Goal: Contribute content: Contribute content

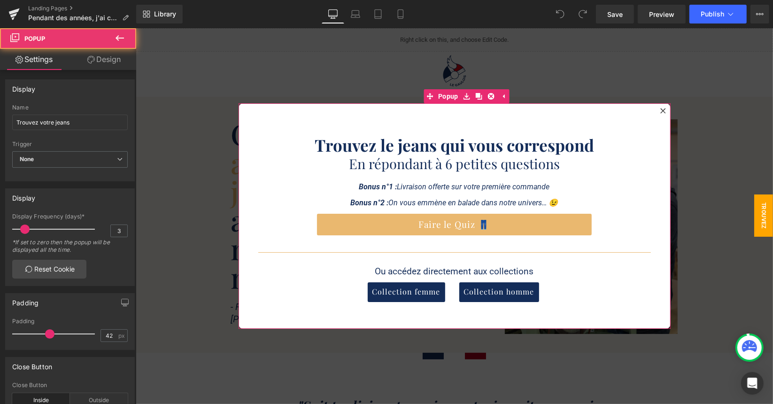
click at [663, 110] on div at bounding box center [662, 110] width 11 height 11
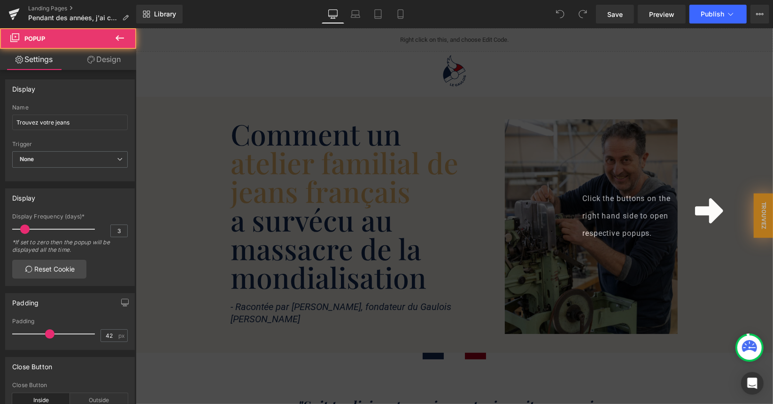
click at [430, 215] on div "Click the buttons on the right hand side to open respective popups." at bounding box center [454, 216] width 638 height 376
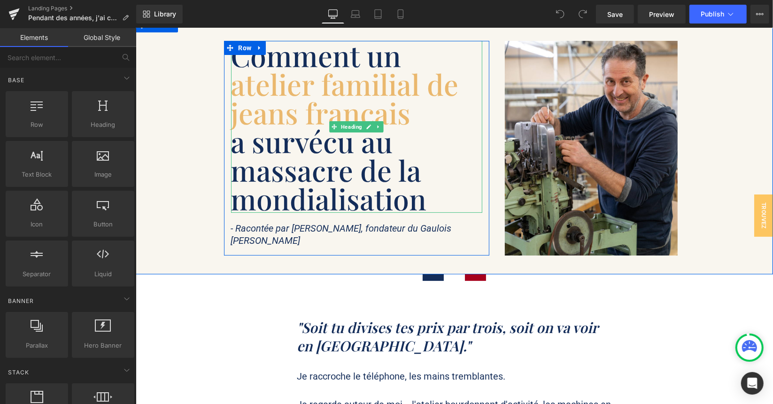
scroll to position [282, 0]
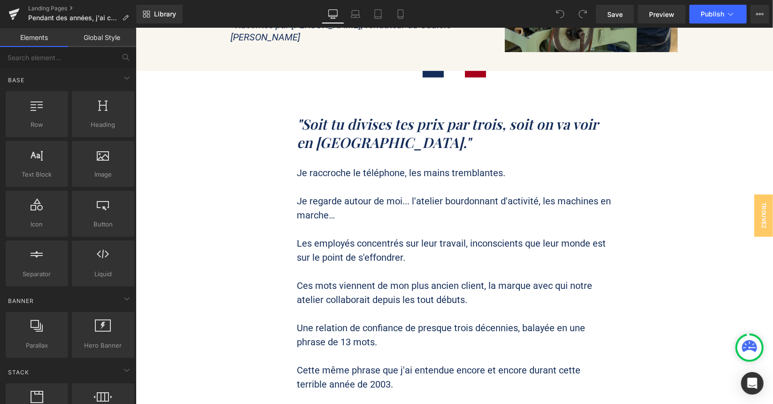
click at [389, 206] on span "Je regarde autour de moi... l'atelier bourdonnant d'activité, les machines en m…" at bounding box center [454, 207] width 314 height 25
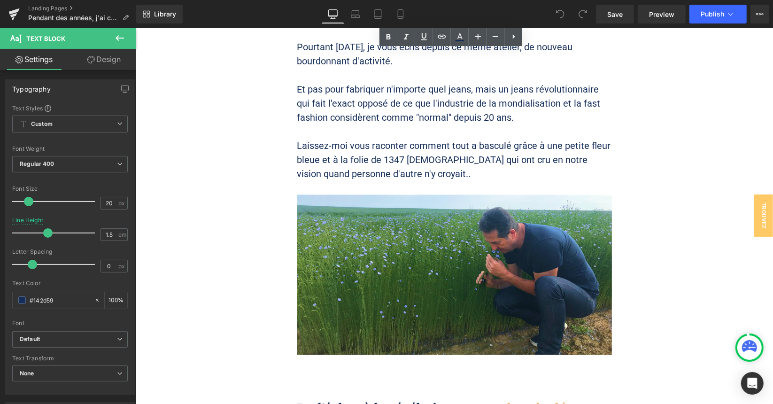
scroll to position [1457, 0]
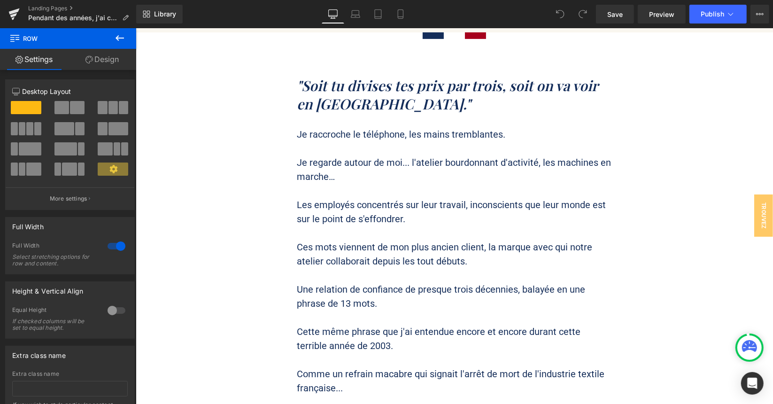
scroll to position [329, 0]
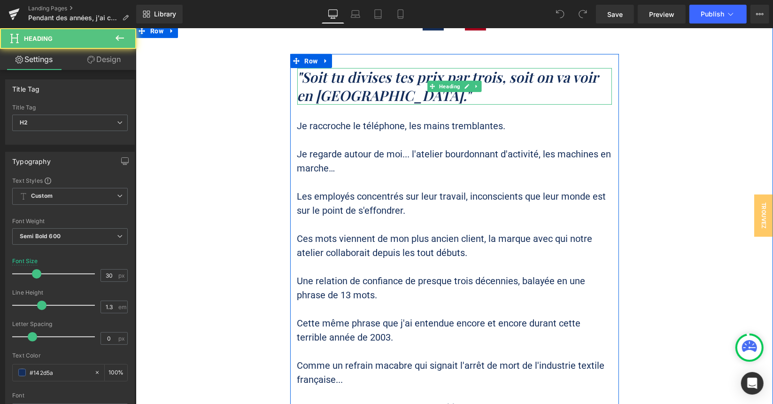
click at [432, 79] on span ""Soit tu divises tes prix par trois, soit on va voir en [GEOGRAPHIC_DATA]."" at bounding box center [447, 85] width 301 height 37
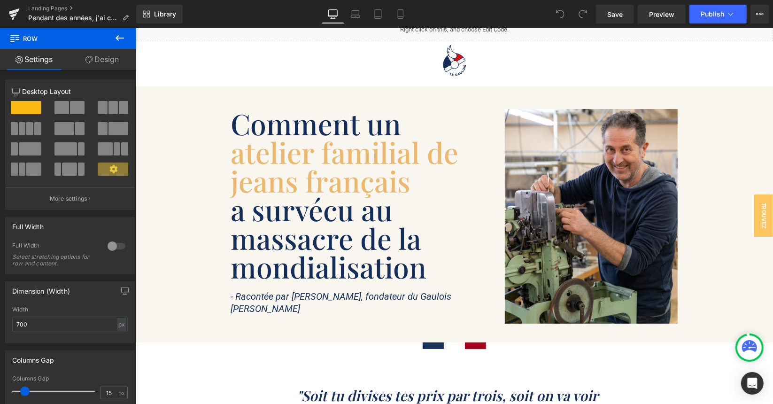
scroll to position [0, 0]
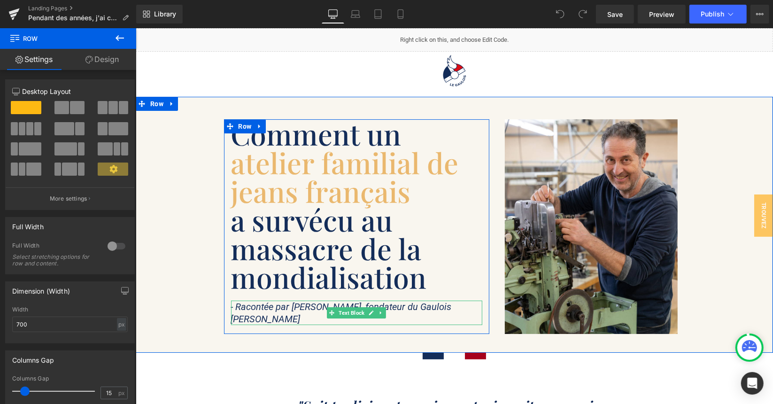
click at [282, 306] on span "- Racontée par [PERSON_NAME], fondateur du Gaulois [PERSON_NAME]" at bounding box center [341, 312] width 221 height 23
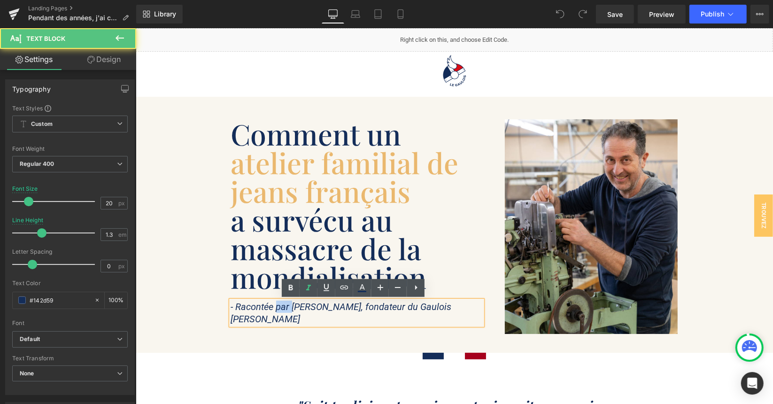
click at [282, 306] on span "- Racontée par [PERSON_NAME], fondateur du Gaulois [PERSON_NAME]" at bounding box center [341, 312] width 221 height 23
paste div
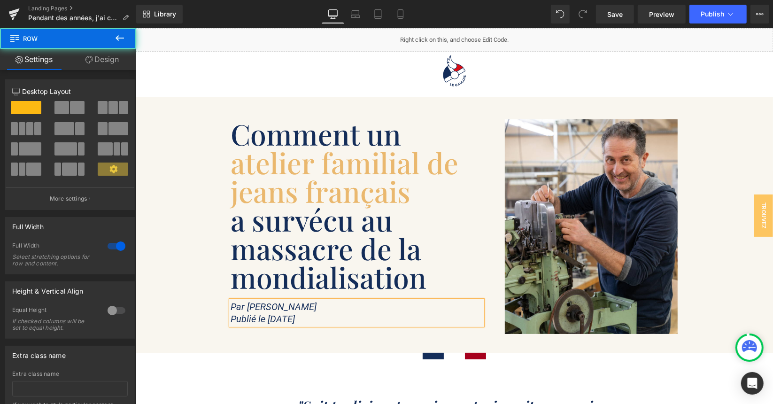
click at [288, 346] on div "Comment un atelier familial de jeans français a survécu au massacre de la mondi…" at bounding box center [454, 224] width 638 height 256
click at [135, 28] on div at bounding box center [135, 28] width 0 height 0
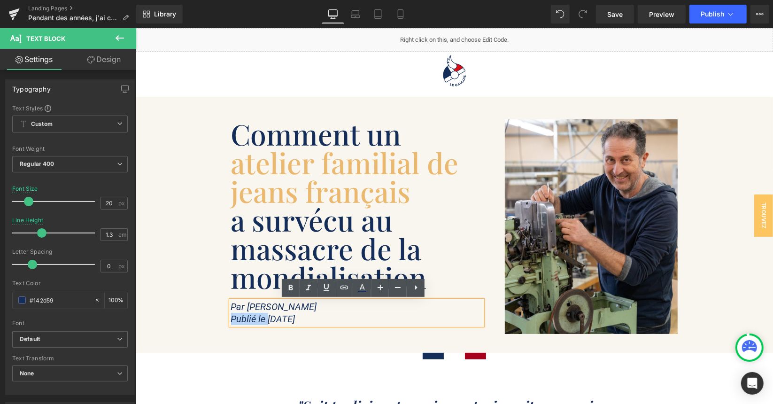
drag, startPoint x: 267, startPoint y: 319, endPoint x: 217, endPoint y: 319, distance: 50.7
click at [219, 319] on div "Comment un atelier familial de jeans français a survécu au massacre de la mondi…" at bounding box center [356, 226] width 274 height 215
click at [249, 316] on icon "Publié le [DATE]" at bounding box center [263, 318] width 64 height 11
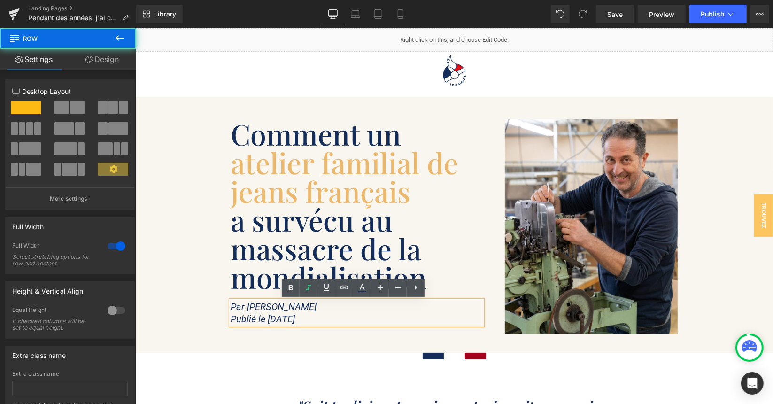
click at [297, 345] on div "Comment un atelier familial de jeans français a survécu au massacre de la mondi…" at bounding box center [454, 224] width 638 height 256
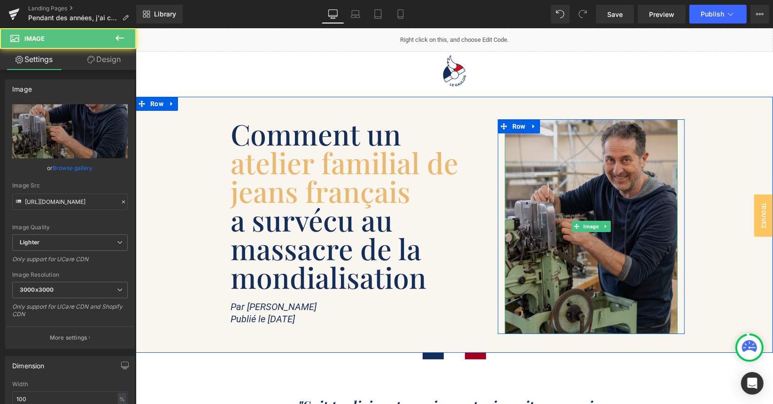
click at [582, 175] on img at bounding box center [591, 226] width 173 height 215
click at [582, 188] on img at bounding box center [591, 226] width 173 height 215
click at [576, 170] on img at bounding box center [591, 226] width 173 height 215
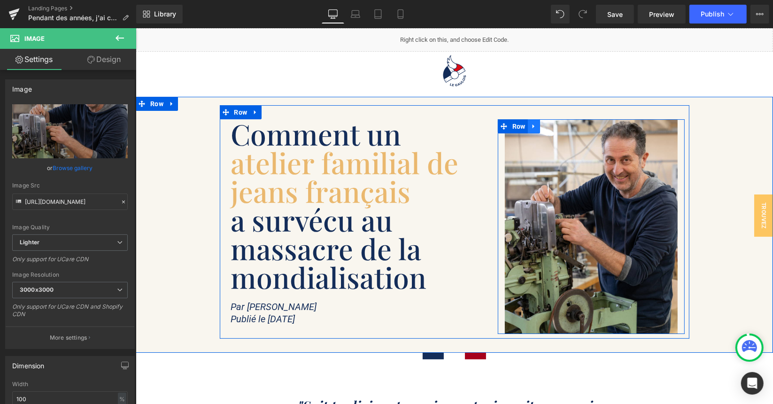
click at [533, 125] on icon at bounding box center [534, 125] width 7 height 7
click at [555, 124] on icon at bounding box center [558, 126] width 7 height 7
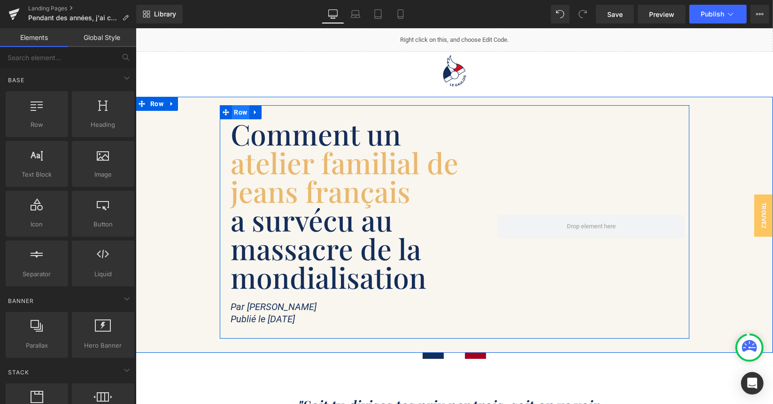
click at [237, 114] on span "Row" at bounding box center [241, 112] width 18 height 14
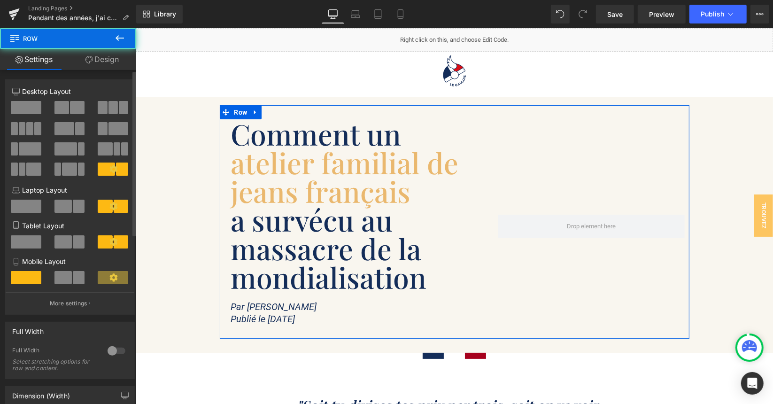
click at [30, 111] on span at bounding box center [26, 107] width 31 height 13
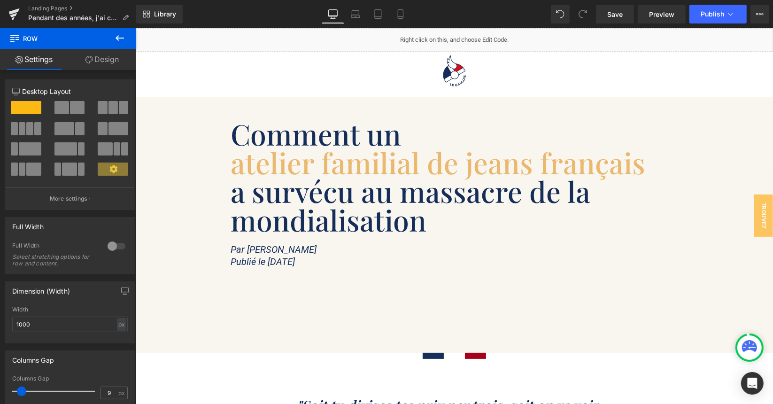
click at [387, 146] on span "atelier familial de jeans français" at bounding box center [438, 162] width 415 height 38
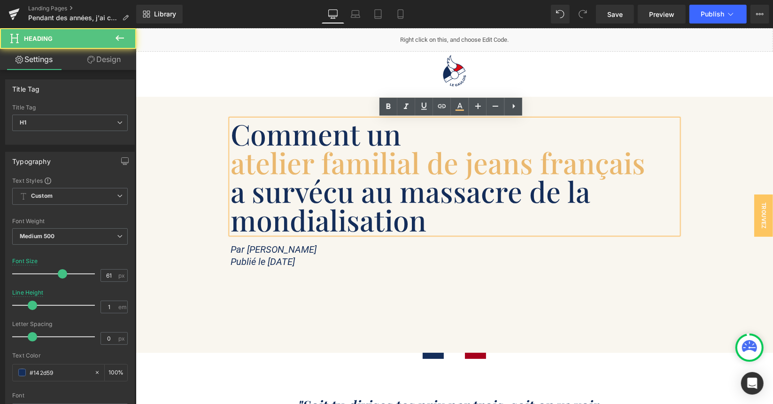
click at [370, 152] on span "atelier familial de jeans français" at bounding box center [438, 162] width 415 height 38
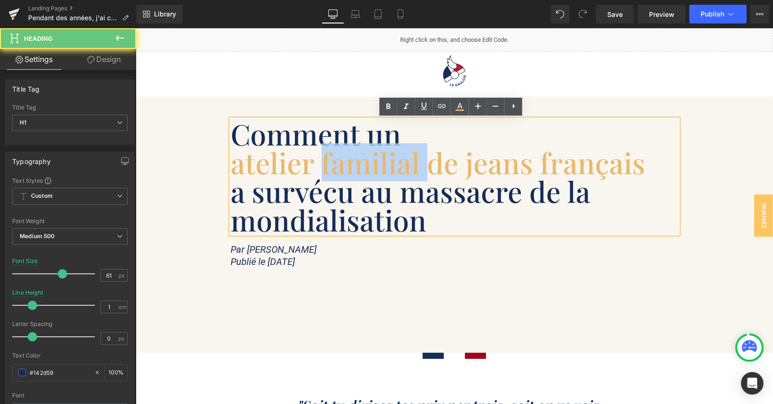
click at [370, 152] on span "atelier familial de jeans français" at bounding box center [438, 162] width 415 height 38
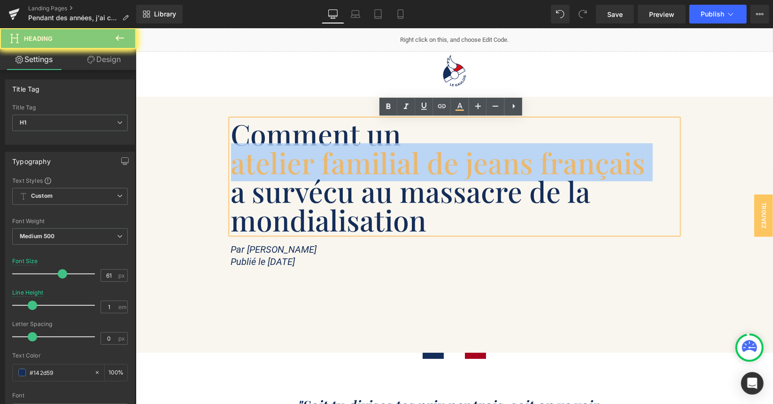
click at [370, 152] on span "atelier familial de jeans français" at bounding box center [438, 162] width 415 height 38
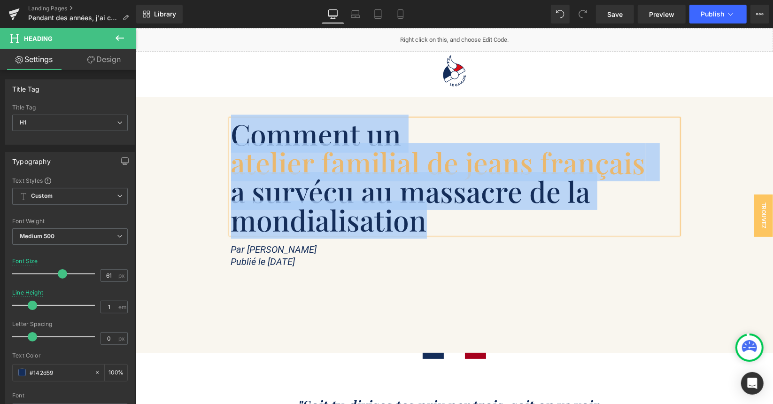
paste div
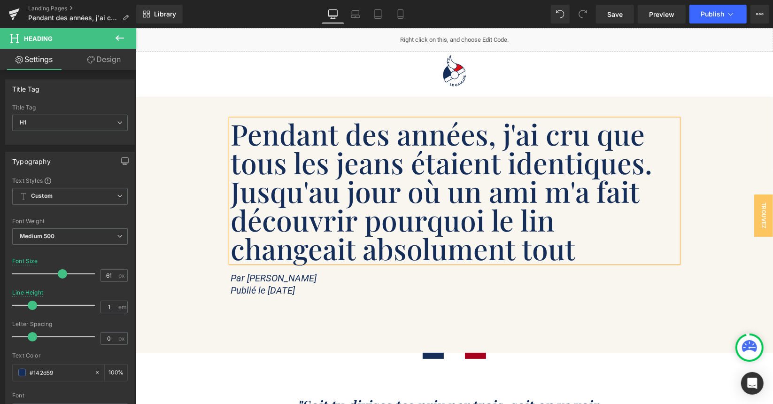
click at [543, 292] on p "Publié le [DATE]" at bounding box center [454, 290] width 447 height 12
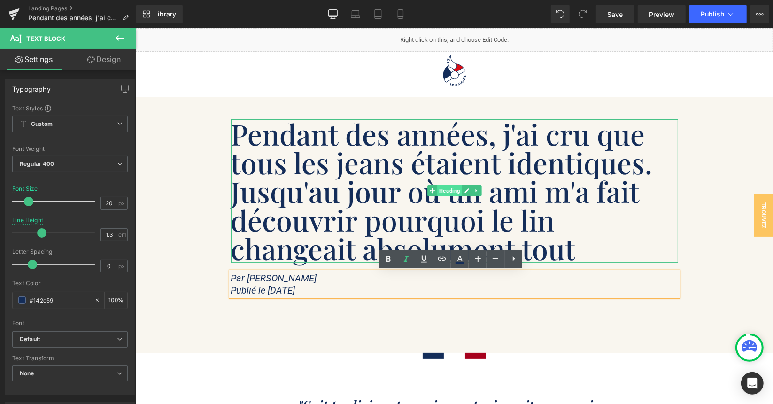
click at [447, 189] on span "Heading" at bounding box center [449, 190] width 25 height 11
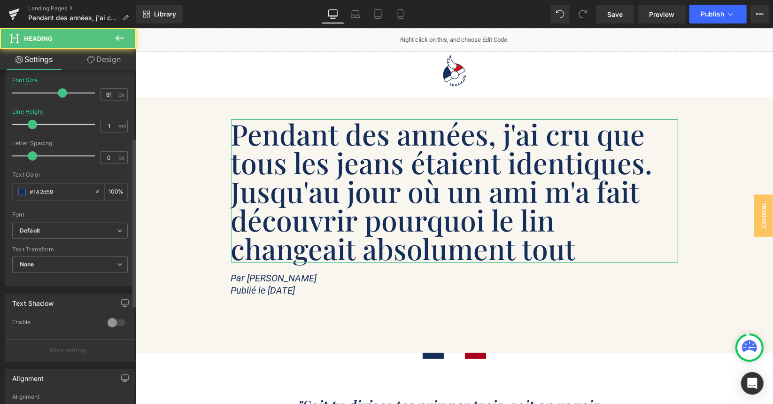
scroll to position [188, 0]
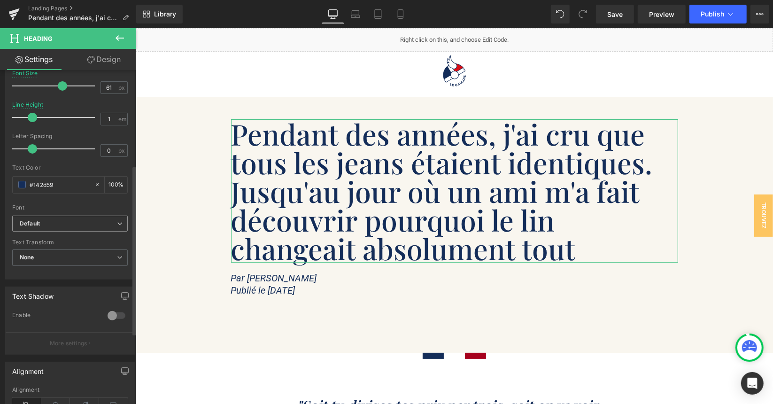
click at [48, 224] on b "Default" at bounding box center [68, 224] width 97 height 8
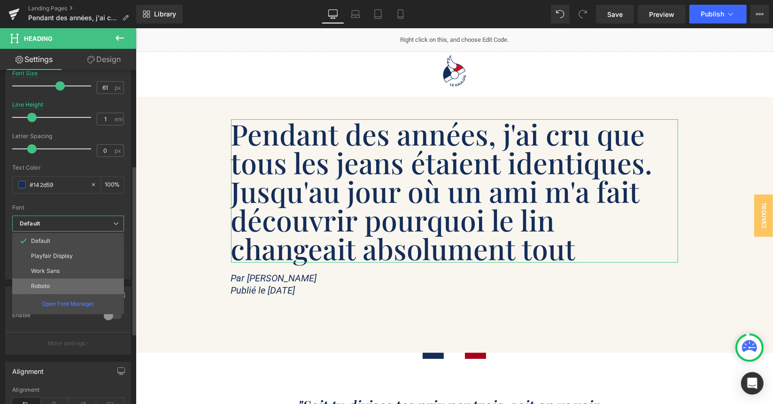
click at [51, 279] on li "Roboto" at bounding box center [68, 286] width 112 height 15
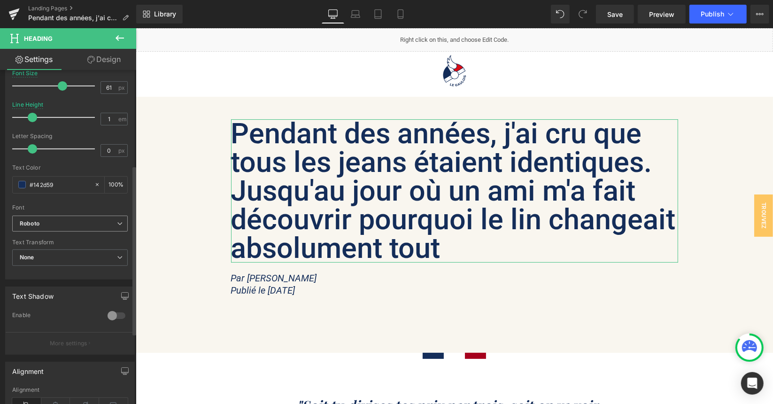
click at [75, 220] on b "Roboto" at bounding box center [68, 224] width 97 height 8
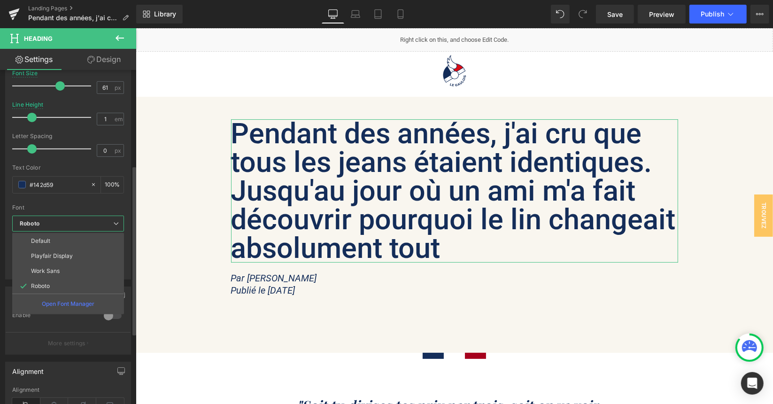
click at [75, 220] on b "Roboto" at bounding box center [67, 224] width 94 height 8
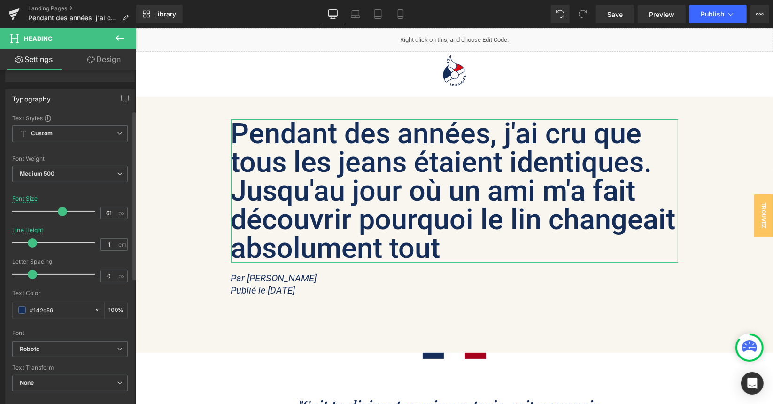
scroll to position [46, 0]
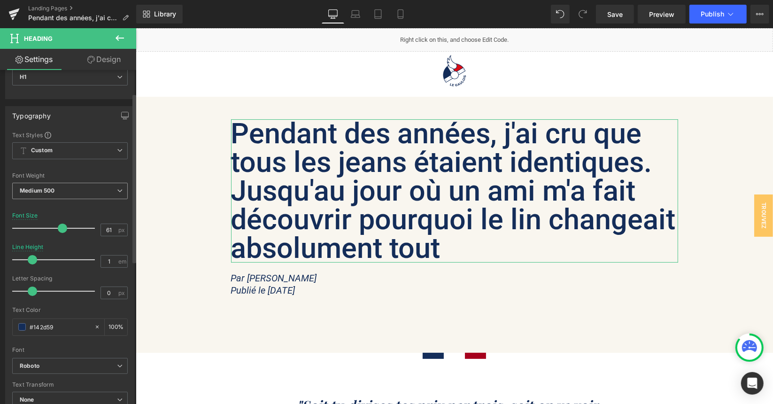
click at [66, 184] on span "Medium 500" at bounding box center [70, 191] width 116 height 16
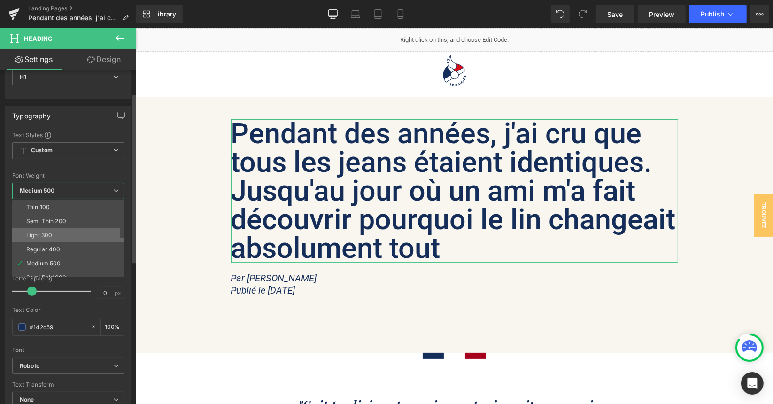
click at [55, 231] on li "Light 300" at bounding box center [70, 235] width 116 height 14
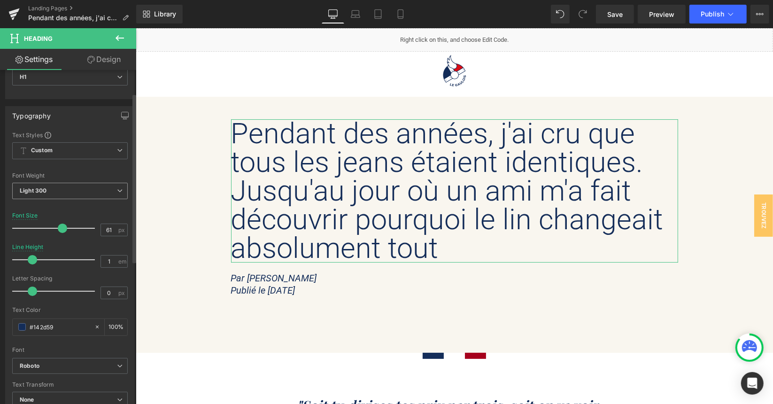
click at [54, 188] on span "Light 300" at bounding box center [70, 191] width 116 height 16
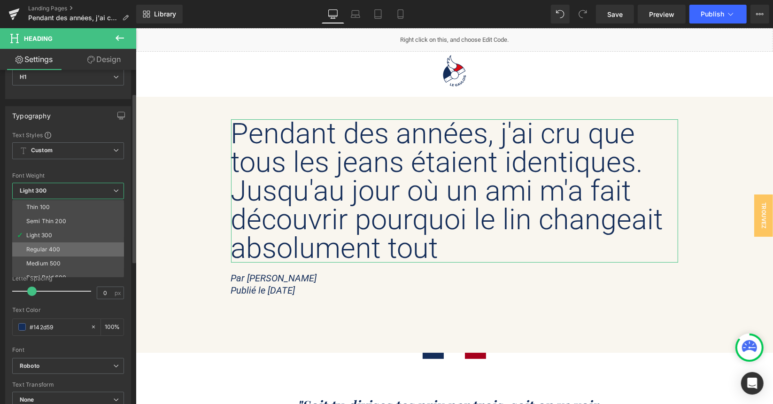
click at [48, 247] on div "Regular 400" at bounding box center [43, 249] width 34 height 7
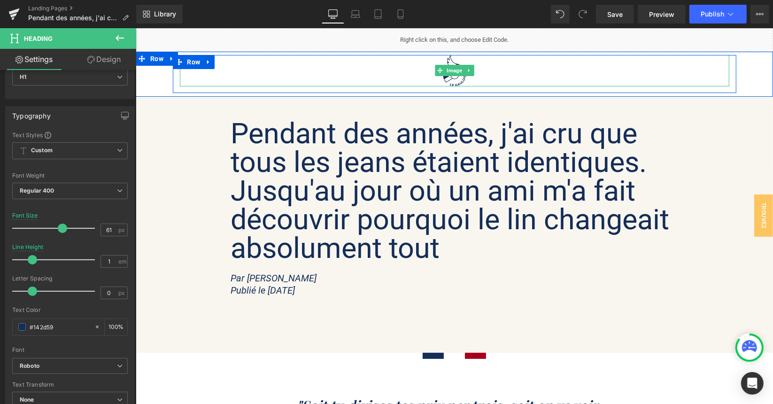
click at [499, 70] on div at bounding box center [454, 70] width 550 height 31
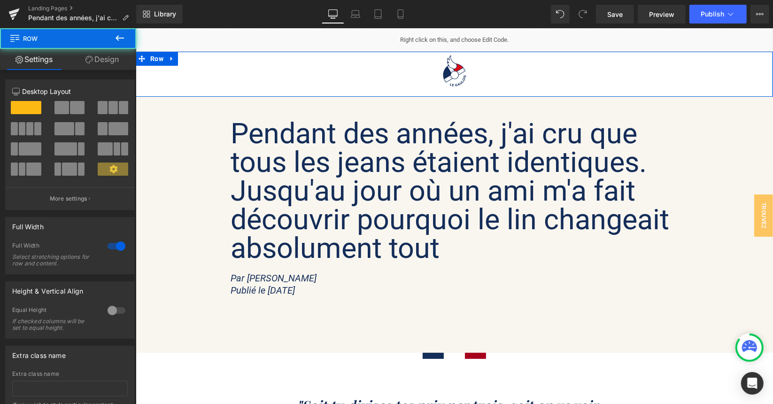
click at [155, 72] on div "Image Row" at bounding box center [454, 74] width 638 height 38
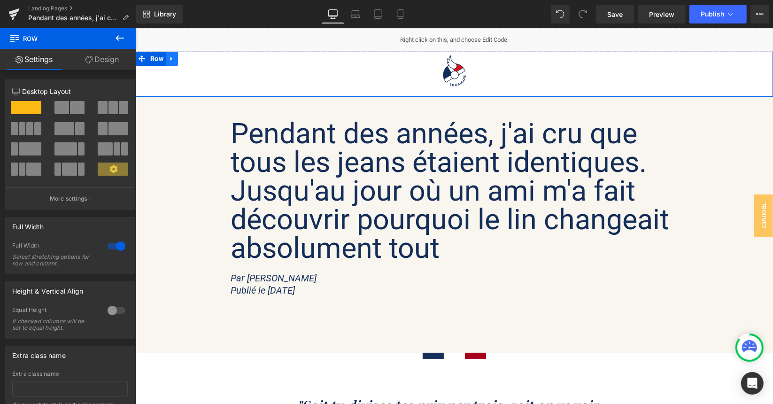
click at [171, 57] on icon at bounding box center [171, 58] width 7 height 7
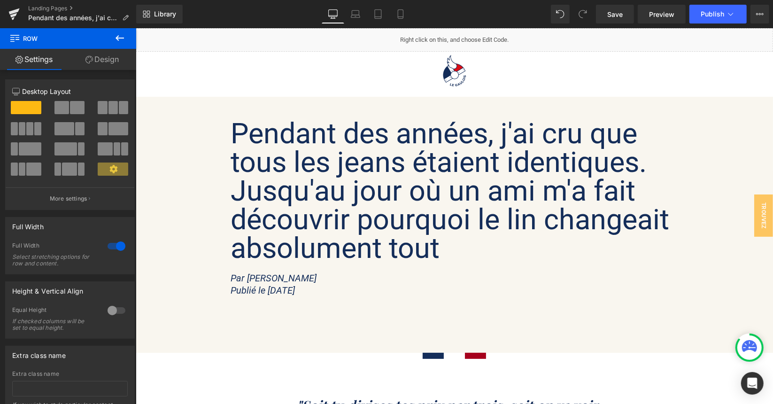
click at [170, 125] on div "Pendant des années, j'ai cru que tous les jeans étaient identiques. Jusqu'au jo…" at bounding box center [454, 222] width 638 height 234
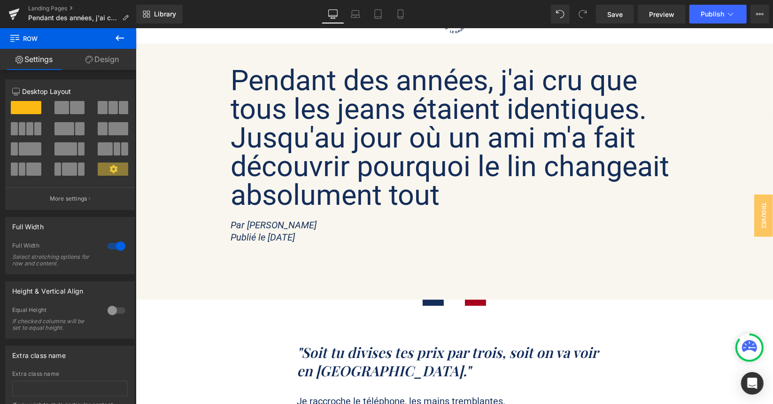
scroll to position [47, 0]
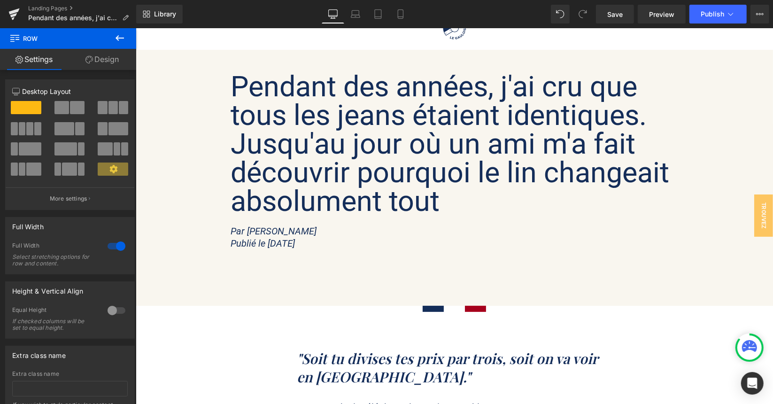
click at [358, 142] on h1 "Pendant des années, j'ai cru que tous les jeans étaient identiques. Jusqu'au jo…" at bounding box center [454, 143] width 447 height 143
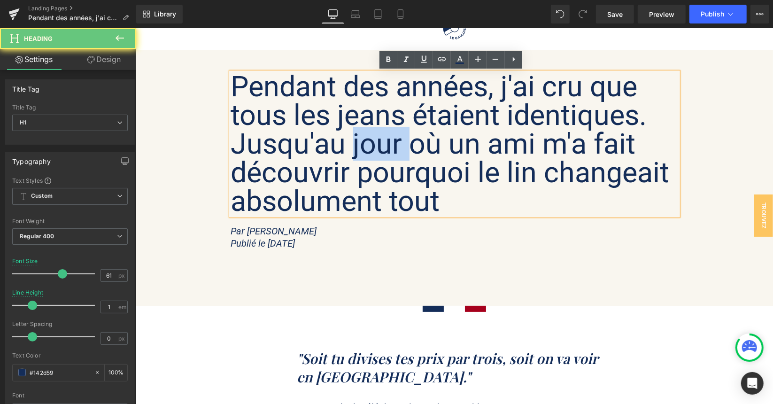
click at [358, 142] on h1 "Pendant des années, j'ai cru que tous les jeans étaient identiques. Jusqu'au jo…" at bounding box center [454, 143] width 447 height 143
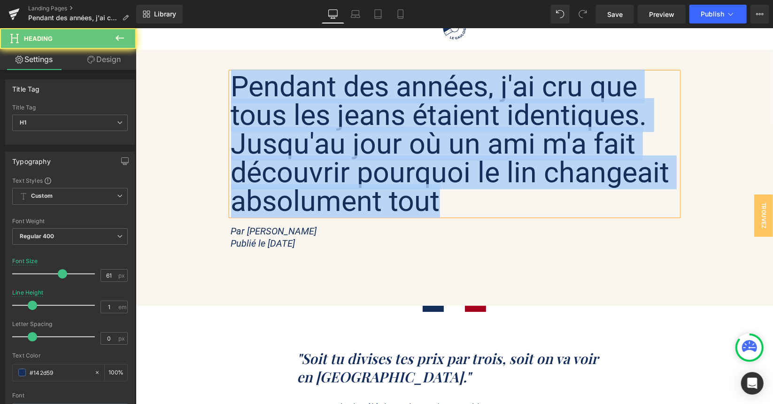
copy h1 "Pendant des années, j'ai cru que tous les jeans étaient identiques. Jusqu'au jo…"
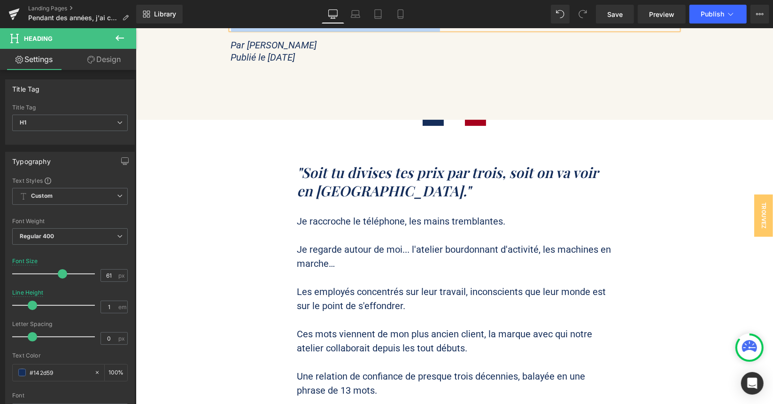
scroll to position [235, 0]
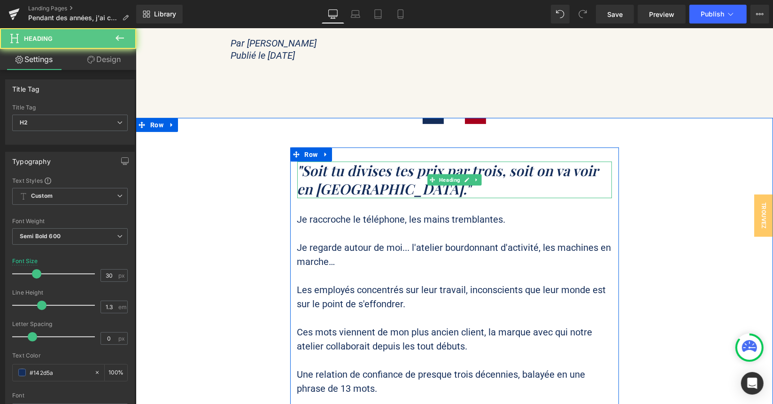
click at [326, 171] on span ""Soit tu divises tes prix par trois, soit on va voir en [GEOGRAPHIC_DATA]."" at bounding box center [447, 179] width 301 height 37
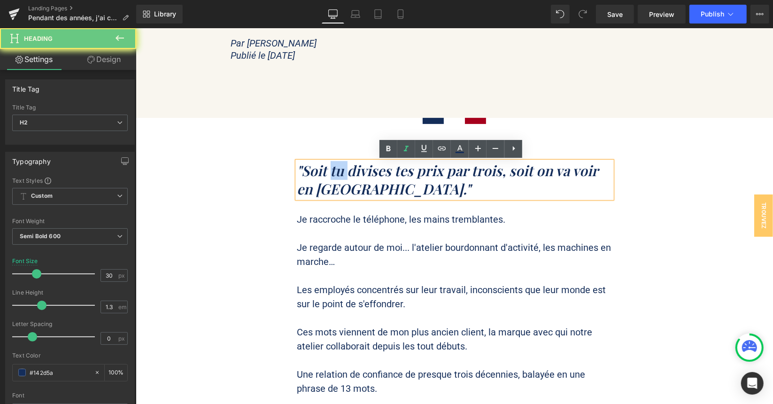
click at [326, 171] on span ""Soit tu divises tes prix par trois, soit on va voir en [GEOGRAPHIC_DATA]."" at bounding box center [447, 179] width 301 height 37
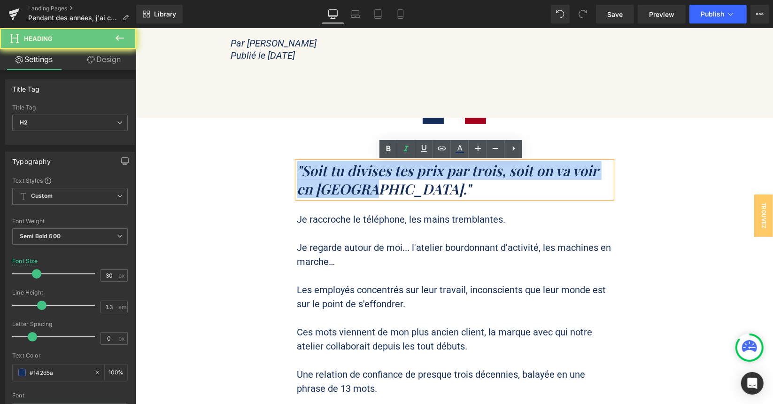
click at [326, 171] on span ""Soit tu divises tes prix par trois, soit on va voir en [GEOGRAPHIC_DATA]."" at bounding box center [447, 179] width 301 height 37
paste div
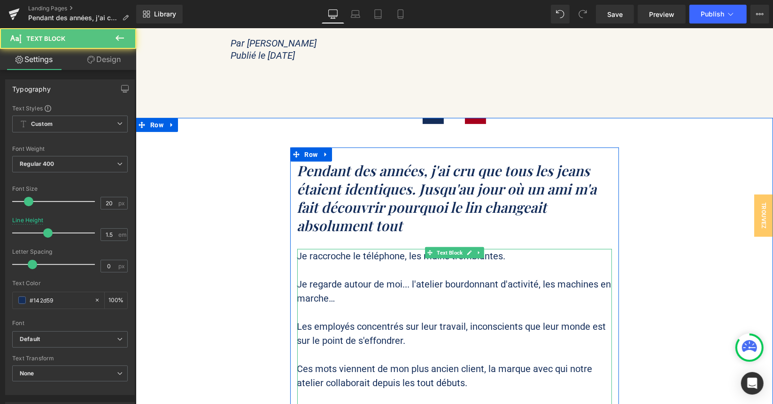
click at [339, 254] on span "Je raccroche le téléphone, les mains tremblantes." at bounding box center [401, 255] width 209 height 11
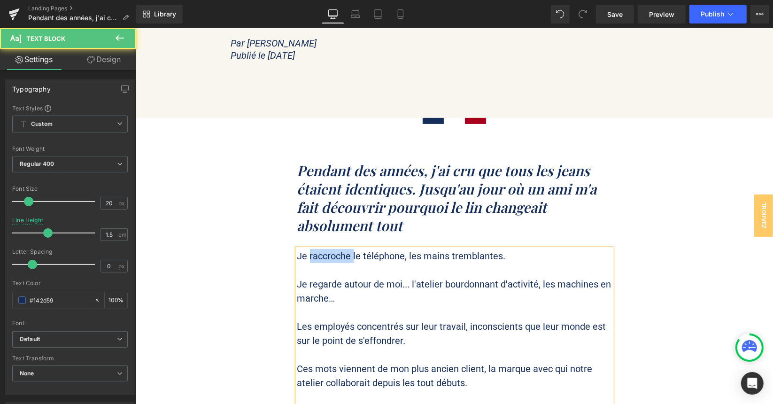
click at [339, 254] on span "Je raccroche le téléphone, les mains tremblantes." at bounding box center [401, 255] width 209 height 11
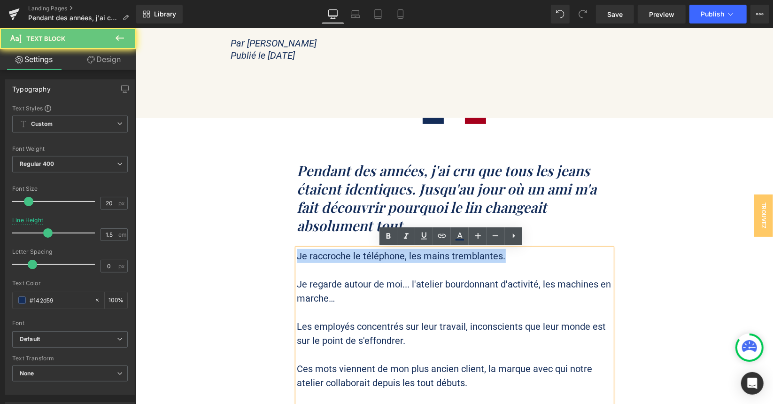
click at [339, 254] on span "Je raccroche le téléphone, les mains tremblantes." at bounding box center [401, 255] width 209 height 11
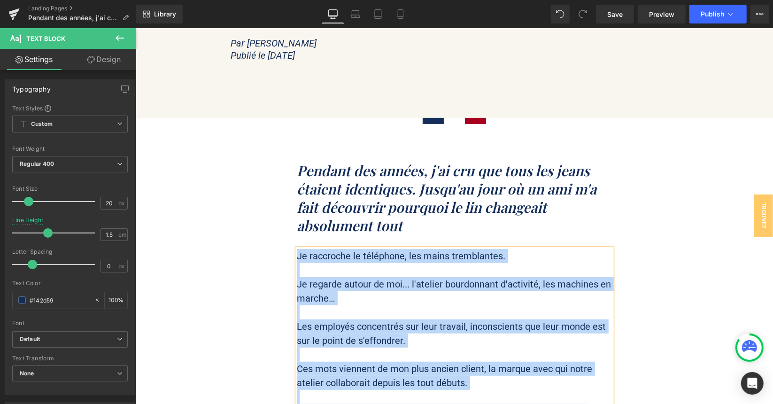
paste div
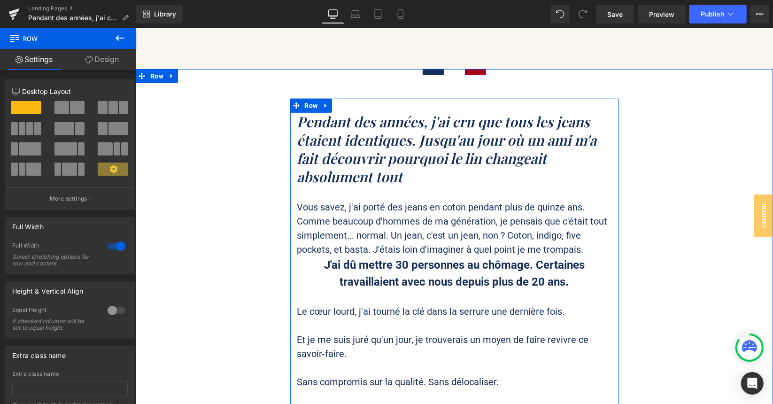
scroll to position [282, 0]
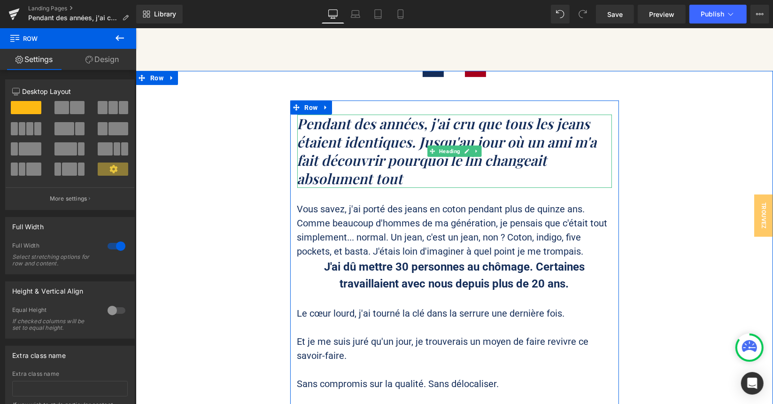
click at [402, 182] on h2 "Pendant des années, j'ai cru que tous les jeans étaient identiques. Jusqu'au jo…" at bounding box center [454, 150] width 315 height 73
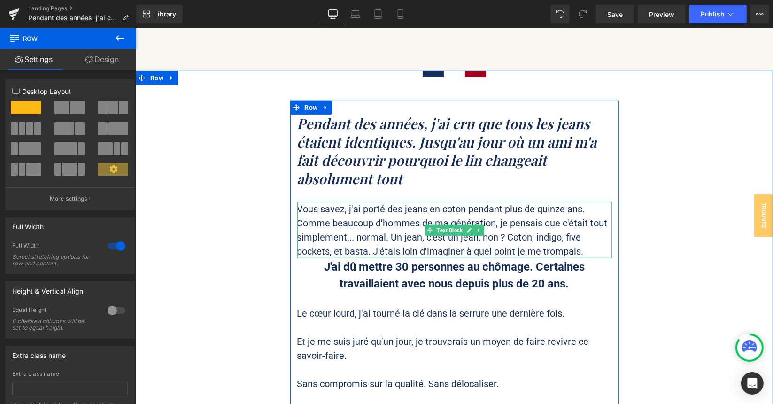
click at [476, 227] on icon at bounding box center [478, 230] width 5 height 6
click at [471, 229] on icon at bounding box center [473, 229] width 5 height 5
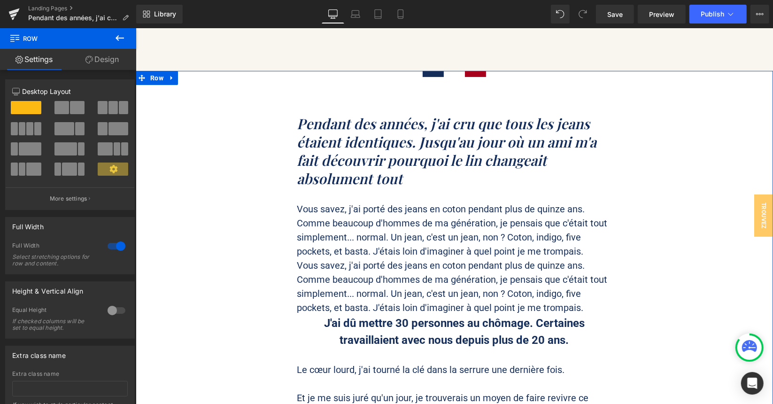
drag, startPoint x: 664, startPoint y: 181, endPoint x: 628, endPoint y: 109, distance: 80.5
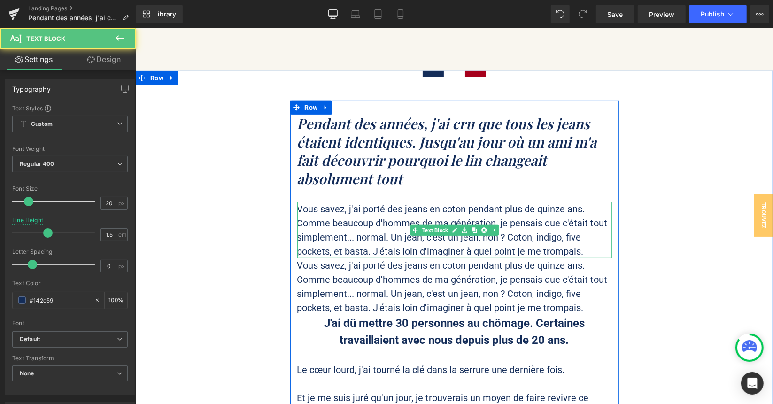
click at [360, 229] on p "Vous savez, j'ai porté des jeans en coton pendant plus de quinze ans. Comme bea…" at bounding box center [454, 230] width 315 height 56
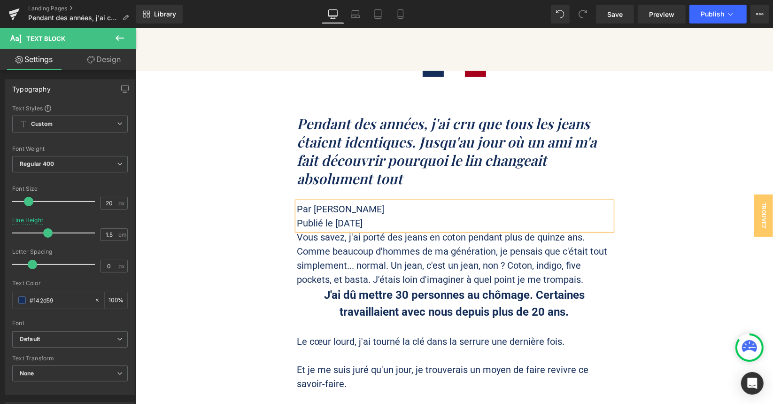
drag, startPoint x: 651, startPoint y: 243, endPoint x: 575, endPoint y: 229, distance: 77.3
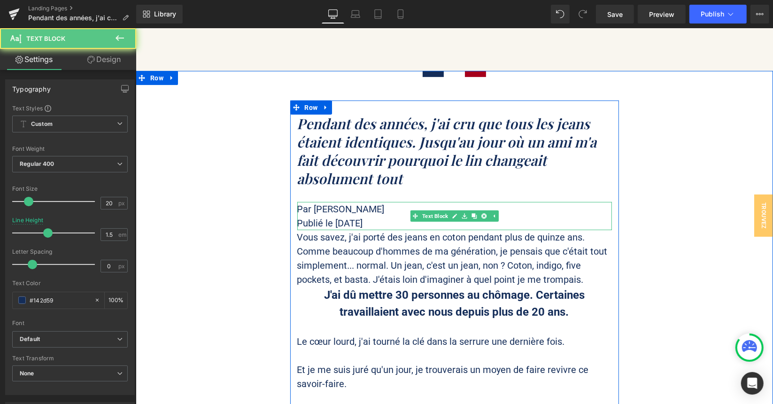
click at [382, 206] on p "Par [PERSON_NAME]" at bounding box center [454, 209] width 315 height 14
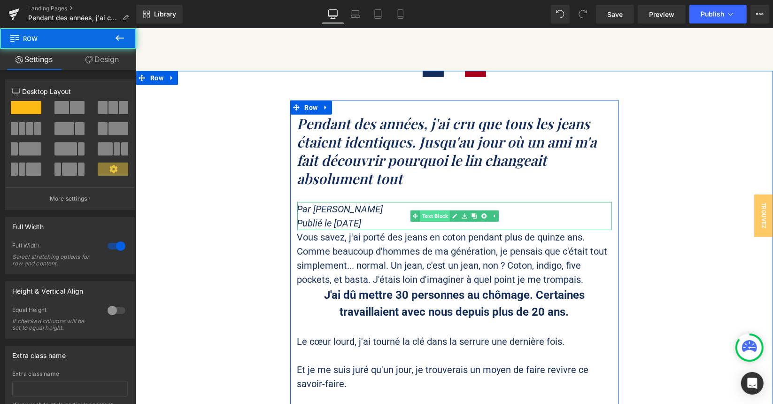
click at [433, 216] on span "Text Block" at bounding box center [435, 215] width 30 height 11
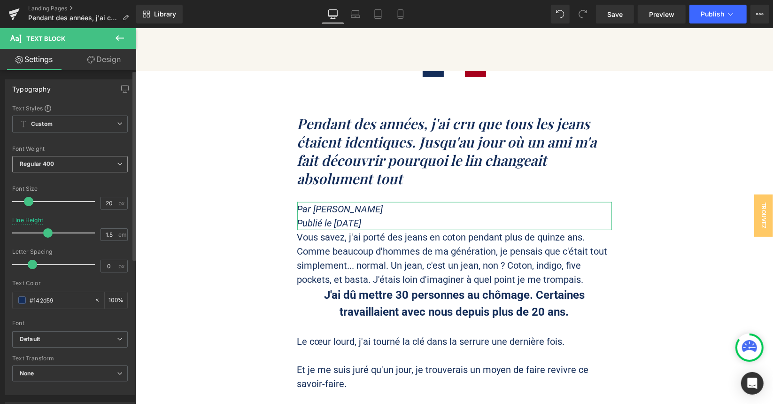
click at [46, 160] on b "Regular 400" at bounding box center [37, 163] width 35 height 7
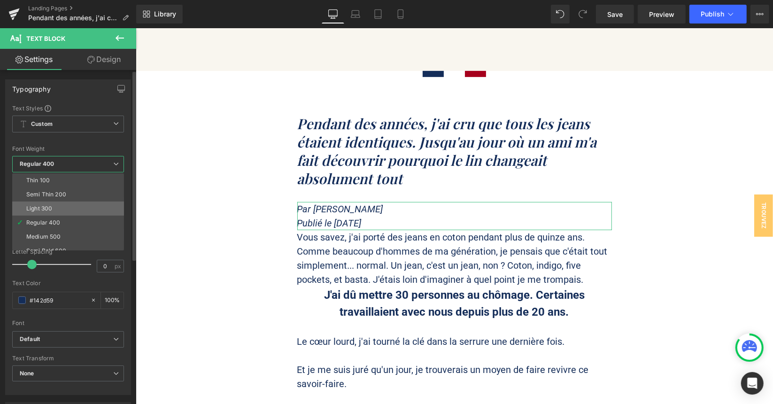
click at [51, 205] on div "Light 300" at bounding box center [39, 208] width 26 height 7
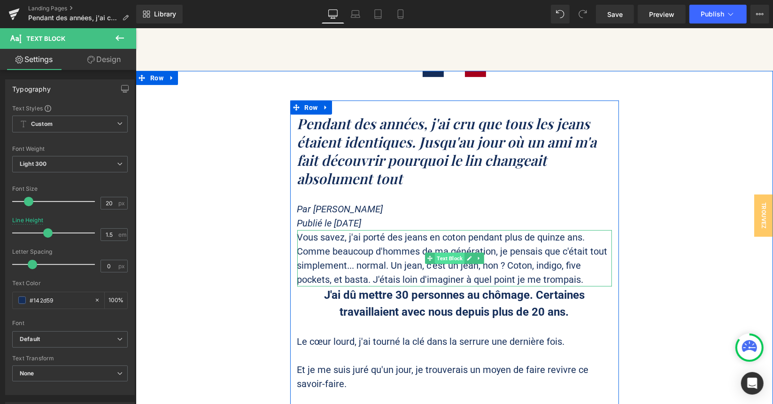
click at [443, 258] on span "Text Block" at bounding box center [450, 257] width 30 height 11
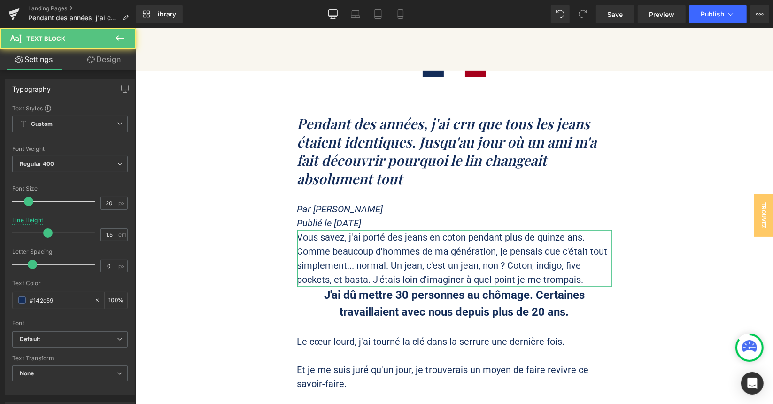
click at [96, 57] on link "Design" at bounding box center [104, 59] width 68 height 21
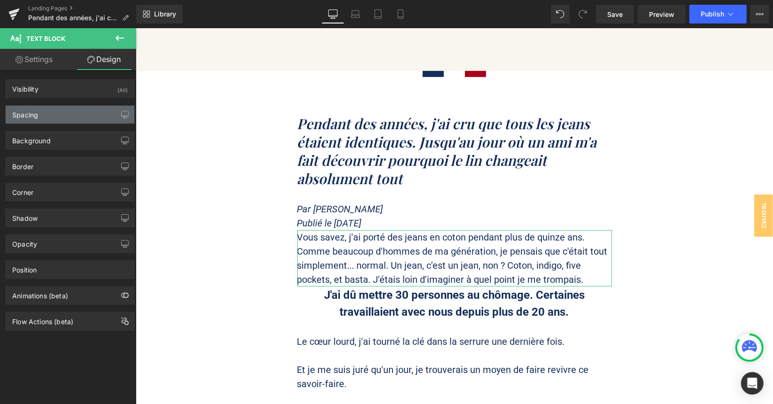
click at [51, 111] on div "Spacing" at bounding box center [70, 115] width 129 height 18
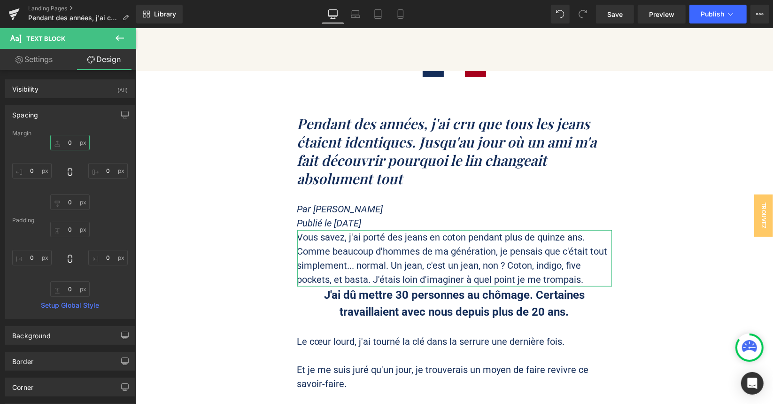
click at [68, 143] on input "0" at bounding box center [69, 143] width 39 height 16
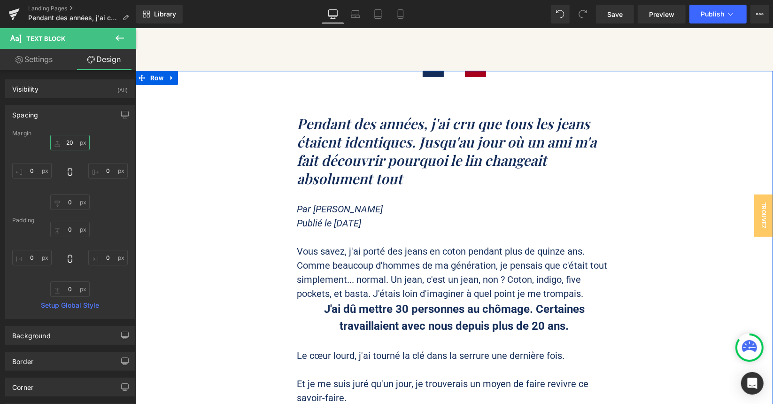
type input "30"
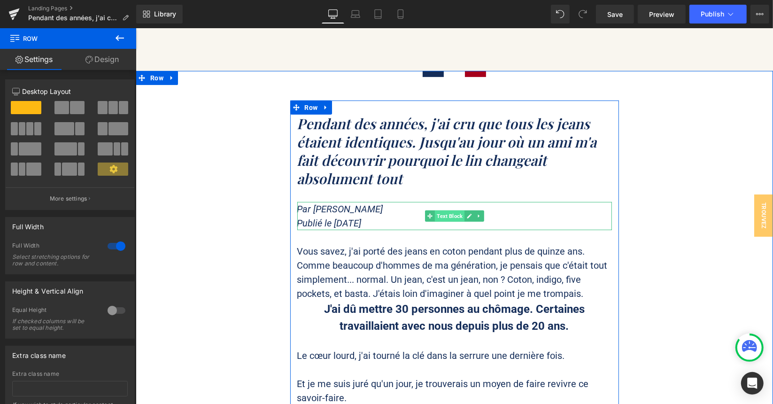
click at [447, 216] on span "Text Block" at bounding box center [450, 215] width 30 height 11
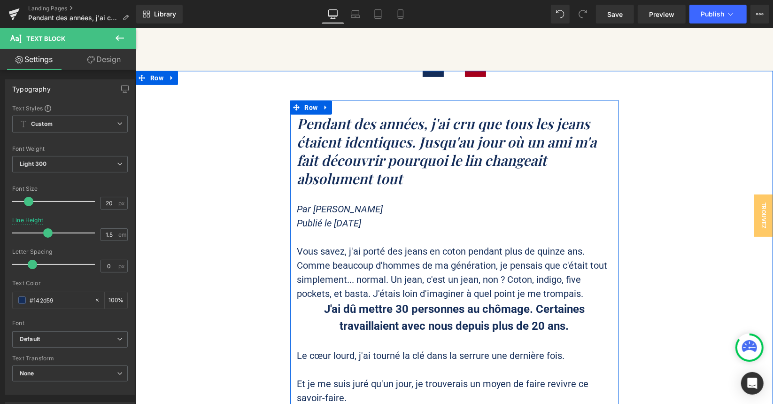
click at [401, 197] on div "Pendant des années, j'ai cru que tous les jeans étaient identiques. Jusqu'au jo…" at bounding box center [454, 372] width 329 height 544
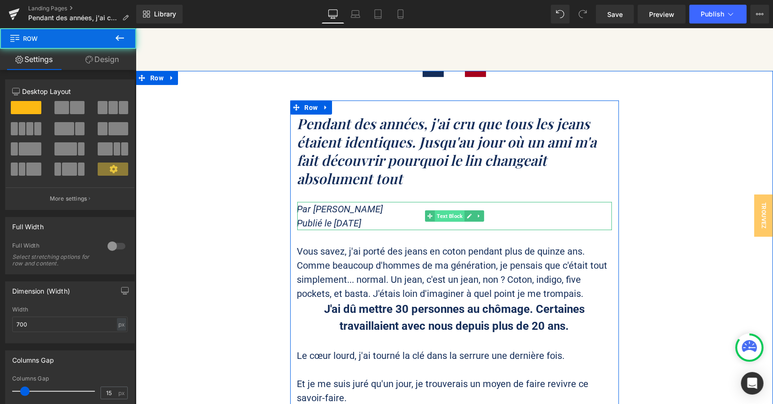
click at [438, 216] on span "Text Block" at bounding box center [450, 215] width 30 height 11
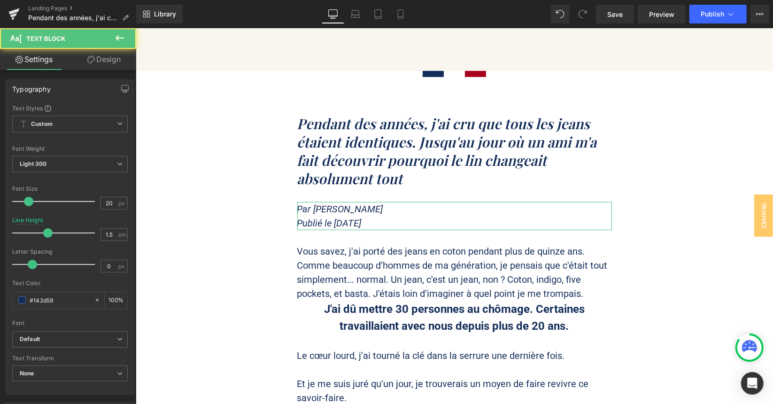
click at [106, 58] on link "Design" at bounding box center [104, 59] width 68 height 21
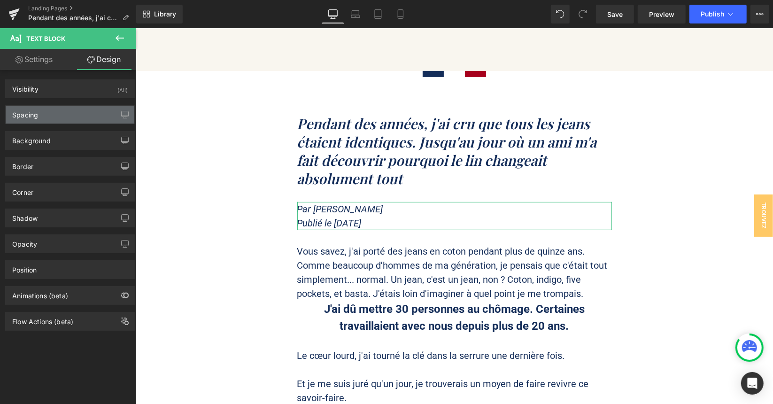
click at [54, 116] on div "Spacing" at bounding box center [70, 115] width 129 height 18
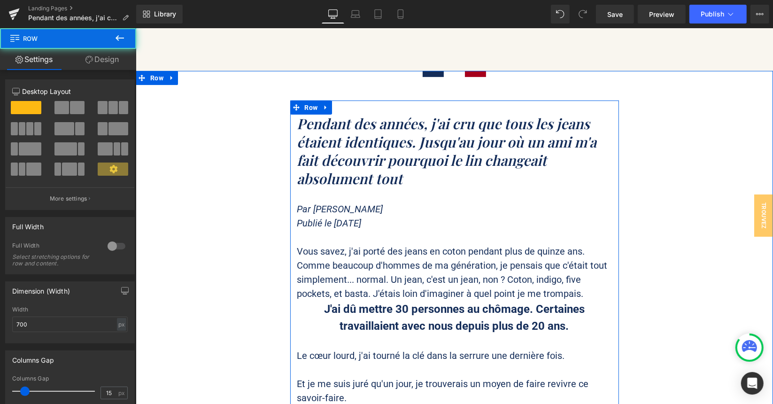
click at [343, 196] on div "Pendant des années, j'ai cru que tous les jeans étaient identiques. Jusqu'au jo…" at bounding box center [454, 372] width 329 height 544
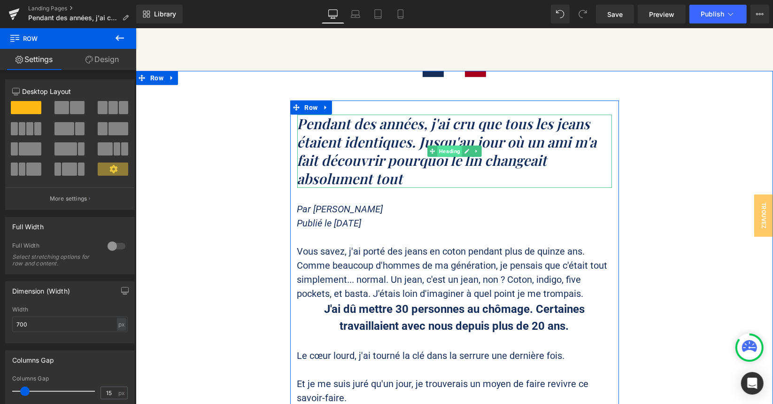
click at [444, 148] on span "Heading" at bounding box center [449, 150] width 25 height 11
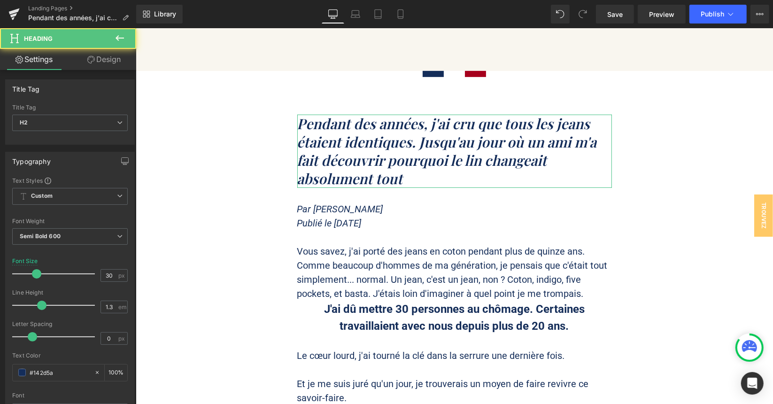
click at [107, 59] on link "Design" at bounding box center [104, 59] width 68 height 21
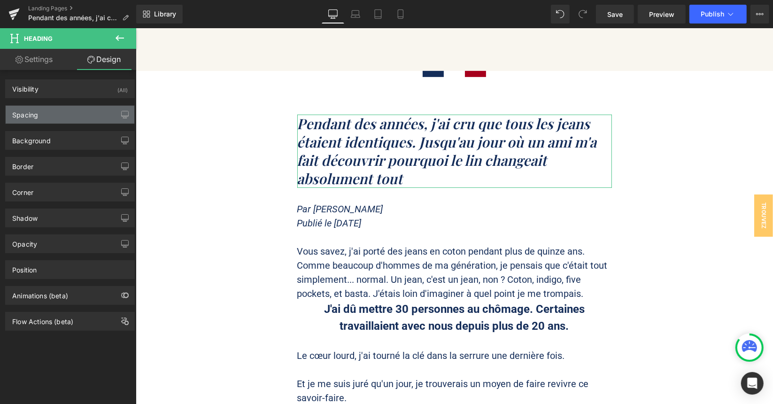
click at [52, 117] on div "Spacing" at bounding box center [70, 115] width 129 height 18
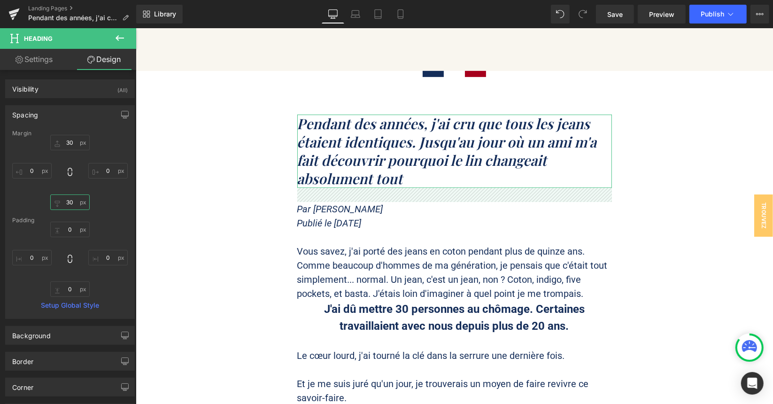
click at [70, 197] on input "30" at bounding box center [69, 203] width 39 height 16
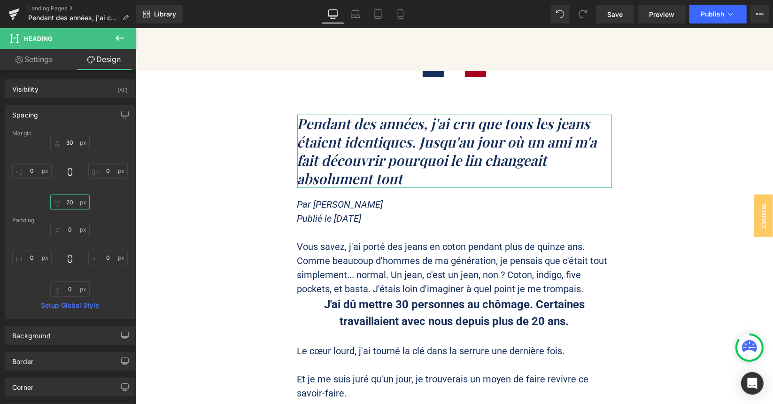
type input "10"
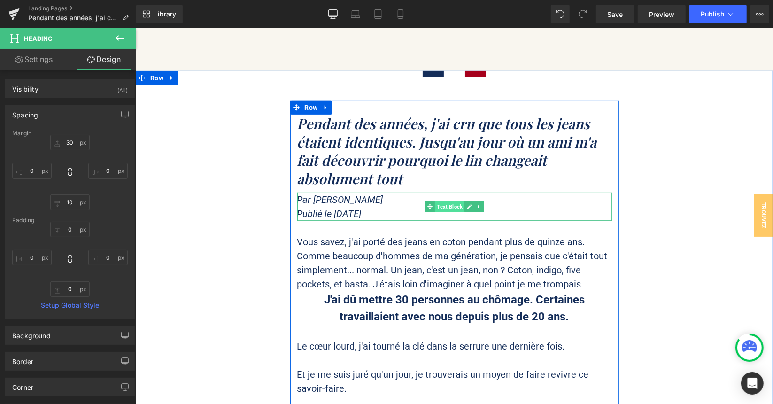
click at [445, 205] on span "Text Block" at bounding box center [450, 206] width 30 height 11
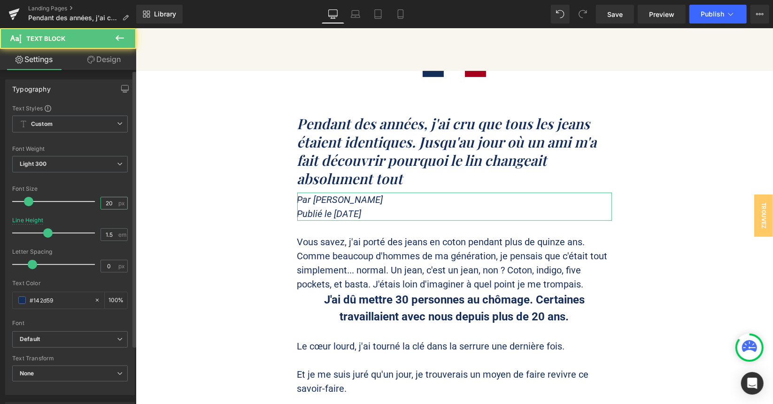
click at [106, 201] on input "20" at bounding box center [109, 203] width 16 height 12
type input "17"
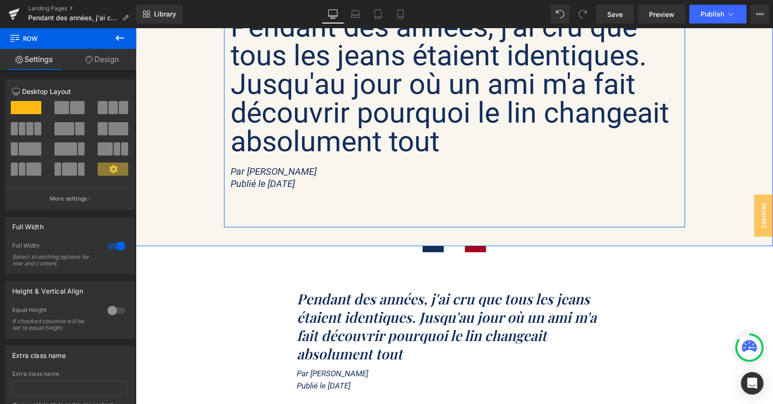
scroll to position [235, 0]
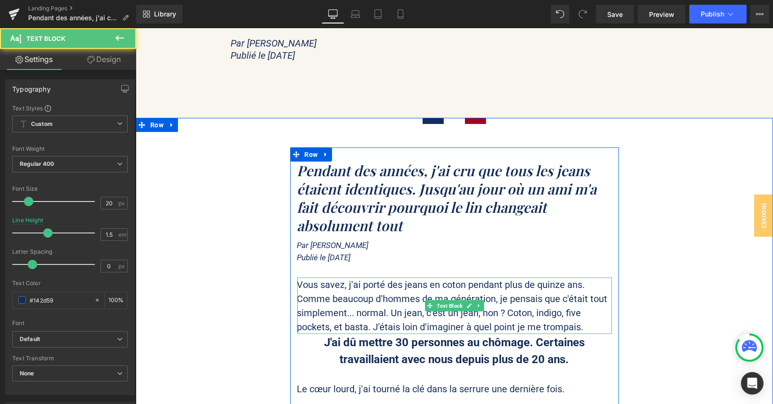
click at [354, 290] on p "Vous savez, j'ai porté des jeans en coton pendant plus de quinze ans. Comme bea…" at bounding box center [454, 305] width 315 height 56
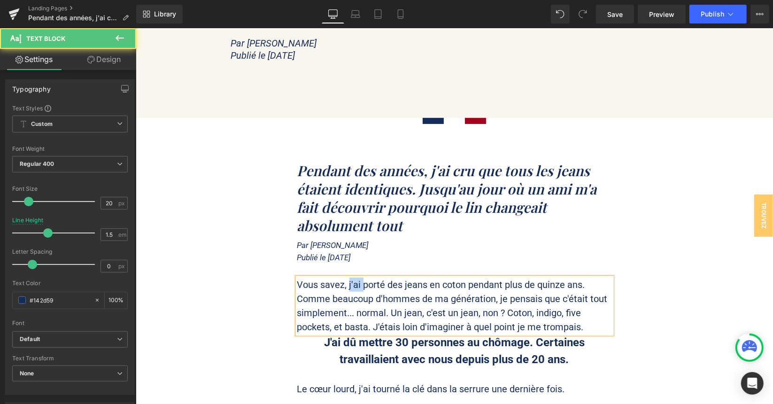
click at [354, 290] on p "Vous savez, j'ai porté des jeans en coton pendant plus de quinze ans. Comme bea…" at bounding box center [454, 305] width 315 height 56
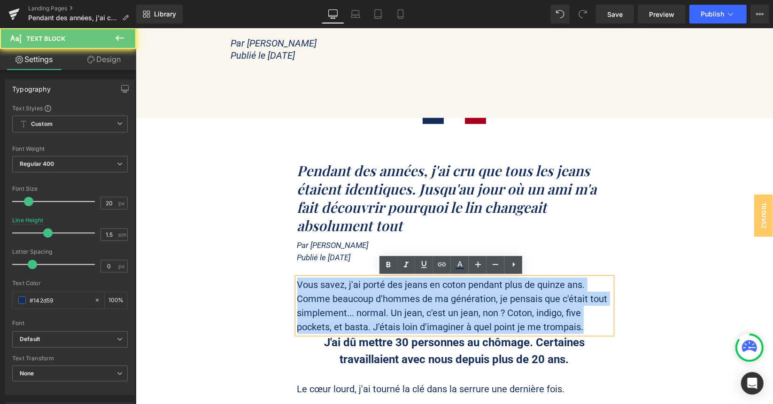
click at [354, 290] on p "Vous savez, j'ai porté des jeans en coton pendant plus de quinze ans. Comme bea…" at bounding box center [454, 305] width 315 height 56
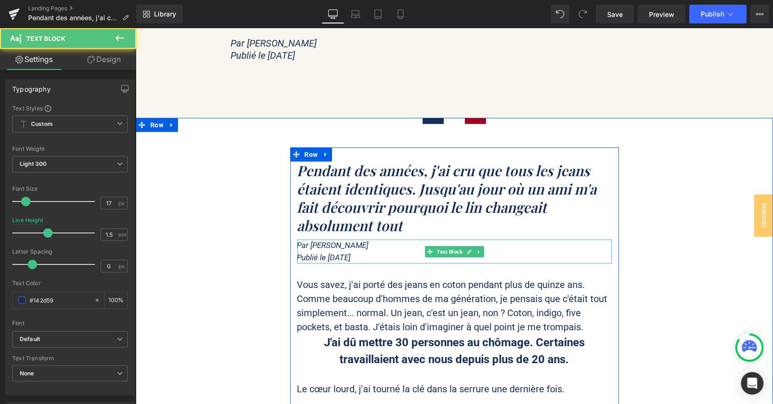
click at [482, 250] on p "Par [PERSON_NAME]" at bounding box center [454, 245] width 315 height 12
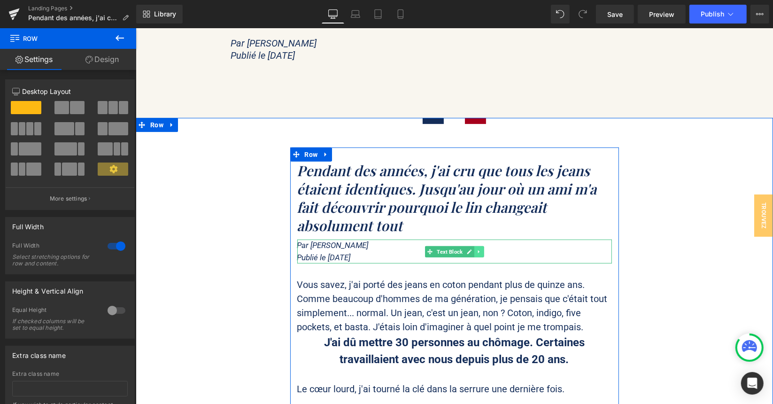
click at [476, 253] on icon at bounding box center [478, 252] width 5 height 6
click at [481, 252] on icon at bounding box center [483, 251] width 5 height 5
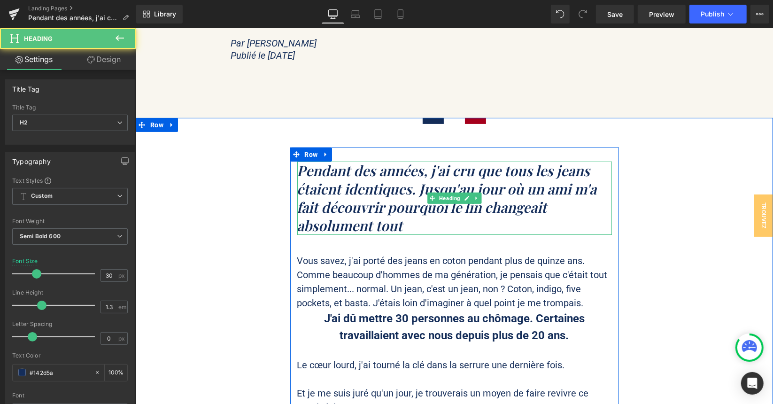
click at [374, 189] on icon "Pendant des années, j'ai cru que tous les jeans étaient identiques. Jusqu'au jo…" at bounding box center [447, 198] width 300 height 74
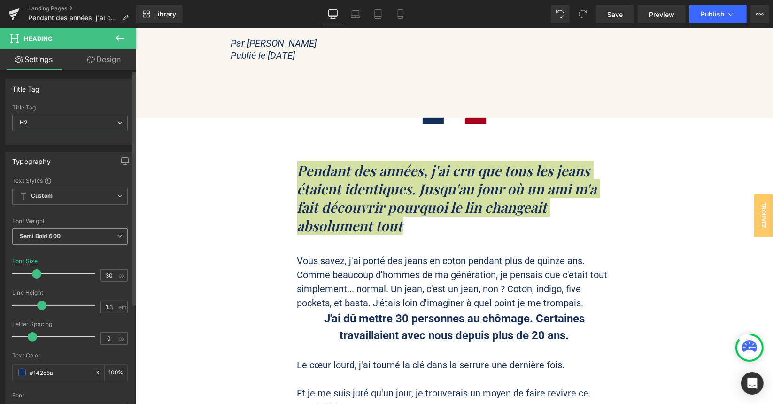
click at [61, 238] on span "Semi Bold 600" at bounding box center [70, 236] width 116 height 16
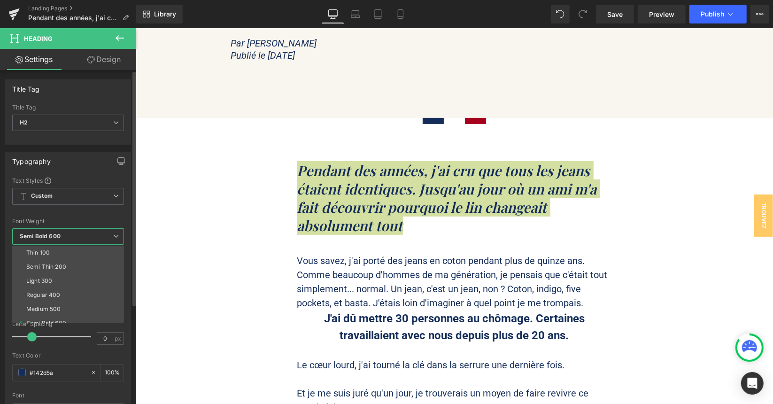
click at [62, 238] on span "Semi Bold 600" at bounding box center [68, 236] width 112 height 16
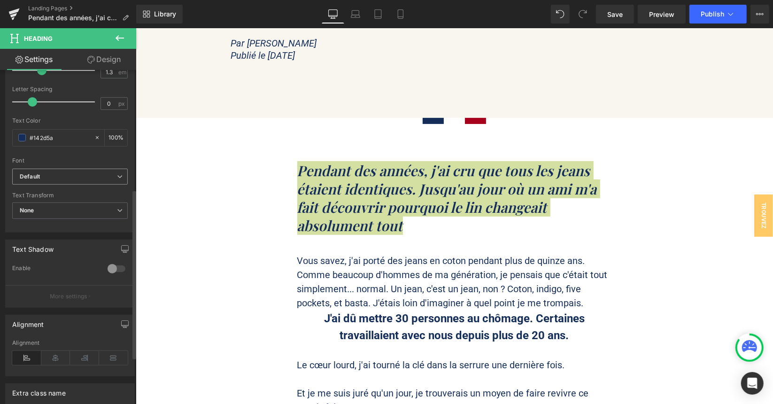
drag, startPoint x: 46, startPoint y: 173, endPoint x: 46, endPoint y: 180, distance: 6.6
click at [46, 173] on b "Default" at bounding box center [68, 177] width 97 height 8
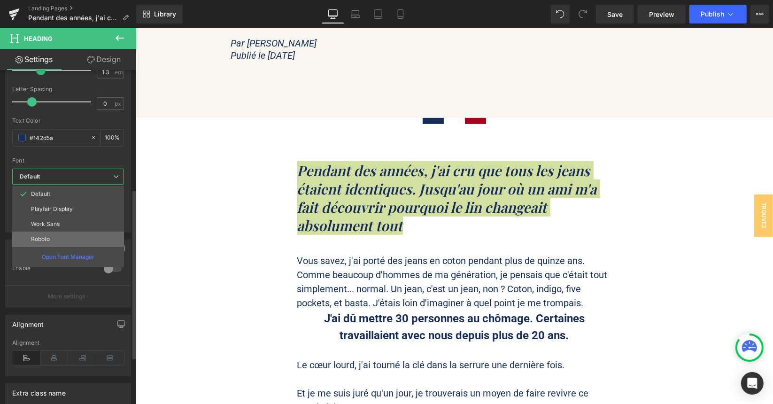
click at [49, 236] on p "Roboto" at bounding box center [40, 239] width 19 height 7
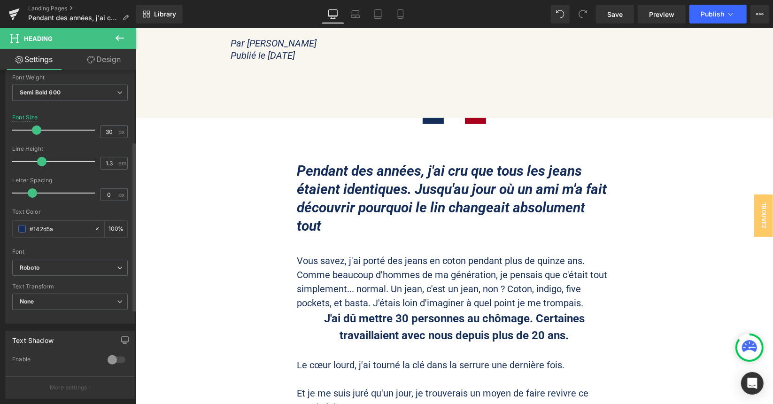
scroll to position [141, 0]
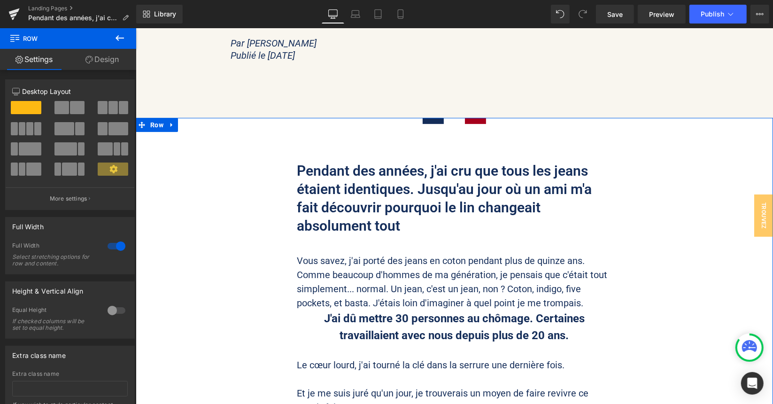
drag, startPoint x: 650, startPoint y: 307, endPoint x: 561, endPoint y: 303, distance: 88.9
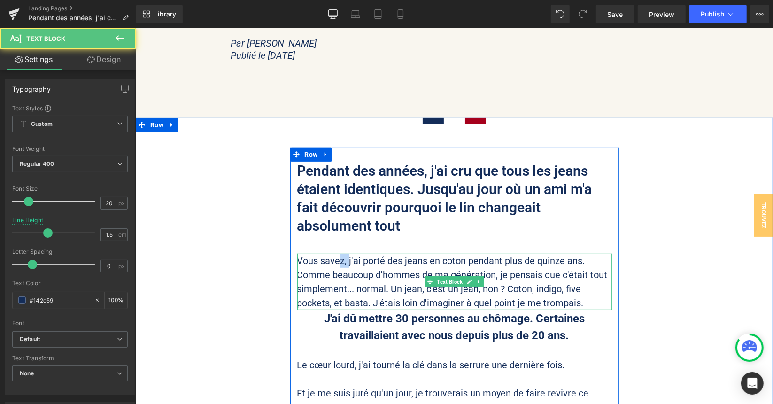
drag, startPoint x: 346, startPoint y: 261, endPoint x: 334, endPoint y: 260, distance: 12.2
click at [334, 260] on p "Vous savez, j'ai porté des jeans en coton pendant plus de quinze ans. Comme bea…" at bounding box center [454, 281] width 315 height 56
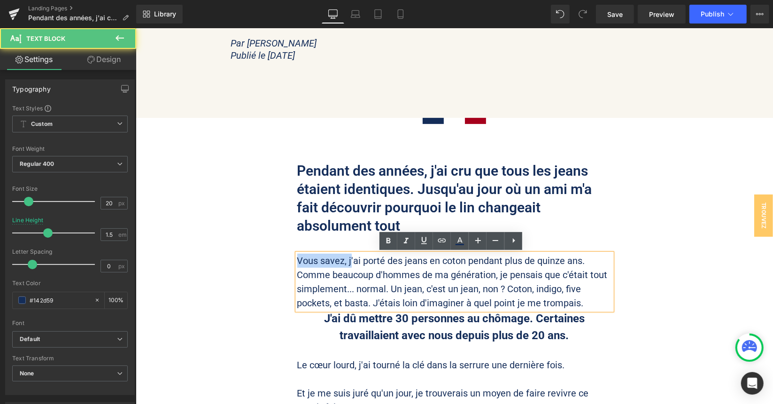
drag, startPoint x: 347, startPoint y: 259, endPoint x: 277, endPoint y: 257, distance: 70.5
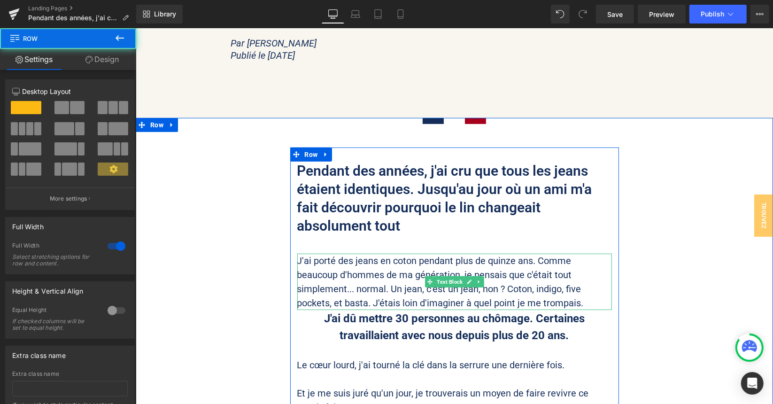
click at [534, 285] on p "J'ai porté des jeans en coton pendant plus de quinze ans. Comme beaucoup d'homm…" at bounding box center [454, 281] width 315 height 56
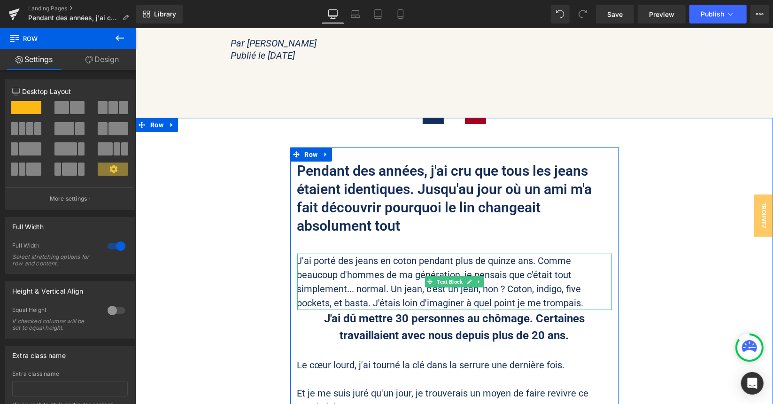
click at [390, 290] on p "J'ai porté des jeans en coton pendant plus de quinze ans. Comme beaucoup d'homm…" at bounding box center [454, 281] width 315 height 56
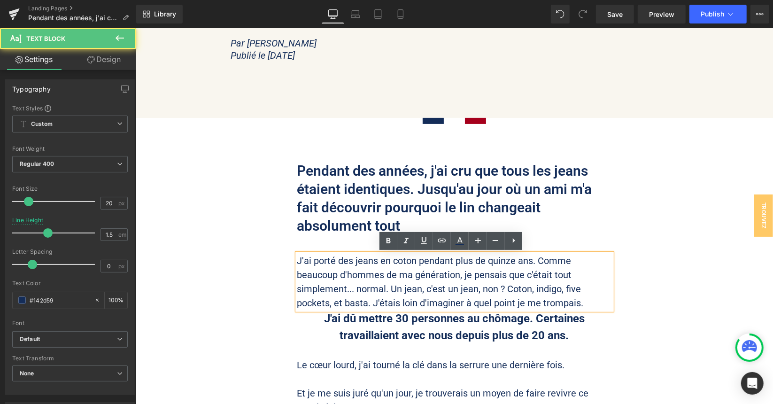
click at [416, 289] on p "J'ai porté des jeans en coton pendant plus de quinze ans. Comme beaucoup d'homm…" at bounding box center [454, 281] width 315 height 56
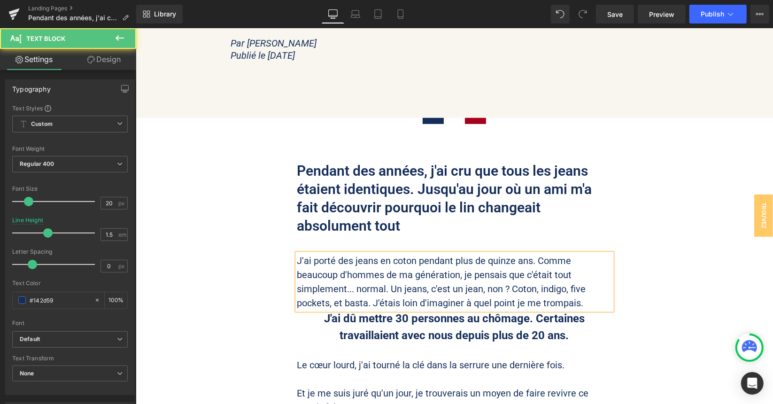
click at [478, 289] on p "J'ai porté des jeans en coton pendant plus de quinze ans. Comme beaucoup d'homm…" at bounding box center [454, 281] width 315 height 56
click at [545, 294] on p "J'ai porté des jeans en coton pendant plus de quinze ans. Comme beaucoup d'homm…" at bounding box center [454, 281] width 315 height 56
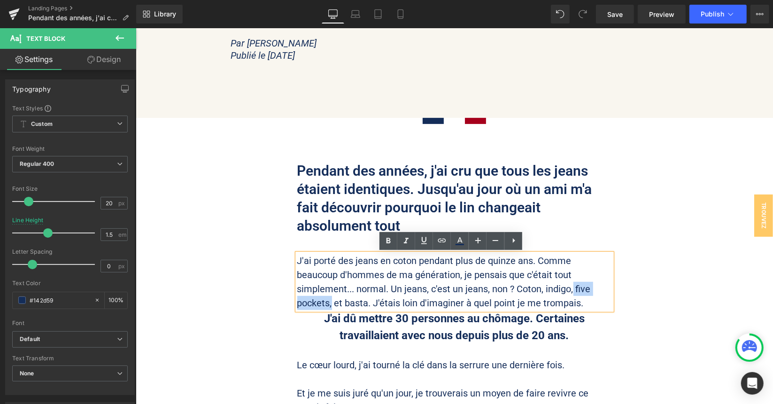
drag, startPoint x: 328, startPoint y: 303, endPoint x: 570, endPoint y: 289, distance: 241.9
click at [570, 289] on p "J'ai porté des jeans en coton pendant plus de quinze ans. Comme beaucoup d'homm…" at bounding box center [454, 281] width 315 height 56
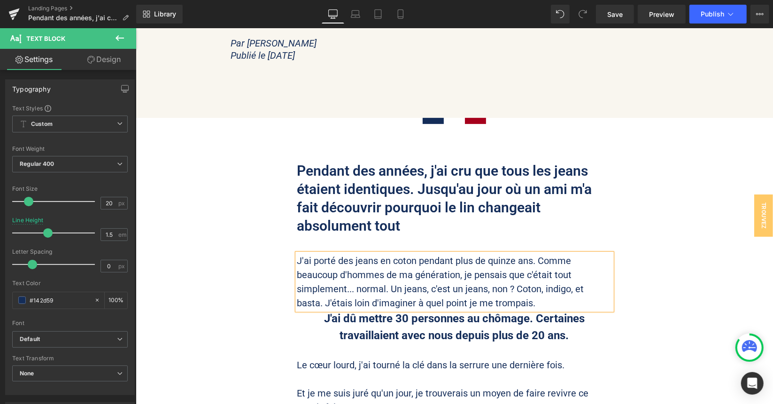
click at [515, 304] on p "J'ai porté des jeans en coton pendant plus de quinze ans. Comme beaucoup d'homm…" at bounding box center [454, 281] width 315 height 56
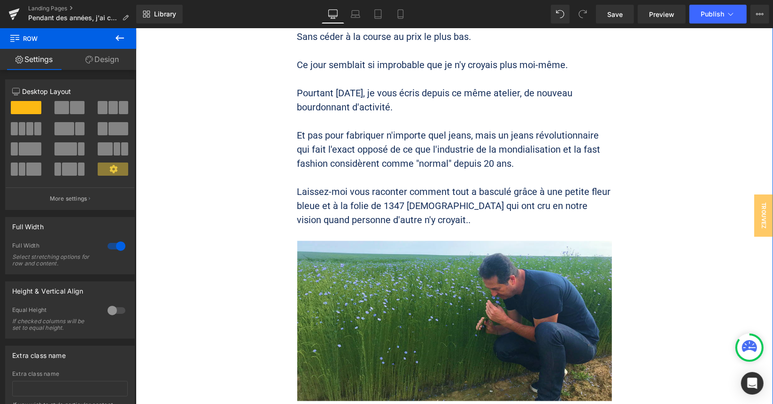
scroll to position [658, 0]
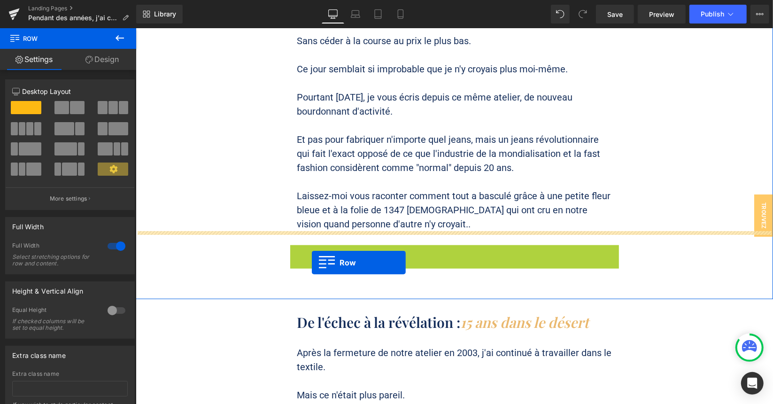
drag, startPoint x: 307, startPoint y: 250, endPoint x: 312, endPoint y: 262, distance: 13.5
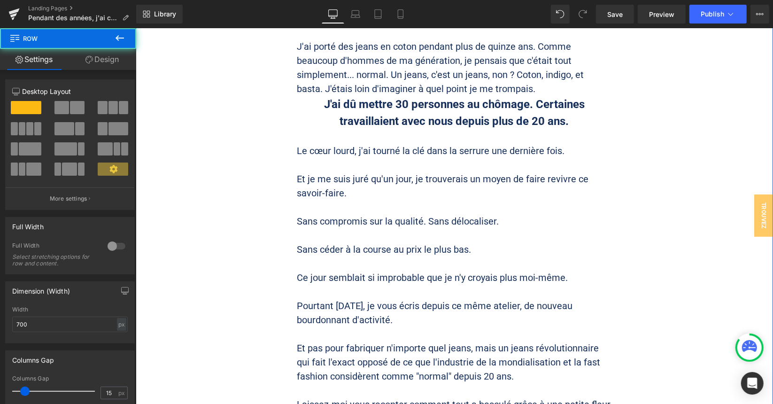
scroll to position [423, 0]
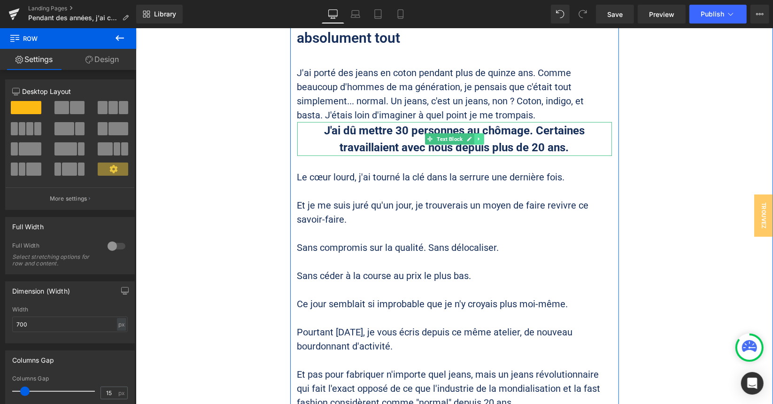
click at [478, 138] on link at bounding box center [479, 138] width 10 height 11
click at [481, 138] on icon at bounding box center [483, 138] width 5 height 5
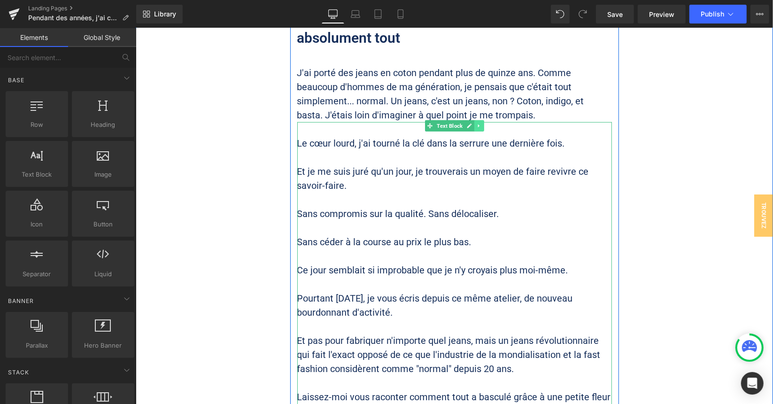
click at [477, 127] on icon at bounding box center [477, 125] width 1 height 3
click at [481, 125] on icon at bounding box center [483, 125] width 5 height 5
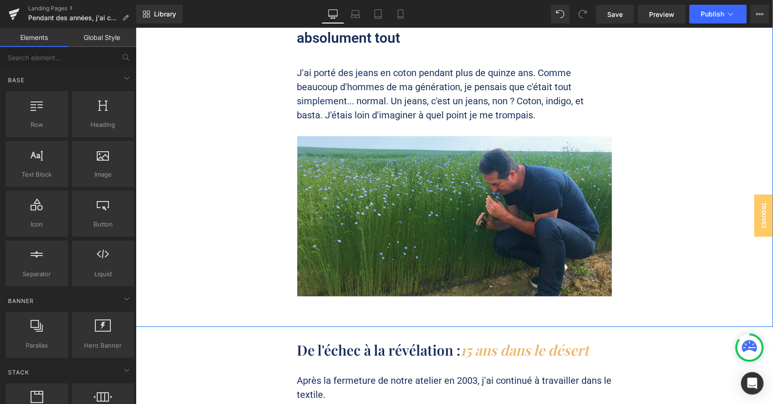
click at [712, 249] on div "Image Pendant des années, j'ai cru que tous les jeans étaient identiques. Jusqu…" at bounding box center [454, 113] width 638 height 367
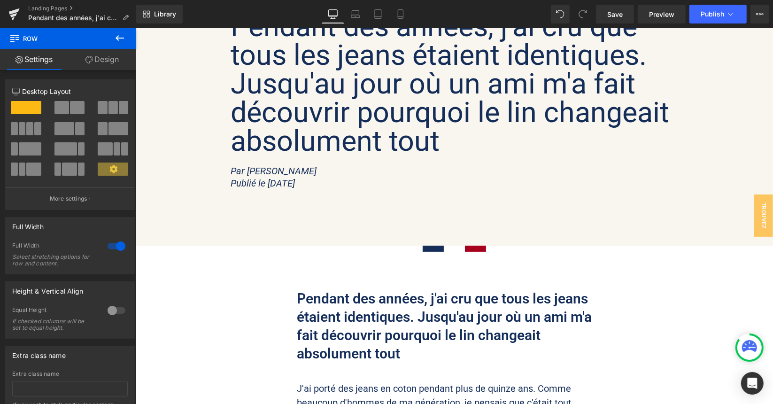
scroll to position [0, 0]
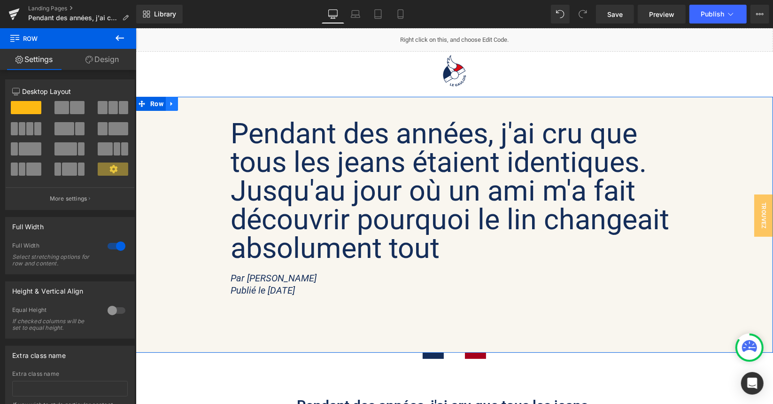
click at [168, 105] on icon at bounding box center [171, 103] width 7 height 7
click at [193, 105] on icon at bounding box center [196, 103] width 7 height 7
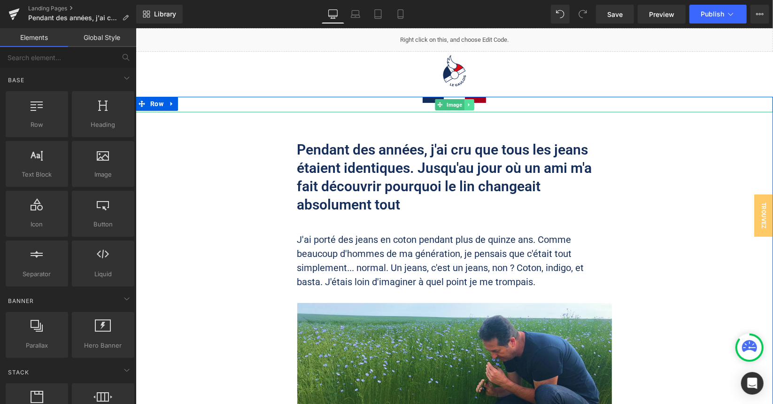
click at [468, 104] on icon at bounding box center [468, 103] width 1 height 3
click at [471, 104] on icon at bounding box center [473, 103] width 5 height 5
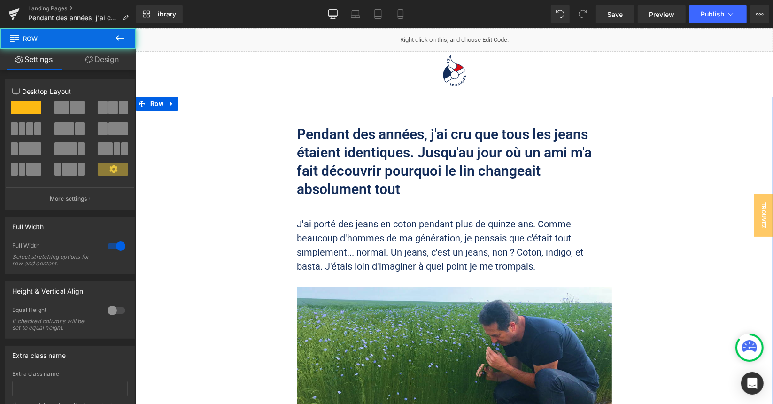
click at [702, 168] on div "Pendant des années, j'ai cru que tous les jeans étaient identiques. Jusqu'au jo…" at bounding box center [454, 271] width 638 height 351
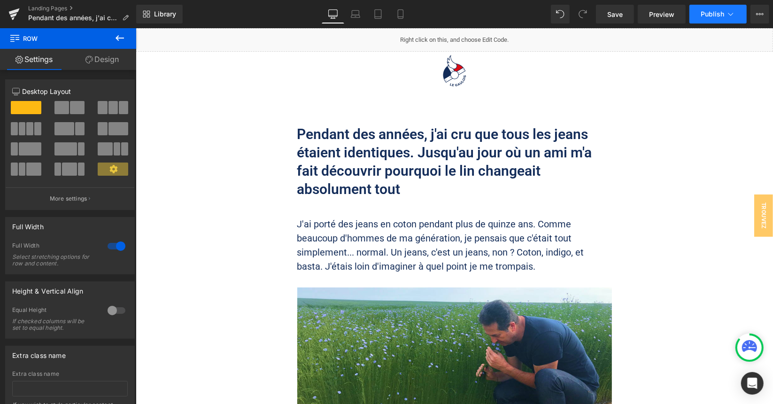
click at [701, 17] on button "Publish" at bounding box center [718, 14] width 57 height 19
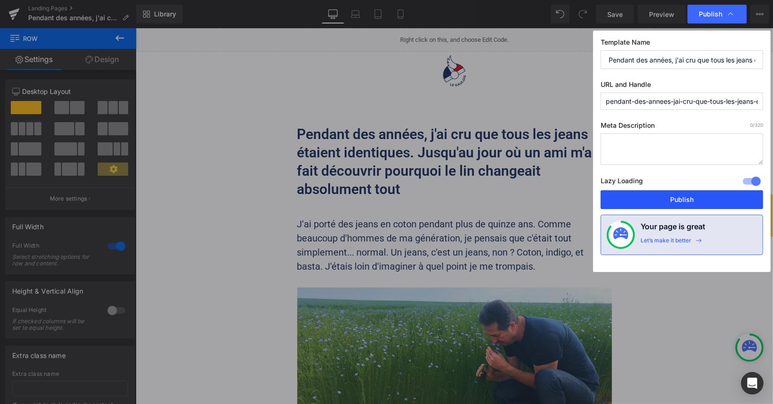
click at [683, 195] on button "Publish" at bounding box center [682, 199] width 163 height 19
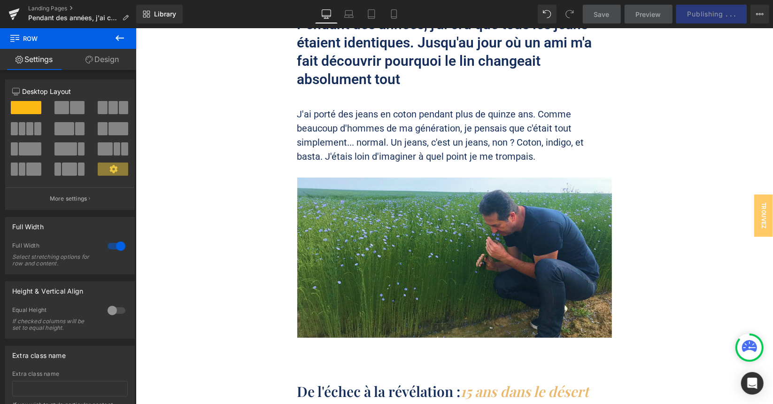
scroll to position [94, 0]
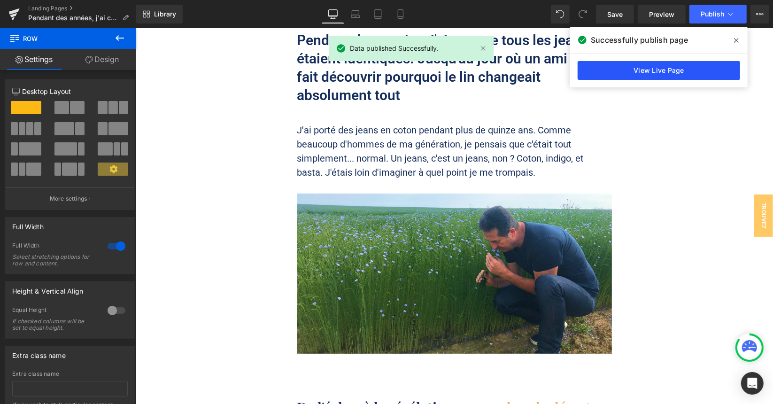
click at [631, 68] on link "View Live Page" at bounding box center [659, 70] width 163 height 19
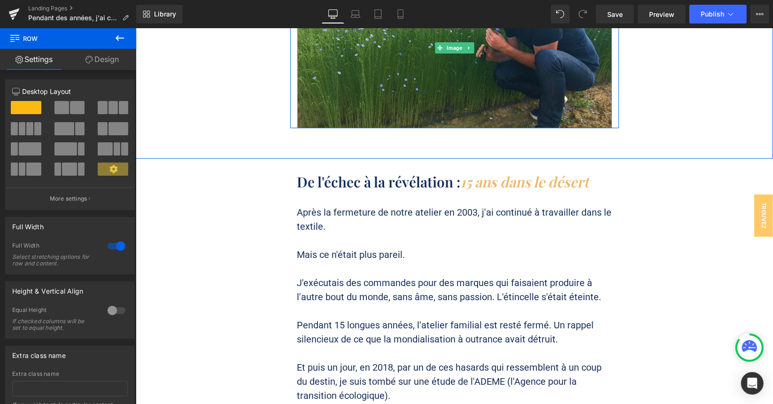
scroll to position [329, 0]
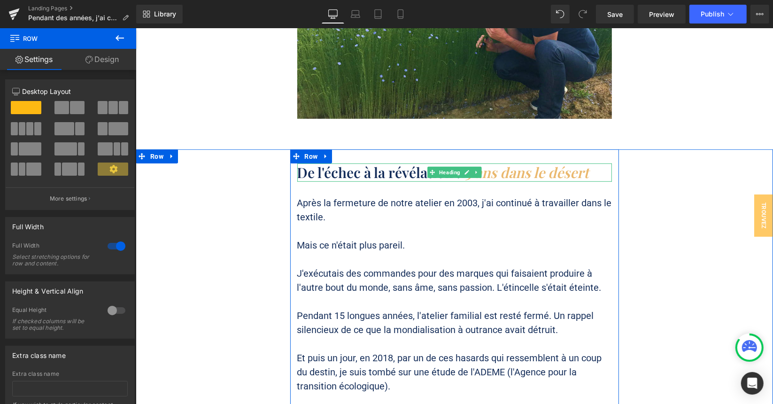
click at [397, 174] on h2 "De l'échec à la révélation : 15 ans dans le désert" at bounding box center [454, 172] width 315 height 18
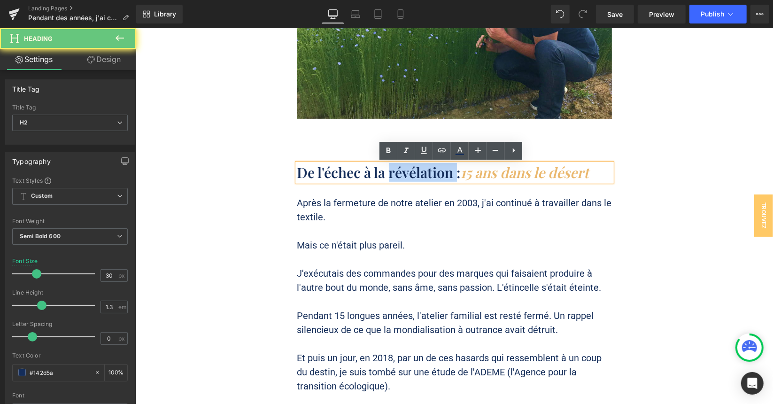
click at [397, 174] on h2 "De l'échec à la révélation : 15 ans dans le désert" at bounding box center [454, 172] width 315 height 18
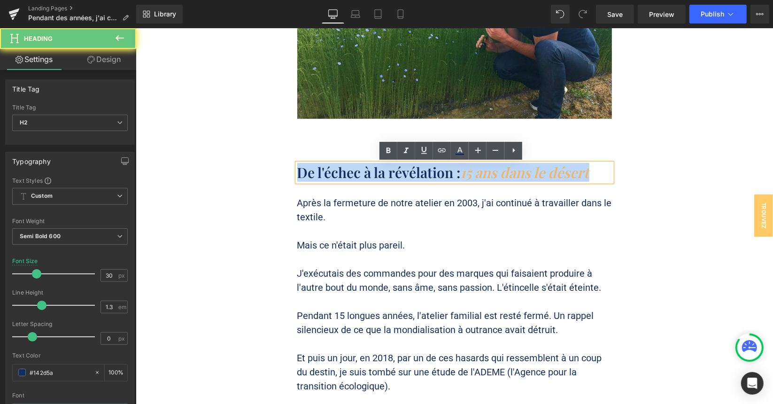
click at [397, 174] on h2 "De l'échec à la révélation : 15 ans dans le désert" at bounding box center [454, 172] width 315 height 18
paste div
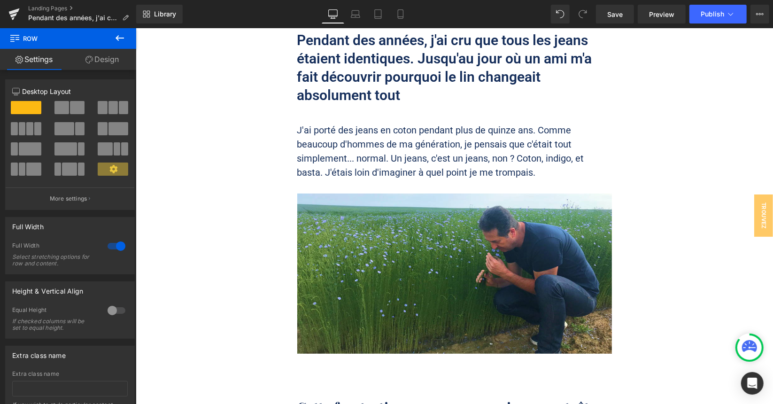
scroll to position [0, 0]
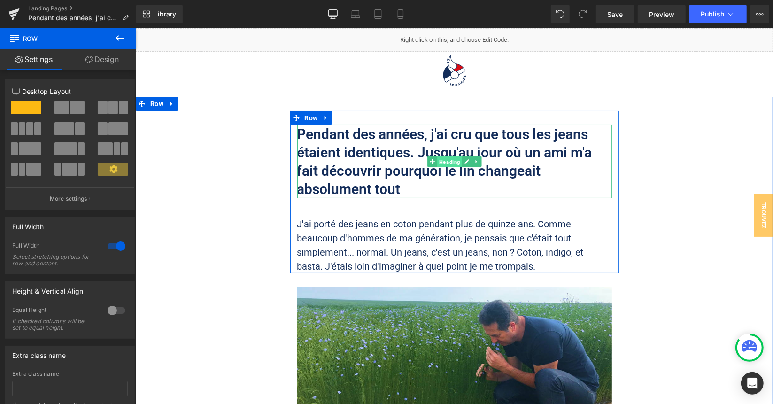
click at [445, 162] on span "Heading" at bounding box center [449, 161] width 25 height 11
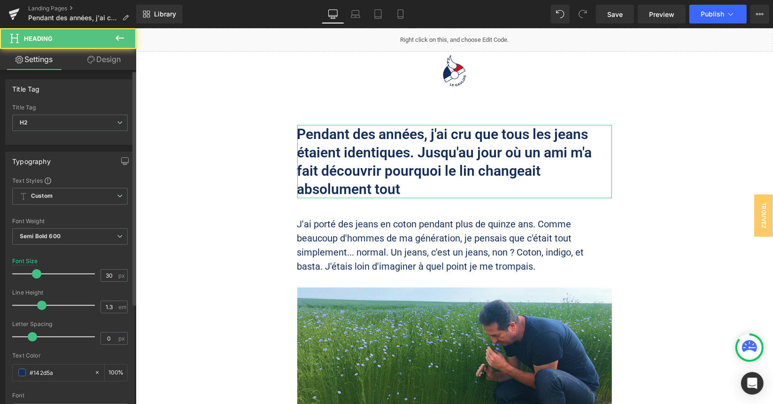
click at [69, 113] on div "Title Tag H2 H1 H2 H3 H4 H5 H6" at bounding box center [70, 123] width 116 height 38
click at [62, 126] on span "H2" at bounding box center [70, 123] width 116 height 16
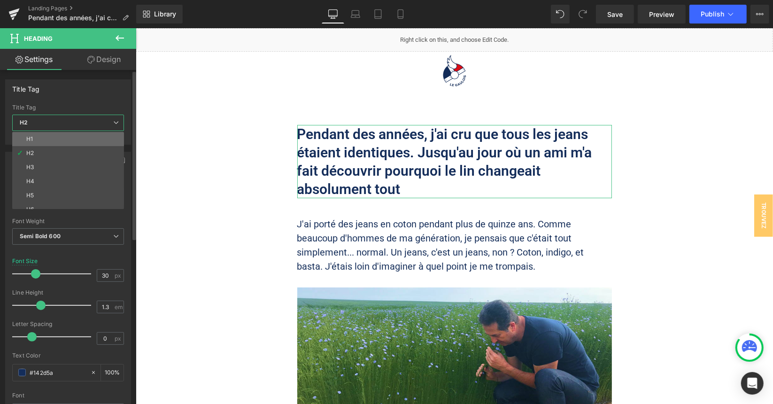
click at [52, 136] on li "H1" at bounding box center [70, 139] width 116 height 14
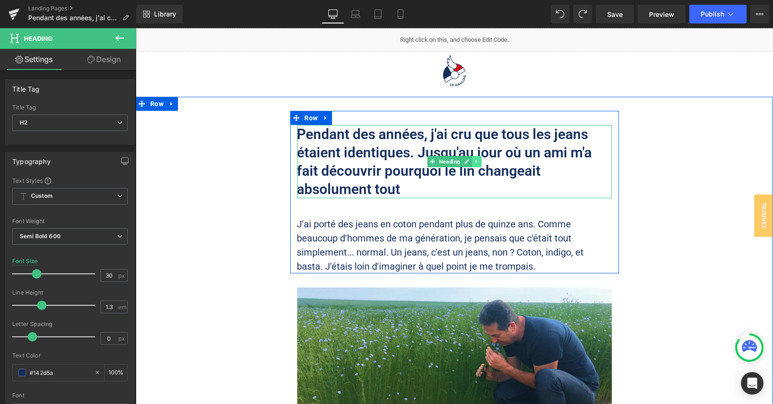
click at [474, 161] on icon at bounding box center [476, 161] width 5 height 6
click at [469, 162] on icon at bounding box center [471, 160] width 5 height 5
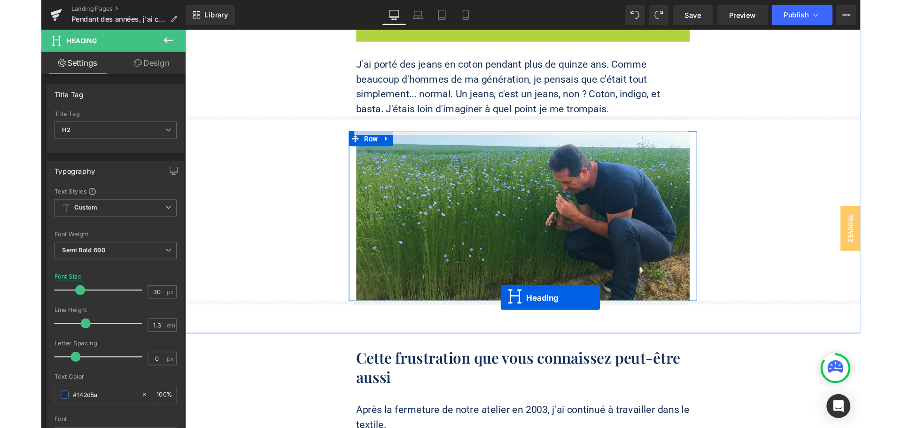
scroll to position [235, 0]
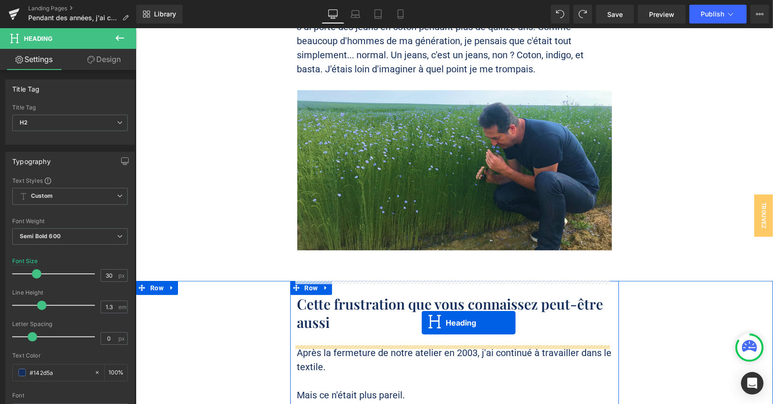
drag, startPoint x: 441, startPoint y: 204, endPoint x: 421, endPoint y: 322, distance: 120.0
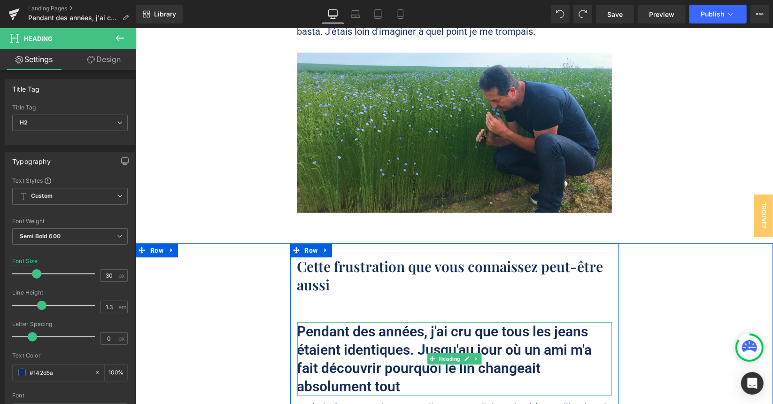
click at [352, 335] on h2 "Pendant des années, j'ai cru que tous les jeans étaient identiques. Jusqu'au jo…" at bounding box center [454, 358] width 315 height 73
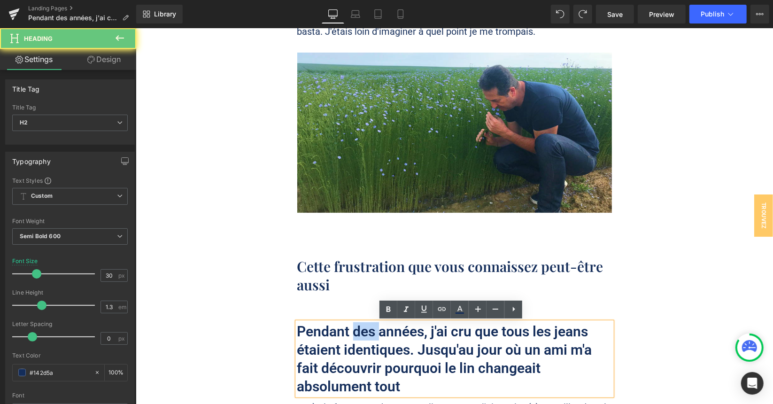
click at [352, 335] on h2 "Pendant des années, j'ai cru que tous les jeans étaient identiques. Jusqu'au jo…" at bounding box center [454, 358] width 315 height 73
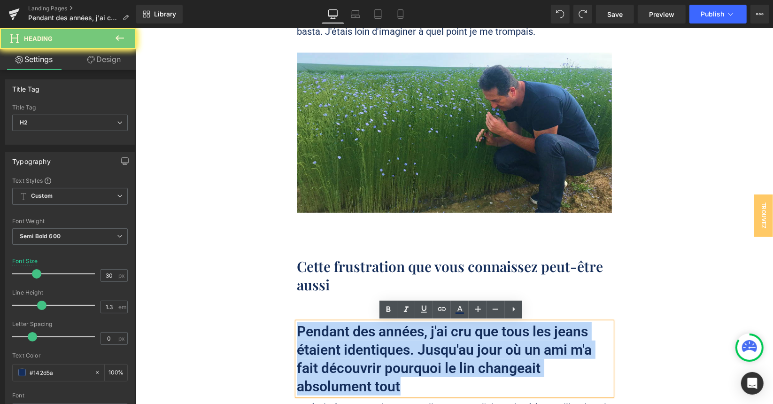
click at [352, 335] on h2 "Pendant des années, j'ai cru que tous les jeans étaient identiques. Jusqu'au jo…" at bounding box center [454, 358] width 315 height 73
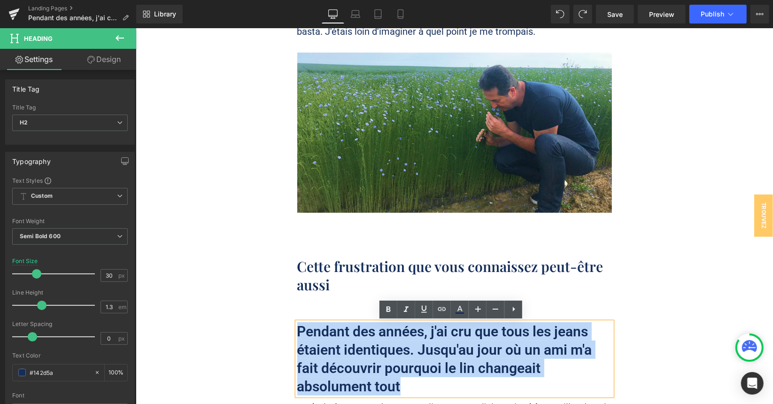
paste div
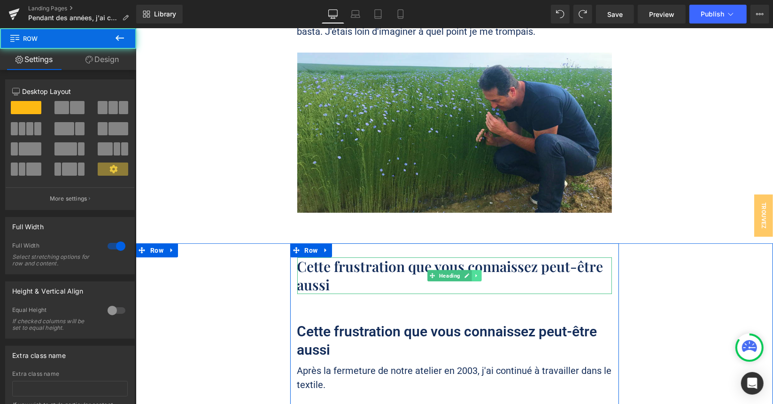
click at [474, 274] on icon at bounding box center [476, 276] width 5 height 6
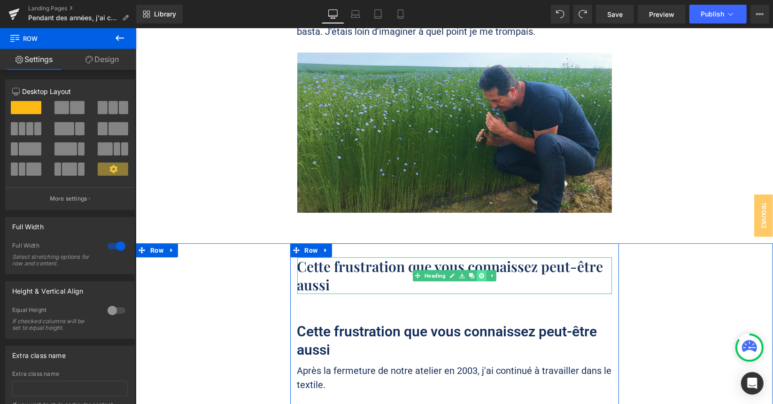
click at [479, 275] on icon at bounding box center [481, 275] width 5 height 5
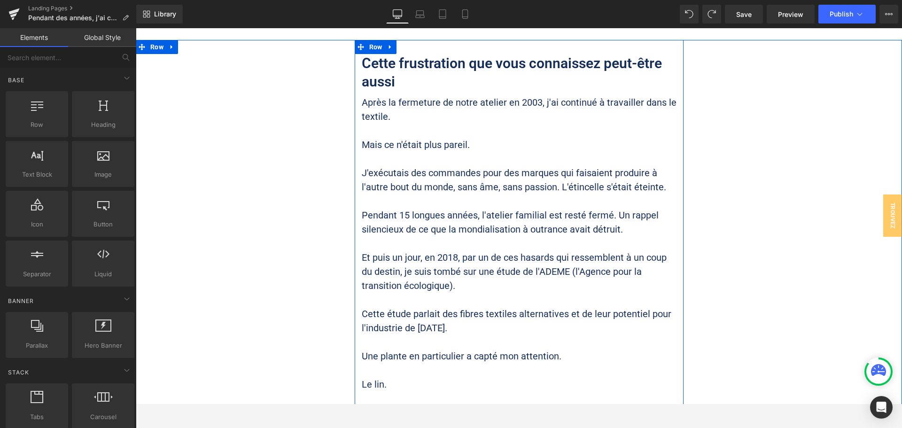
scroll to position [470, 0]
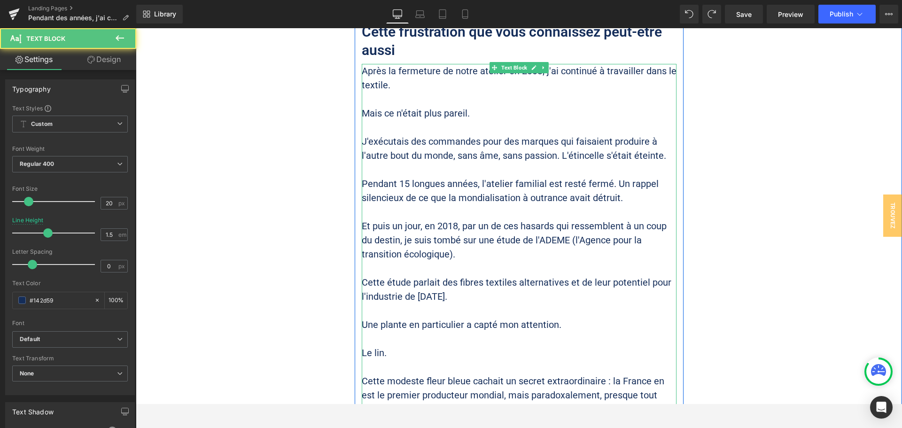
click at [416, 218] on p at bounding box center [519, 212] width 315 height 14
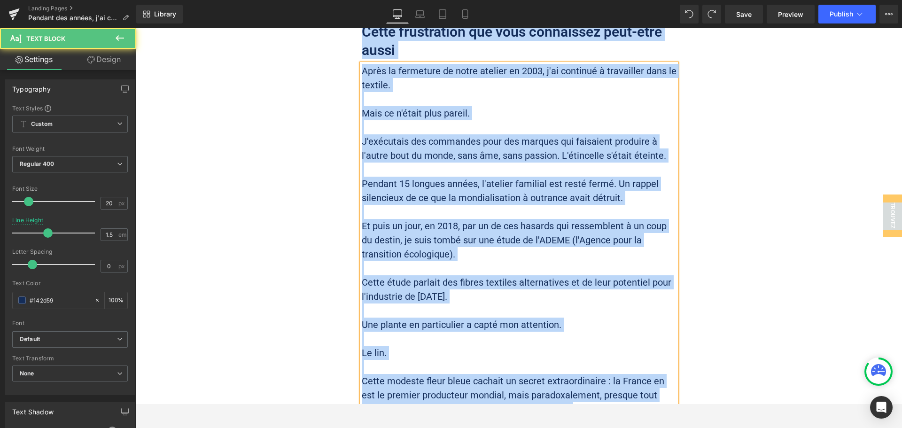
click at [426, 210] on p at bounding box center [519, 212] width 315 height 14
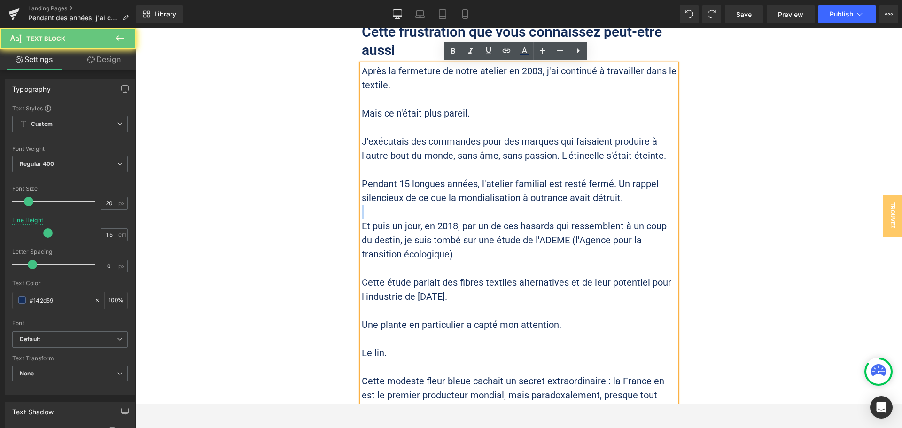
click at [426, 210] on p at bounding box center [519, 212] width 315 height 14
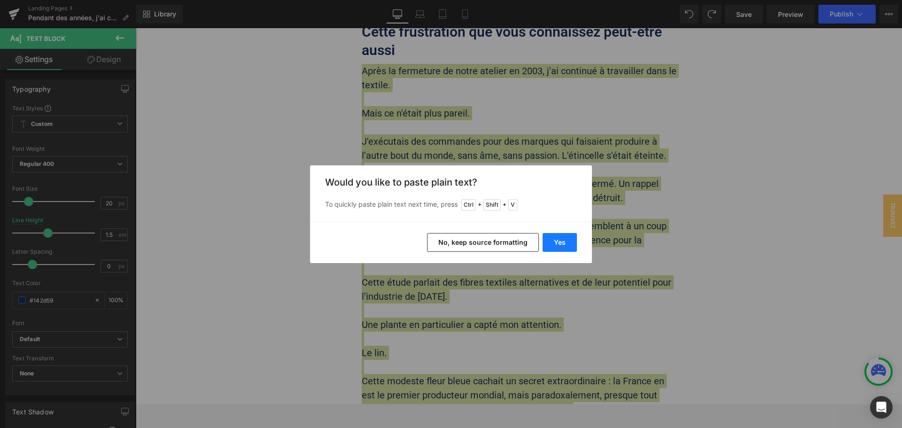
click at [556, 241] on button "Yes" at bounding box center [560, 242] width 34 height 19
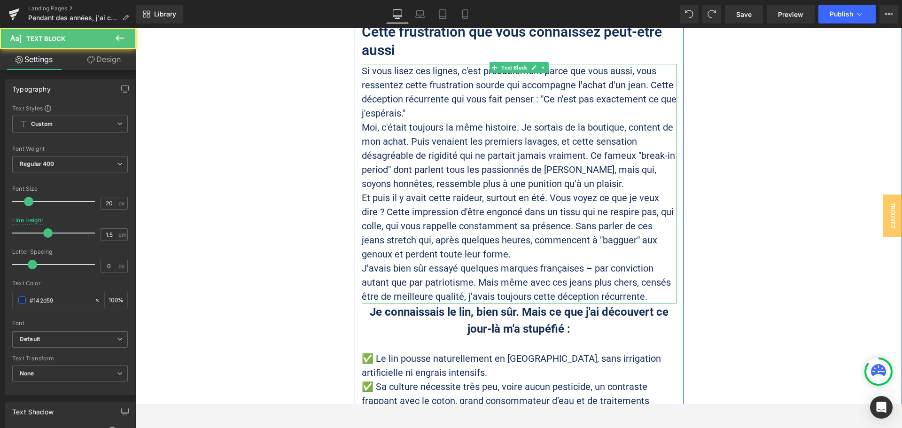
click at [524, 222] on p "Et puis il y avait cette raideur, surtout en été. Vous voyez ce que je veux dir…" at bounding box center [519, 226] width 315 height 70
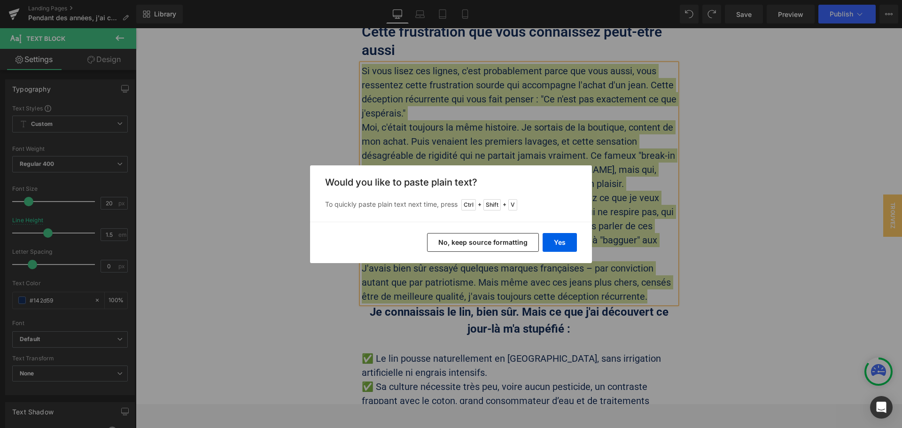
click at [499, 246] on button "No, keep source formatting" at bounding box center [483, 242] width 112 height 19
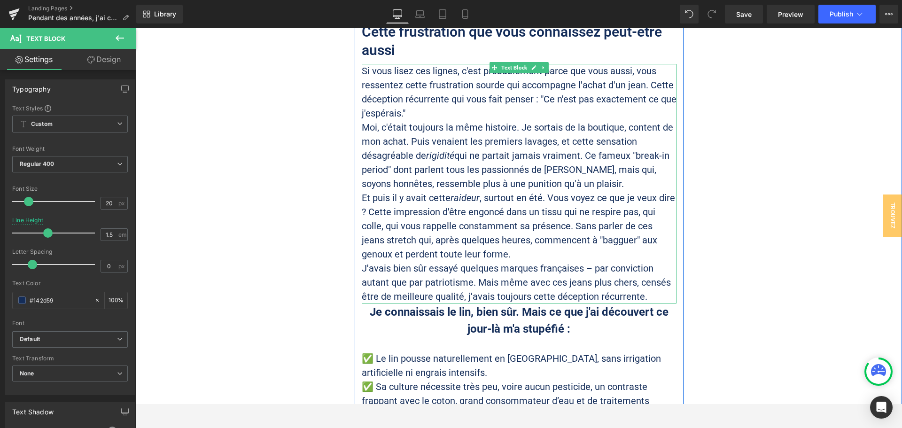
click at [411, 108] on p "Si vous lisez ces lignes, c'est probablement parce que vous aussi, vous ressent…" at bounding box center [519, 92] width 315 height 56
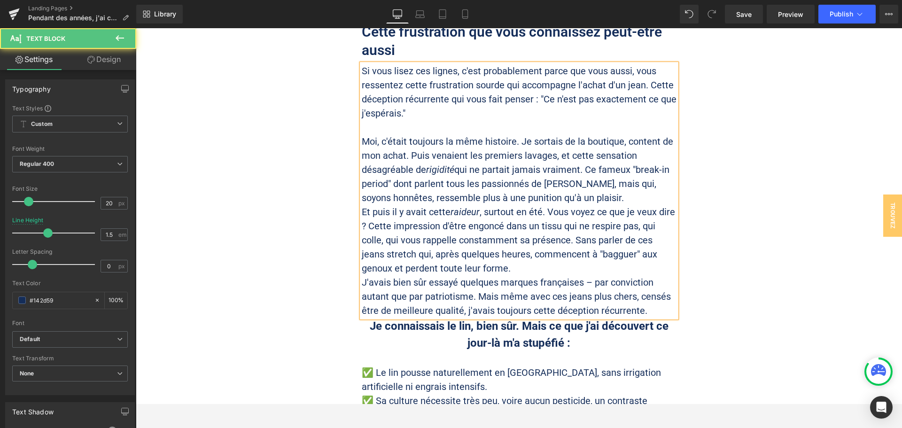
click at [595, 194] on p "Moi, c'était toujours la même histoire. Je sortais de la boutique, content de m…" at bounding box center [519, 169] width 315 height 70
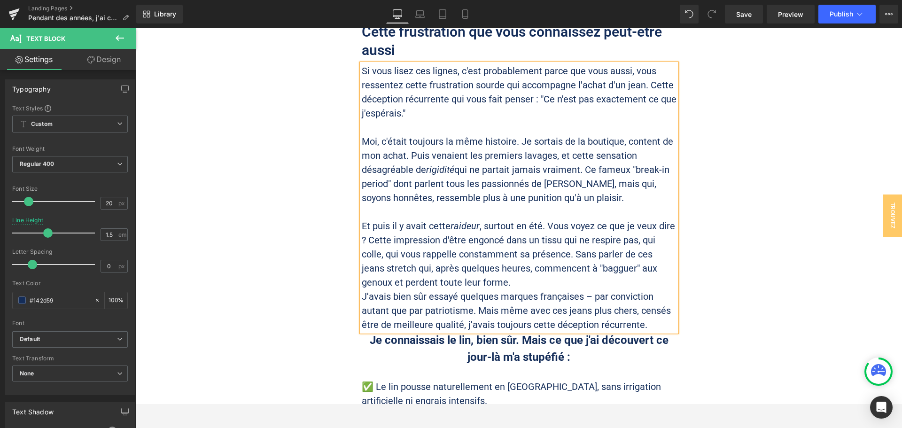
click at [584, 170] on p "Moi, c'était toujours la même histoire. Je sortais de la boutique, content de m…" at bounding box center [519, 169] width 315 height 70
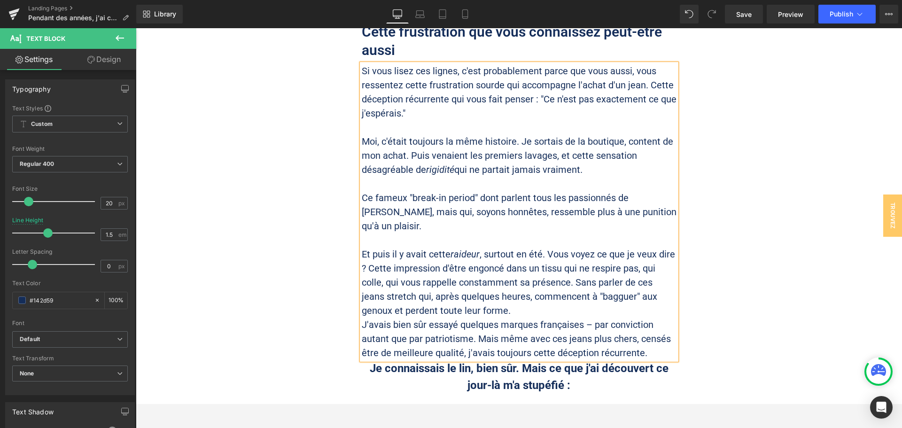
click at [542, 251] on p "Et puis il y avait cette raideur , surtout en été. Vous voyez ce que je veux di…" at bounding box center [519, 282] width 315 height 70
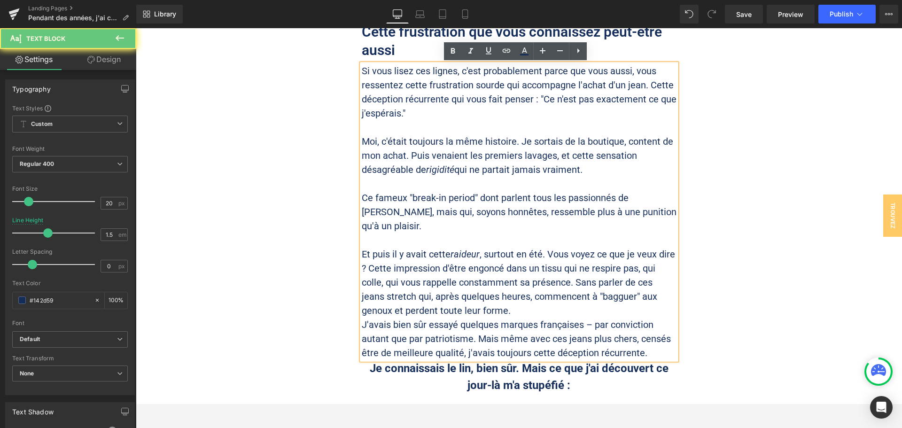
click at [496, 296] on p "Et puis il y avait cette raideur , surtout en été. Vous voyez ce que je veux di…" at bounding box center [519, 282] width 315 height 70
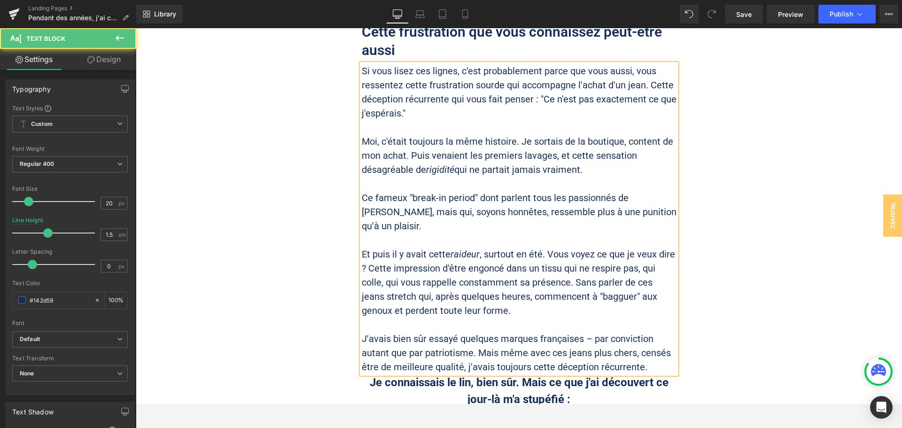
click at [367, 251] on p "Et puis il y avait cette raideur , surtout en été. Vous voyez ce que je veux di…" at bounding box center [519, 282] width 315 height 70
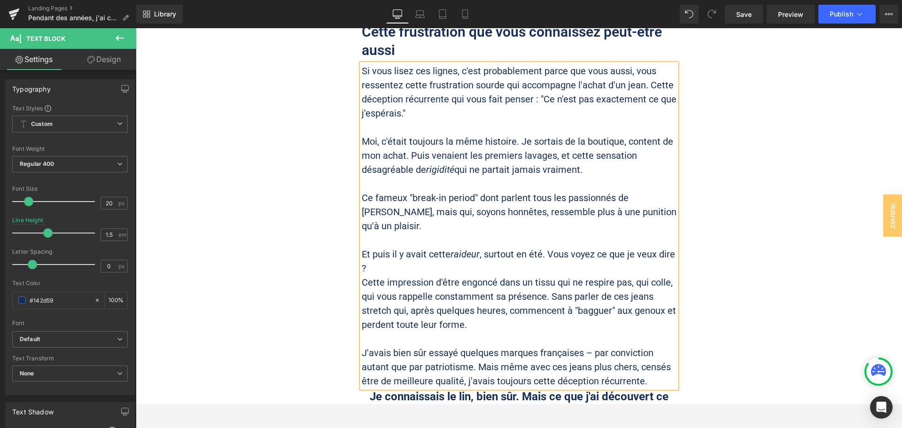
click at [591, 346] on p "J'avais bien sûr essayé quelques marques françaises – par conviction autant que…" at bounding box center [519, 367] width 315 height 42
click at [442, 352] on p "J'avais bien sûr essayé quelques marques françaises, par conviction autant que …" at bounding box center [519, 367] width 315 height 42
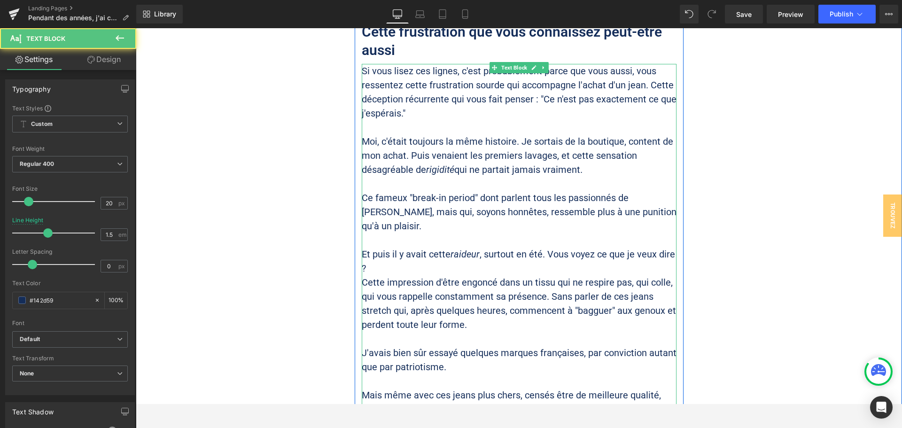
drag, startPoint x: 408, startPoint y: 155, endPoint x: 516, endPoint y: 144, distance: 108.1
click at [409, 155] on p "Moi, c'était toujours la même histoire. Je sortais de la boutique, content de m…" at bounding box center [519, 155] width 315 height 42
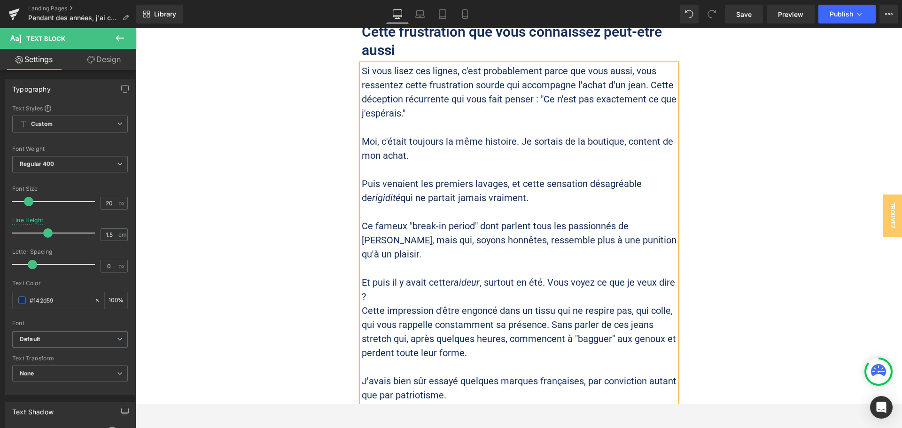
click at [645, 83] on p "Si vous lisez ces lignes, c'est probablement parce que vous aussi, vous ressent…" at bounding box center [519, 92] width 315 height 56
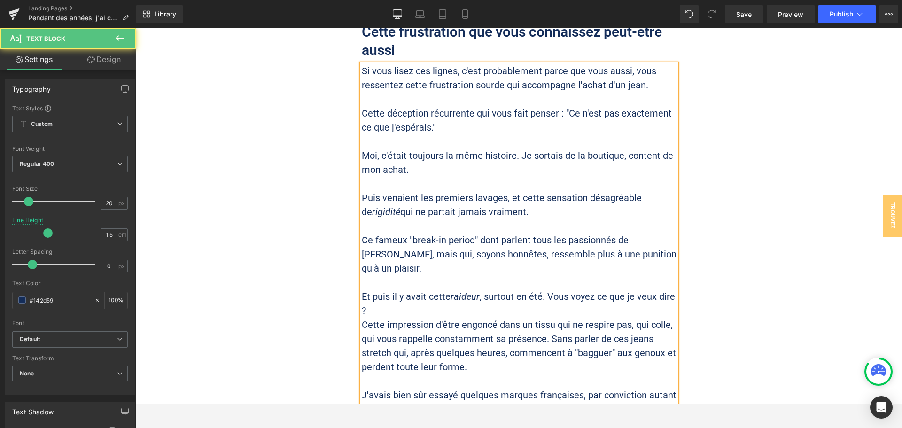
drag, startPoint x: 639, startPoint y: 84, endPoint x: 681, endPoint y: 89, distance: 42.2
click at [640, 84] on p "Si vous lisez ces lignes, c'est probablement parce que vous aussi, vous ressent…" at bounding box center [519, 78] width 315 height 28
click at [416, 199] on p "Puis venaient les premiers lavages, et cette sensation désagréable de rigidité …" at bounding box center [519, 205] width 315 height 28
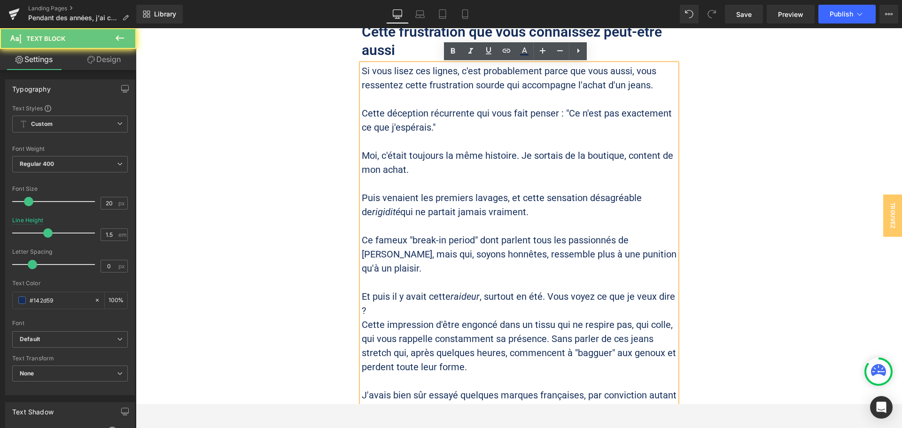
click at [517, 203] on p "Puis venaient les premiers lavages, et cette sensation désagréable de rigidité …" at bounding box center [519, 205] width 315 height 28
drag, startPoint x: 645, startPoint y: 195, endPoint x: 692, endPoint y: 202, distance: 47.0
click at [646, 195] on p "Puis venaient les premiers lavages, et cette sensation désagréable de rigidité …" at bounding box center [519, 205] width 315 height 28
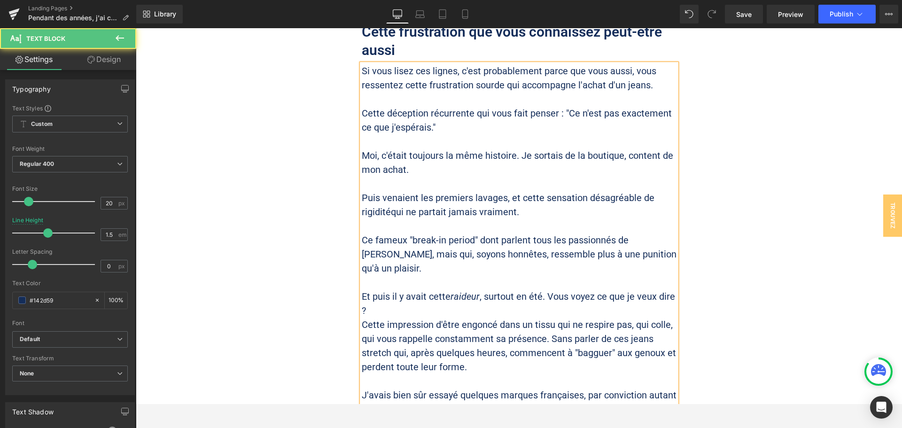
click at [576, 275] on p at bounding box center [519, 282] width 315 height 14
click at [450, 275] on p at bounding box center [519, 282] width 315 height 14
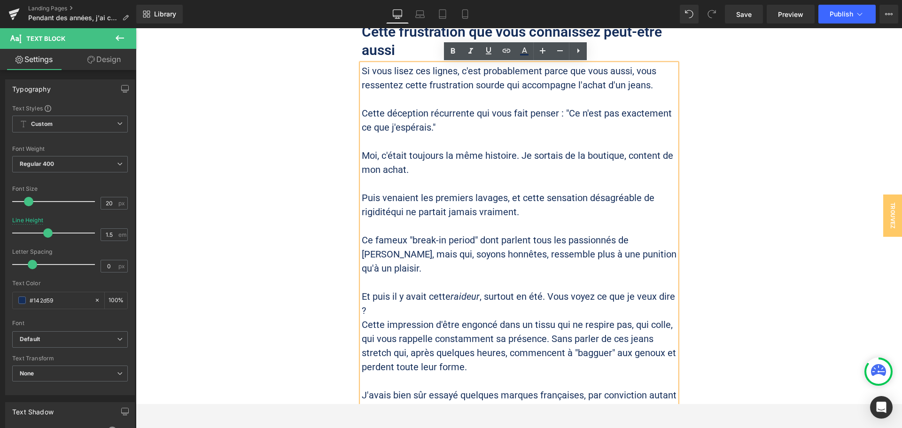
click at [423, 275] on p at bounding box center [519, 282] width 315 height 14
click at [462, 294] on p "Et puis il y avait cette raideur , surtout en été. Vous voyez ce que je veux di…" at bounding box center [519, 303] width 315 height 28
click at [446, 289] on p "Et puis il y avait cette raideur , surtout en été. Vous voyez ce que je veux di…" at bounding box center [519, 303] width 315 height 28
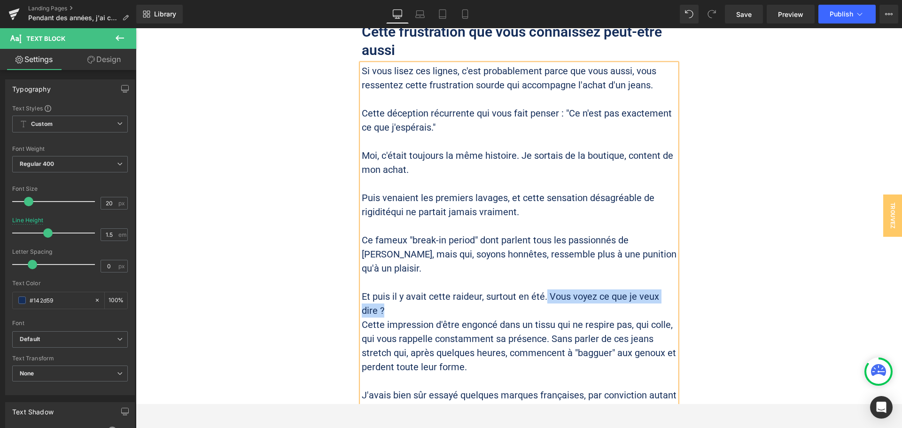
drag, startPoint x: 541, startPoint y: 282, endPoint x: 554, endPoint y: 295, distance: 17.3
click at [554, 295] on p "Et puis il y avait cette raideur , surtout en été. Vous voyez ce que je veux di…" at bounding box center [519, 303] width 315 height 28
click at [585, 319] on span "Cette impression d'être engoncé dans un tissu qui ne respire pas, qui colle, qu…" at bounding box center [519, 346] width 314 height 54
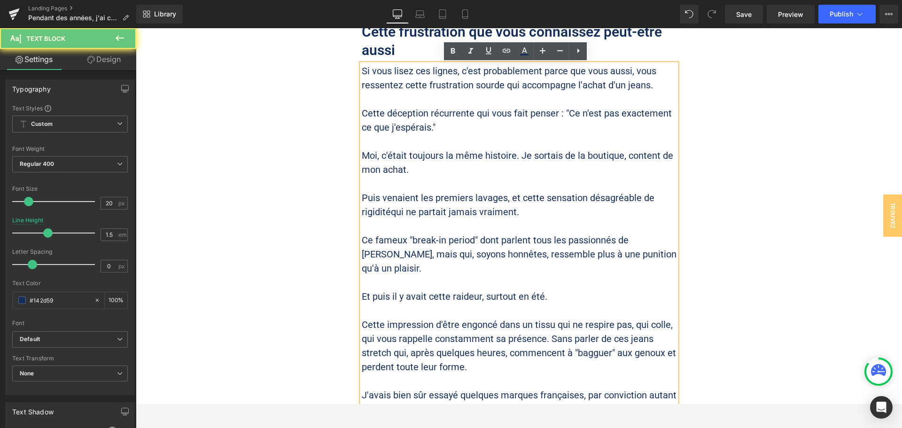
drag, startPoint x: 644, startPoint y: 317, endPoint x: 509, endPoint y: 325, distance: 134.6
click at [642, 318] on p "Cette impression d'être engoncé dans un tissu qui ne respire pas, qui colle, qu…" at bounding box center [519, 346] width 315 height 56
drag, startPoint x: 508, startPoint y: 326, endPoint x: 555, endPoint y: 329, distance: 47.1
click at [510, 326] on span "Cette impression d'être engoncé dans un tissu qui ne respire pas, qui colle, qu…" at bounding box center [519, 346] width 314 height 54
drag, startPoint x: 548, startPoint y: 322, endPoint x: 564, endPoint y: 319, distance: 16.2
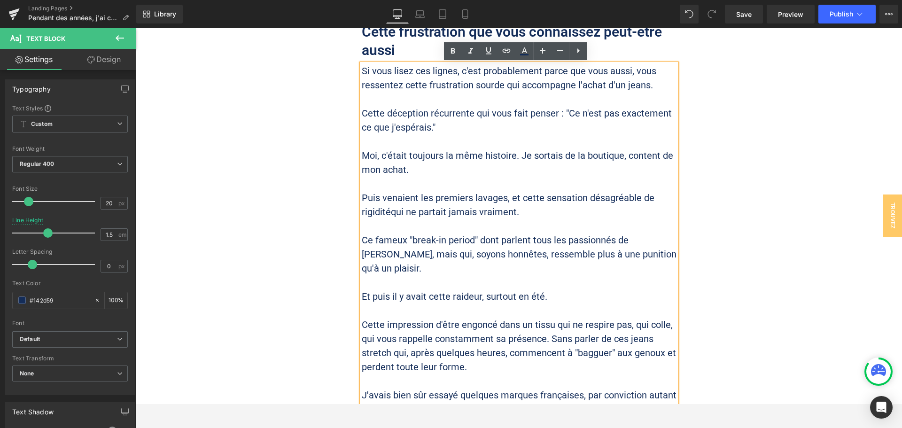
click at [549, 322] on span "Cette impression d'être engoncé dans un tissu qui ne respire pas, qui colle, qu…" at bounding box center [519, 346] width 314 height 54
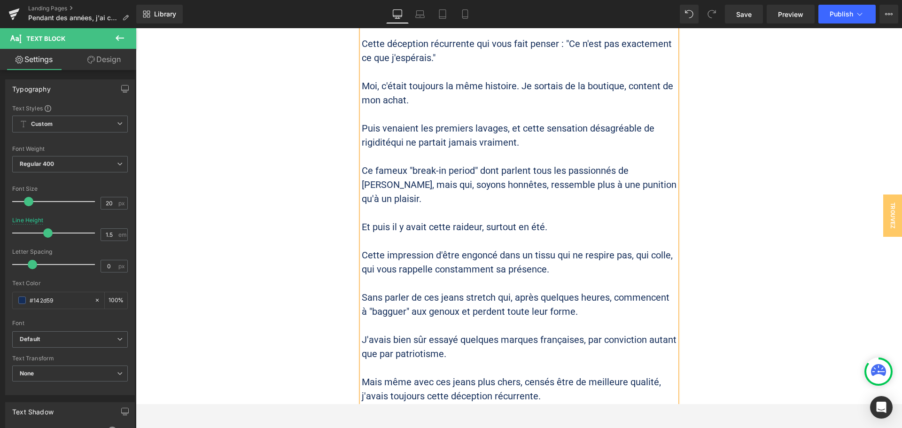
scroll to position [564, 0]
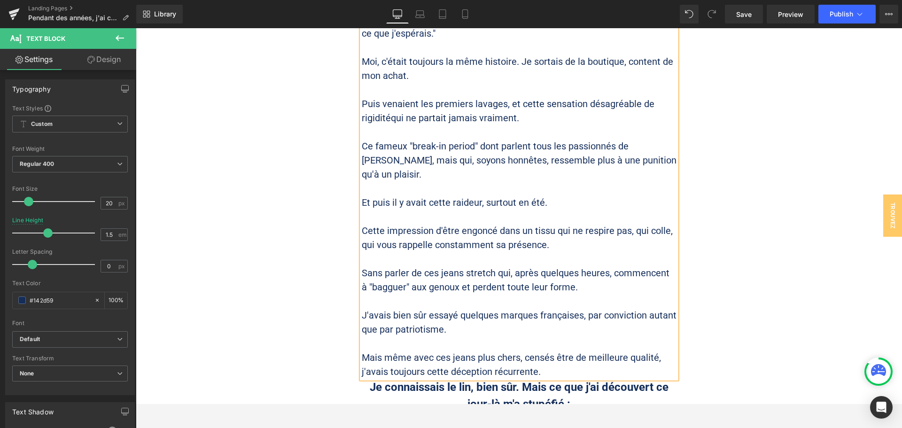
click at [580, 267] on span "Sans parler de ces jeans stretch qui, après quelques heures, commencent à "bagg…" at bounding box center [516, 279] width 308 height 25
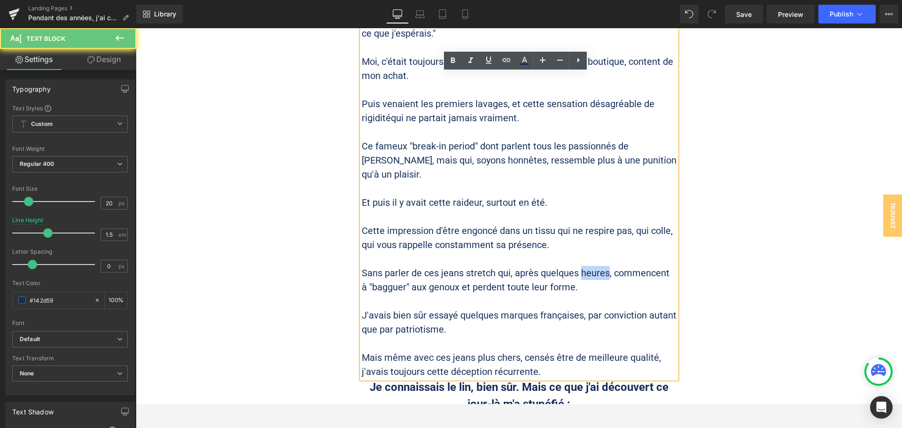
click at [580, 267] on span "Sans parler de ces jeans stretch qui, après quelques heures, commencent à "bagg…" at bounding box center [516, 279] width 308 height 25
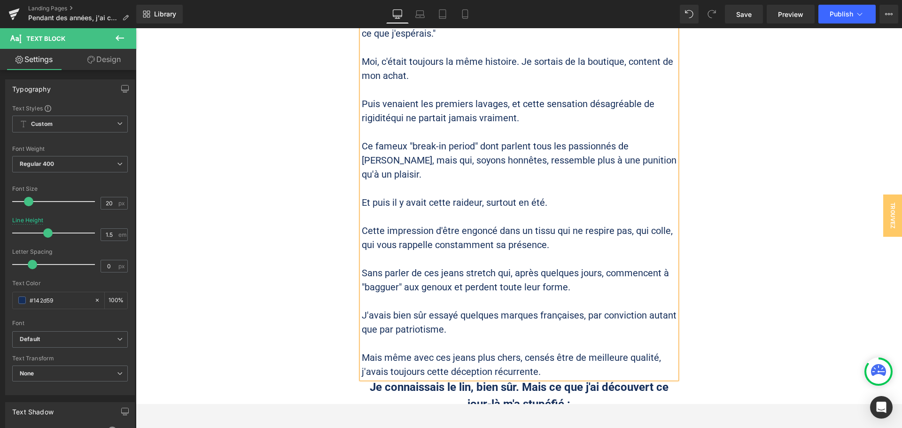
click at [497, 280] on p "Sans parler de ces jeans stretch qui, après quelques jours, commencent à "baggu…" at bounding box center [519, 280] width 315 height 28
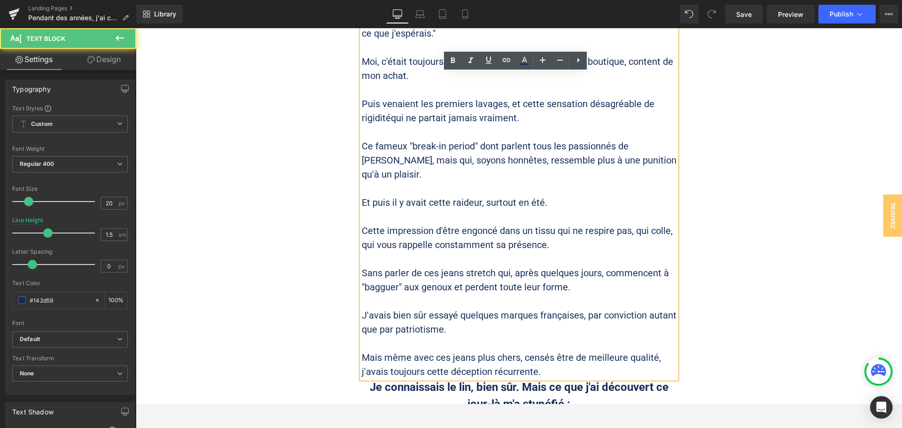
click at [462, 336] on p at bounding box center [519, 343] width 315 height 14
click at [415, 308] on p "J'avais bien sûr essayé quelques marques françaises, par conviction autant que …" at bounding box center [519, 322] width 315 height 28
click at [463, 317] on p "J'avais bien sûr essayé quelques marques françaises, par conviction autant que …" at bounding box center [519, 322] width 315 height 28
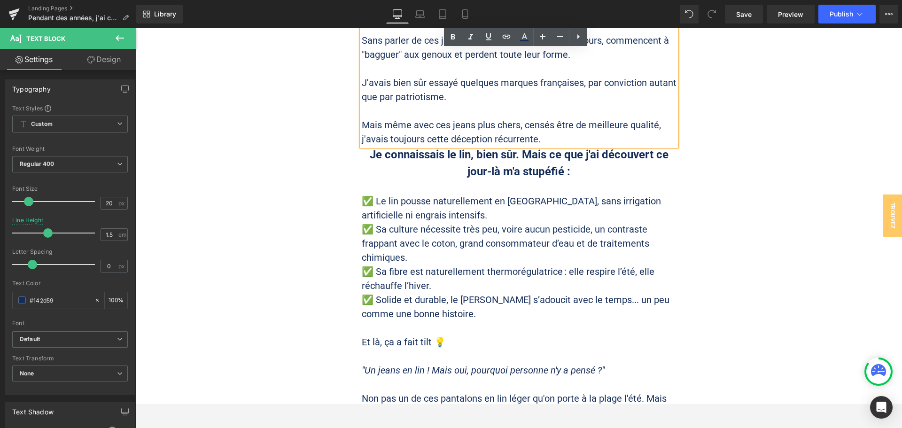
scroll to position [799, 0]
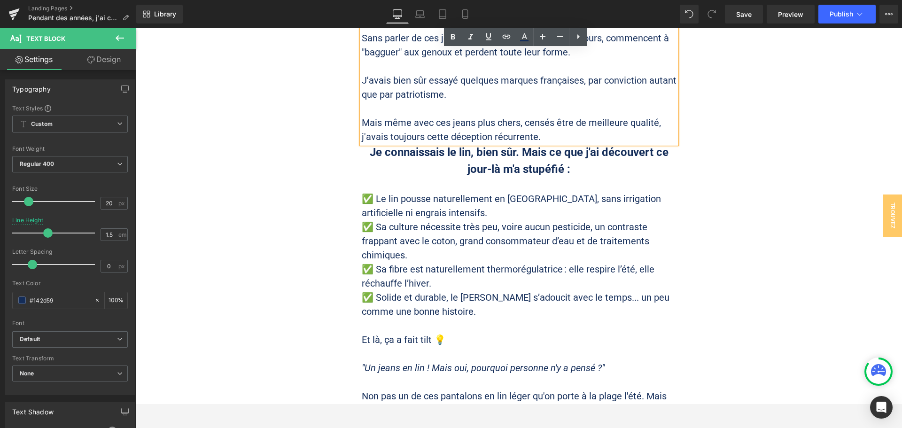
drag, startPoint x: 757, startPoint y: 257, endPoint x: 735, endPoint y: 245, distance: 24.4
click at [757, 256] on div "Cette frustration que vous connaissez peut-être aussi Heading Si vous lisez ces…" at bounding box center [519, 198] width 766 height 1037
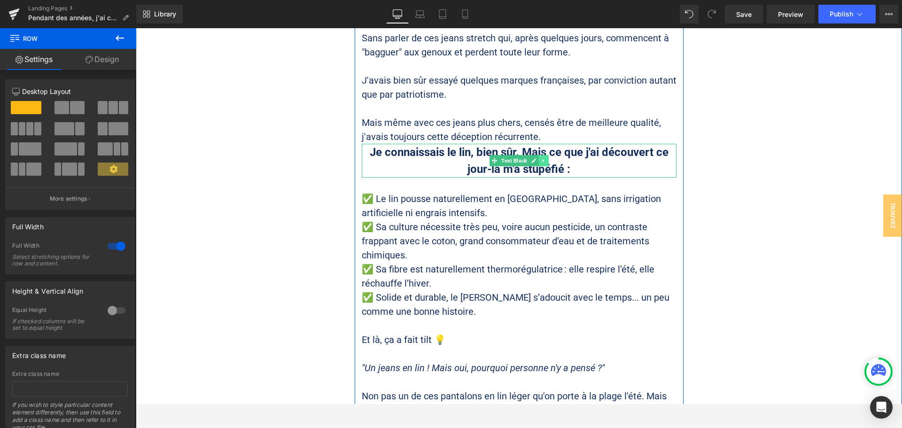
click at [541, 155] on link at bounding box center [544, 160] width 10 height 11
click at [546, 158] on icon at bounding box center [548, 160] width 5 height 5
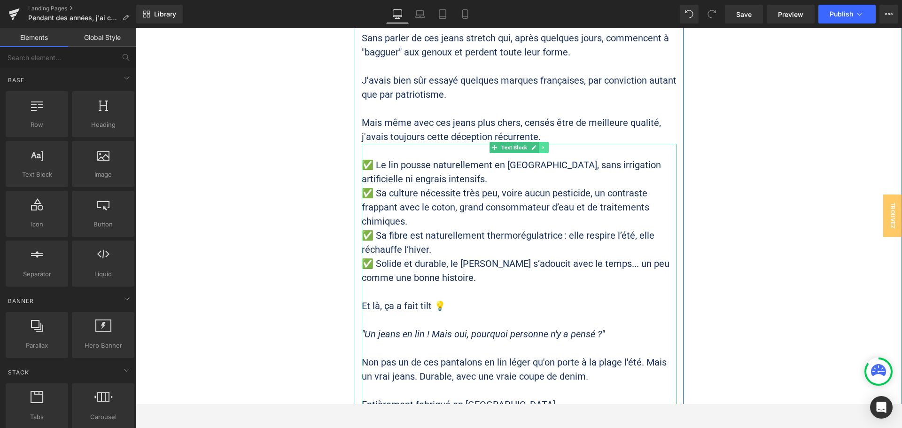
click at [541, 142] on link at bounding box center [544, 147] width 10 height 11
click at [546, 145] on icon at bounding box center [548, 147] width 5 height 5
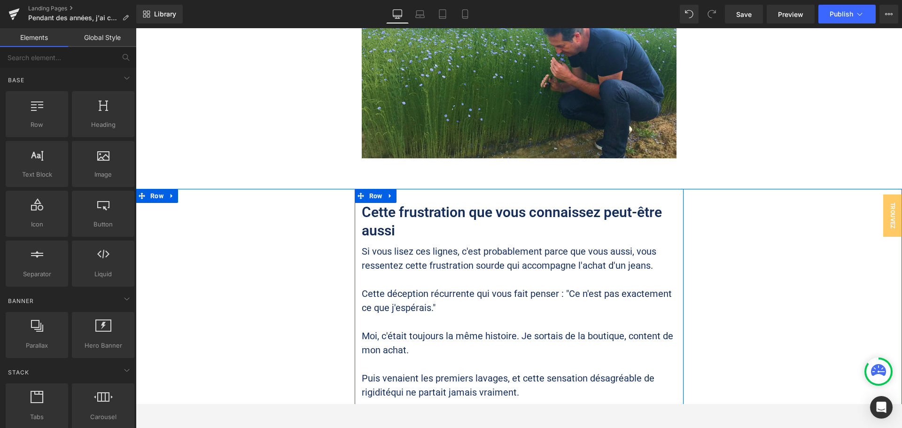
scroll to position [282, 0]
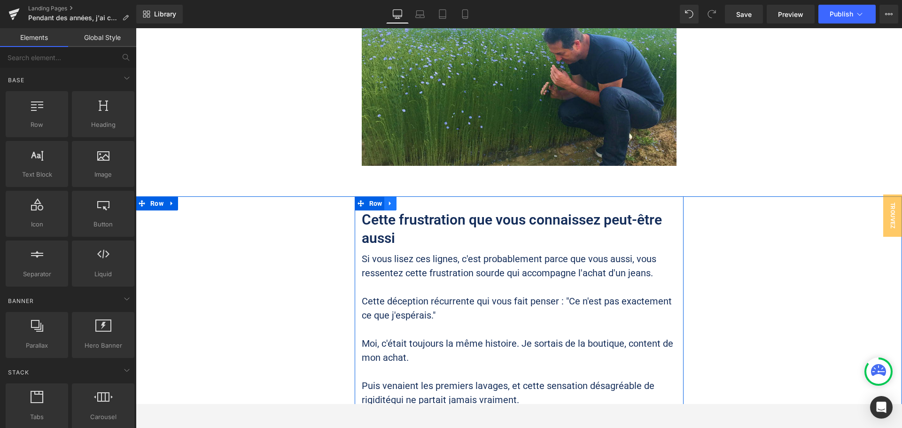
click at [389, 204] on icon at bounding box center [390, 204] width 2 height 4
click at [400, 204] on icon at bounding box center [402, 203] width 7 height 7
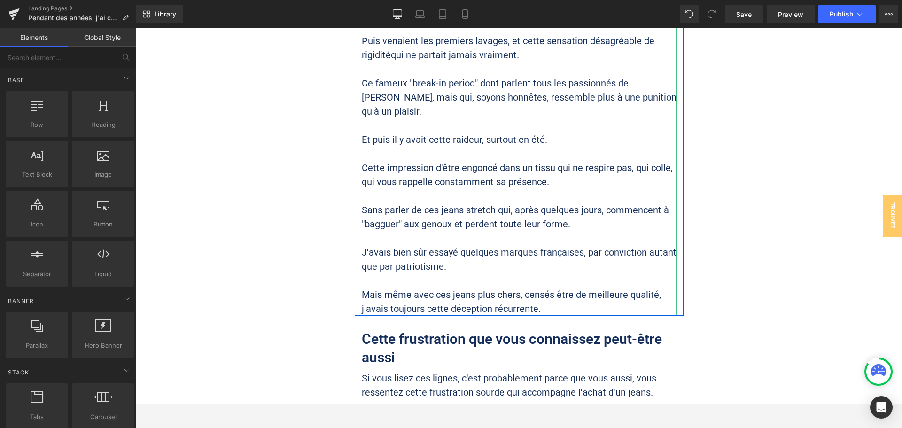
scroll to position [628, 0]
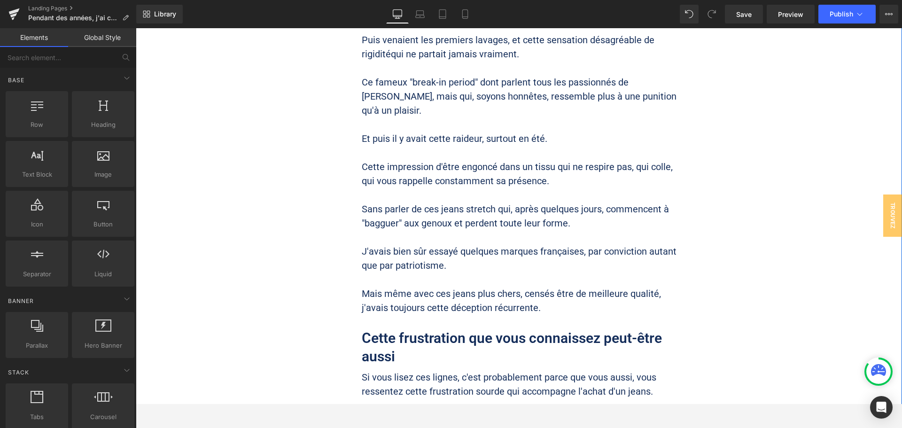
click at [411, 329] on h2 "Cette frustration que vous connaissez peut-être aussi" at bounding box center [519, 347] width 315 height 37
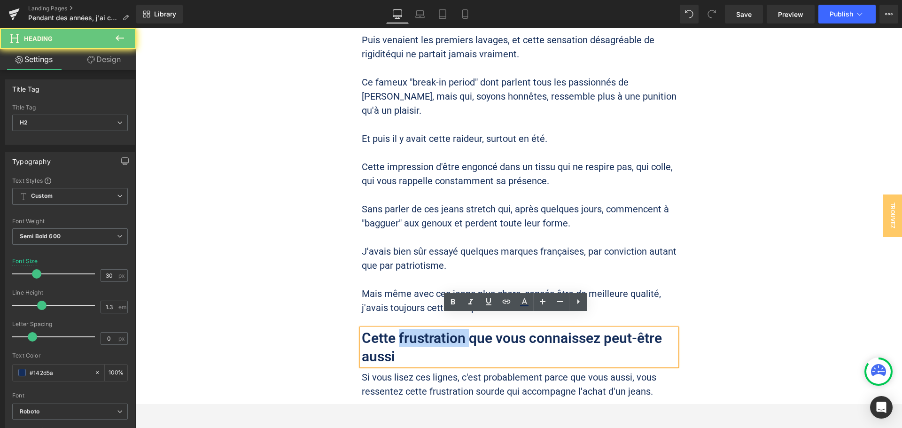
click at [411, 329] on h2 "Cette frustration que vous connaissez peut-être aussi" at bounding box center [519, 347] width 315 height 37
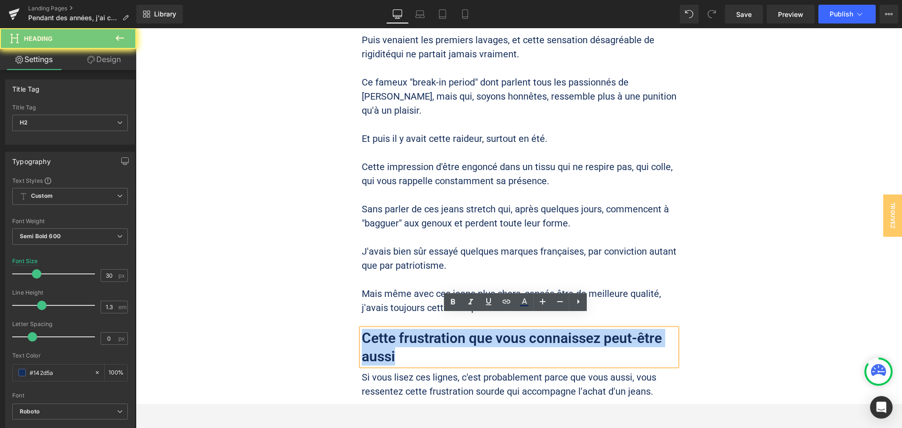
click at [411, 329] on h2 "Cette frustration que vous connaissez peut-être aussi" at bounding box center [519, 347] width 315 height 37
paste div
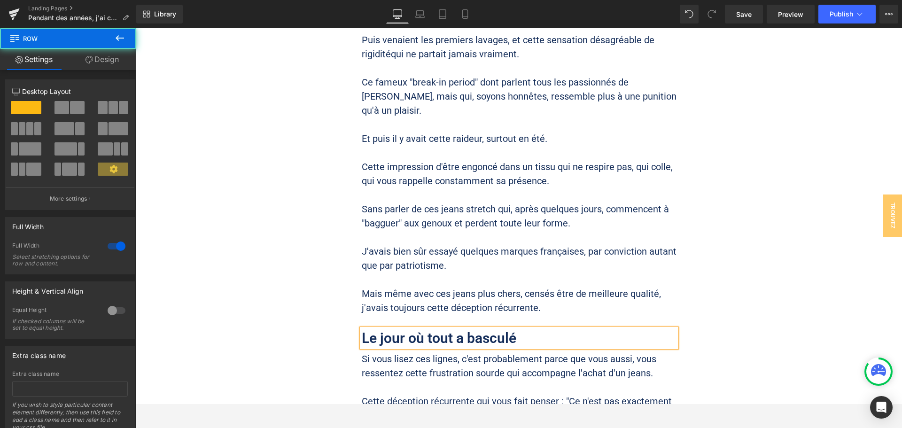
click at [736, 278] on div "Cette frustration que vous connaissez peut-être aussi Heading Si vous lisez ces…" at bounding box center [519, 427] width 766 height 1153
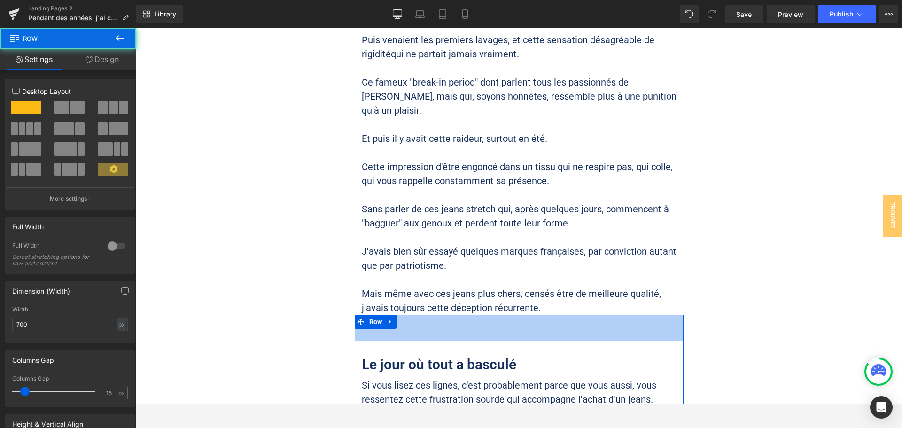
drag, startPoint x: 437, startPoint y: 302, endPoint x: 441, endPoint y: 328, distance: 26.7
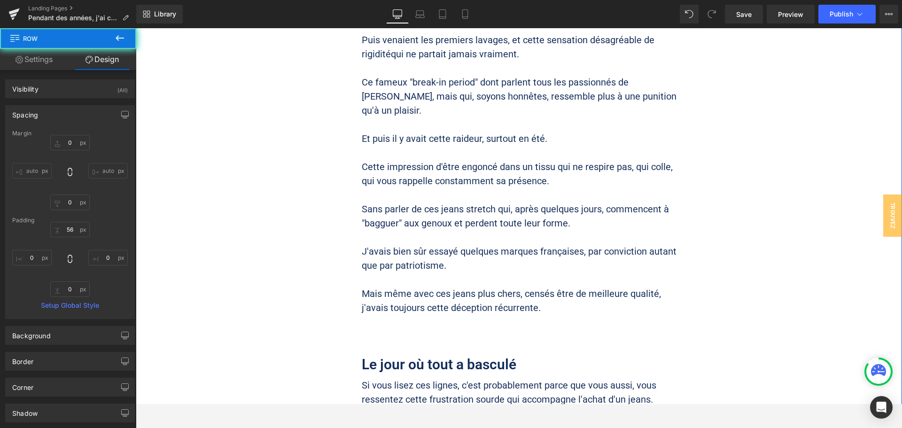
drag, startPoint x: 832, startPoint y: 284, endPoint x: 826, endPoint y: 284, distance: 5.7
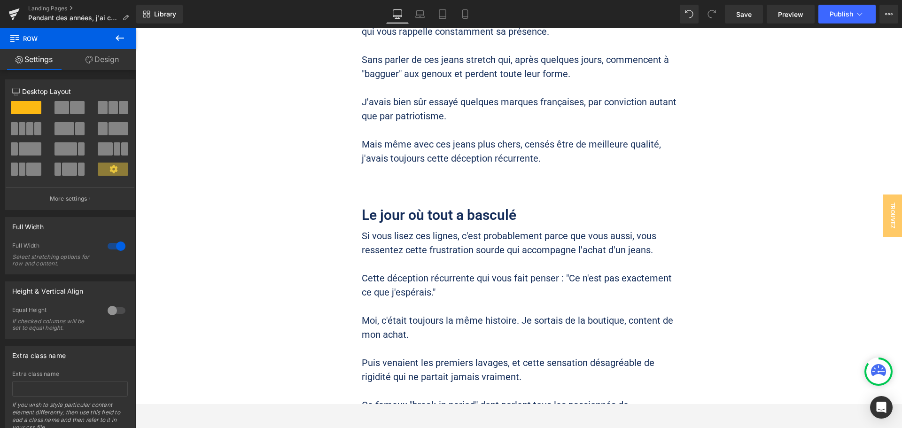
scroll to position [799, 0]
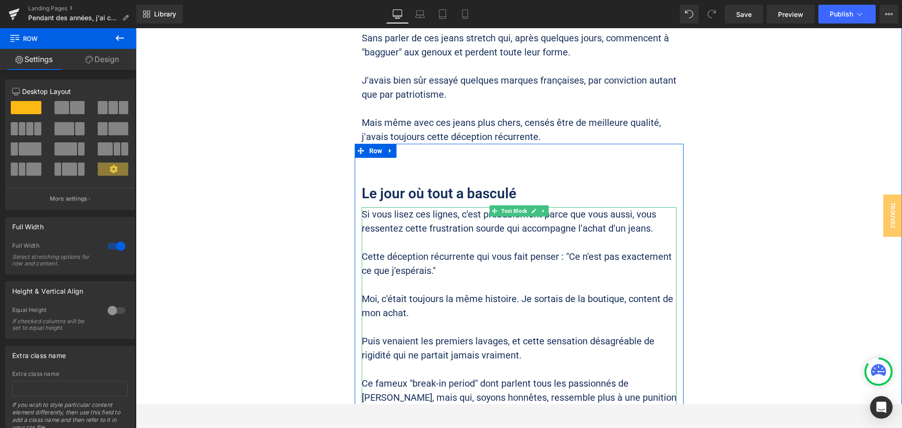
click at [442, 292] on p "Moi, c'était toujours la même histoire. Je sortais de la boutique, content de m…" at bounding box center [519, 306] width 315 height 28
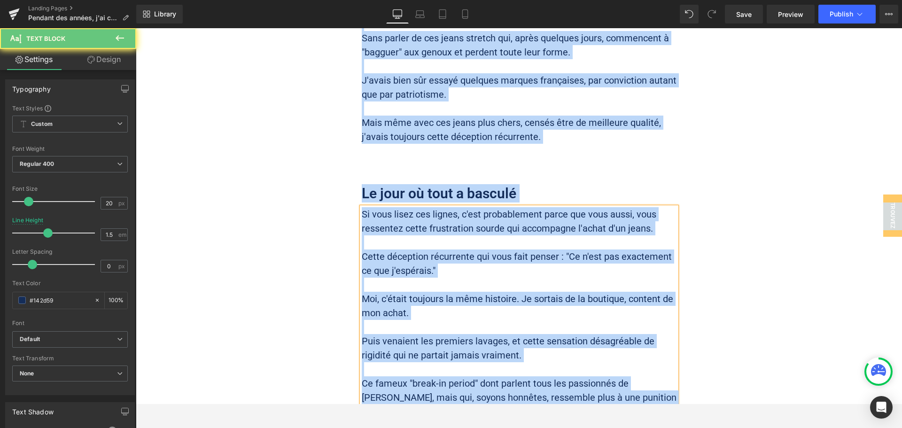
click at [440, 292] on p "Moi, c'était toujours la même histoire. Je sortais de la boutique, content de m…" at bounding box center [519, 306] width 315 height 28
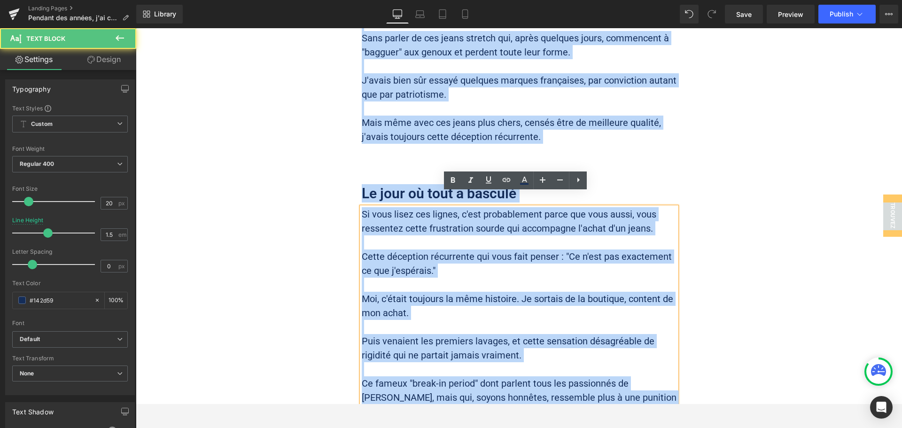
click at [440, 292] on p "Moi, c'était toujours la même histoire. Je sortais de la boutique, content de m…" at bounding box center [519, 306] width 315 height 28
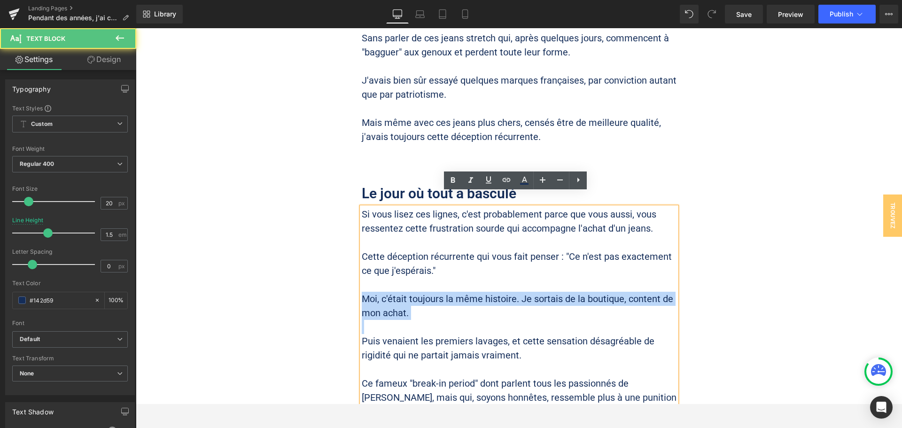
click at [440, 292] on p "Moi, c'était toujours la même histoire. Je sortais de la boutique, content de m…" at bounding box center [519, 306] width 315 height 28
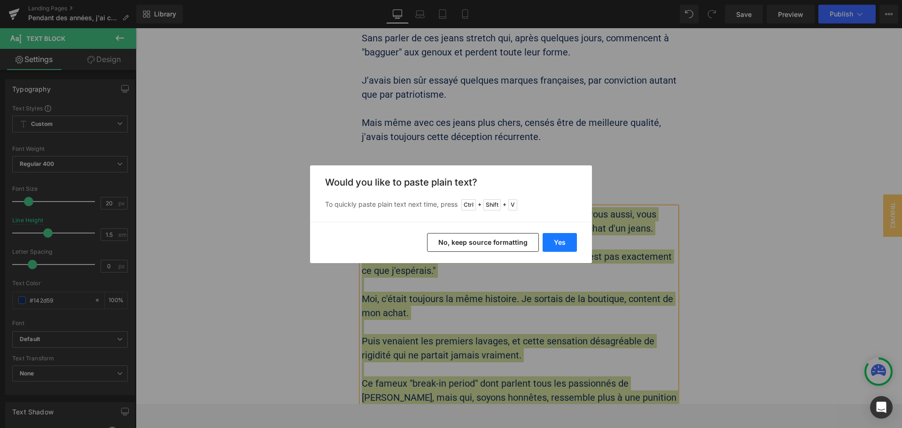
click at [564, 243] on button "Yes" at bounding box center [560, 242] width 34 height 19
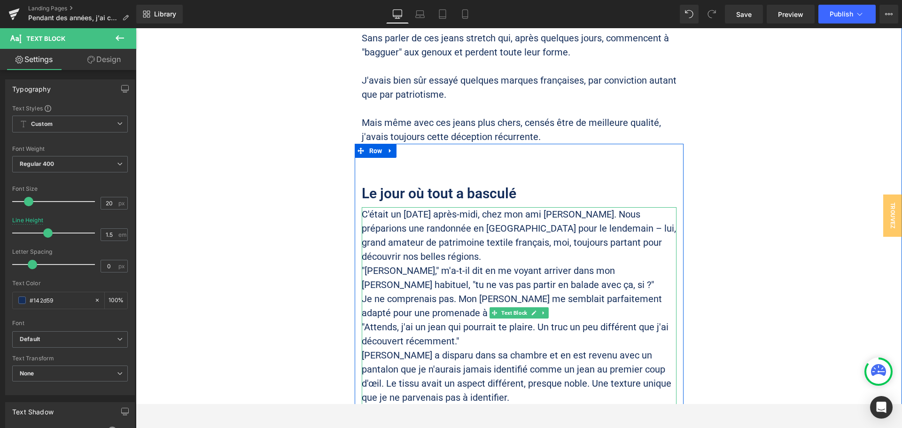
click at [431, 238] on p "C'était un [DATE] après-midi, chez mon ami [PERSON_NAME]. Nous préparions une r…" at bounding box center [519, 235] width 315 height 56
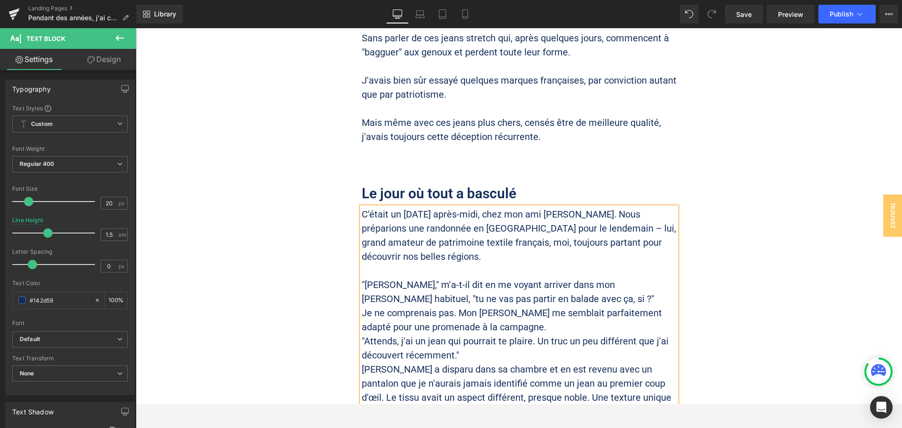
click at [551, 212] on p "C'était un [DATE] après-midi, chez mon ami [PERSON_NAME]. Nous préparions une r…" at bounding box center [519, 235] width 315 height 56
click at [484, 278] on p ""[PERSON_NAME]," m'a-t-il dit en me voyant arriver dans mon [PERSON_NAME] habit…" at bounding box center [519, 292] width 315 height 28
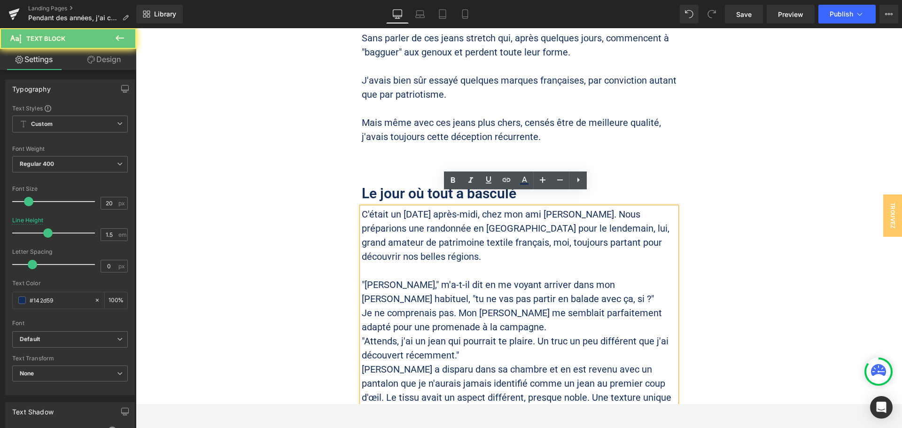
click at [547, 286] on p ""[PERSON_NAME]," m'a-t-il dit en me voyant arriver dans mon [PERSON_NAME] habit…" at bounding box center [519, 292] width 315 height 28
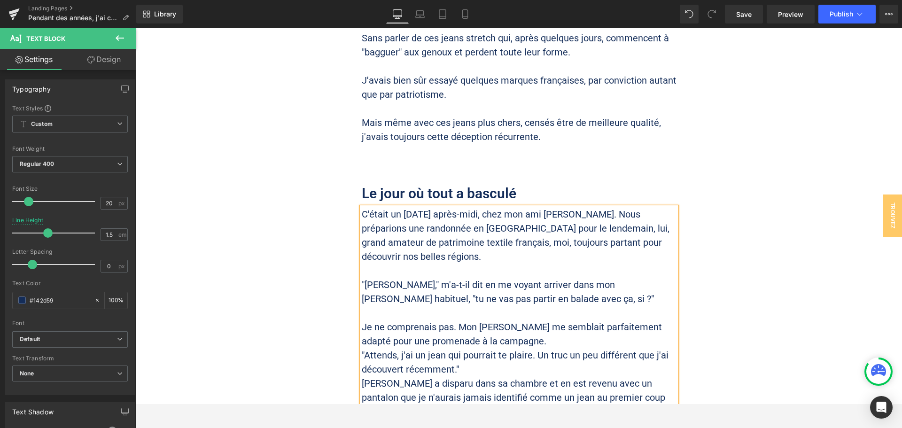
click at [492, 320] on p "Je ne comprenais pas. Mon [PERSON_NAME] me semblait parfaitement adapté pour un…" at bounding box center [519, 334] width 315 height 28
click at [510, 324] on p "Je ne comprenais pas. Mon jeans me semblait parfaitement adapté pour une promen…" at bounding box center [519, 334] width 315 height 28
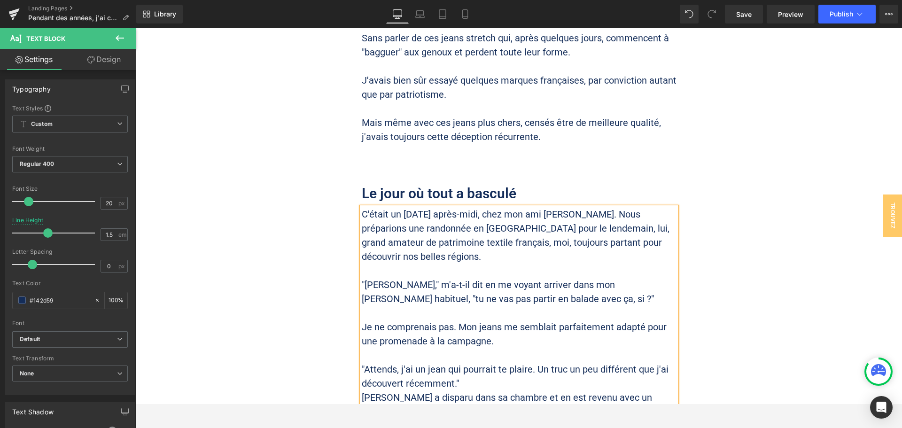
click at [437, 362] on p ""Attends, j'ai un jean qui pourrait te plaire. Un truc un peu différent que j'a…" at bounding box center [519, 376] width 315 height 28
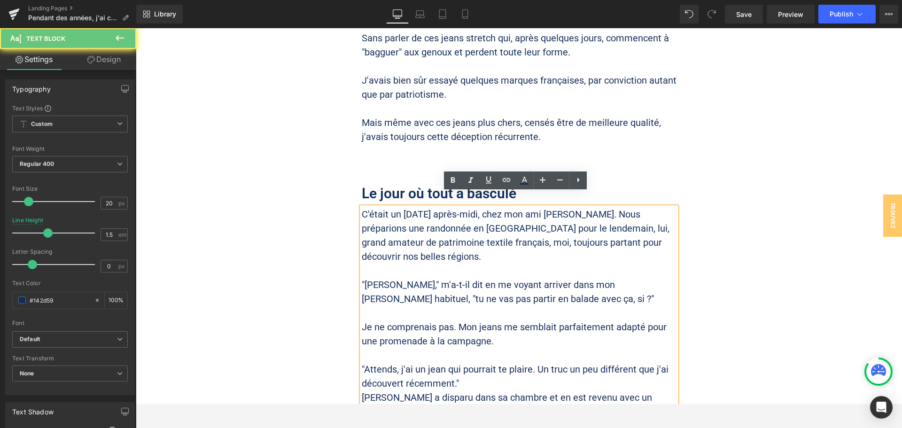
click at [440, 362] on p ""Attends, j'ai un jean qui pourrait te plaire. Un truc un peu différent que j'a…" at bounding box center [519, 376] width 315 height 28
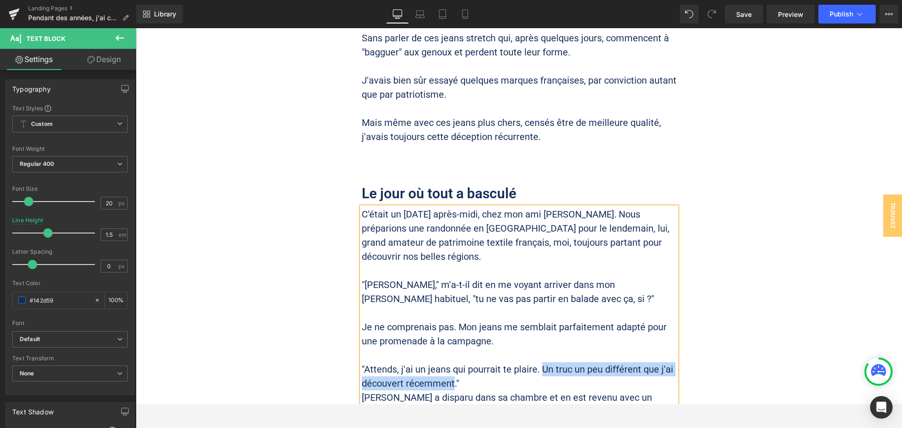
drag, startPoint x: 538, startPoint y: 353, endPoint x: 449, endPoint y: 367, distance: 90.0
click at [449, 367] on p ""Attends, j'ai un jeans qui pourrait te plaire. Un truc un peu différent que j'…" at bounding box center [519, 376] width 315 height 28
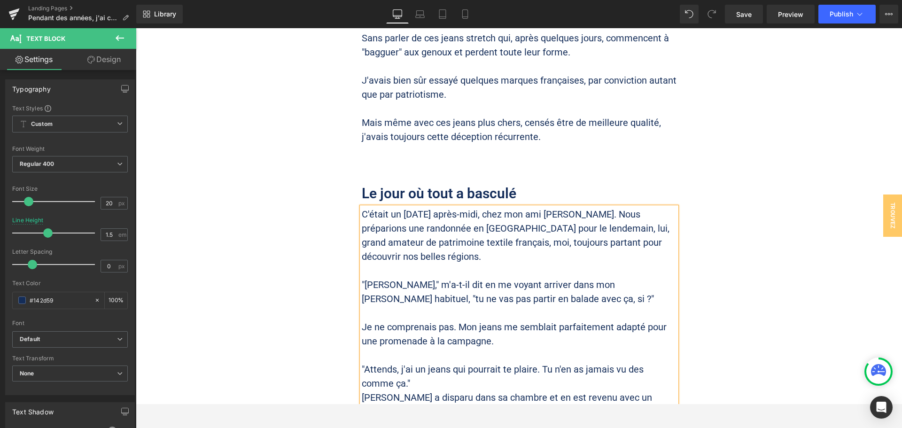
click at [450, 367] on p ""Attends, j'ai un jeans qui pourrait te plaire. Tu n'en as jamais vu des comme …" at bounding box center [519, 376] width 315 height 28
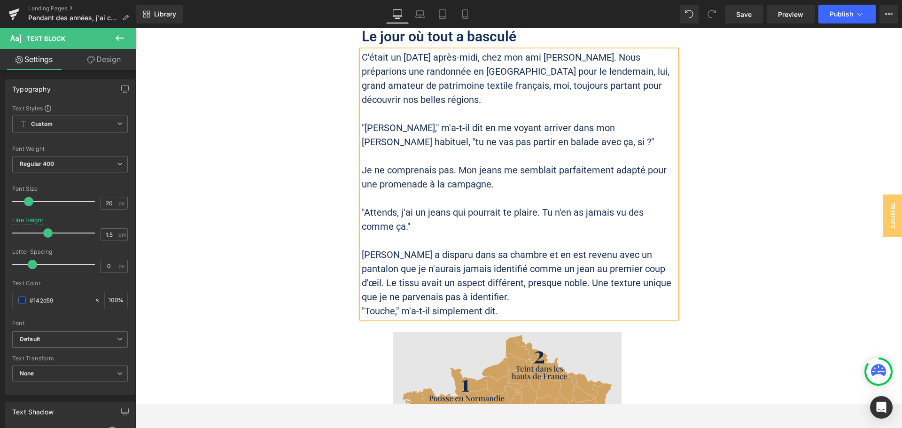
scroll to position [987, 0]
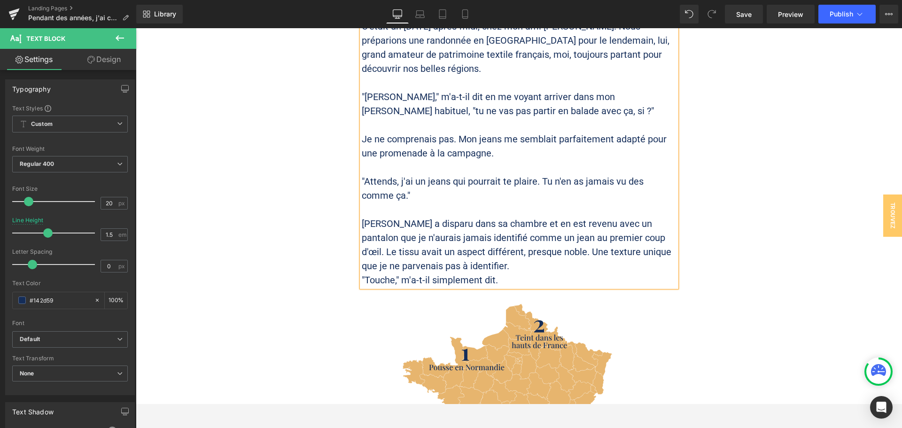
click at [504, 218] on p "[PERSON_NAME] a disparu dans sa chambre et en est revenu avec un pantalon que j…" at bounding box center [519, 245] width 315 height 56
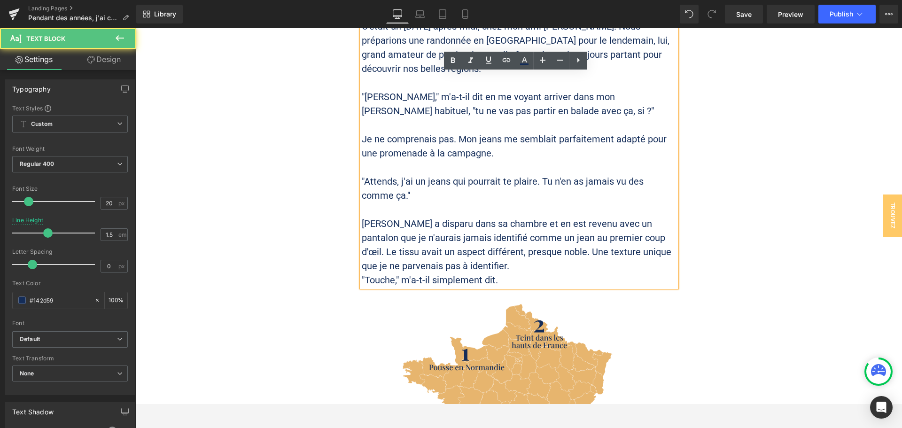
click at [619, 221] on p "[PERSON_NAME] a disparu dans sa chambre et en est revenu avec un pantalon que j…" at bounding box center [519, 245] width 315 height 56
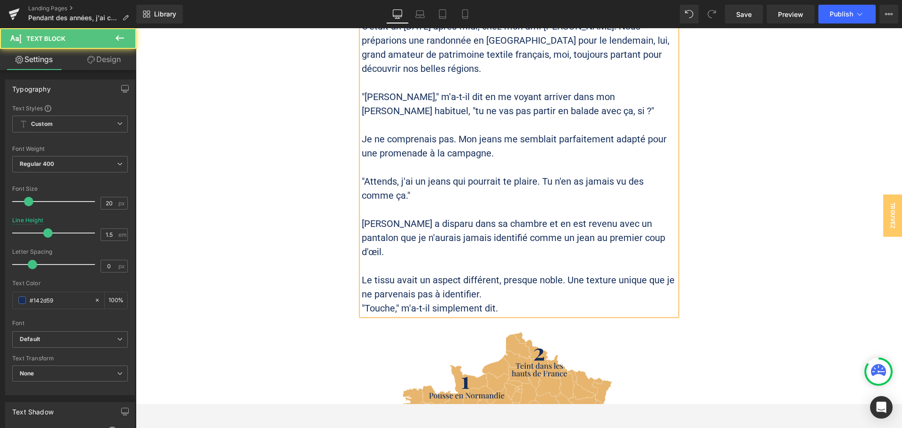
click at [542, 273] on p "Le tissu avait un aspect différent, presque noble. Une texture unique que je ne…" at bounding box center [519, 287] width 315 height 28
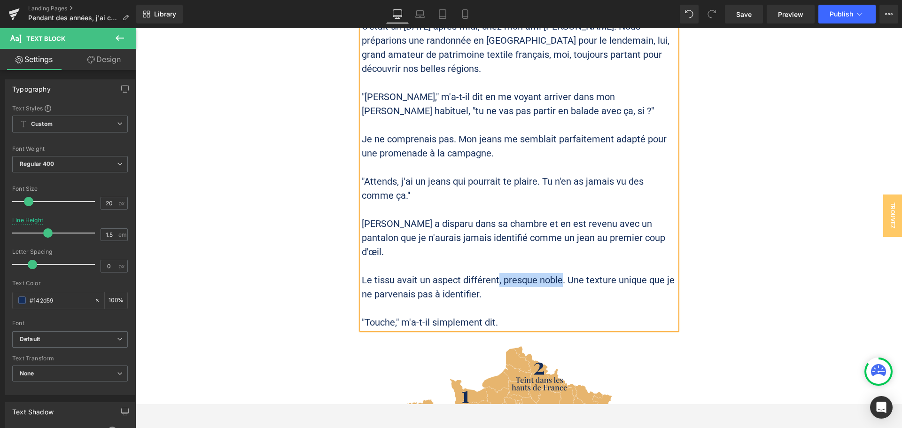
drag, startPoint x: 555, startPoint y: 250, endPoint x: 494, endPoint y: 252, distance: 61.2
click at [494, 273] on p "Le tissu avait un aspect différent, presque noble. Une texture unique que je ne…" at bounding box center [519, 287] width 315 height 28
click at [510, 301] on p at bounding box center [519, 308] width 315 height 14
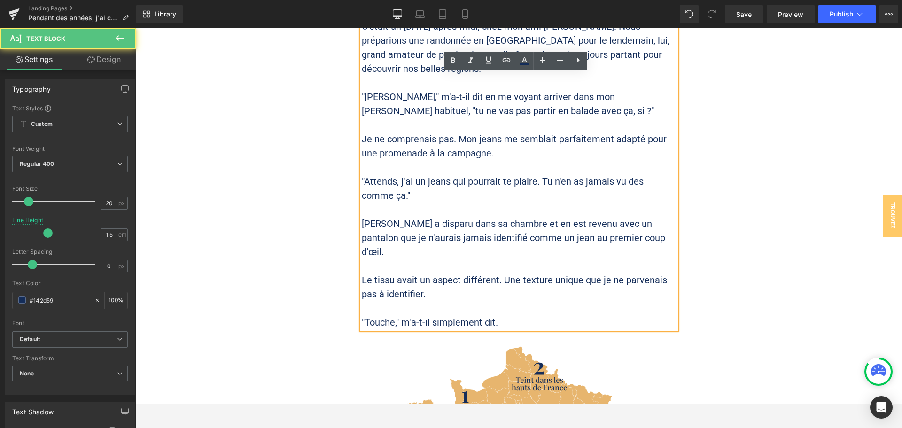
click at [516, 315] on p ""Touche," m'a-t-il simplement dit." at bounding box center [519, 322] width 315 height 14
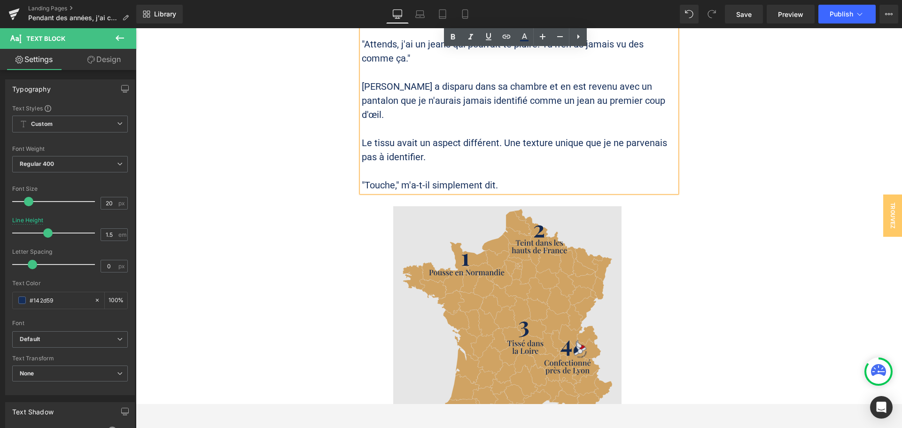
scroll to position [1128, 0]
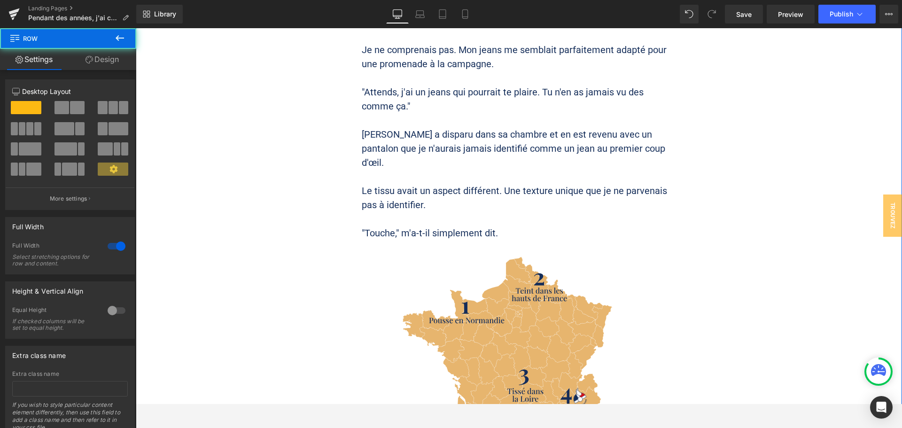
scroll to position [893, 0]
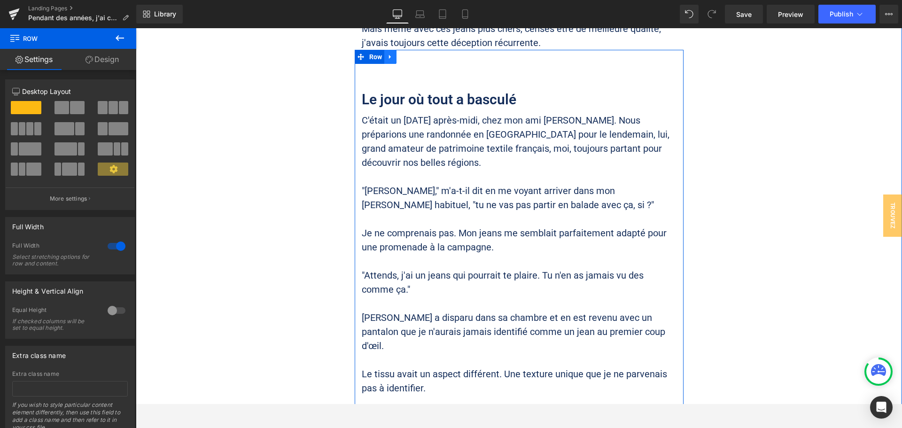
click at [388, 53] on icon at bounding box center [390, 56] width 7 height 7
click at [399, 53] on icon at bounding box center [402, 56] width 7 height 7
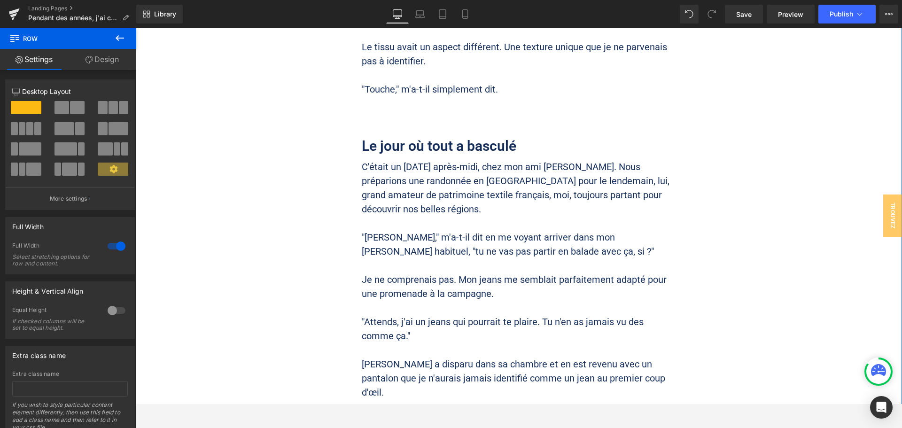
scroll to position [1222, 0]
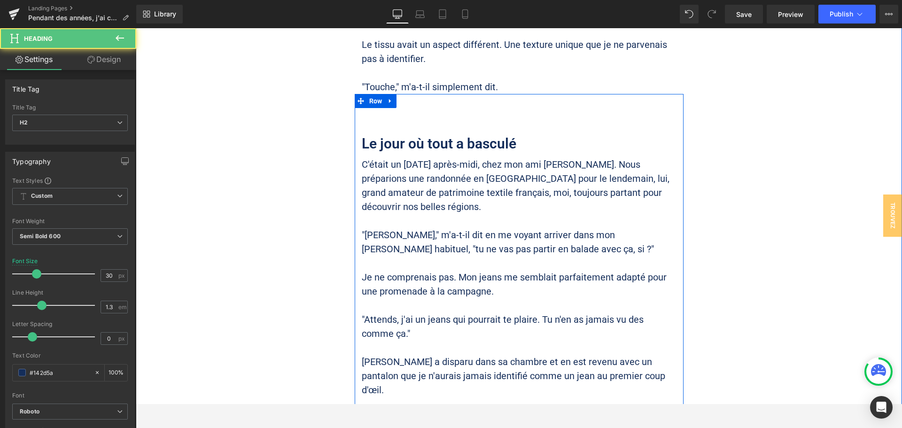
click at [422, 134] on h2 "Le jour où tout a basculé" at bounding box center [519, 143] width 315 height 18
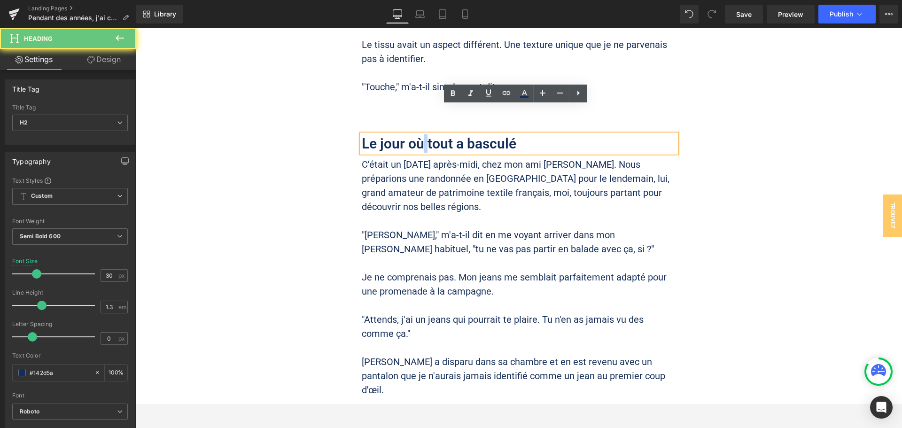
click at [422, 134] on h2 "Le jour où tout a basculé" at bounding box center [519, 143] width 315 height 18
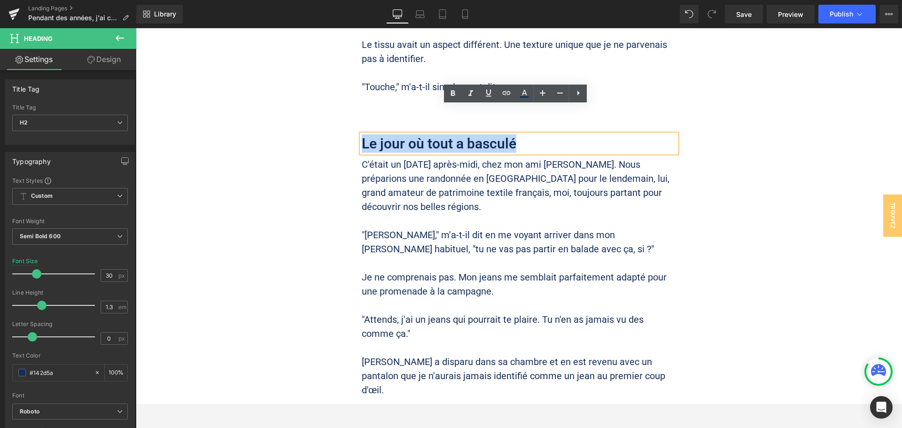
paste div
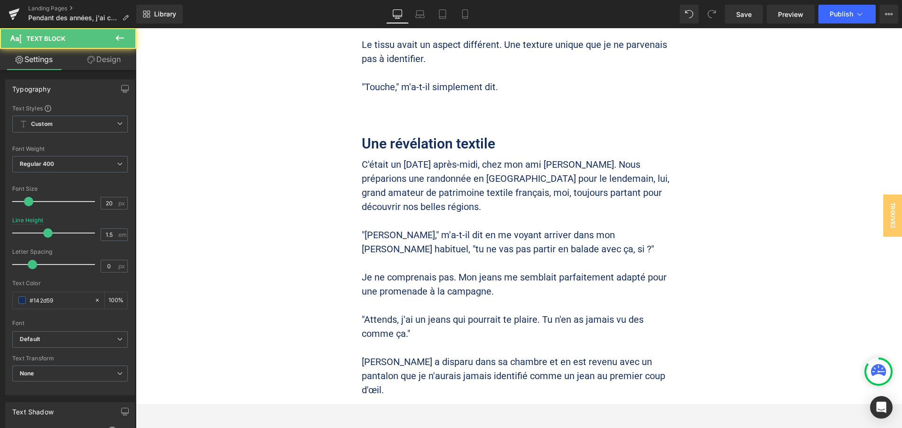
click at [404, 228] on p ""[PERSON_NAME]," m'a-t-il dit en me voyant arriver dans mon [PERSON_NAME] habit…" at bounding box center [519, 242] width 315 height 28
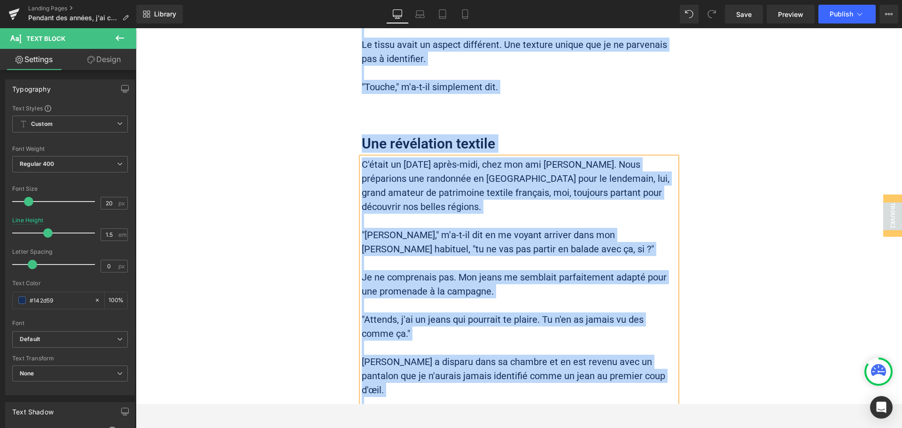
click at [404, 228] on p ""[PERSON_NAME]," m'a-t-il dit en me voyant arriver dans mon [PERSON_NAME] habit…" at bounding box center [519, 242] width 315 height 28
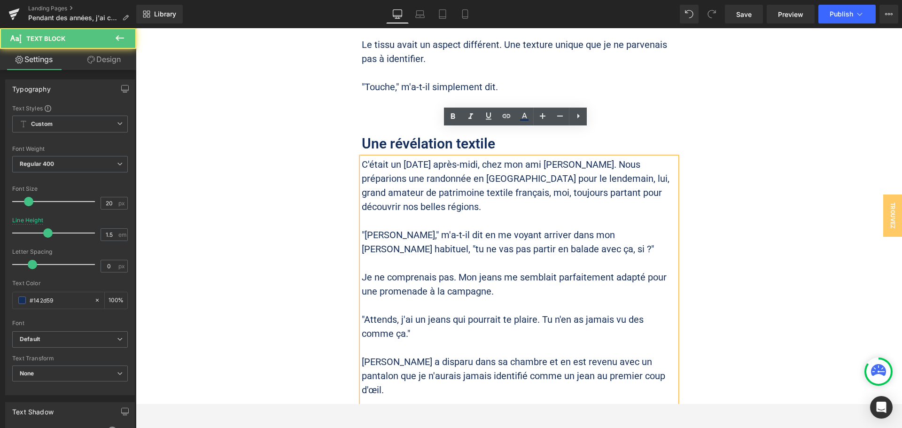
click at [404, 228] on p ""[PERSON_NAME]," m'a-t-il dit en me voyant arriver dans mon [PERSON_NAME] habit…" at bounding box center [519, 242] width 315 height 28
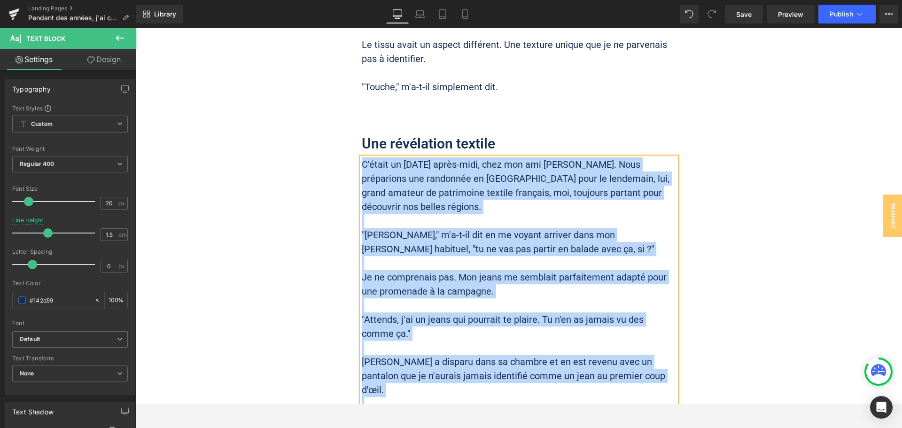
paste div
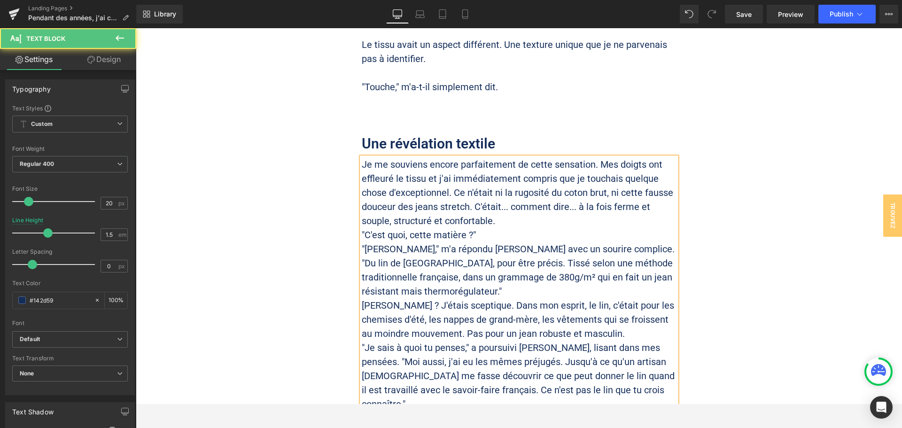
click at [513, 187] on p "Je me souviens encore parfaitement de cette sensation. Mes doigts ont effleuré …" at bounding box center [519, 192] width 315 height 70
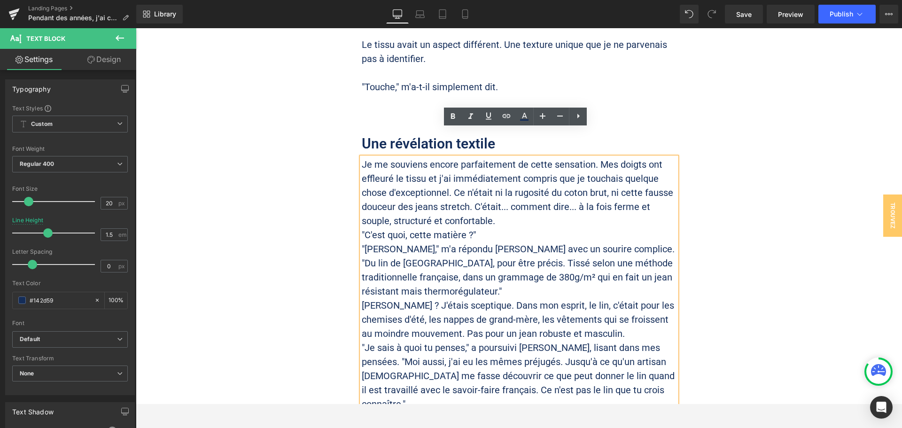
click at [470, 178] on p "Je me souviens encore parfaitement de cette sensation. Mes doigts ont effleuré …" at bounding box center [519, 192] width 315 height 70
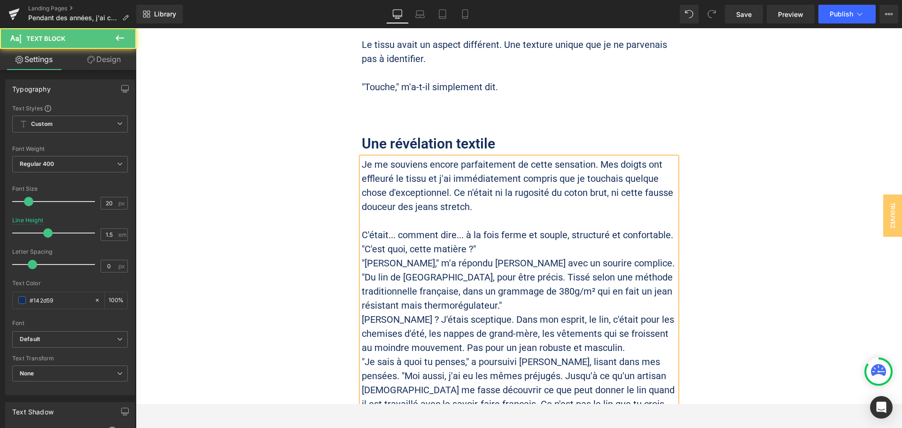
click at [475, 242] on p ""C'est quoi, cette matière ?"" at bounding box center [519, 249] width 315 height 14
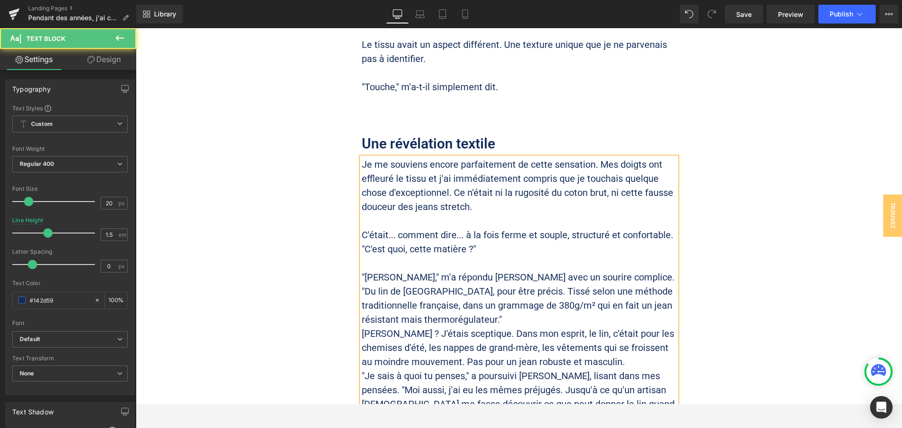
click at [452, 162] on p "Je me souviens encore parfaitement de cette sensation. Mes doigts ont effleuré …" at bounding box center [519, 185] width 315 height 56
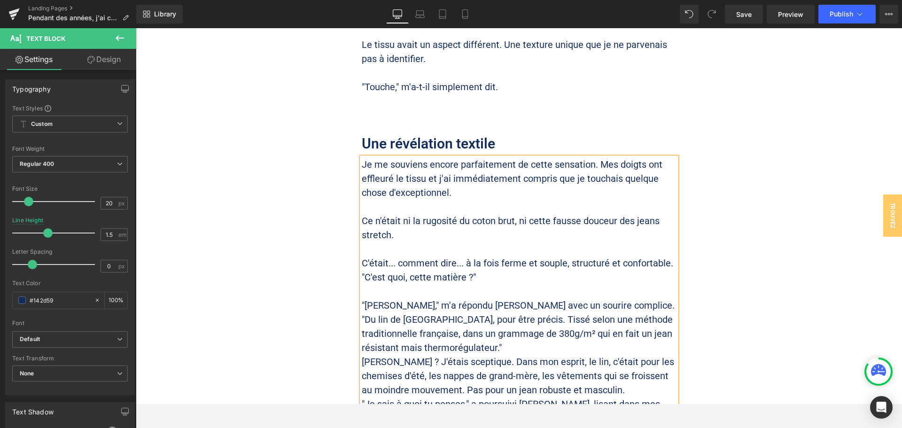
click at [595, 157] on p "Je me souviens encore parfaitement de cette sensation. Mes doigts ont effleuré …" at bounding box center [519, 178] width 315 height 42
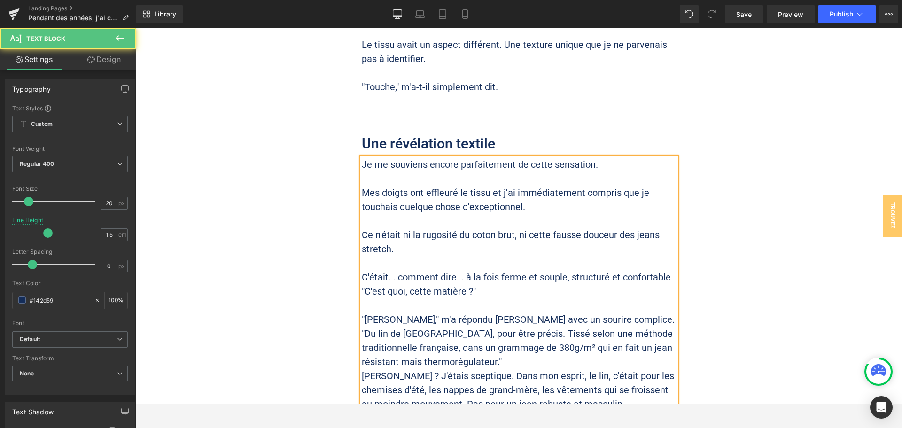
click at [457, 256] on p at bounding box center [519, 263] width 315 height 14
click at [445, 312] on p ""[PERSON_NAME]," m'a répondu [PERSON_NAME] avec un sourire complice. "Du lin de…" at bounding box center [519, 340] width 315 height 56
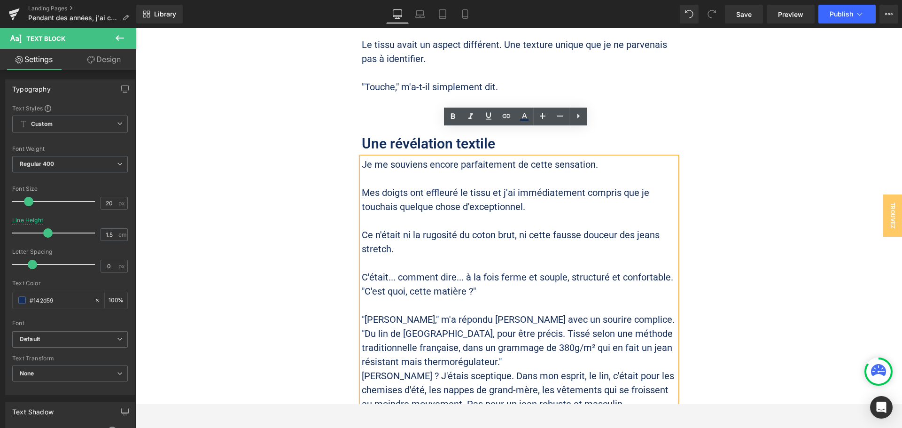
click at [578, 312] on p ""[PERSON_NAME]," m'a répondu [PERSON_NAME] avec un sourire complice. "Du lin de…" at bounding box center [519, 340] width 315 height 56
click at [581, 312] on p ""[PERSON_NAME]," m'a répondu [PERSON_NAME] avec un sourire complice. "Du lin de…" at bounding box center [519, 340] width 315 height 56
click at [579, 312] on p ""[PERSON_NAME]," m'a répondu [PERSON_NAME] avec un sourire complice. "Du lin de…" at bounding box center [519, 340] width 315 height 56
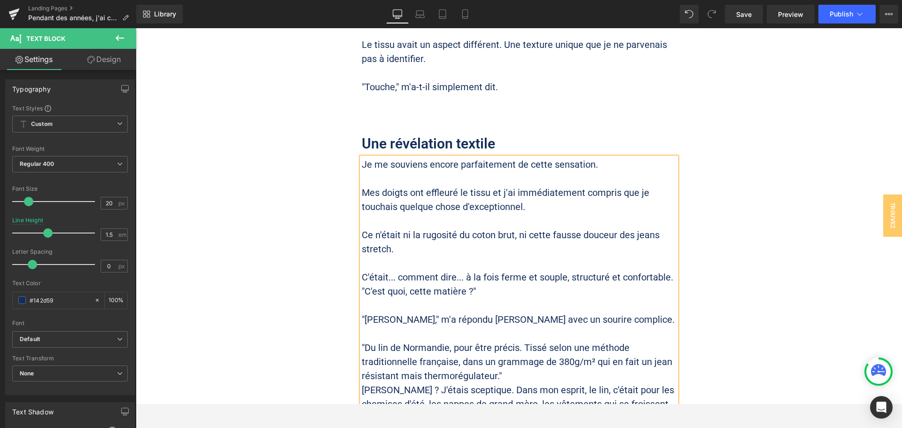
click at [516, 344] on p ""Du lin de Normandie, pour être précis. Tissé selon une méthode traditionnelle …" at bounding box center [519, 362] width 315 height 42
click at [663, 341] on p ""Du lin de Normandie, pour être précis. Tissé selon une méthode traditionnelle …" at bounding box center [519, 362] width 315 height 42
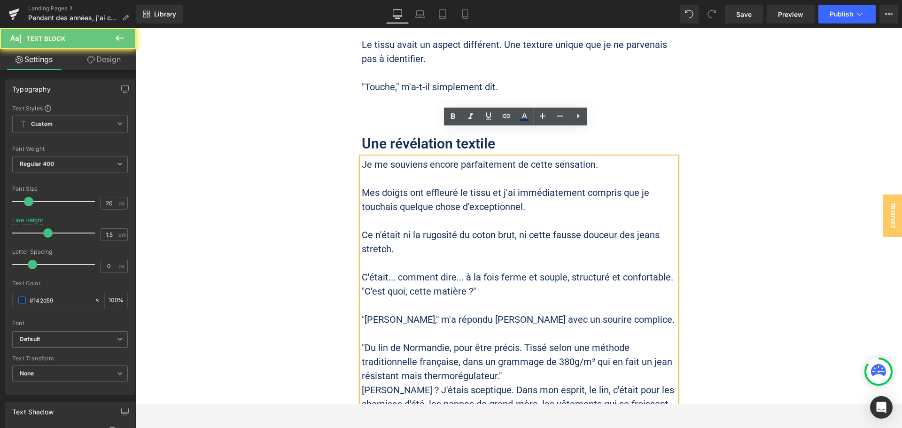
click at [665, 341] on p ""Du lin de Normandie, pour être précis. Tissé selon une méthode traditionnelle …" at bounding box center [519, 362] width 315 height 42
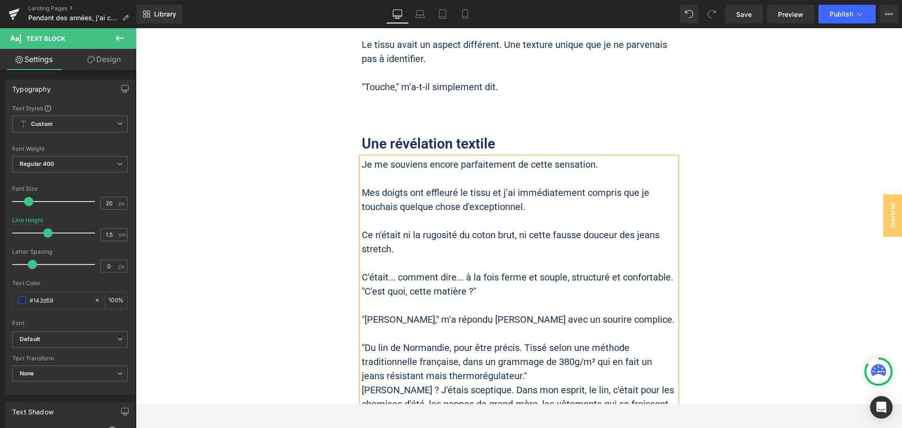
click at [530, 341] on p ""Du lin de Normandie, pour être précis. Tissé selon une méthode traditionnelle …" at bounding box center [519, 362] width 315 height 42
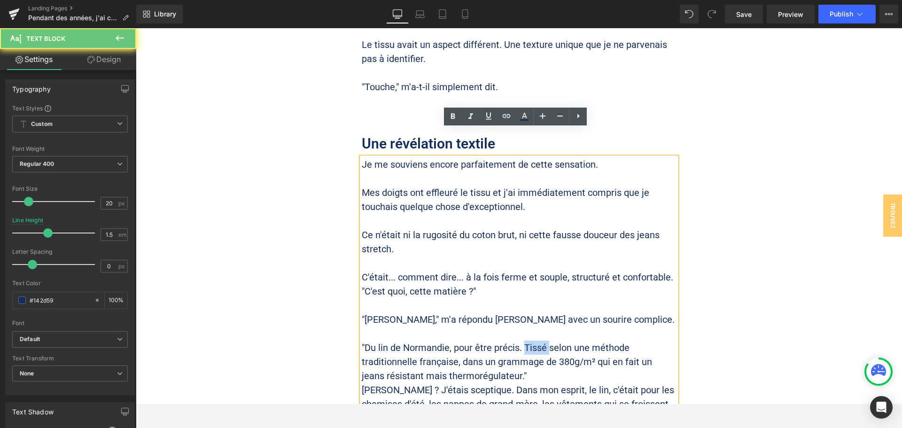
click at [530, 341] on p ""Du lin de Normandie, pour être précis. Tissé selon une méthode traditionnelle …" at bounding box center [519, 362] width 315 height 42
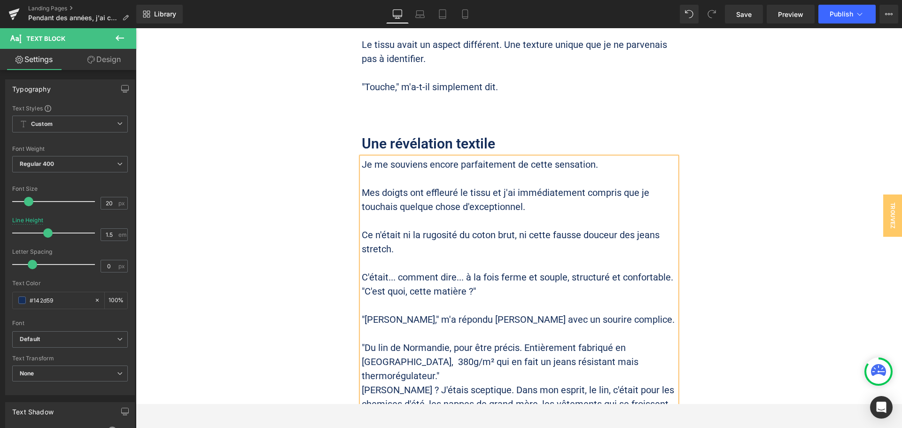
click at [617, 341] on p ""Du lin de Normandie, pour être précis. Entièrement fabriqué en [GEOGRAPHIC_DAT…" at bounding box center [519, 362] width 315 height 42
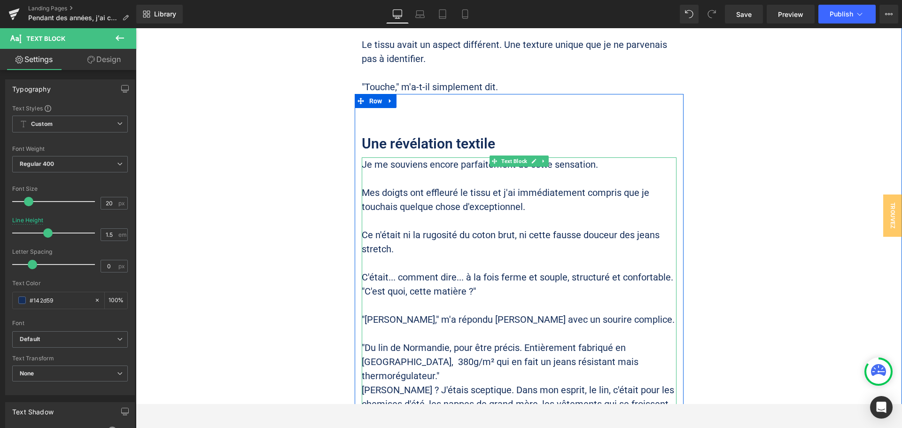
click at [406, 341] on p ""Du lin de Normandie, pour être précis. Entièrement fabriqué en [GEOGRAPHIC_DAT…" at bounding box center [519, 362] width 315 height 42
click at [474, 298] on p at bounding box center [519, 305] width 315 height 14
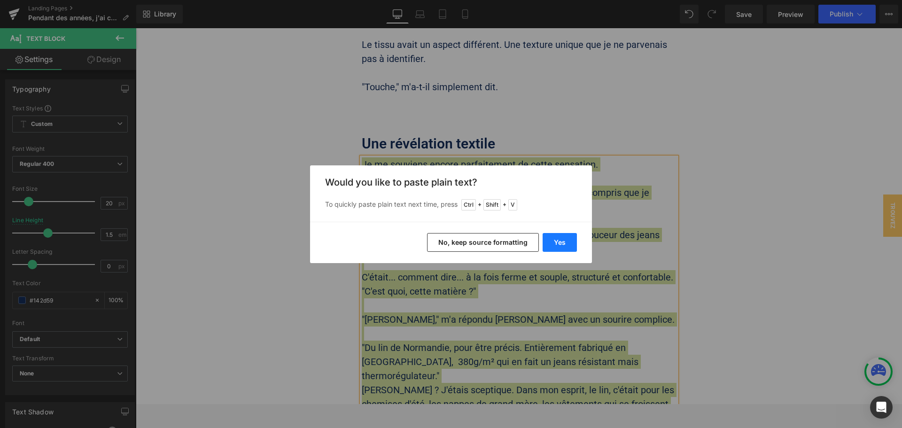
click at [564, 246] on button "Yes" at bounding box center [560, 242] width 34 height 19
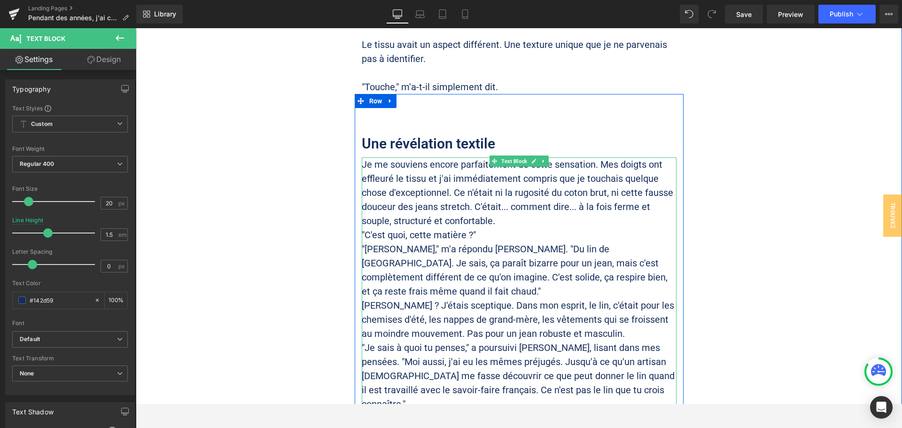
click at [596, 157] on p "Je me souviens encore parfaitement de cette sensation. Mes doigts ont effleuré …" at bounding box center [519, 192] width 315 height 70
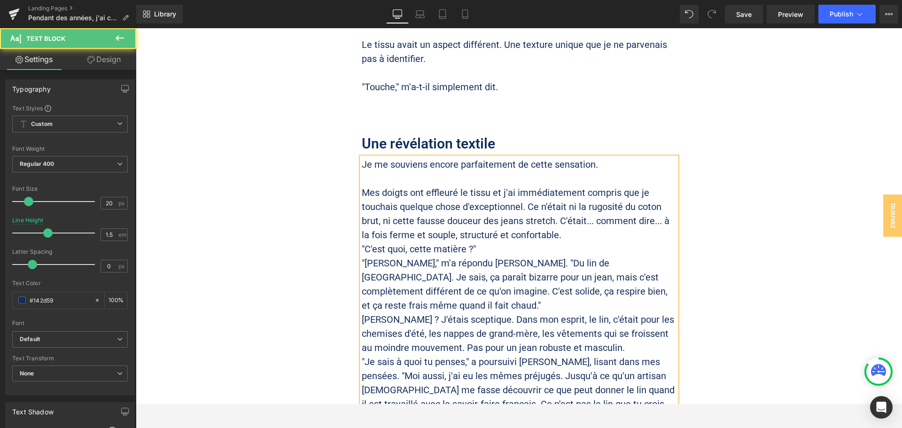
click at [526, 186] on p "Mes doigts ont effleuré le tissu et j'ai immédiatement compris que je touchais …" at bounding box center [519, 214] width 315 height 56
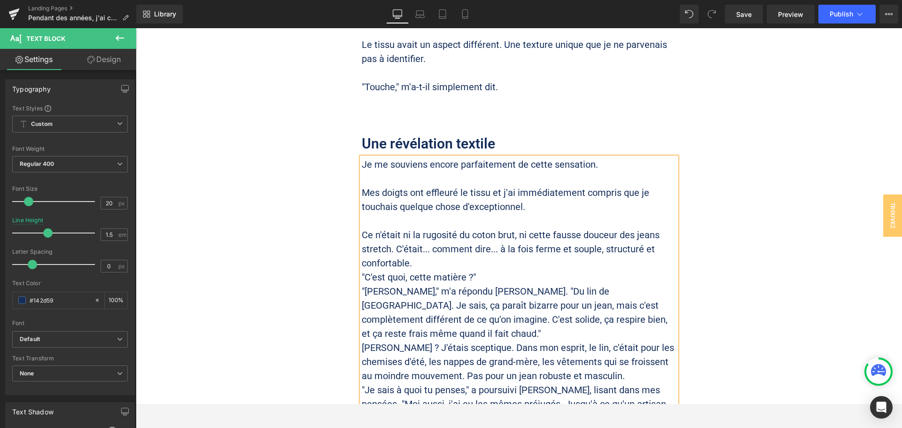
click at [466, 230] on p "Ce n'était ni la rugosité du coton brut, ni cette fausse douceur des jeans stre…" at bounding box center [519, 249] width 315 height 42
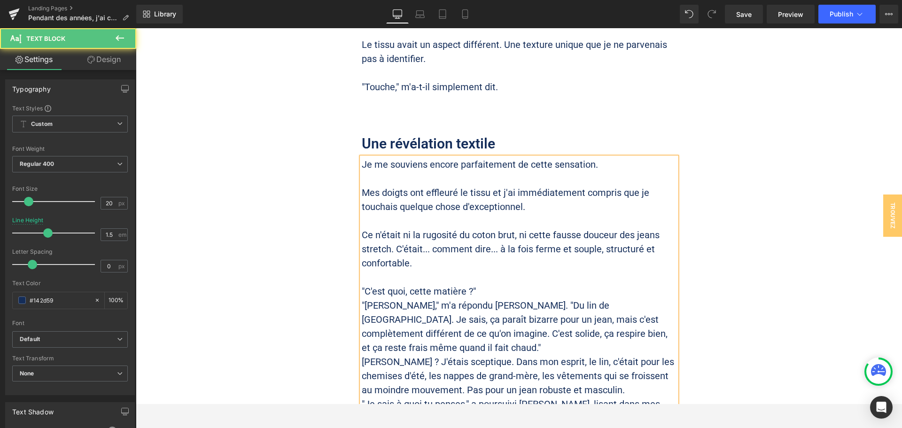
click at [494, 284] on p ""C'est quoi, cette matière ?"" at bounding box center [519, 291] width 315 height 14
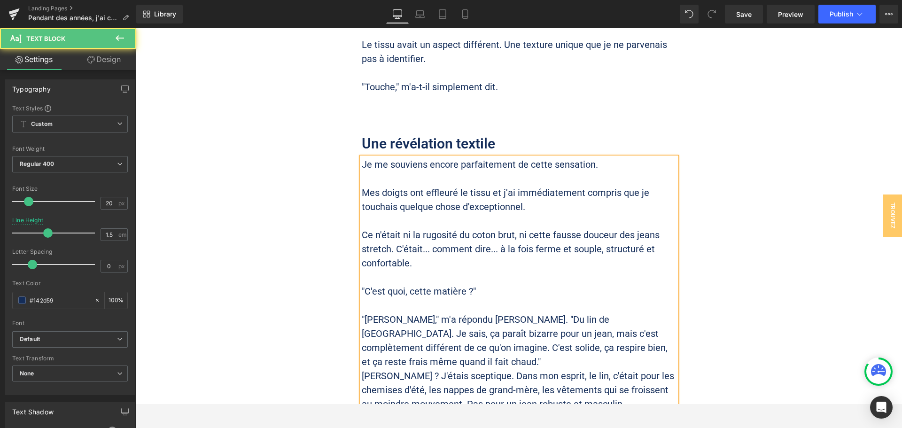
click at [474, 312] on p ""[PERSON_NAME]," m'a répondu [PERSON_NAME]. "Du lin de [GEOGRAPHIC_DATA]. Je sa…" at bounding box center [519, 340] width 315 height 56
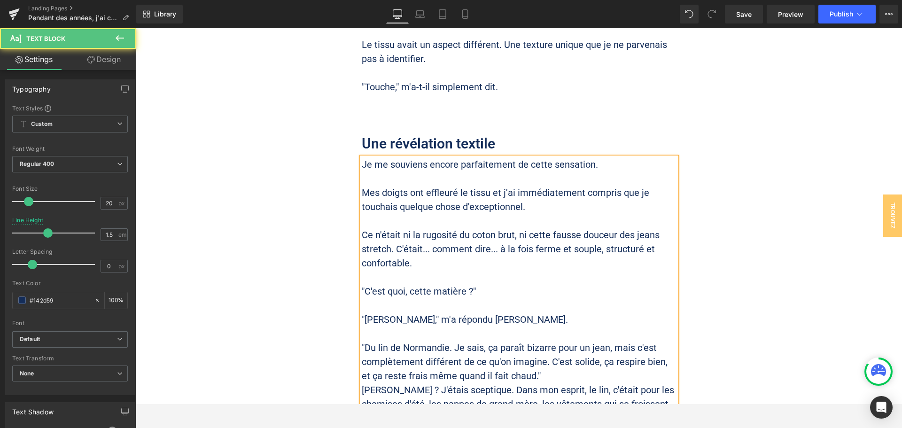
click at [446, 341] on p ""Du lin de Normandie. Je sais, ça paraît bizarre pour un jean, mais c'est compl…" at bounding box center [519, 362] width 315 height 42
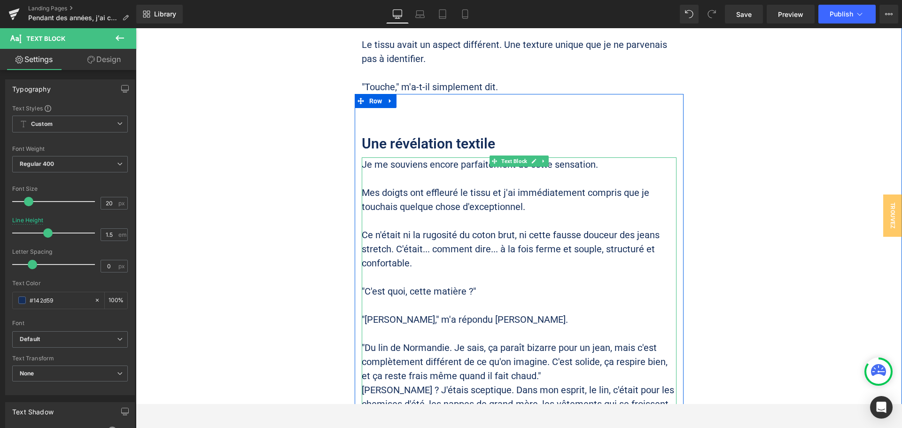
click at [534, 343] on p ""Du lin de Normandie. Je sais, ça paraît bizarre pour un jean, mais c'est compl…" at bounding box center [519, 362] width 315 height 42
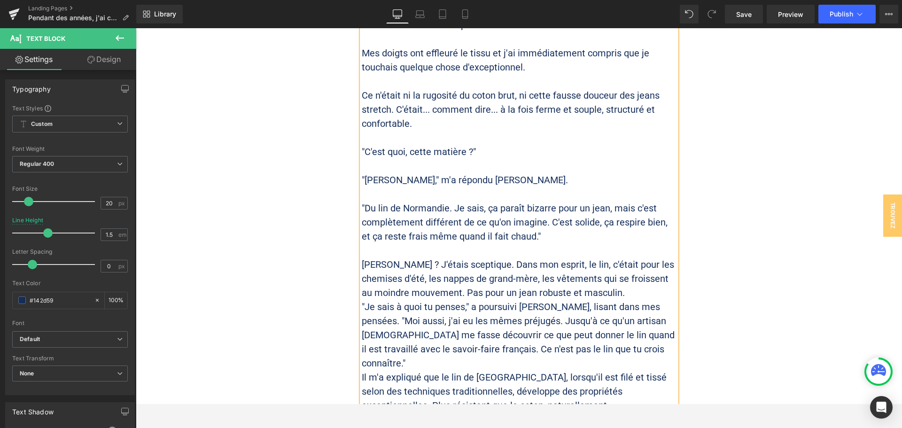
scroll to position [1363, 0]
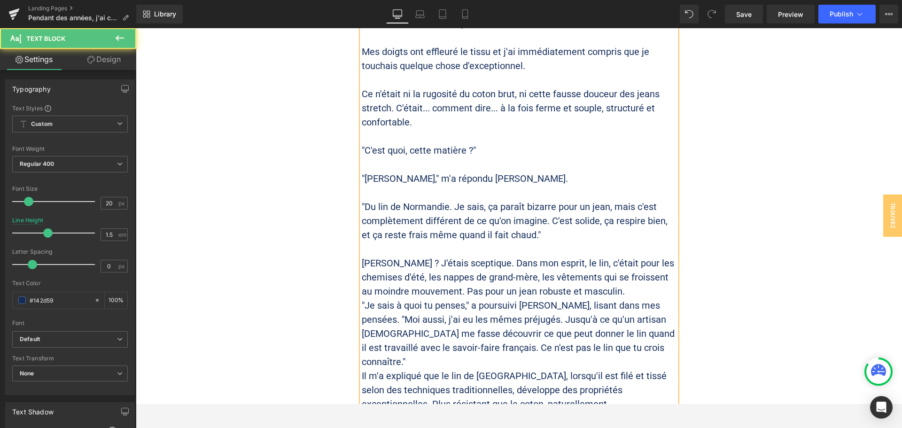
click at [453, 256] on p "[PERSON_NAME] ? J'étais sceptique. Dans mon esprit, le lin, c'était pour les ch…" at bounding box center [519, 277] width 315 height 42
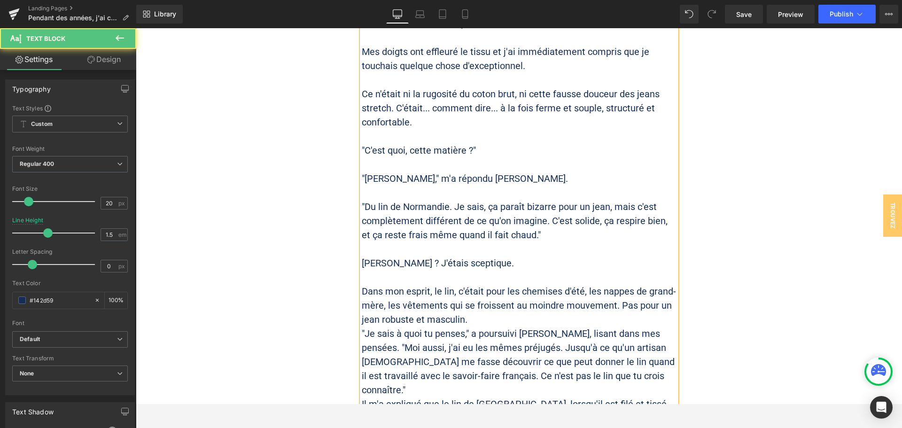
click at [614, 284] on p "Dans mon esprit, le lin, c'était pour les chemises d'été, les nappes de grand-m…" at bounding box center [519, 305] width 315 height 42
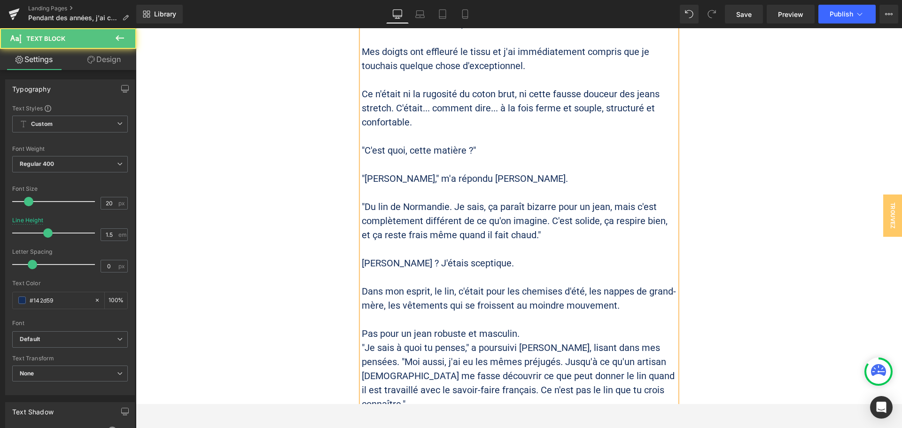
click at [541, 327] on p "Pas pour un jean robuste et masculin." at bounding box center [519, 334] width 315 height 14
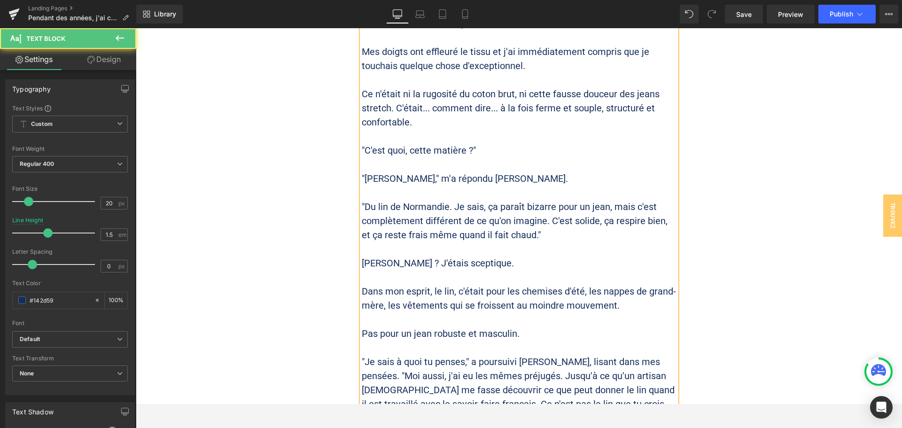
click at [427, 327] on p "Pas pour un jean robuste et masculin." at bounding box center [519, 334] width 315 height 14
click at [471, 355] on p ""Je sais à quoi tu penses," a poursuivi [PERSON_NAME], lisant dans mes pensées.…" at bounding box center [519, 390] width 315 height 70
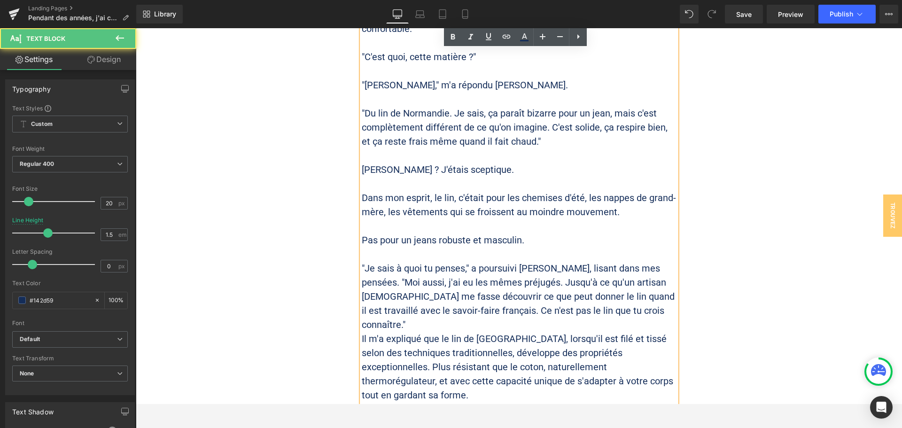
scroll to position [1457, 0]
click at [654, 261] on p ""Je sais à quoi tu penses," a poursuivi [PERSON_NAME], lisant dans mes pensées.…" at bounding box center [519, 296] width 315 height 70
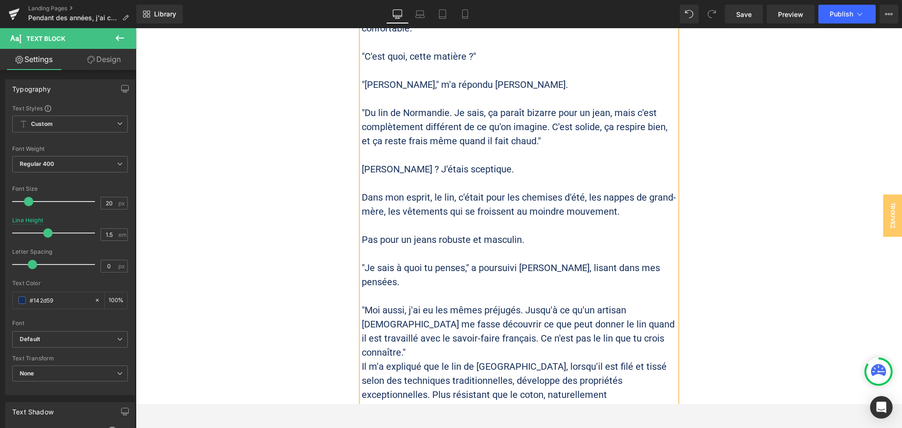
click at [523, 303] on p ""Moi aussi, j'ai eu les mêmes préjugés. Jusqu'à ce qu'un artisan [DEMOGRAPHIC_D…" at bounding box center [519, 331] width 315 height 56
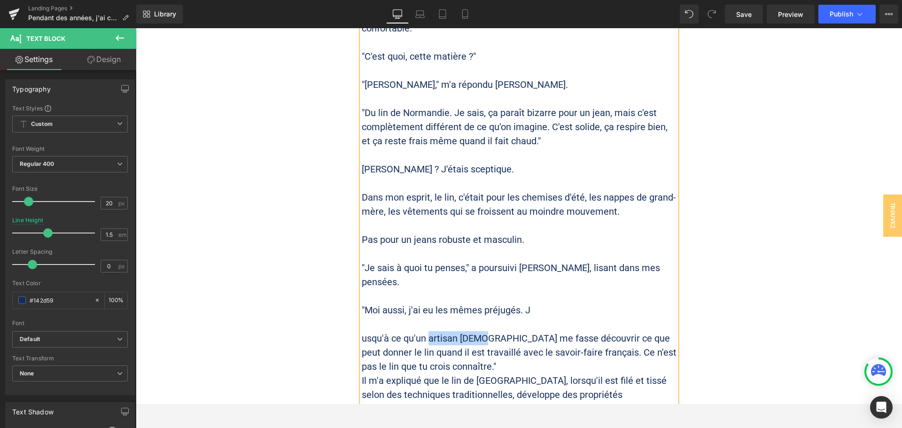
drag, startPoint x: 425, startPoint y: 295, endPoint x: 484, endPoint y: 296, distance: 59.2
click at [484, 331] on p "usqu'à ce qu'un artisan [DEMOGRAPHIC_DATA] me fasse découvrir ce que peut donne…" at bounding box center [519, 352] width 315 height 42
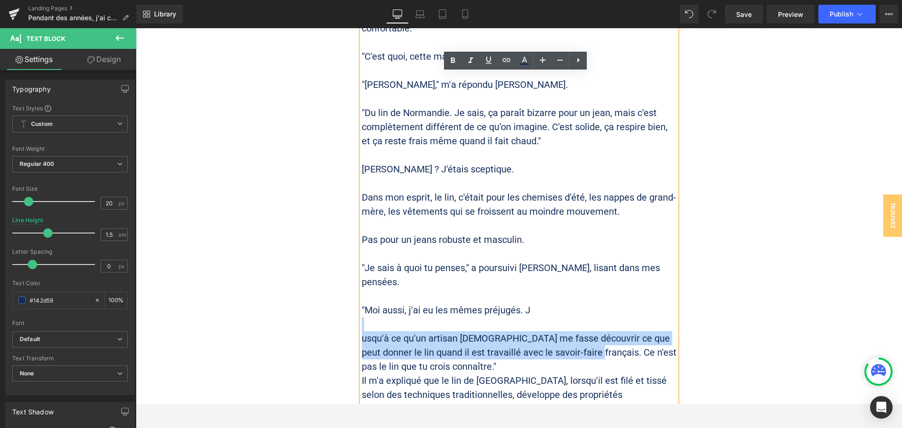
drag, startPoint x: 524, startPoint y: 268, endPoint x: 579, endPoint y: 314, distance: 71.7
click at [579, 314] on div "Je me souviens encore parfaitement de cette sensation. Mes doigts ont effleuré …" at bounding box center [519, 183] width 315 height 522
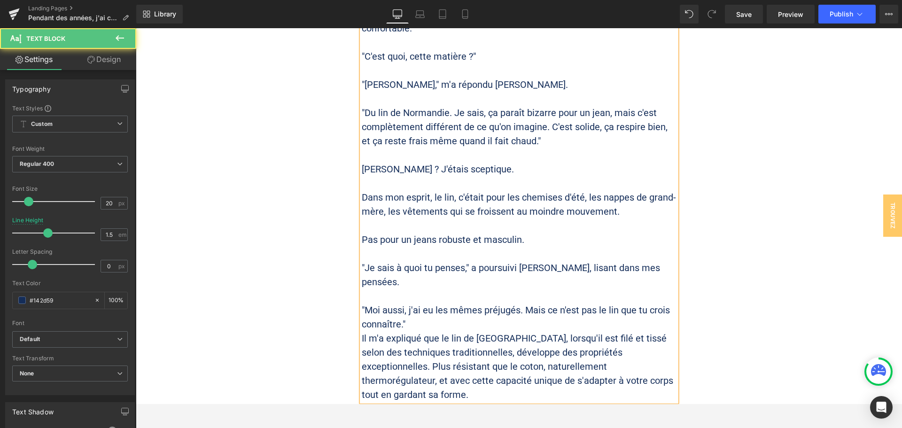
click at [464, 303] on p ""Moi aussi, j'ai eu les mêmes préjugés. Mais c e n'est pas le lin que tu crois …" at bounding box center [519, 317] width 315 height 28
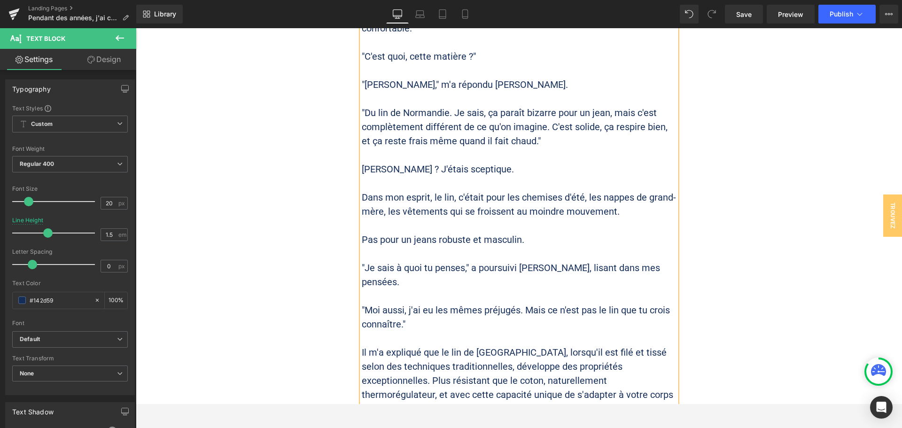
click at [645, 345] on p "Il m'a expliqué que le lin de [GEOGRAPHIC_DATA], lorsqu'il est filé et tissé se…" at bounding box center [519, 380] width 315 height 70
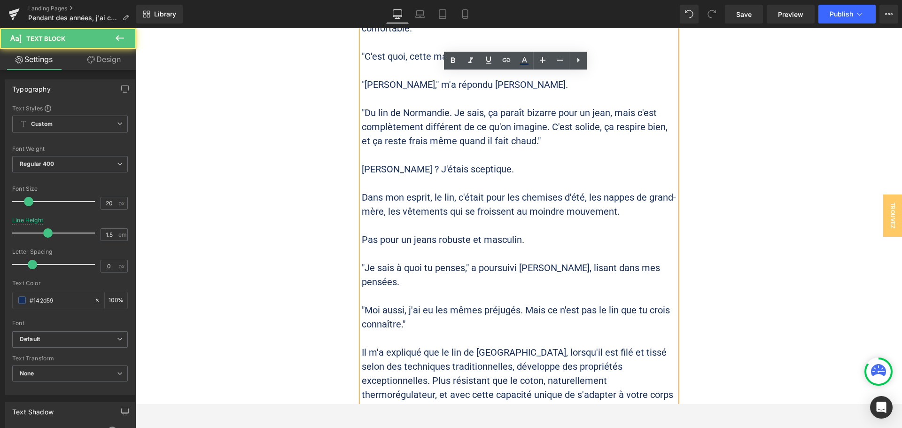
click at [647, 345] on p "Il m'a expliqué que le lin de [GEOGRAPHIC_DATA], lorsqu'il est filé et tissé se…" at bounding box center [519, 380] width 315 height 70
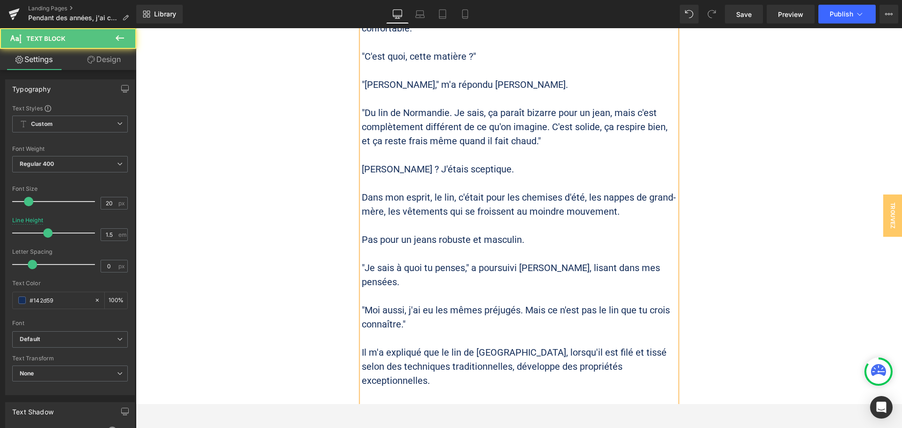
click at [593, 402] on p "Plus résistant que le coton, naturellement thermorégulateur, et avec cette capa…" at bounding box center [519, 416] width 315 height 28
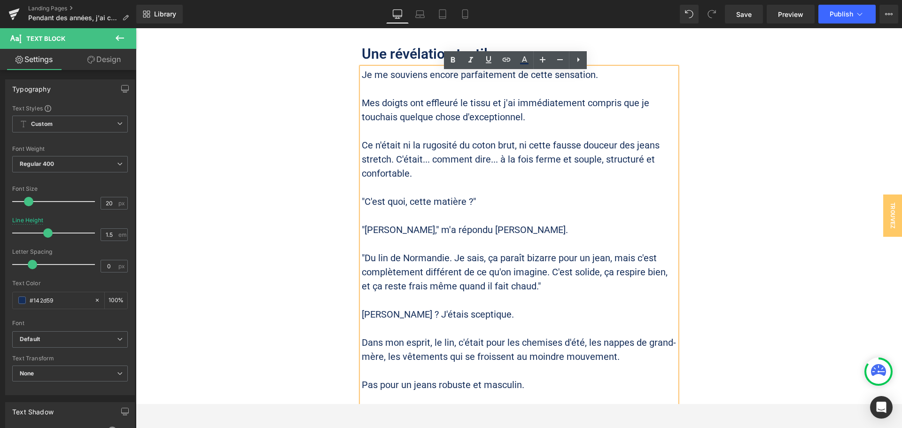
scroll to position [1269, 0]
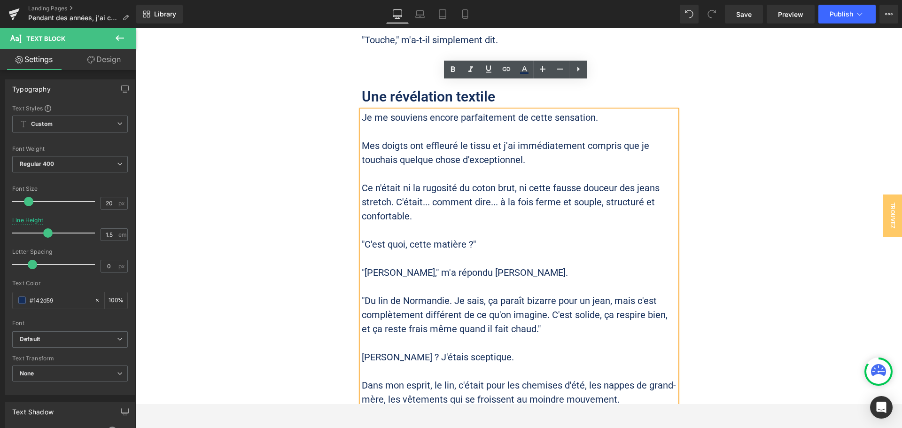
click at [697, 286] on div "Cette frustration que vous connaissez peut-être aussi Heading Si vous lisez ces…" at bounding box center [519, 34] width 766 height 1651
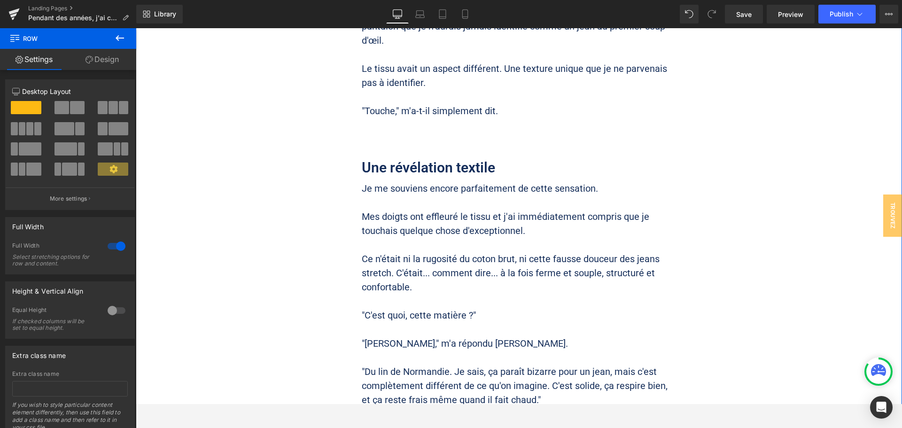
scroll to position [1222, 0]
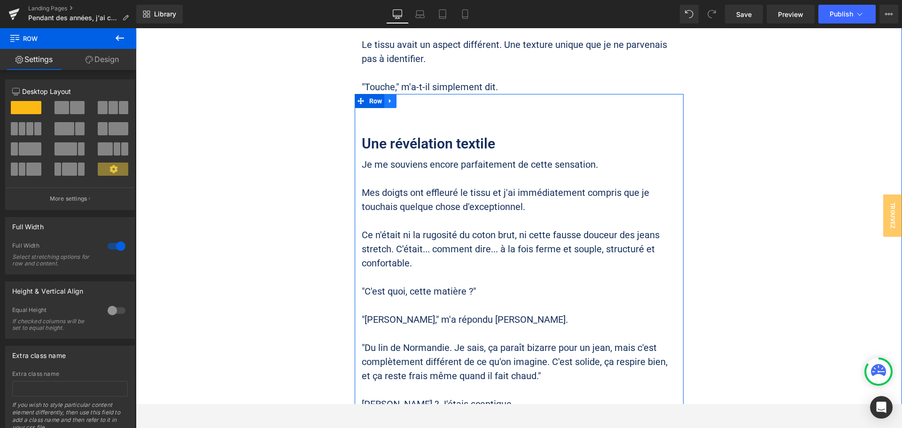
click at [389, 99] on icon at bounding box center [390, 101] width 2 height 4
click at [399, 98] on icon at bounding box center [402, 101] width 7 height 7
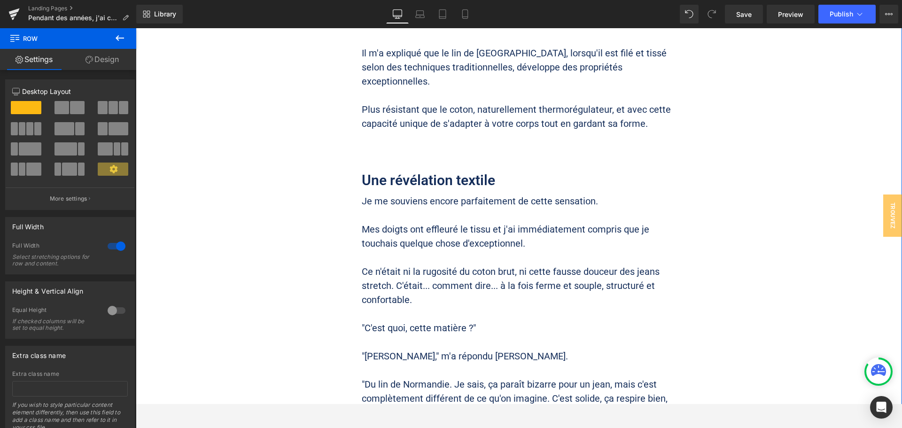
scroll to position [1765, 0]
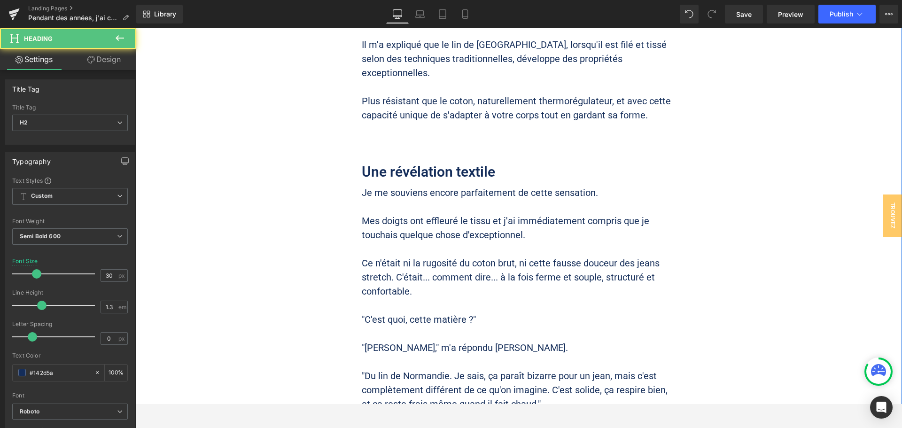
click at [421, 163] on h2 "Une révélation textile" at bounding box center [519, 172] width 315 height 18
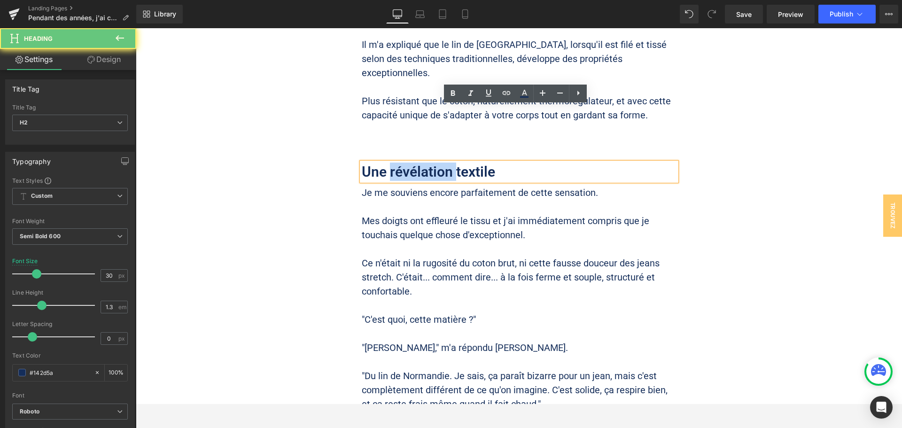
click at [421, 163] on h2 "Une révélation textile" at bounding box center [519, 172] width 315 height 18
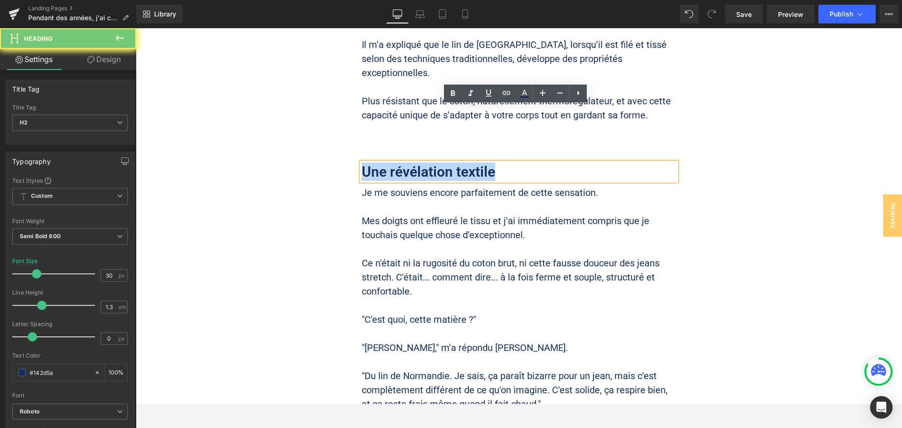
paste div
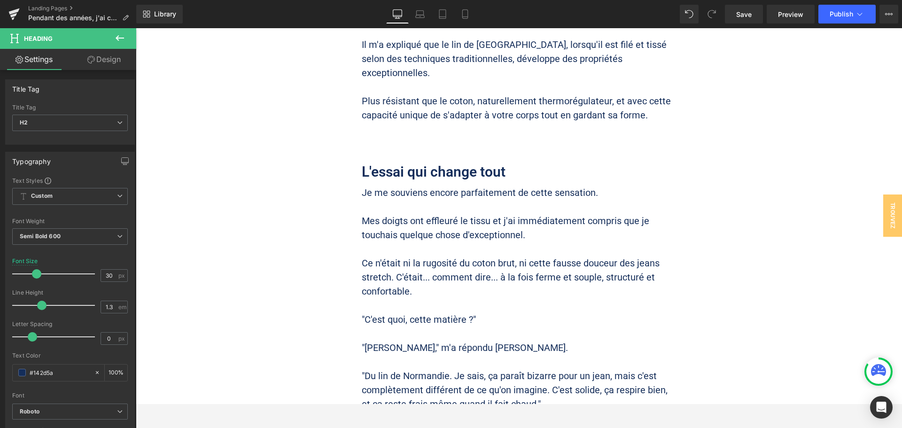
click at [411, 298] on p at bounding box center [519, 305] width 315 height 14
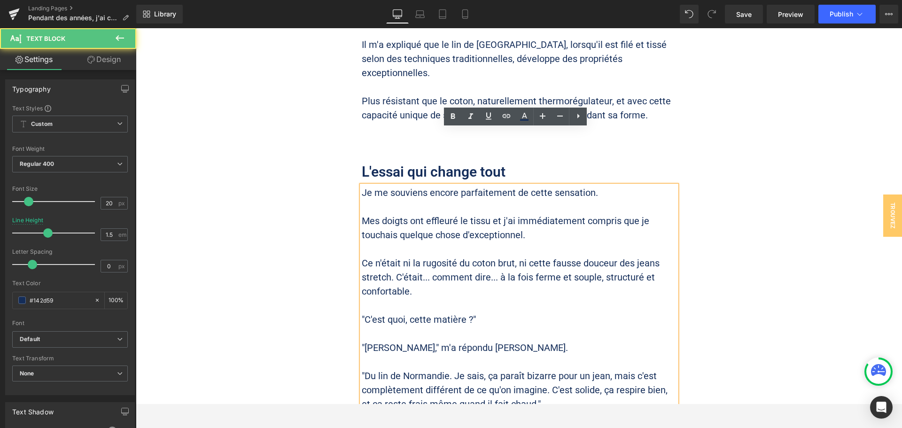
click at [418, 256] on p "Ce n'était ni la rugosité du coton brut, ni cette fausse douceur des jeans stre…" at bounding box center [519, 277] width 315 height 42
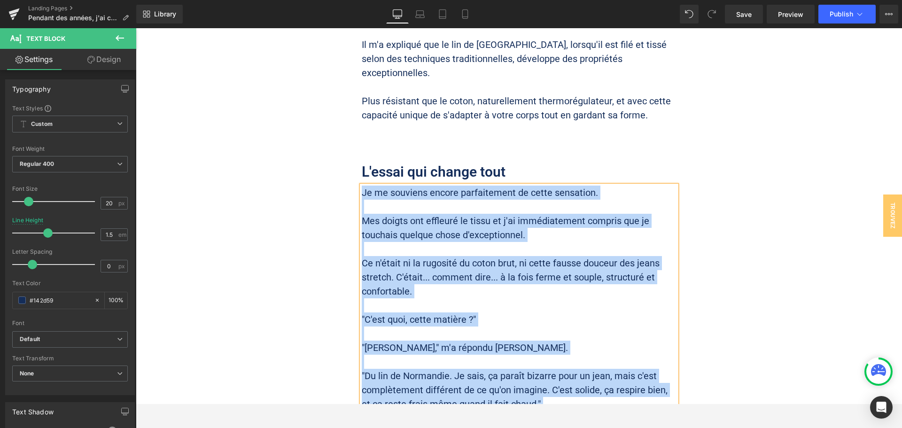
paste div
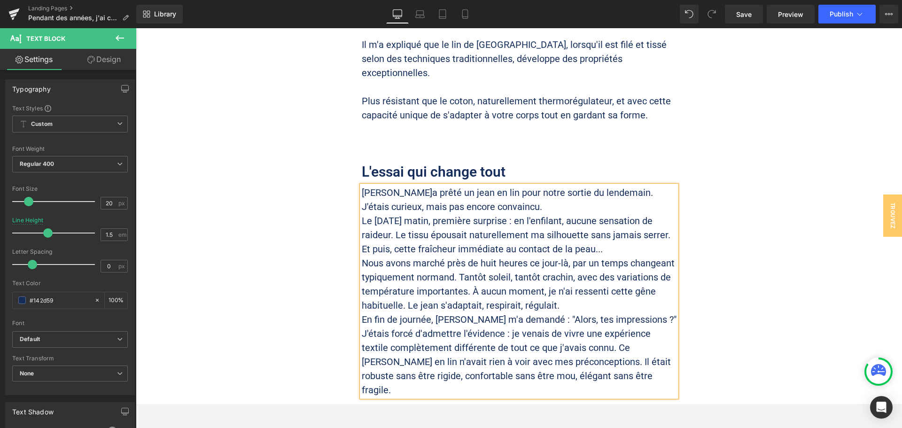
click at [521, 186] on p "[PERSON_NAME]a prêté un jean en lin pour notre sortie du lendemain. J'étais cur…" at bounding box center [519, 200] width 315 height 28
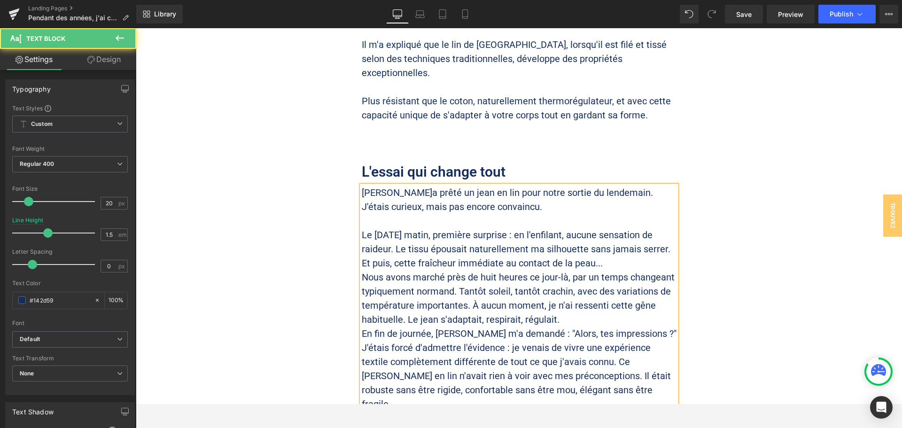
click at [605, 228] on p "Le [DATE] matin, première surprise : en l'enfilant, aucune sensation de raideur…" at bounding box center [519, 249] width 315 height 42
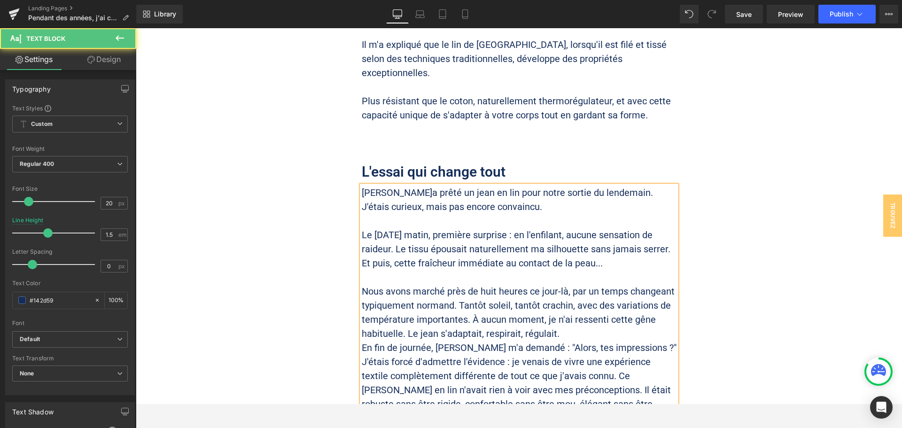
click at [596, 284] on p "Nous avons marché près de huit heures ce jour-là, par un temps changeant typiqu…" at bounding box center [519, 312] width 315 height 56
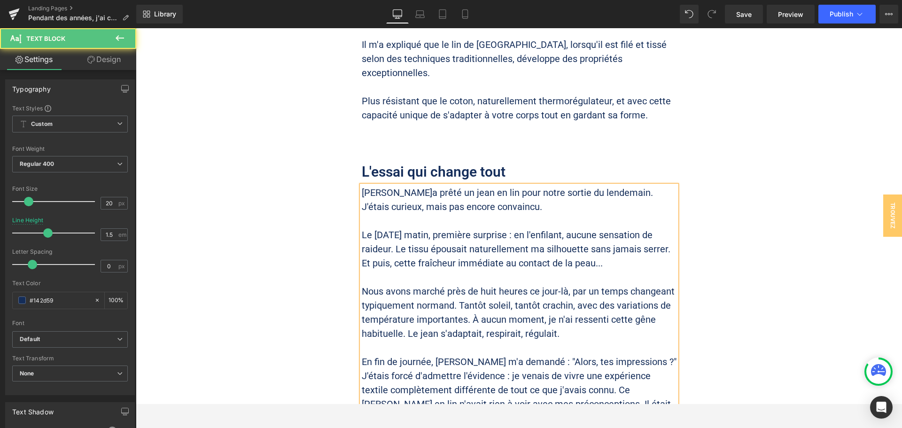
click at [637, 355] on p "En fin de journée, [PERSON_NAME] m'a demandé : "Alors, tes impressions ?"" at bounding box center [519, 362] width 315 height 14
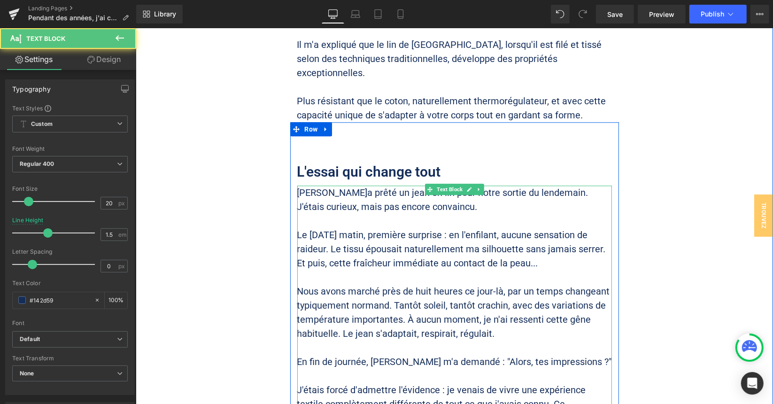
click at [420, 284] on p "Nous avons marché près de huit heures ce jour-là, par un temps changeant typiqu…" at bounding box center [454, 312] width 315 height 56
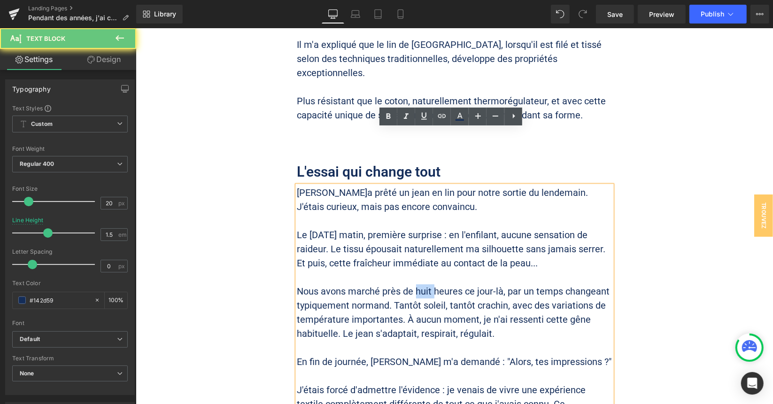
click at [420, 284] on p "Nous avons marché près de huit heures ce jour-là, par un temps changeant typiqu…" at bounding box center [454, 312] width 315 height 56
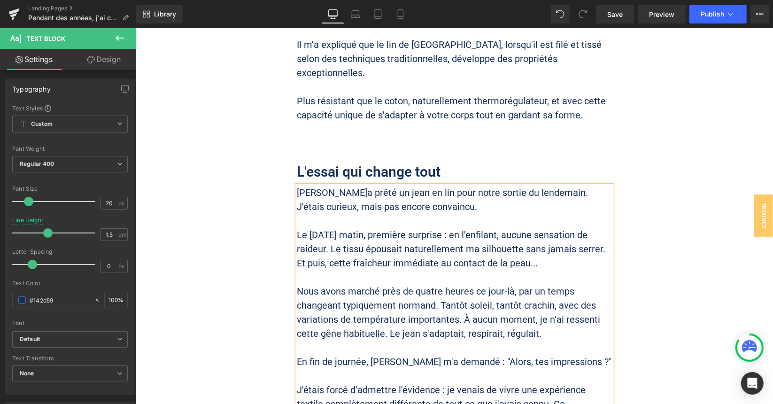
click at [436, 284] on p "Nous avons marché près de quatre heures ce jour-là, par un temps changeant typi…" at bounding box center [454, 312] width 315 height 56
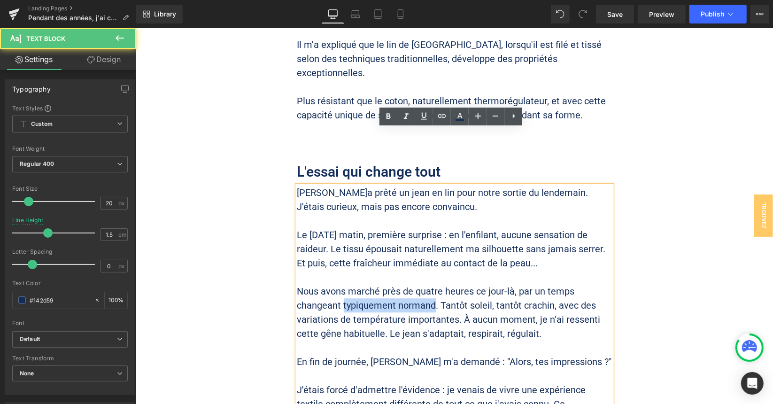
drag, startPoint x: 338, startPoint y: 250, endPoint x: 432, endPoint y: 252, distance: 94.0
click at [432, 284] on p "Nous avons marché près de quatre heures ce jour-là, par un temps changeant typi…" at bounding box center [454, 312] width 315 height 56
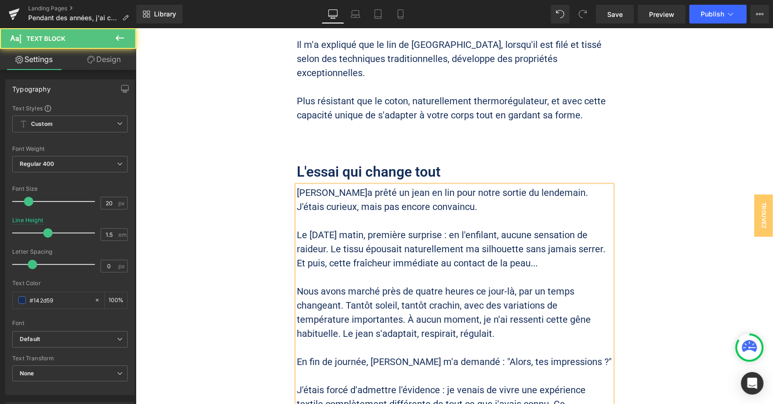
click at [455, 284] on p "Nous avons marché près de quatre heures ce jour-là, par un temps changeant. Tan…" at bounding box center [454, 312] width 315 height 56
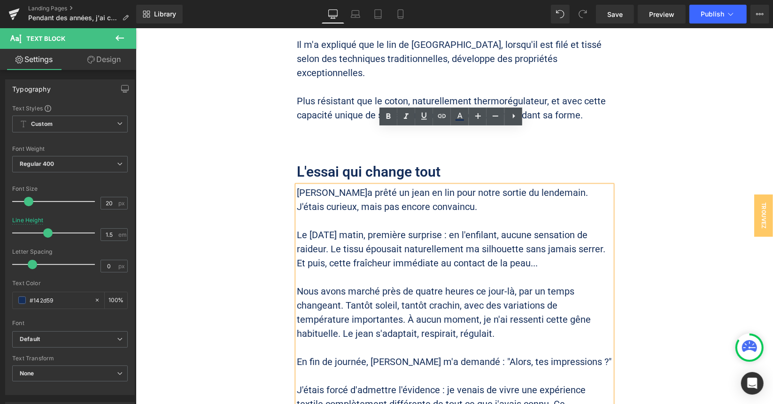
click at [342, 284] on p "Nous avons marché près de quatre heures ce jour-là, par un temps changeant. Tan…" at bounding box center [454, 312] width 315 height 56
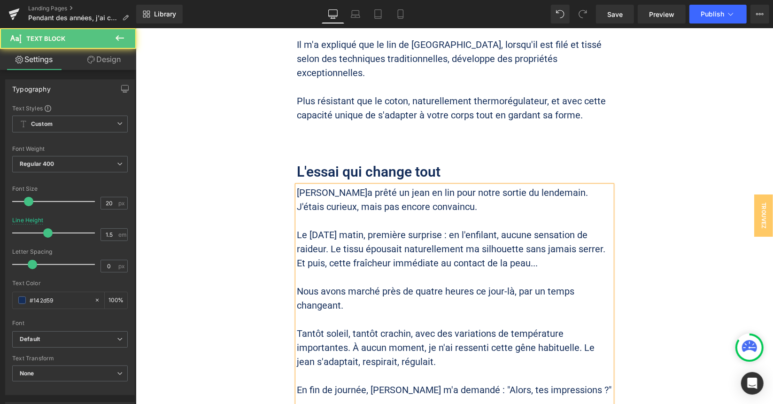
click at [350, 326] on p "Tantôt soleil, tantôt crachin, avec des variations de température importantes. …" at bounding box center [454, 347] width 315 height 42
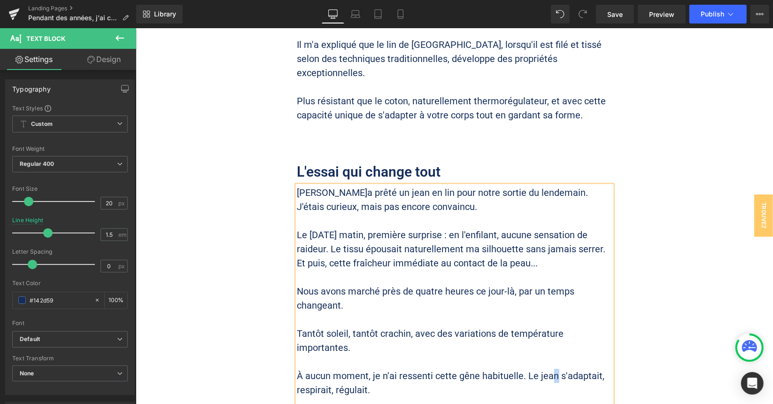
click at [549, 368] on p "À aucun moment, je n'ai ressenti cette gêne habituelle. Le jean s'adaptait, res…" at bounding box center [454, 382] width 315 height 28
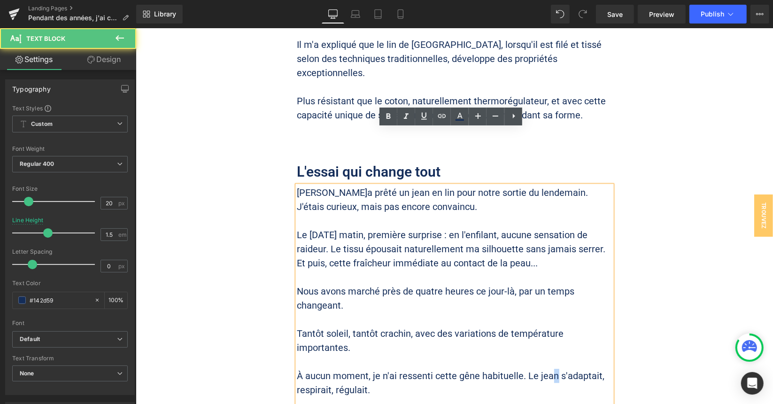
click at [549, 368] on p "À aucun moment, je n'ai ressenti cette gêne habituelle. Le jean s'adaptait, res…" at bounding box center [454, 382] width 315 height 28
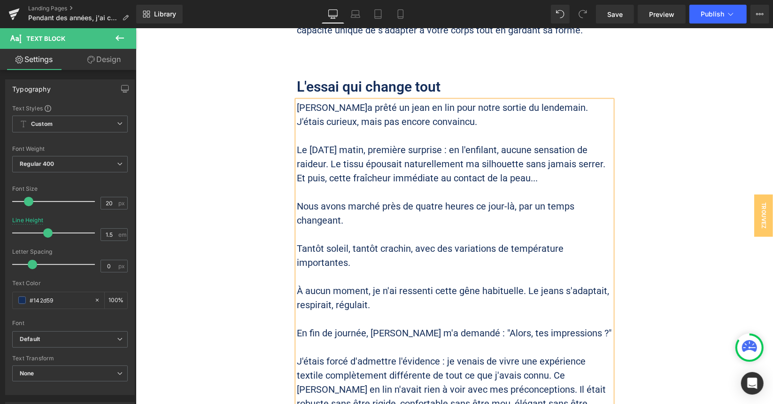
scroll to position [1859, 0]
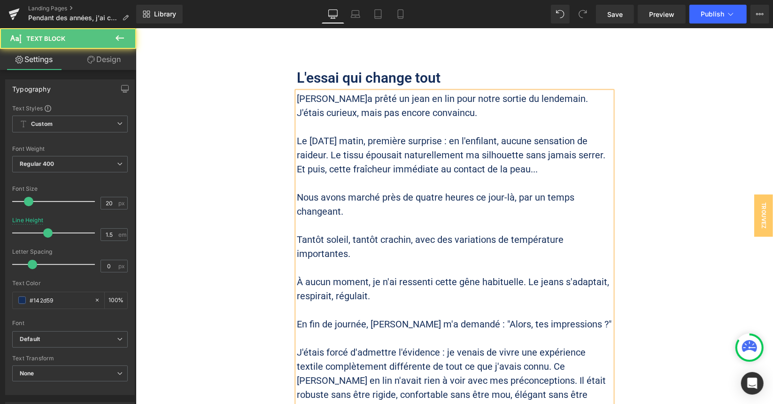
click at [389, 317] on p "En fin de journée, [PERSON_NAME] m'a demandé : "Alors, tes impressions ?"" at bounding box center [454, 324] width 315 height 14
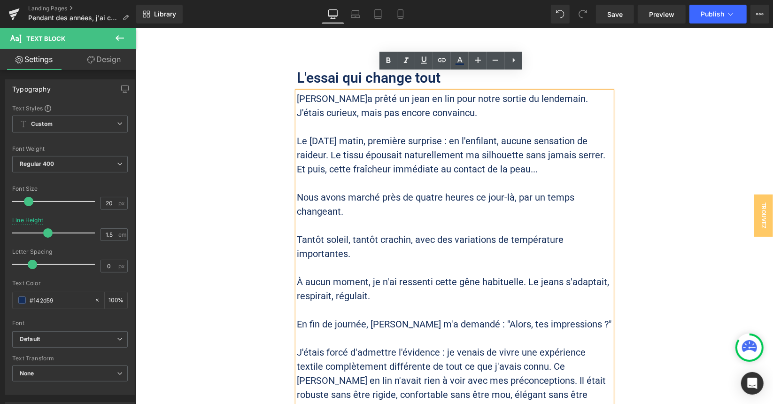
click at [519, 345] on p "J'étais forcé d'admettre l'évidence : je venais de vivre une expérience textile…" at bounding box center [454, 380] width 315 height 70
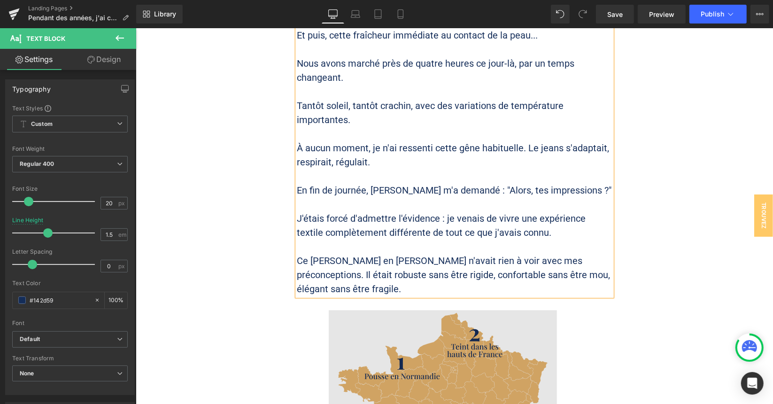
scroll to position [2000, 0]
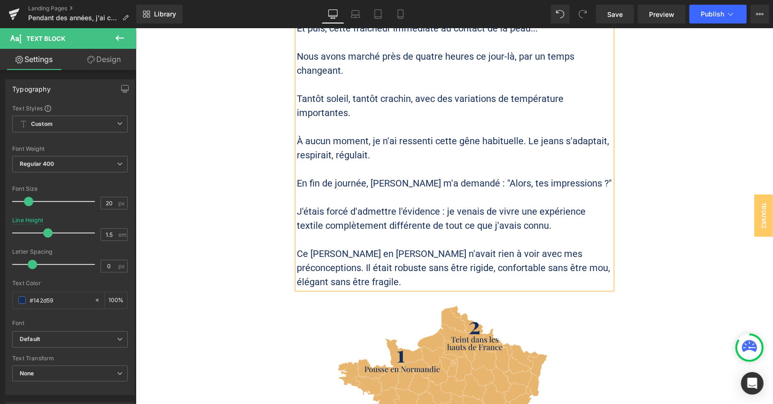
drag, startPoint x: 533, startPoint y: 196, endPoint x: 641, endPoint y: 197, distance: 108.1
click at [533, 246] on p "Ce [PERSON_NAME] en [PERSON_NAME] n'avait rien à voir avec mes préconceptions. …" at bounding box center [454, 267] width 315 height 42
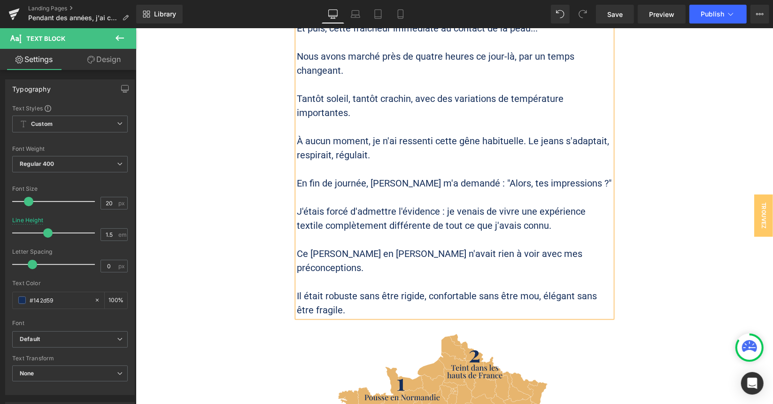
drag, startPoint x: 735, startPoint y: 226, endPoint x: 692, endPoint y: 220, distance: 43.6
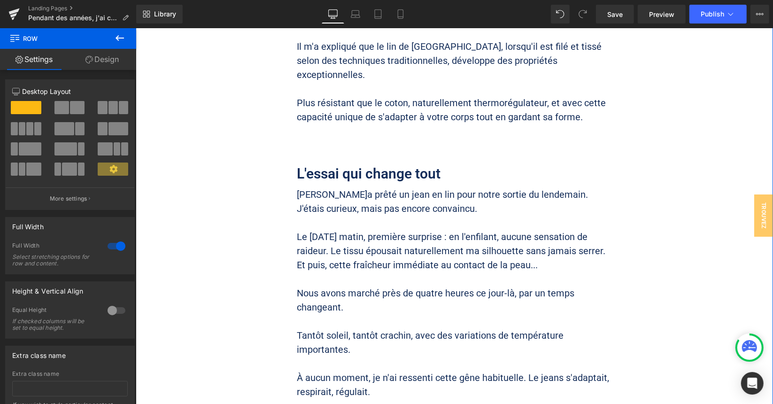
scroll to position [1718, 0]
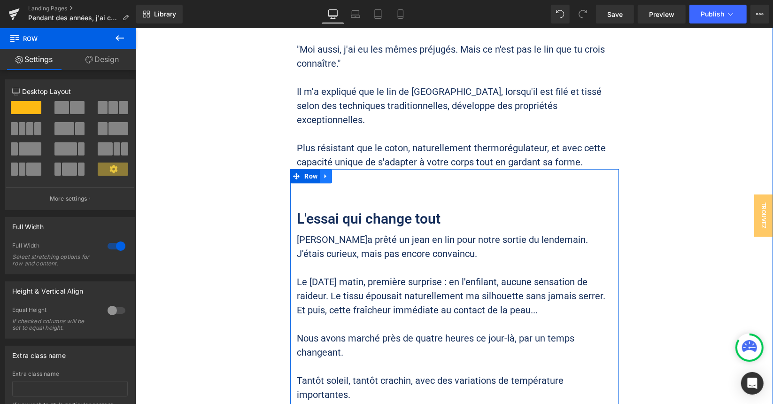
click at [324, 169] on link at bounding box center [326, 176] width 12 height 14
click at [337, 172] on icon at bounding box center [338, 175] width 7 height 7
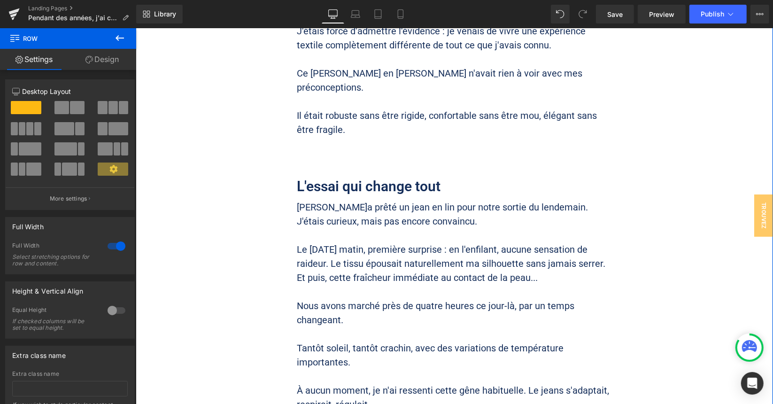
scroll to position [2181, 0]
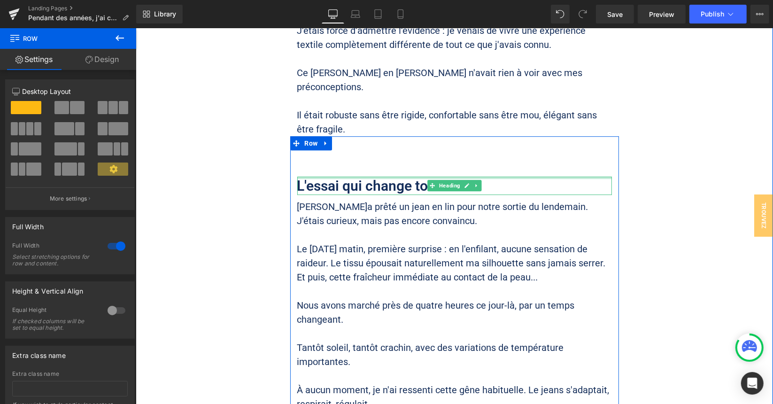
click at [371, 176] on div "L'essai qui change tout Heading" at bounding box center [454, 185] width 315 height 18
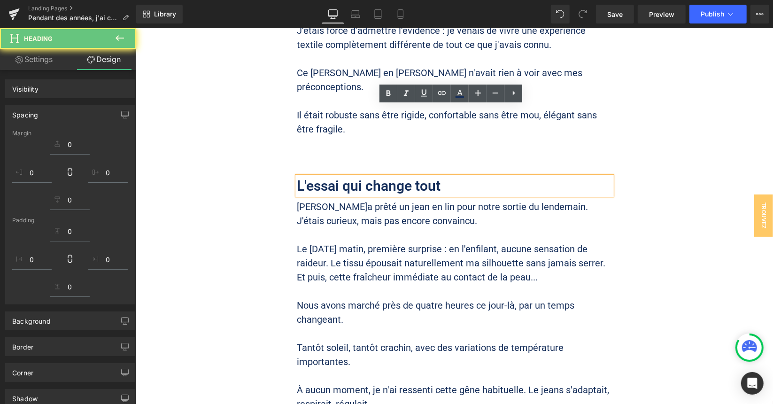
click at [369, 176] on h2 "L'essai qui change tout" at bounding box center [454, 185] width 315 height 18
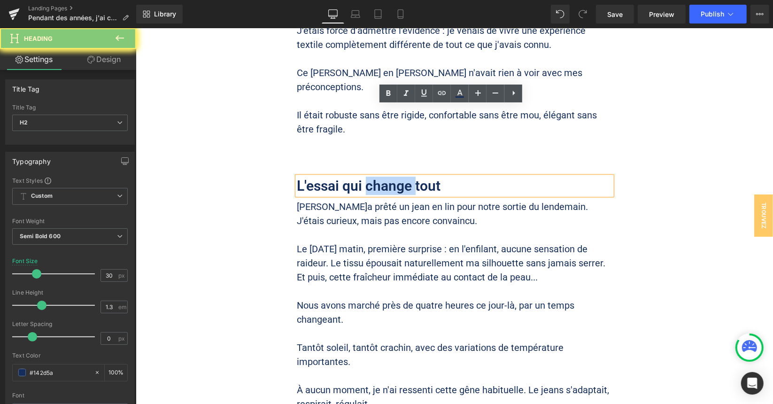
click at [369, 176] on h2 "L'essai qui change tout" at bounding box center [454, 185] width 315 height 18
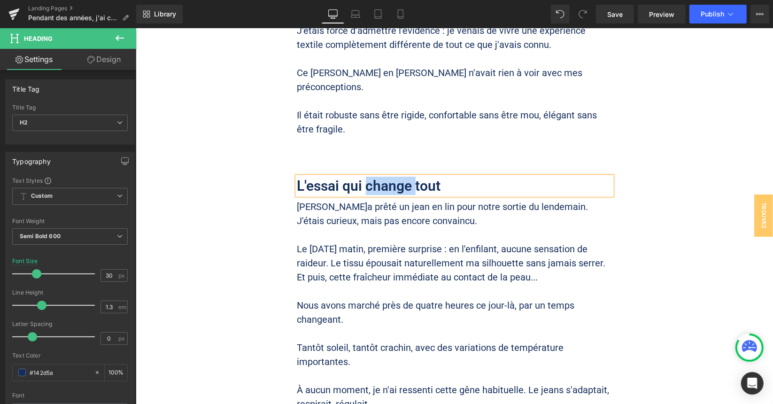
click at [369, 176] on h2 "L'essai qui change tout" at bounding box center [454, 185] width 315 height 18
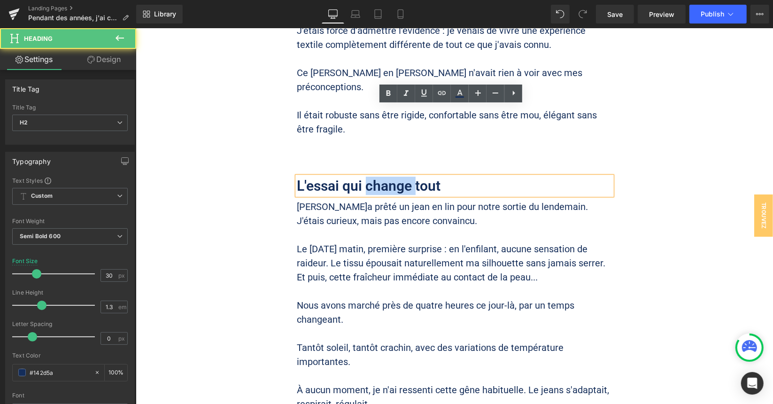
click at [369, 176] on h2 "L'essai qui change tout" at bounding box center [454, 185] width 315 height 18
paste div
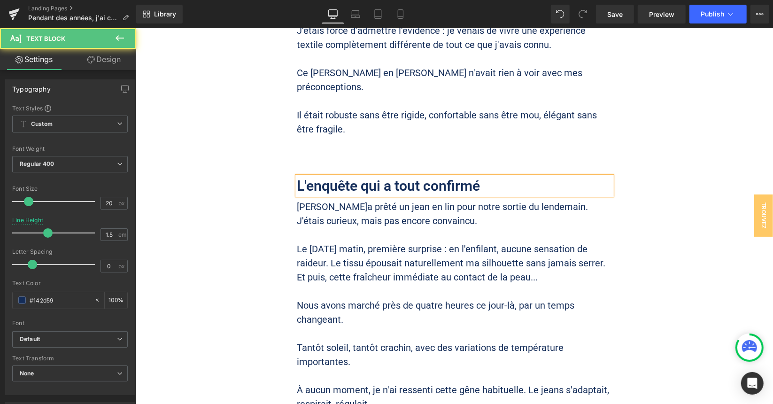
click at [352, 227] on p at bounding box center [454, 234] width 315 height 14
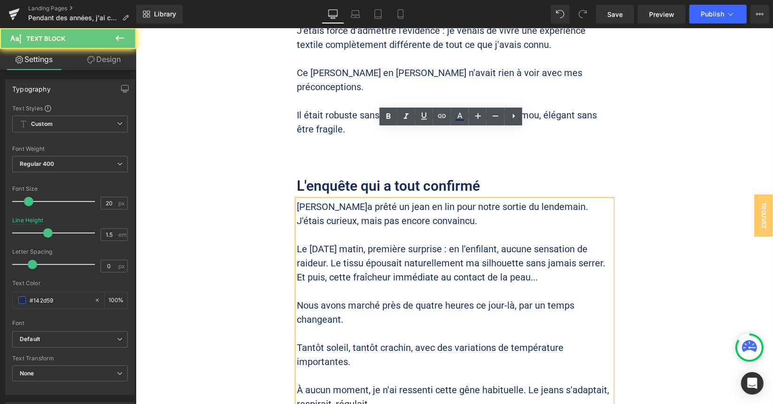
click at [356, 242] on p "Le [DATE] matin, première surprise : en l'enfilant, aucune sensation de raideur…" at bounding box center [454, 263] width 315 height 42
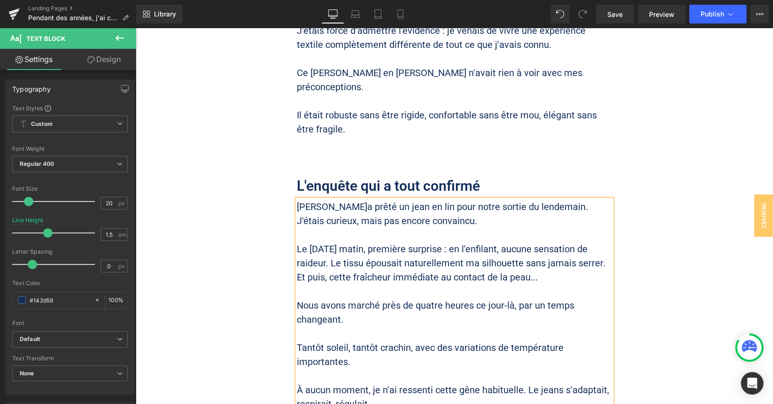
click at [359, 242] on p "Le [DATE] matin, première surprise : en l'enfilant, aucune sensation de raideur…" at bounding box center [454, 263] width 315 height 42
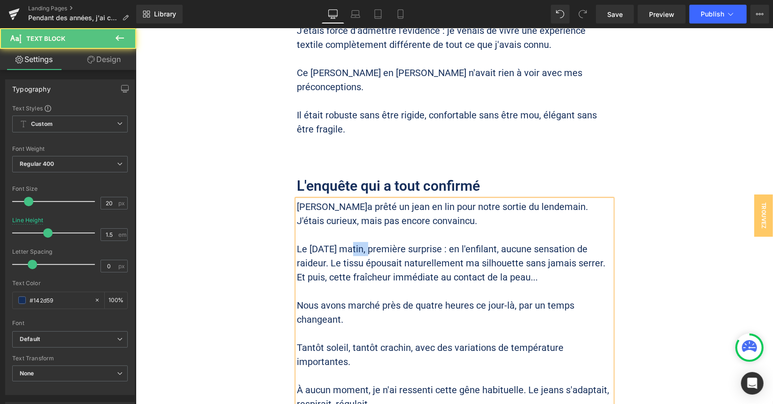
click at [359, 242] on p "Le [DATE] matin, première surprise : en l'enfilant, aucune sensation de raideur…" at bounding box center [454, 263] width 315 height 42
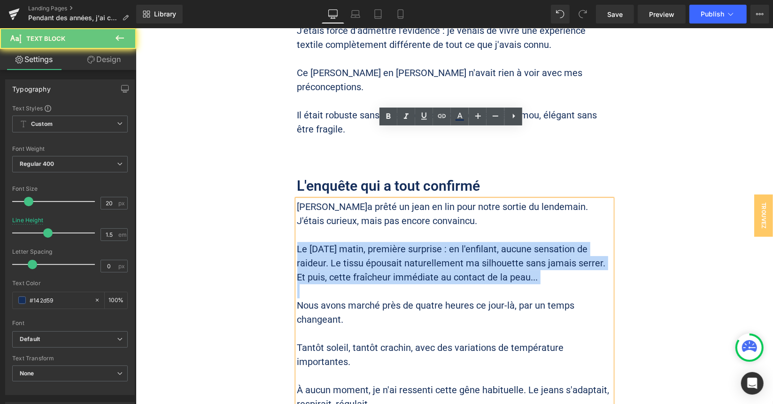
click at [359, 242] on p "Le [DATE] matin, première surprise : en l'enfilant, aucune sensation de raideur…" at bounding box center [454, 263] width 315 height 42
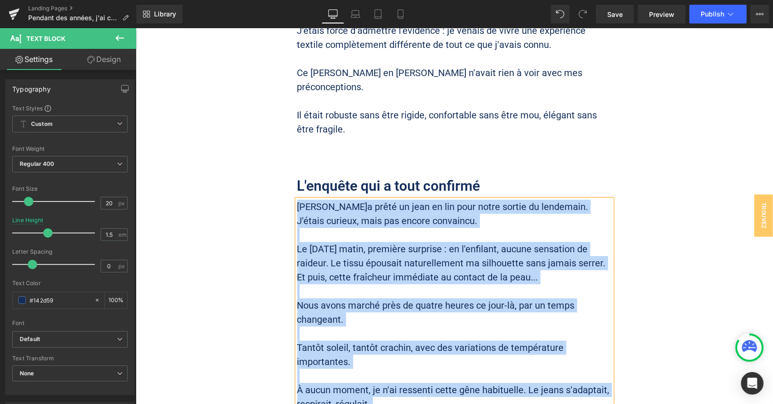
paste div
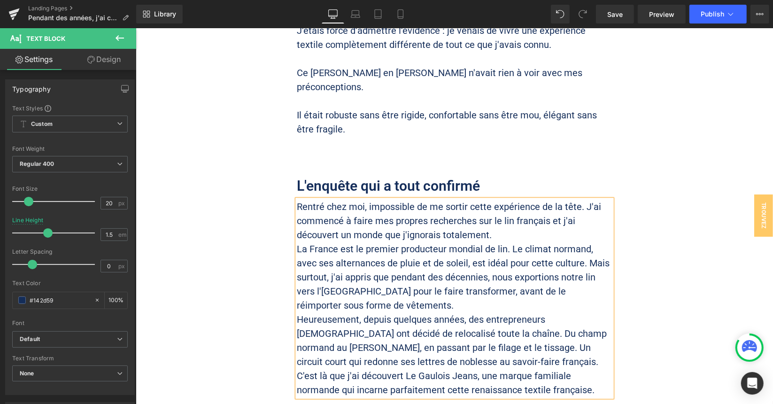
click at [499, 199] on p "Rentré chez moi, impossible de me sortir cette expérience de la tête. J'ai comm…" at bounding box center [454, 220] width 315 height 42
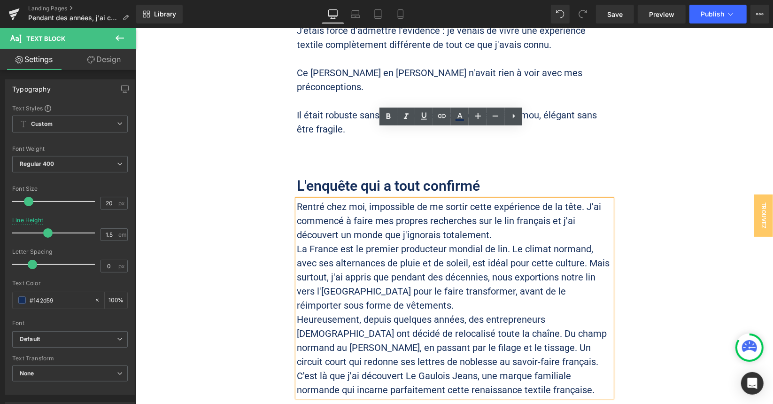
click at [581, 199] on p "Rentré chez moi, impossible de me sortir cette expérience de la tête. J'ai comm…" at bounding box center [454, 220] width 315 height 42
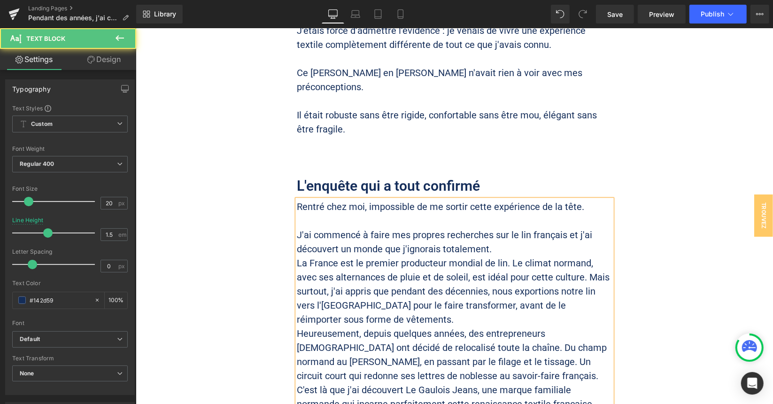
click at [507, 227] on p "J'ai commencé à faire mes propres recherches sur le lin français et j'ai découv…" at bounding box center [454, 241] width 315 height 28
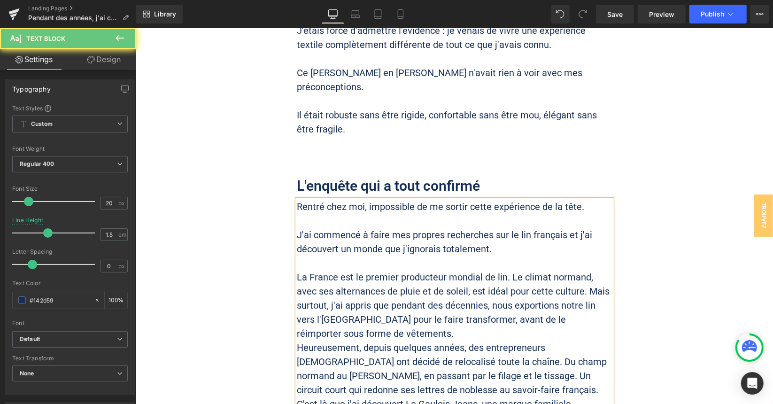
click at [468, 270] on p "La France est le premier producteur mondial de lin. Le climat normand, avec ses…" at bounding box center [454, 305] width 315 height 70
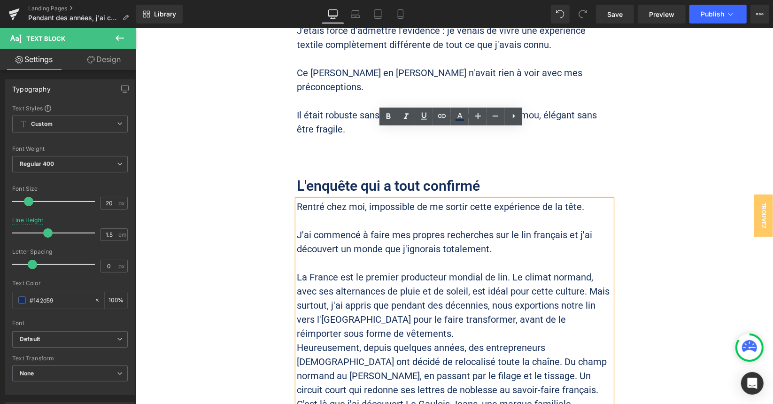
click at [584, 270] on p "La France est le premier producteur mondial de lin. Le climat normand, avec ses…" at bounding box center [454, 305] width 315 height 70
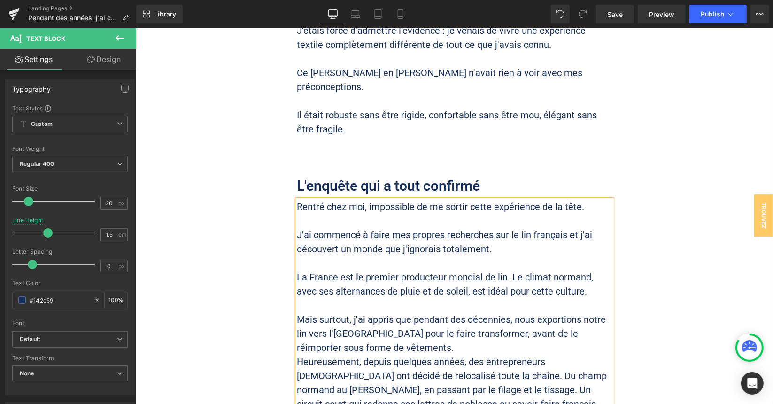
click at [399, 312] on p "Mais surtout, j'ai appris que pendant des décennies, nous exportions notre lin …" at bounding box center [454, 333] width 315 height 42
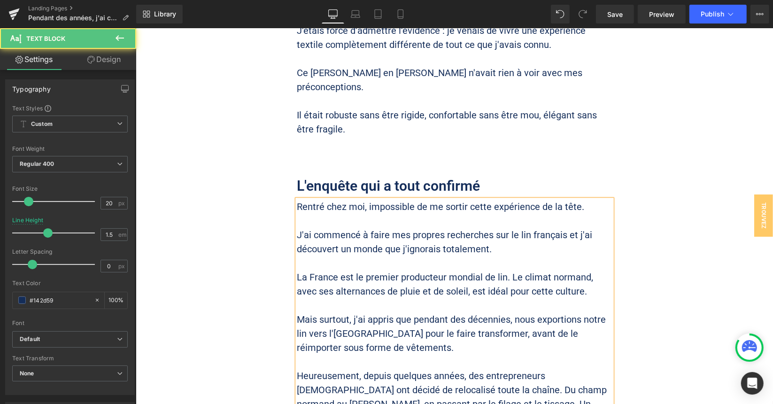
drag, startPoint x: 440, startPoint y: 315, endPoint x: 461, endPoint y: 323, distance: 22.8
click at [441, 368] on p "Heureusement, depuis quelques années, des entrepreneurs [DEMOGRAPHIC_DATA] ont …" at bounding box center [454, 396] width 315 height 56
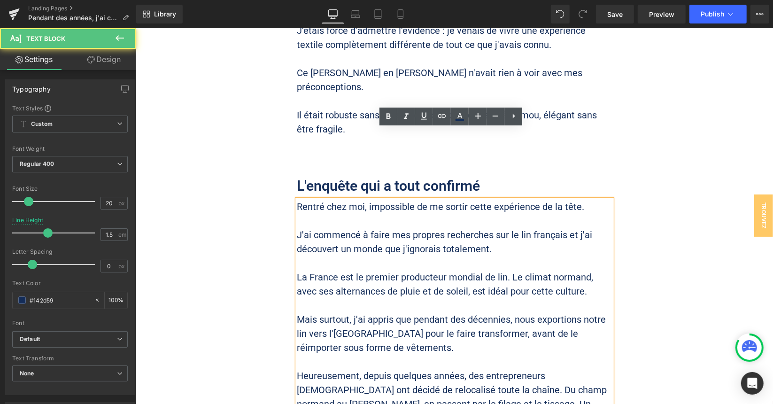
click at [445, 368] on p "Heureusement, depuis quelques années, des entrepreneurs [DEMOGRAPHIC_DATA] ont …" at bounding box center [454, 396] width 315 height 56
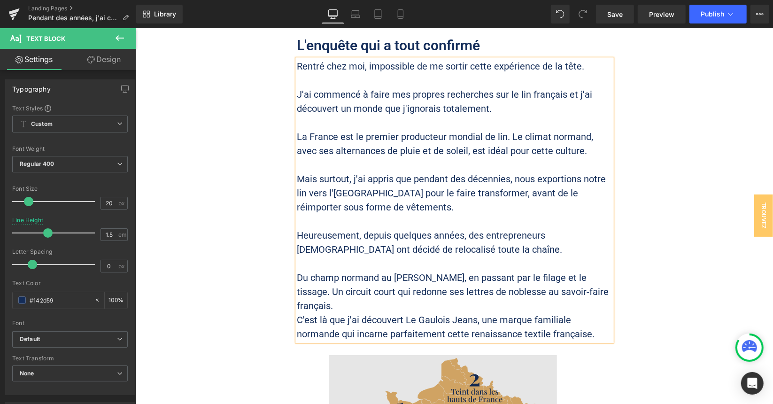
scroll to position [2322, 0]
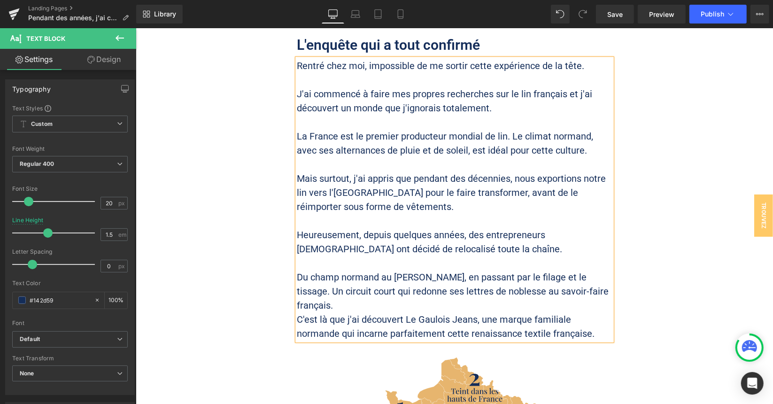
click at [520, 270] on p "Du champ normand au [PERSON_NAME], en passant par le filage et le tissage. Un c…" at bounding box center [454, 291] width 315 height 42
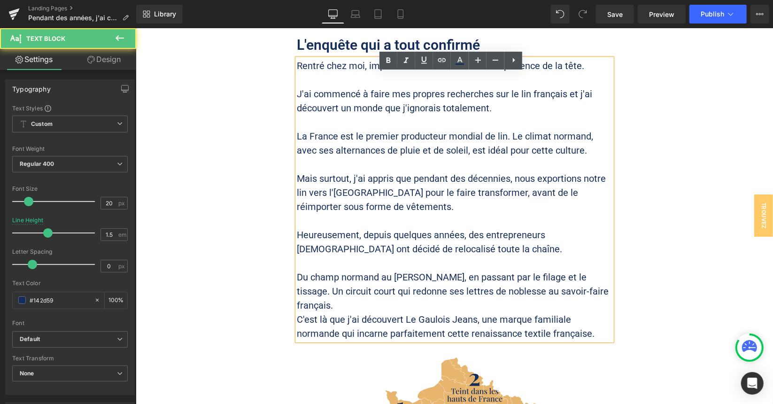
click at [598, 270] on p "Du champ normand au [PERSON_NAME], en passant par le filage et le tissage. Un c…" at bounding box center [454, 291] width 315 height 42
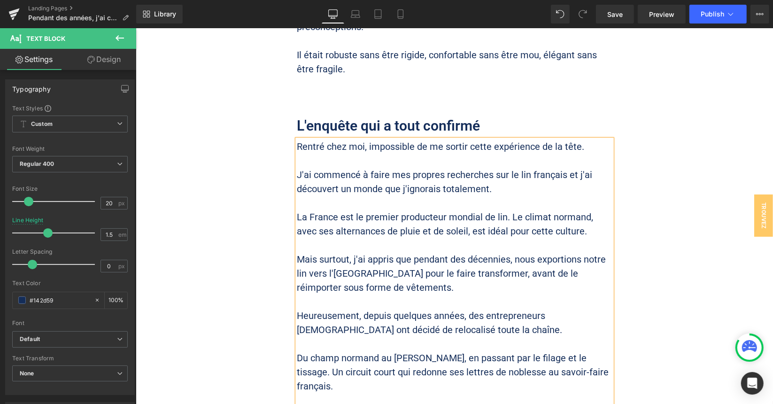
scroll to position [2228, 0]
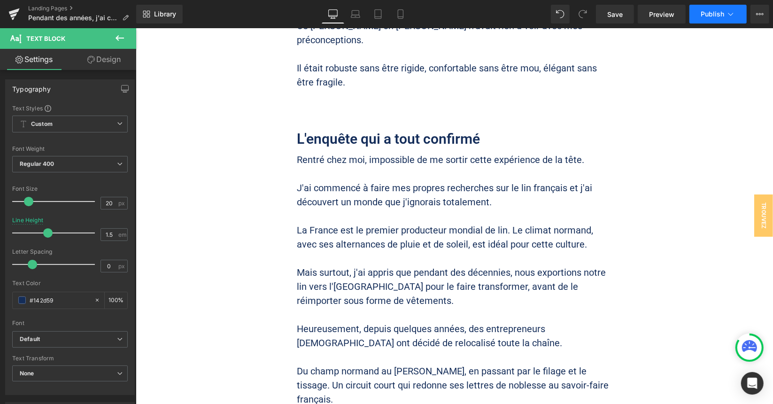
click at [705, 23] on button "Publish" at bounding box center [718, 14] width 57 height 19
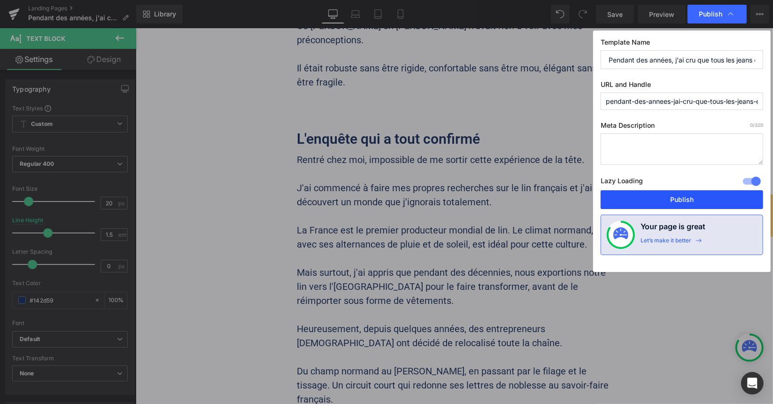
click at [668, 195] on button "Publish" at bounding box center [682, 199] width 163 height 19
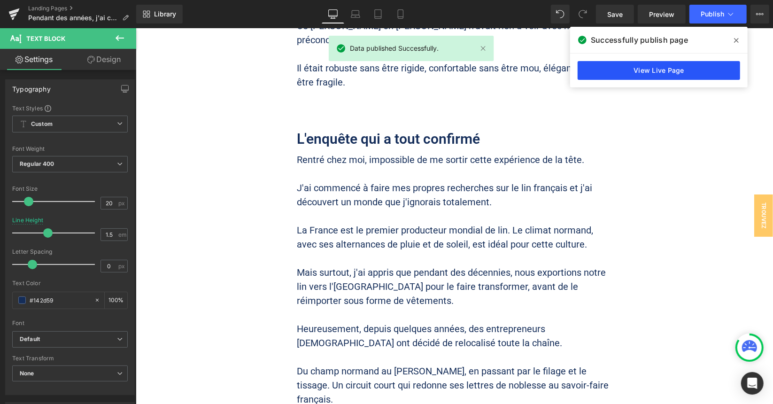
click at [655, 73] on link "View Live Page" at bounding box center [659, 70] width 163 height 19
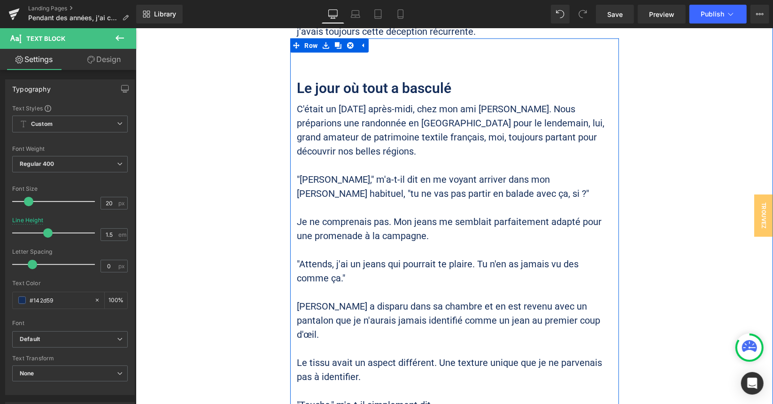
scroll to position [912, 0]
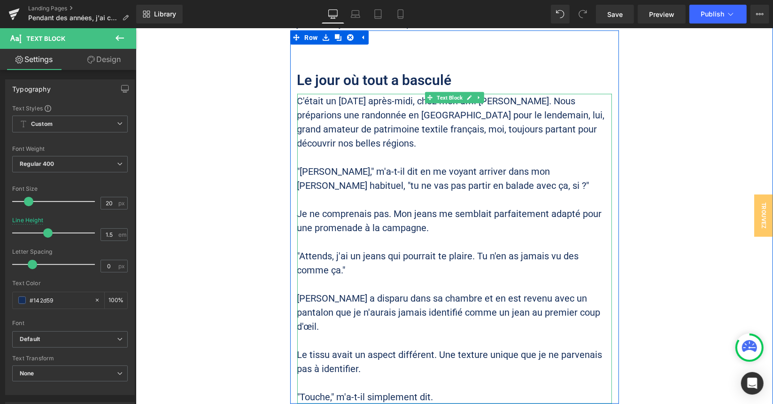
click at [374, 99] on p "C'était un [DATE] après-midi, chez mon ami [PERSON_NAME]. Nous préparions une r…" at bounding box center [454, 122] width 315 height 56
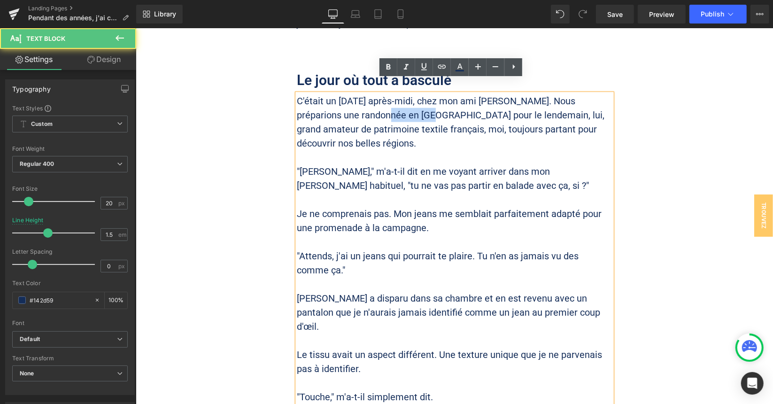
click at [374, 99] on p "C'était un [DATE] après-midi, chez mon ami [PERSON_NAME]. Nous préparions une r…" at bounding box center [454, 122] width 315 height 56
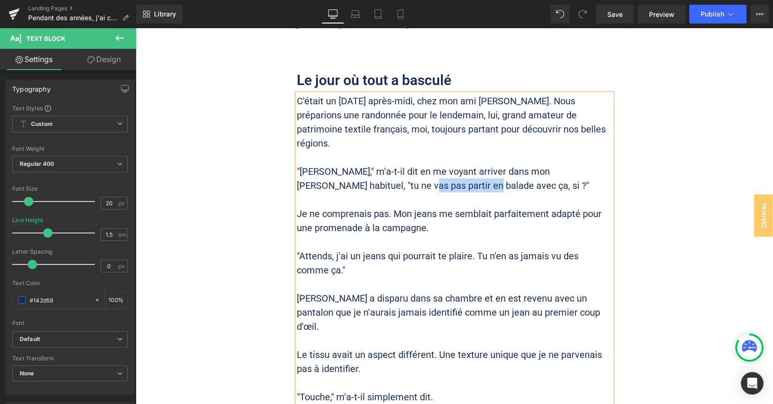
drag, startPoint x: 354, startPoint y: 155, endPoint x: 419, endPoint y: 154, distance: 64.4
click at [419, 164] on p ""[PERSON_NAME]," m'a-t-il dit en me voyant arriver dans mon [PERSON_NAME] habit…" at bounding box center [454, 178] width 315 height 28
click at [484, 121] on p "C'était un [DATE] après-midi, chez mon ami [PERSON_NAME]. Nous préparions une r…" at bounding box center [454, 122] width 315 height 56
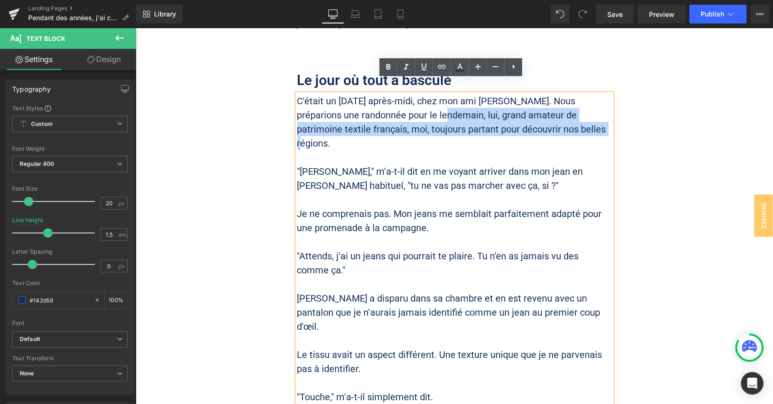
drag, startPoint x: 574, startPoint y: 113, endPoint x: 414, endPoint y: 101, distance: 160.7
click at [414, 101] on p "C'était un [DATE] après-midi, chez mon ami [PERSON_NAME]. Nous préparions une r…" at bounding box center [454, 122] width 315 height 56
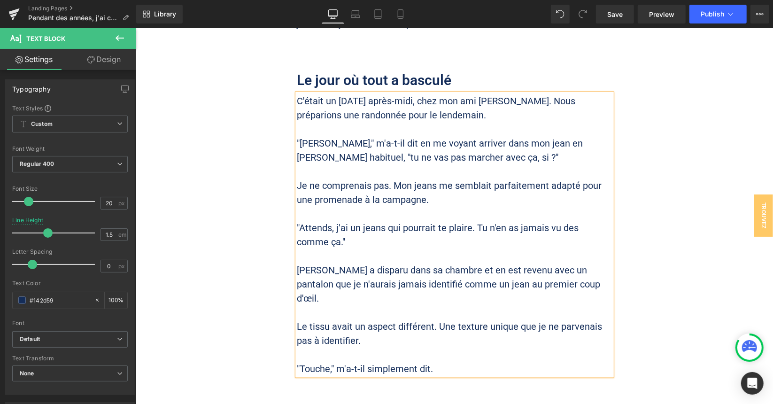
click at [497, 234] on p ""Attends, j'ai un jeans qui pourrait te plaire. Tu n'en as jamais vu des comme …" at bounding box center [454, 234] width 315 height 28
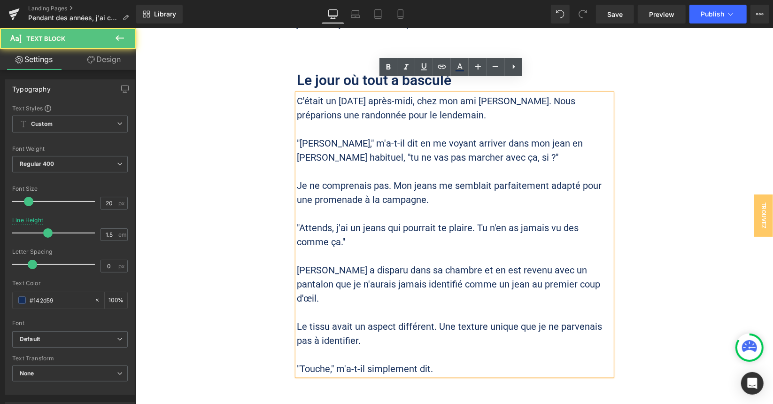
click at [467, 228] on p ""Attends, j'ai un jeans qui pourrait te plaire. Tu n'en as jamais vu des comme …" at bounding box center [454, 234] width 315 height 28
click at [598, 263] on p "[PERSON_NAME] a disparu dans sa chambre et en est revenu avec un pantalon que j…" at bounding box center [454, 284] width 315 height 42
click at [579, 263] on p "[PERSON_NAME] a disparu dans sa chambre et en est revenu avec un pantalon que j…" at bounding box center [454, 284] width 315 height 42
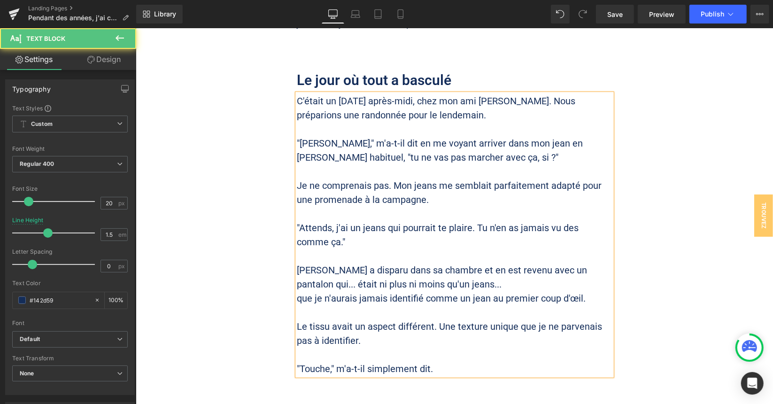
click at [472, 291] on p "que je n'aurais jamais identifié comme un jean au premier coup d'œil." at bounding box center [454, 298] width 315 height 14
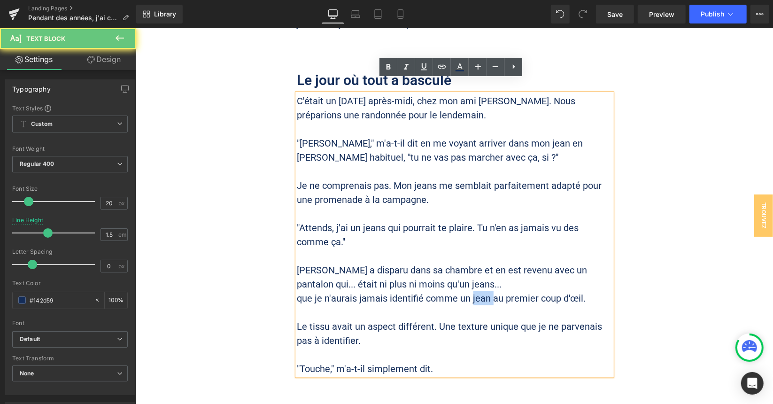
click at [472, 291] on p "que je n'aurais jamais identifié comme un jean au premier coup d'œil." at bounding box center [454, 298] width 315 height 14
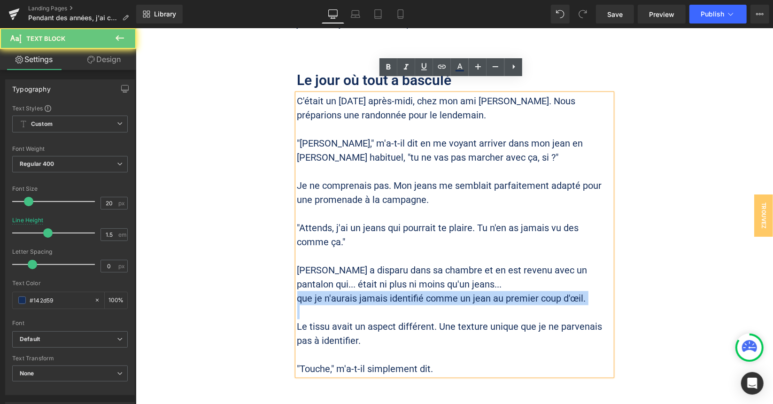
click at [472, 291] on p "que je n'aurais jamais identifié comme un jean au premier coup d'œil." at bounding box center [454, 298] width 315 height 14
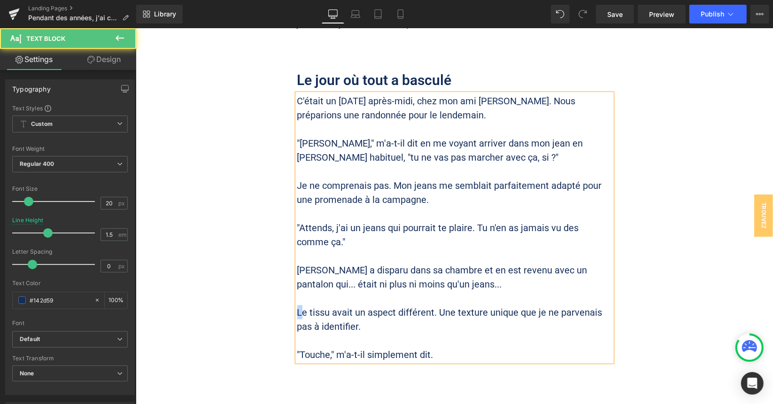
drag, startPoint x: 299, startPoint y: 296, endPoint x: 289, endPoint y: 295, distance: 10.4
click at [290, 295] on div "Le jour où tout a basculé Heading C'était un [DATE] après-midi, chez mon ami [P…" at bounding box center [454, 208] width 329 height 305
click at [343, 291] on p at bounding box center [454, 298] width 315 height 14
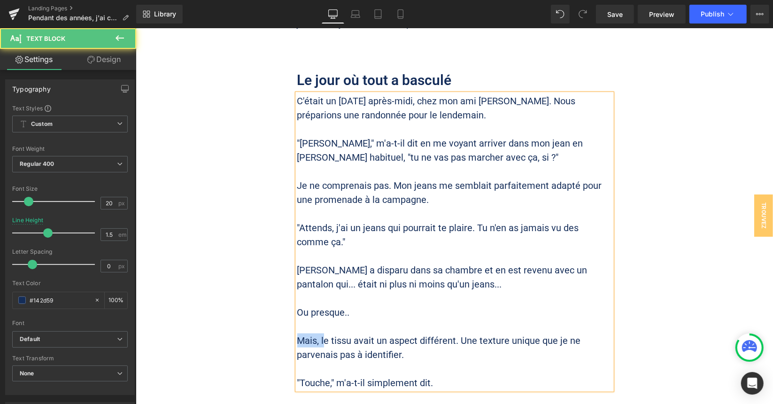
drag, startPoint x: 321, startPoint y: 326, endPoint x: 295, endPoint y: 328, distance: 26.8
click at [297, 333] on p "Mais, le tissu avait un aspect différent. Une texture unique que je ne parvenai…" at bounding box center [454, 347] width 315 height 28
click at [405, 341] on p "Le tissu avait un aspect différent. Une texture unique que je ne parvenais pas …" at bounding box center [454, 347] width 315 height 28
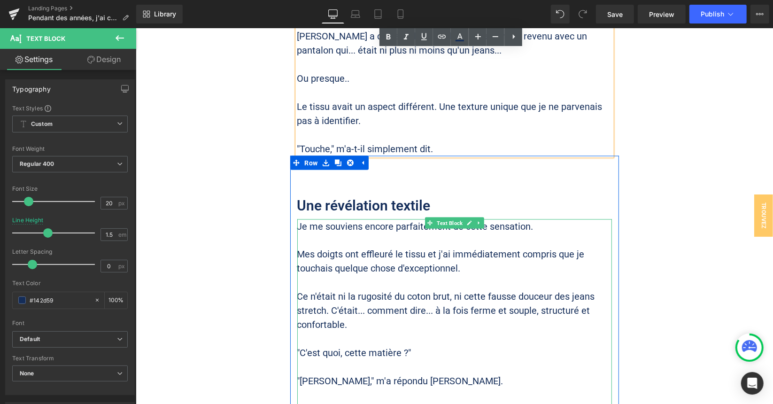
scroll to position [1147, 0]
click at [445, 289] on p "Ce n'était ni la rugosité du coton brut, ni cette fausse douceur des jeans stre…" at bounding box center [454, 310] width 315 height 42
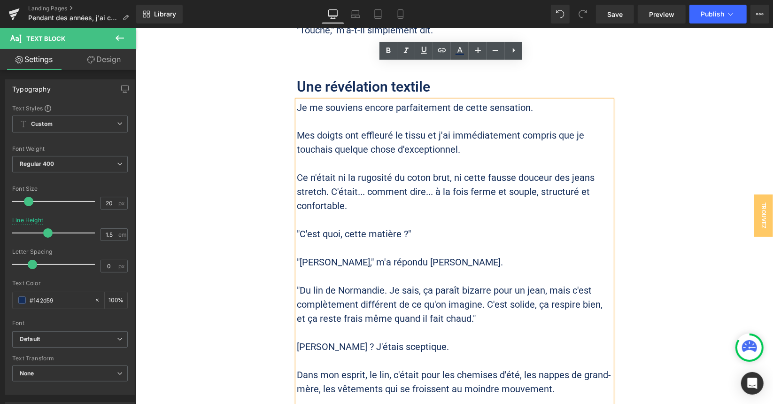
scroll to position [1288, 0]
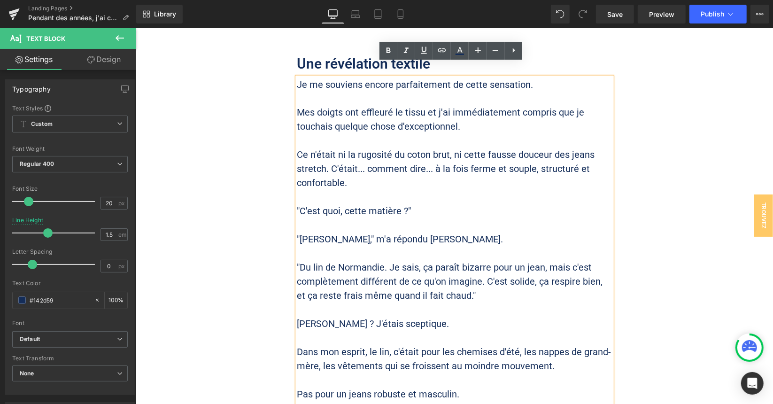
click at [384, 260] on p ""Du lin de Normandie. Je sais, ça paraît bizarre pour un jean, mais c'est compl…" at bounding box center [454, 281] width 315 height 42
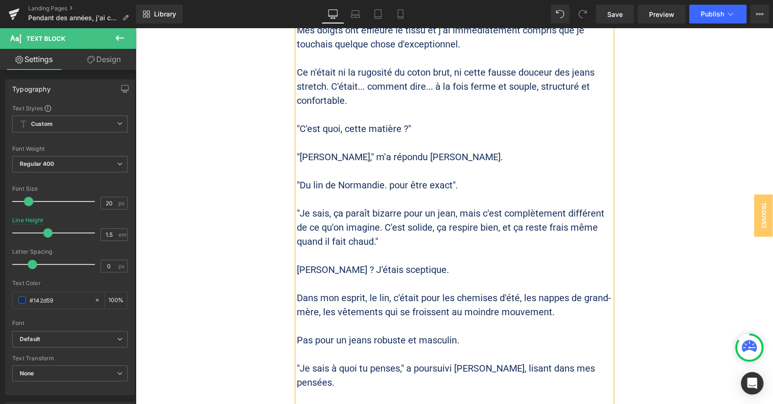
scroll to position [1382, 0]
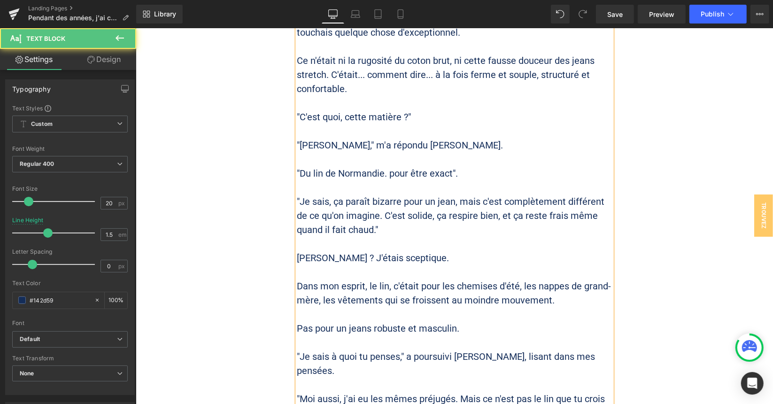
click at [297, 251] on p "[PERSON_NAME] ? J'étais sceptique." at bounding box center [454, 258] width 315 height 14
click at [357, 279] on p "Dans mon esprit, le lin, c'était pour les chemises d'été, les nappes de grand-m…" at bounding box center [454, 293] width 315 height 28
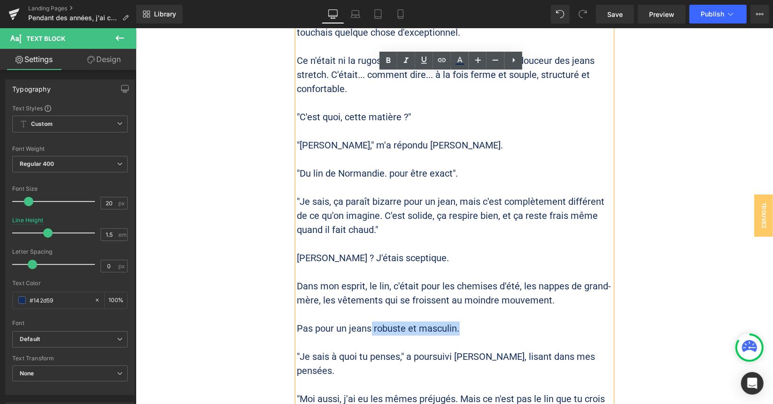
drag, startPoint x: 460, startPoint y: 312, endPoint x: 367, endPoint y: 311, distance: 92.6
click at [367, 321] on p "Pas pour un jeans robuste et masculin." at bounding box center [454, 328] width 315 height 14
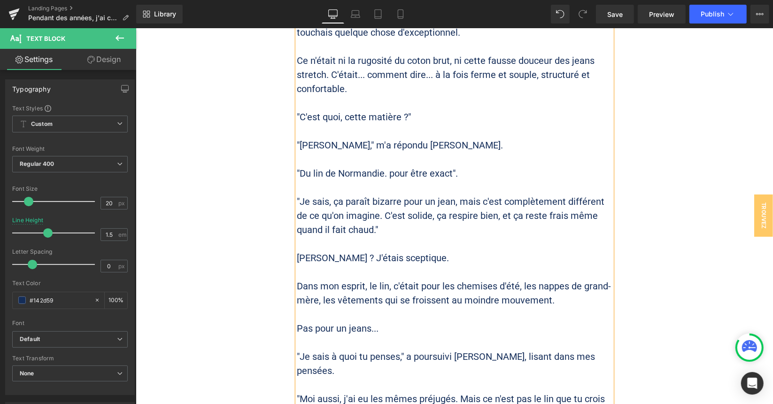
click at [386, 350] on p ""Je sais à quoi tu penses," a poursuivi [PERSON_NAME], lisant dans mes pensées." at bounding box center [454, 364] width 315 height 28
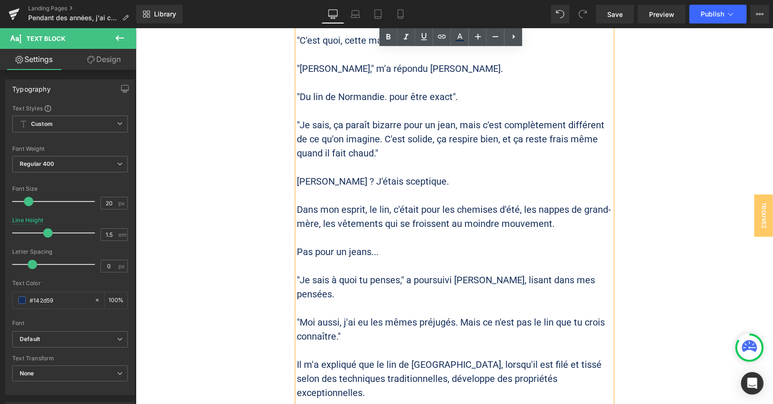
scroll to position [1476, 0]
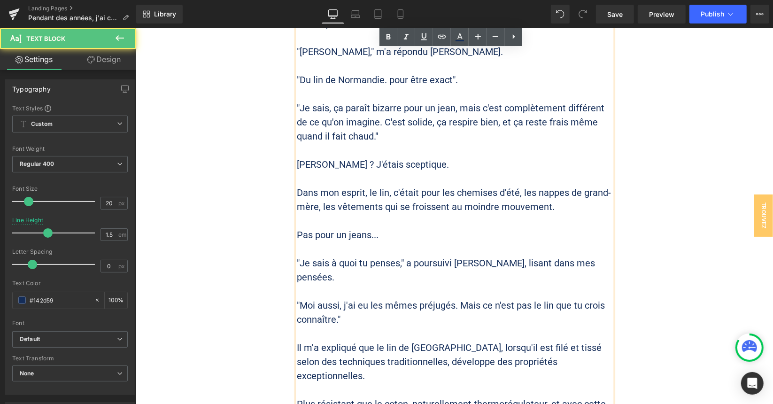
click at [368, 340] on p "Il m'a expliqué que le lin de [GEOGRAPHIC_DATA], lorsqu'il est filé et tissé se…" at bounding box center [454, 361] width 315 height 42
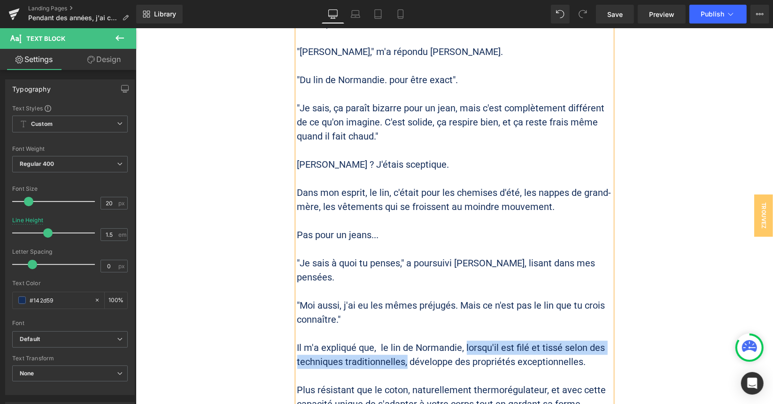
drag, startPoint x: 461, startPoint y: 318, endPoint x: 403, endPoint y: 328, distance: 59.2
click at [403, 340] on p "Il m'a expliqué que, le lin de Normandie, lorsqu'il est filé et tissé selon des…" at bounding box center [454, 354] width 315 height 28
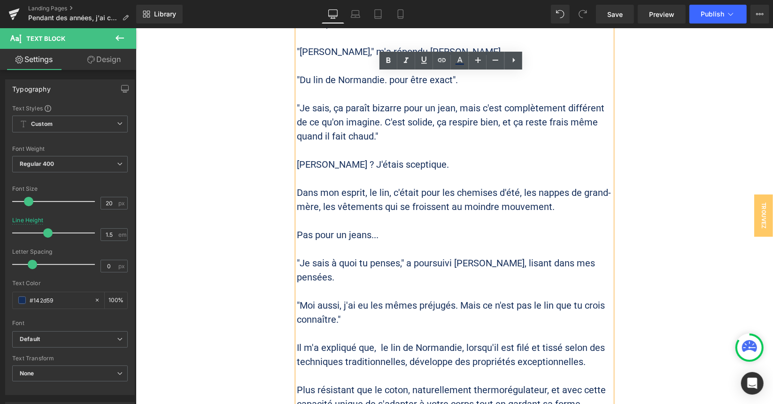
click at [375, 340] on p "Il m'a expliqué que, le lin de Normandie, lorsqu'il est filé et tissé selon des…" at bounding box center [454, 354] width 315 height 28
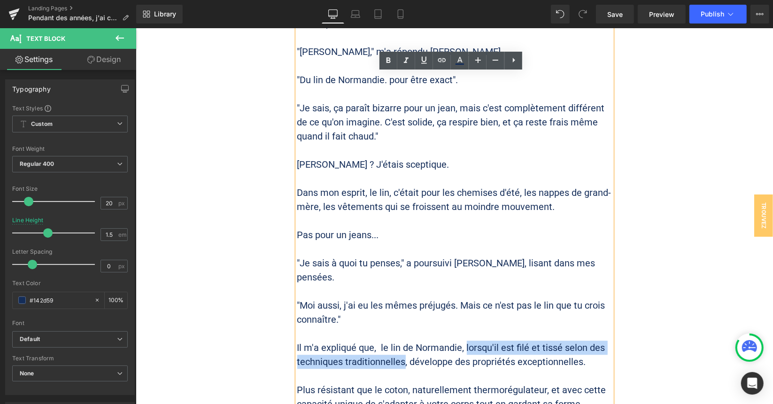
drag, startPoint x: 401, startPoint y: 331, endPoint x: 462, endPoint y: 320, distance: 62.0
click at [462, 340] on p "Il m'a expliqué que, le lin de Normandie, lorsqu'il est filé et tissé selon des…" at bounding box center [454, 354] width 315 height 28
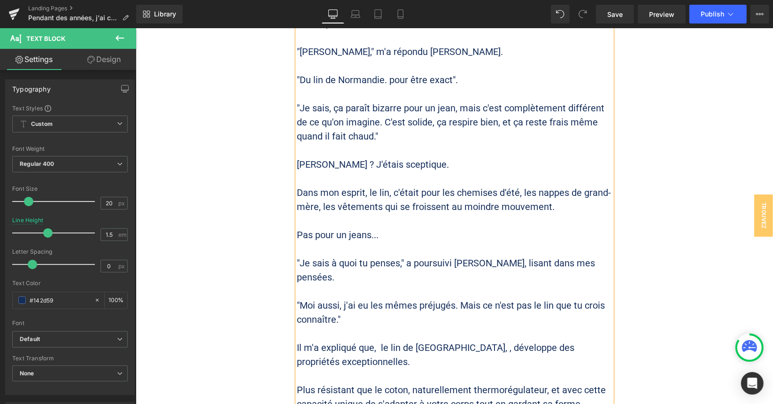
click at [374, 340] on p "Il m'a expliqué que, le lin de [GEOGRAPHIC_DATA], , développe des propriétés ex…" at bounding box center [454, 354] width 315 height 28
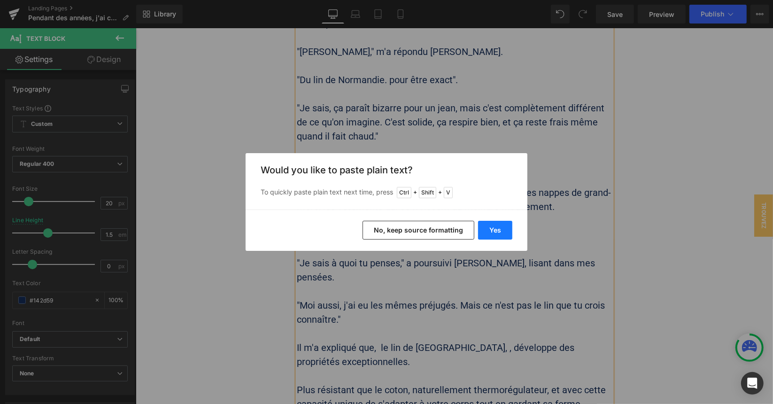
click at [489, 226] on button "Yes" at bounding box center [495, 230] width 34 height 19
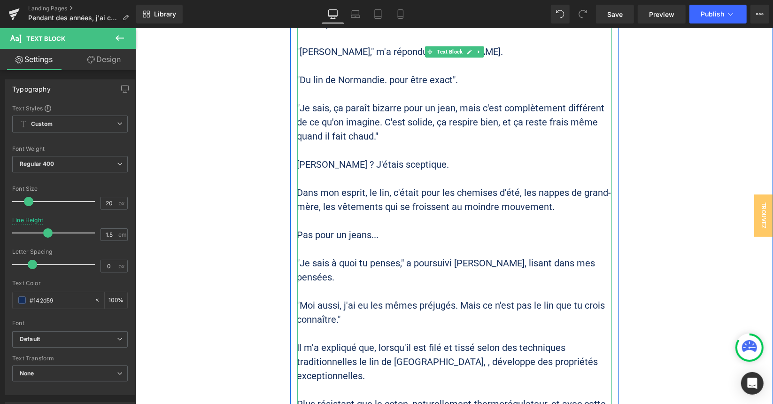
click at [422, 340] on p "Il m'a expliqué que, lorsqu'il est filé et tissé selon des techniques tradition…" at bounding box center [454, 361] width 315 height 42
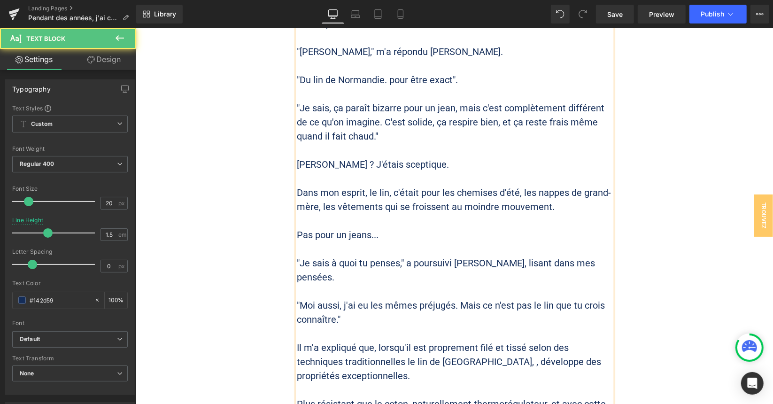
click at [518, 340] on p "Il m'a expliqué que, lorsqu'il est proprement filé et tissé selon des technique…" at bounding box center [454, 361] width 315 height 42
click at [374, 340] on p "Il m'a expliqué que, lorsqu'il est proprement filé et tissé) selon des techniqu…" at bounding box center [454, 361] width 315 height 42
click at [374, 340] on p "Il m'a expliqué que, (lorsqu'il est proprement filé et tissé) selon des techniq…" at bounding box center [454, 361] width 315 height 42
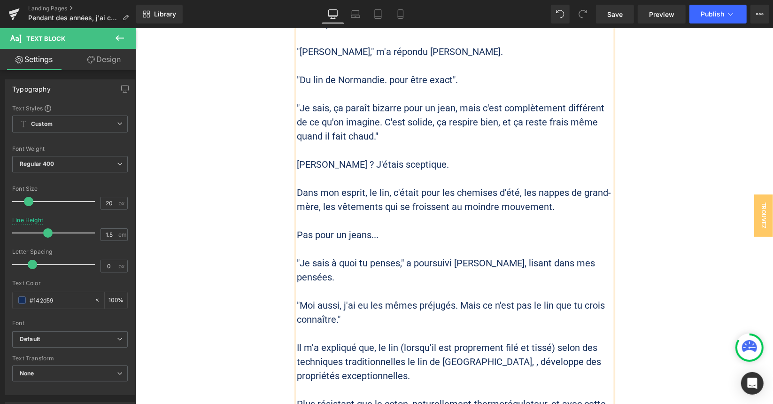
click at [551, 340] on p "Il m'a expliqué que, le lin (lorsqu'il est proprement filé et tissé) selon des …" at bounding box center [454, 361] width 315 height 42
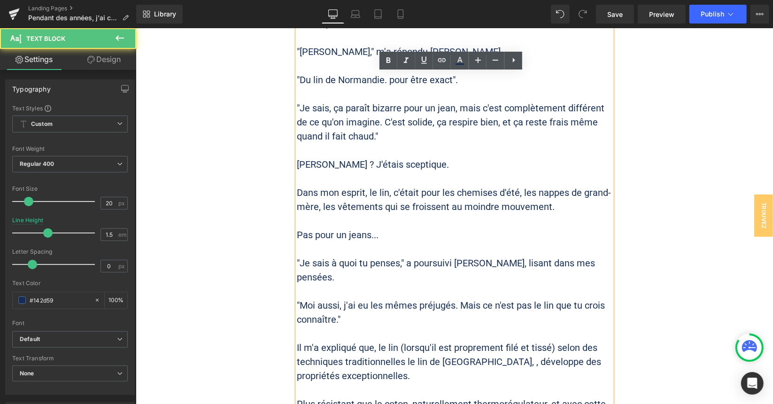
click at [546, 340] on p "Il m'a expliqué que, le lin (lorsqu'il est proprement filé et tissé) selon des …" at bounding box center [454, 361] width 315 height 42
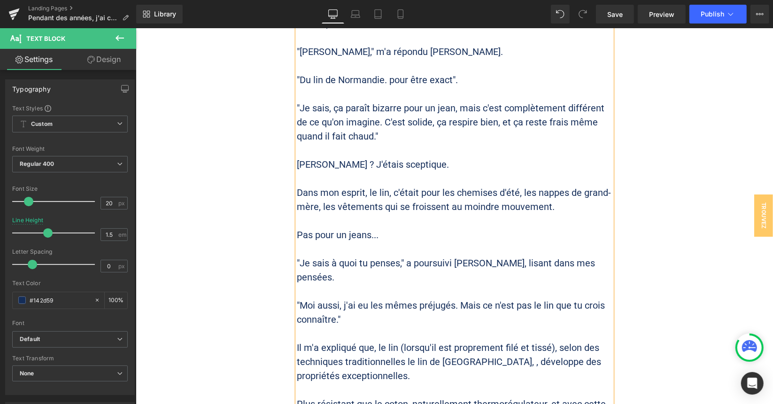
click at [398, 340] on p "Il m'a expliqué que, le lin (lorsqu'il est proprement filé et tissé), selon des…" at bounding box center [454, 361] width 315 height 42
click at [546, 340] on p "Il m'a expliqué que, le lin, lorsqu'il est proprement filé et tissé), selon des…" at bounding box center [454, 361] width 315 height 42
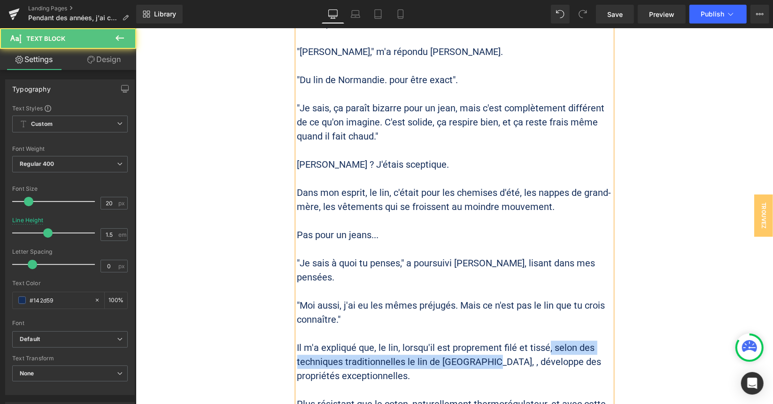
drag, startPoint x: 489, startPoint y: 333, endPoint x: 542, endPoint y: 319, distance: 54.8
click at [542, 340] on p "Il m'a expliqué que, le lin, lorsqu'il est proprement filé et tissé, selon des …" at bounding box center [454, 361] width 315 height 42
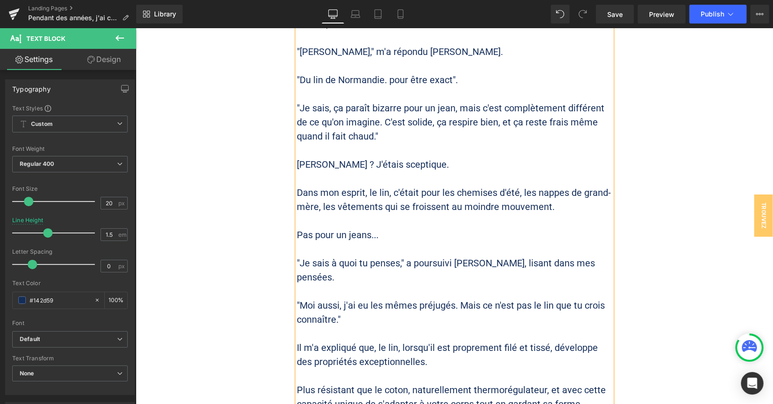
click at [462, 340] on p "Il m'a expliqué que, le lin, lorsqu'il est proprement filé et tissé, développe …" at bounding box center [454, 354] width 315 height 28
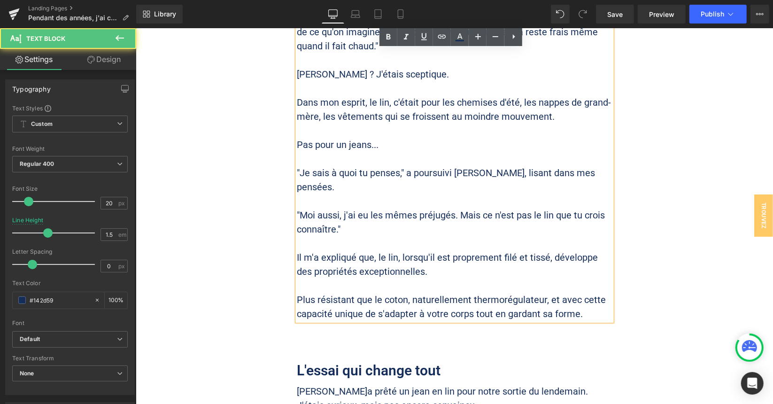
scroll to position [1570, 0]
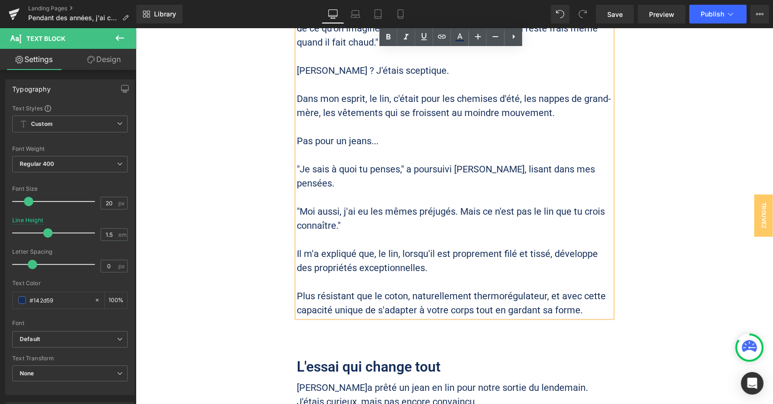
drag, startPoint x: 576, startPoint y: 281, endPoint x: 635, endPoint y: 285, distance: 58.9
click at [577, 289] on p "Plus résistant que le coton, naturellement thermorégulateur, et avec cette capa…" at bounding box center [454, 303] width 315 height 28
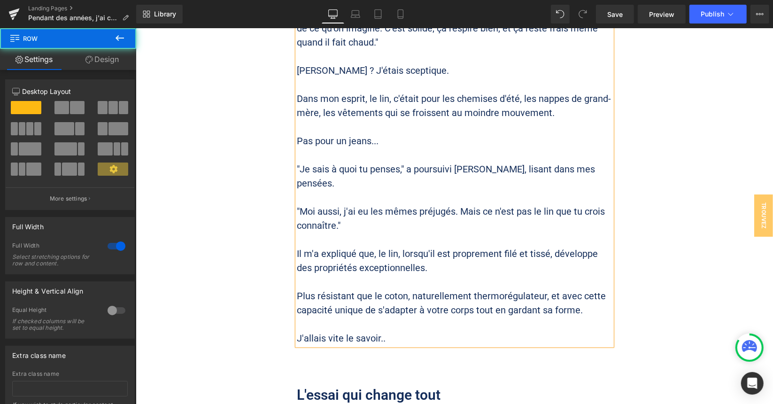
click at [687, 312] on div "Cette frustration que vous connaissez peut-être aussi Heading Si vous lisez ces…" at bounding box center [454, 142] width 638 height 2469
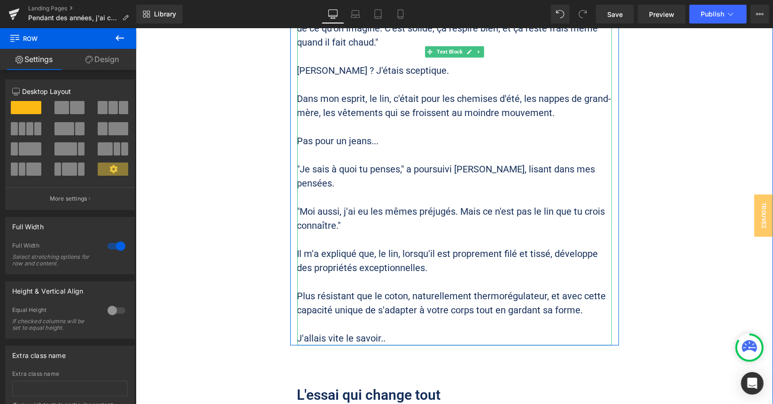
click at [355, 331] on p "J'allais vite le savoir.." at bounding box center [454, 338] width 315 height 14
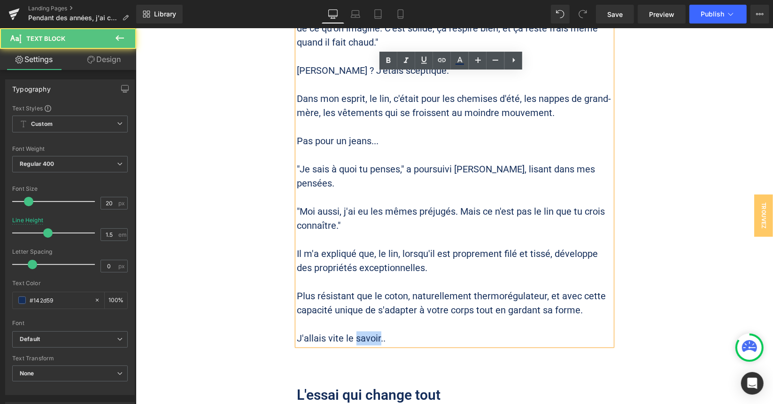
click at [355, 331] on p "J'allais vite le savoir.." at bounding box center [454, 338] width 315 height 14
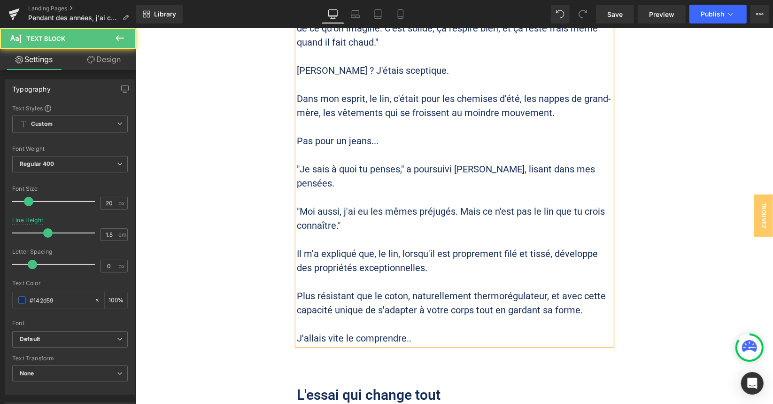
click at [448, 331] on p "J'allais vite le comprendre.." at bounding box center [454, 338] width 315 height 14
click at [663, 259] on div "Cette frustration que vous connaissez peut-être aussi Heading Si vous lisez ces…" at bounding box center [454, 142] width 638 height 2469
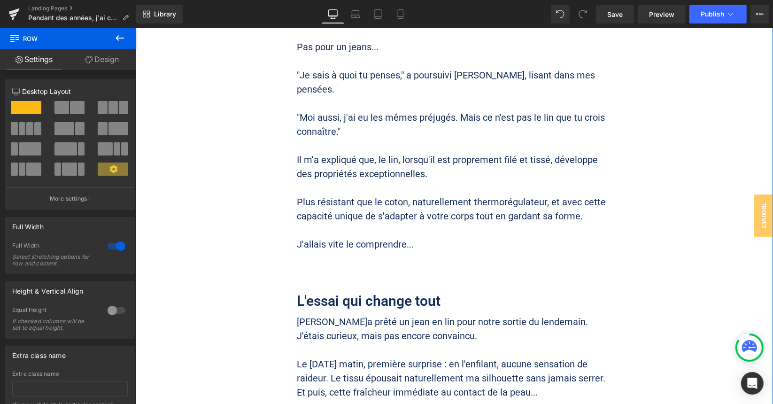
scroll to position [1805, 0]
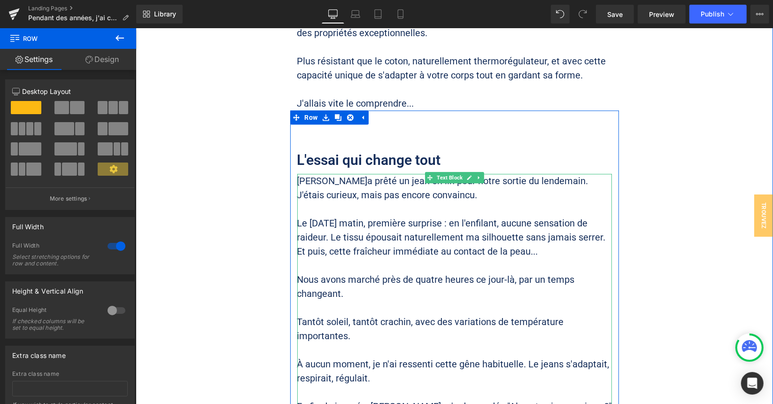
click at [354, 173] on p "[PERSON_NAME]a prêté un jean en lin pour notre sortie du lendemain. J'étais cur…" at bounding box center [454, 187] width 315 height 28
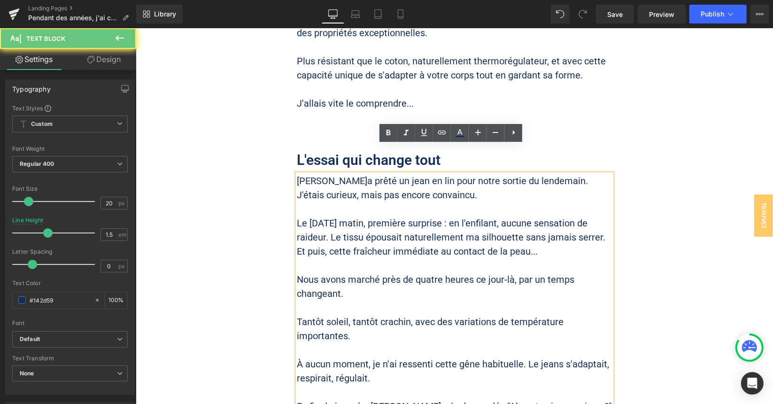
click at [366, 173] on p "[PERSON_NAME]a prêté un jean en lin pour notre sortie du lendemain. J'étais cur…" at bounding box center [454, 187] width 315 height 28
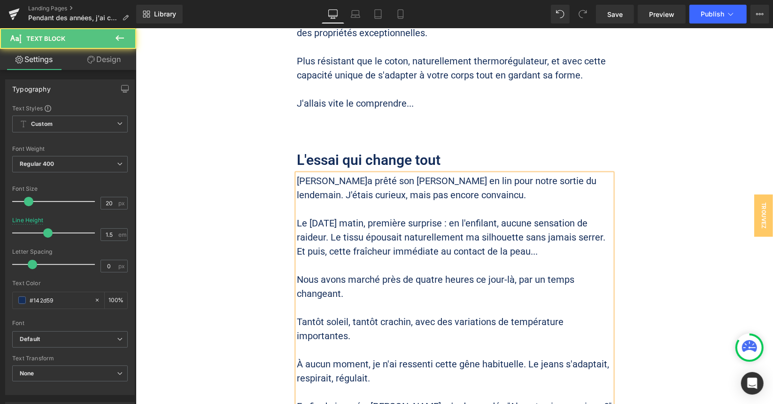
click at [454, 202] on p at bounding box center [454, 209] width 315 height 14
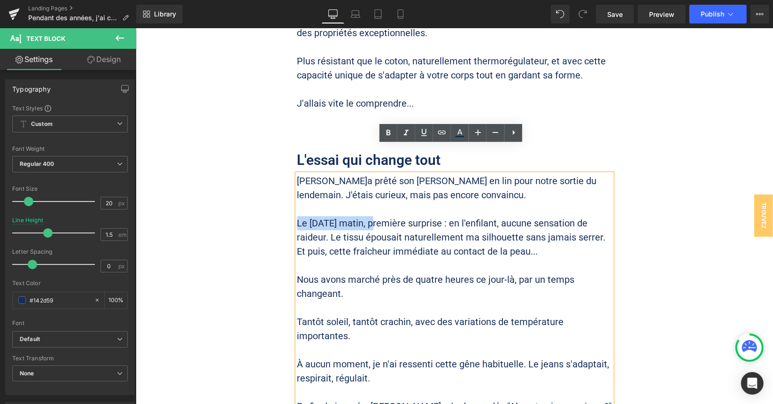
drag, startPoint x: 375, startPoint y: 194, endPoint x: 289, endPoint y: 189, distance: 86.6
click at [297, 193] on div "[PERSON_NAME]a prêté son [PERSON_NAME] en lin pour notre sortie du lendemain. J…" at bounding box center [454, 356] width 315 height 367
click at [347, 216] on p "Le [DATE] matin, première surprise : en l'enfilant, aucune sensation de raideur…" at bounding box center [454, 237] width 315 height 42
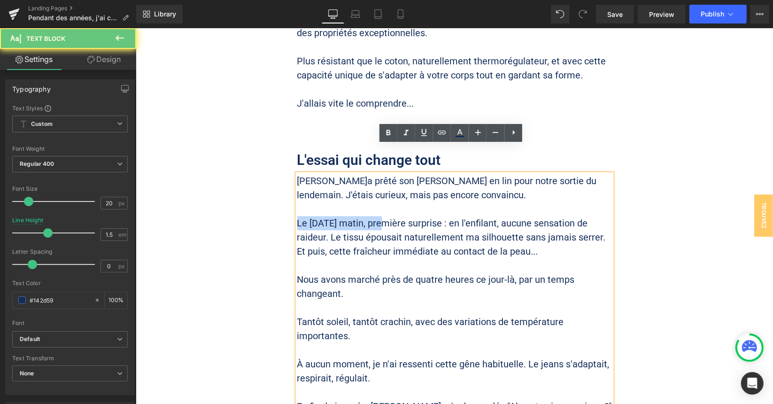
drag, startPoint x: 381, startPoint y: 195, endPoint x: 295, endPoint y: 195, distance: 86.0
click at [297, 216] on p "Le [DATE] matin, première surprise : en l'enfilant, aucune sensation de raideur…" at bounding box center [454, 237] width 315 height 42
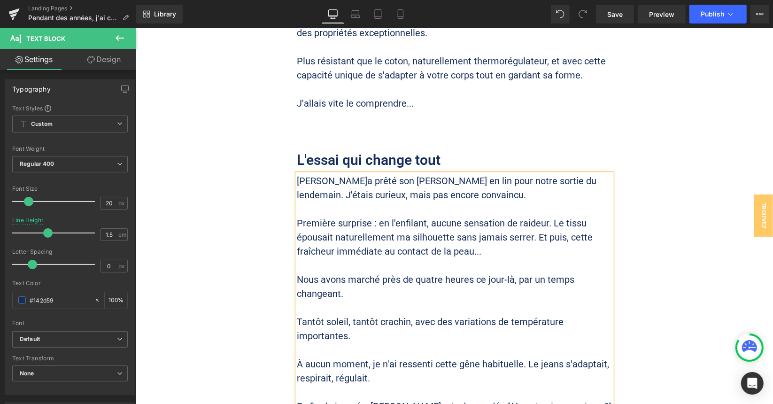
click at [612, 218] on div "L'essai qui change tout Heading [PERSON_NAME]a prêté son [PERSON_NAME] en lin p…" at bounding box center [454, 338] width 329 height 404
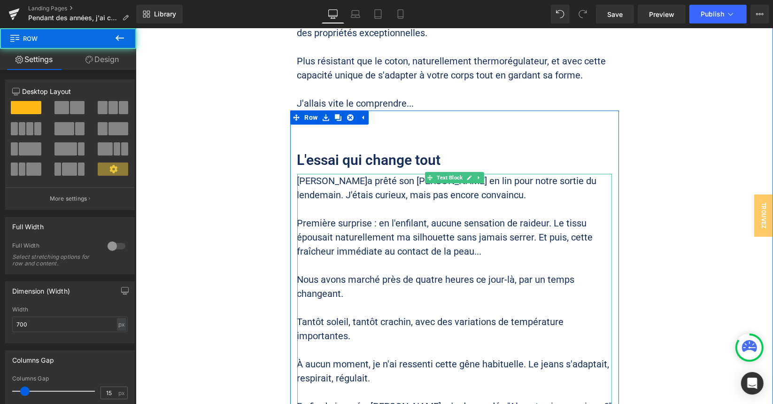
click at [546, 216] on p "Première surprise : en l'enfilant, aucune sensation de raideur. Le tissu épousa…" at bounding box center [454, 237] width 315 height 42
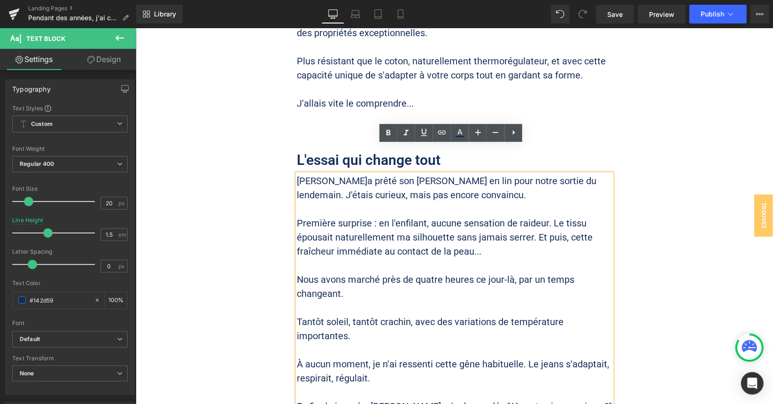
click at [455, 173] on p "[PERSON_NAME]a prêté son [PERSON_NAME] en lin pour notre sortie du lendemain. J…" at bounding box center [454, 187] width 315 height 28
click at [544, 216] on p "Première surprise : en l'enfilant, aucune sensation de raideur. Le tissu épousa…" at bounding box center [454, 237] width 315 height 42
click at [547, 216] on p "Première surprise : en l'enfilant, aucune sensation de raideur. Le tissu épousa…" at bounding box center [454, 237] width 315 height 42
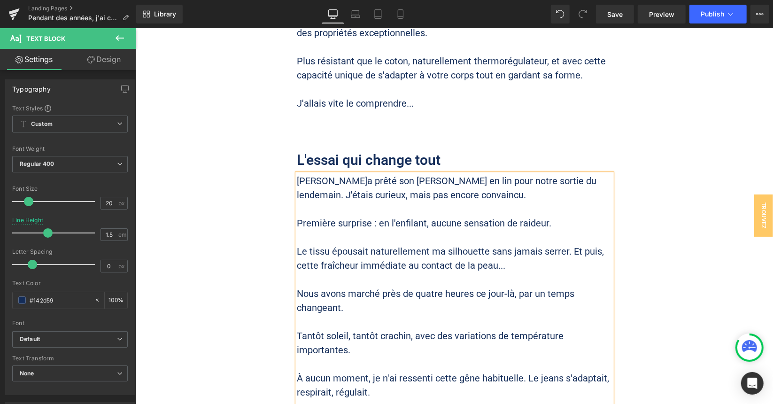
click at [533, 244] on p "Le tissu épousait naturellement ma silhouette sans jamais serrer. Et puis, cett…" at bounding box center [454, 258] width 315 height 28
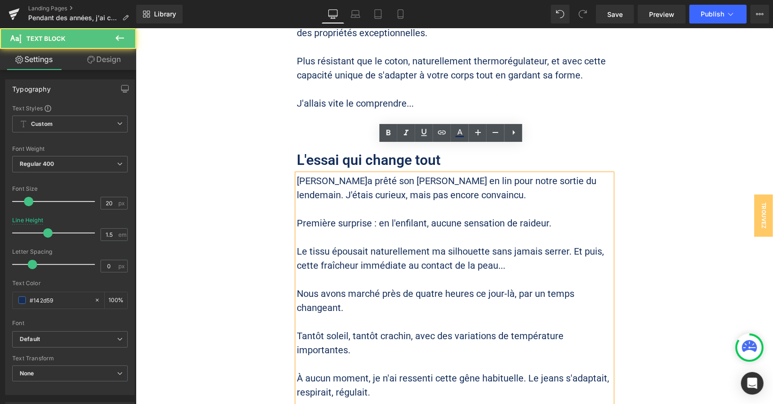
click at [568, 244] on p "Le tissu épousait naturellement ma silhouette sans jamais serrer. Et puis, cett…" at bounding box center [454, 258] width 315 height 28
click at [563, 244] on p "Le tissu épousait naturellement ma silhouette sans jamais serrer. Et puis, cett…" at bounding box center [454, 258] width 315 height 28
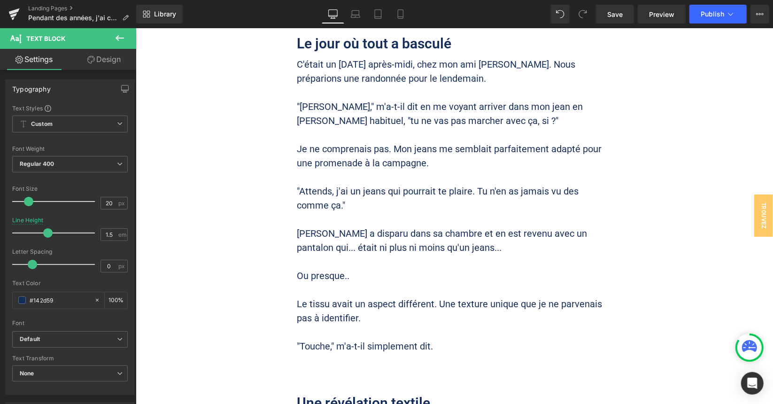
scroll to position [1147, 0]
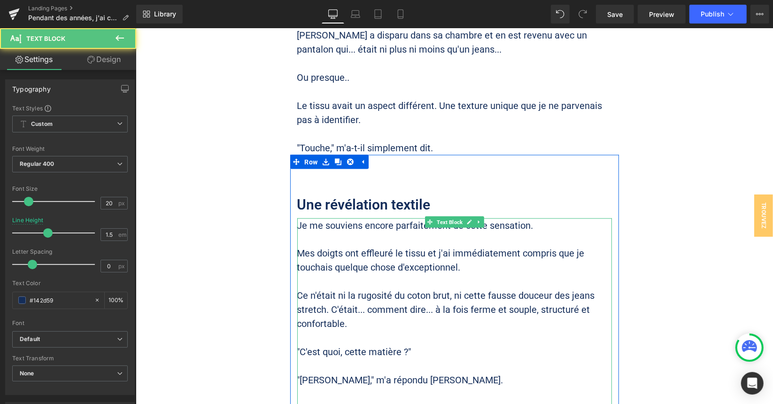
click at [425, 253] on p "Mes doigts ont effleuré le tissu et j'ai immédiatement compris que je touchais …" at bounding box center [454, 260] width 315 height 28
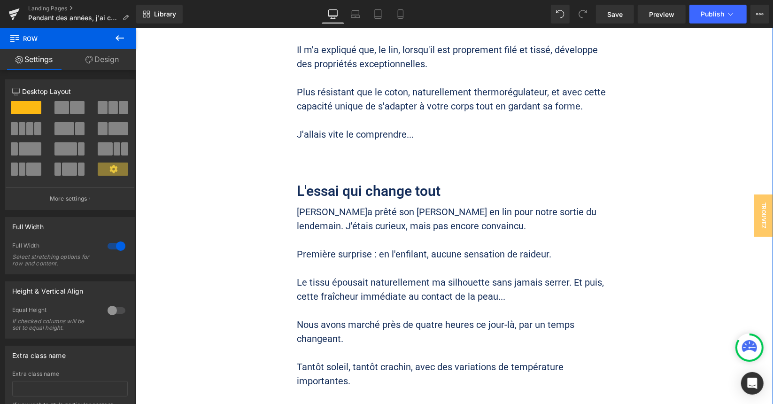
scroll to position [1805, 0]
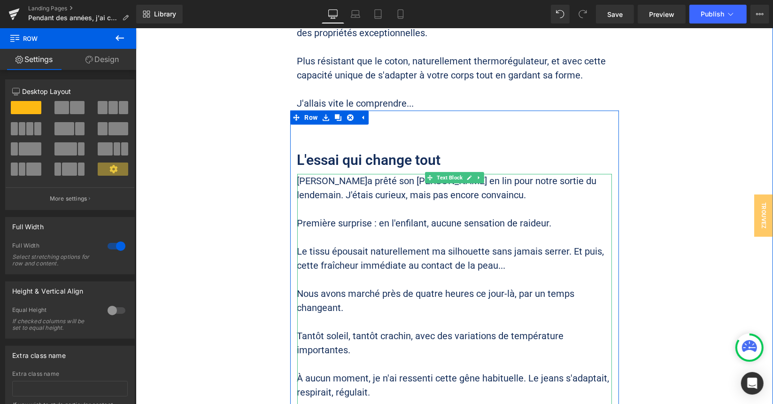
click at [469, 173] on p "[PERSON_NAME]a prêté son [PERSON_NAME] en lin pour notre sortie du lendemain. J…" at bounding box center [454, 187] width 315 height 28
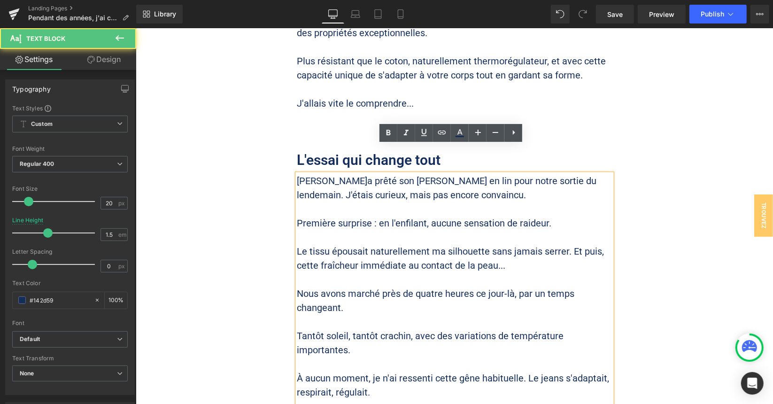
click at [556, 173] on p "[PERSON_NAME]a prêté son [PERSON_NAME] en lin pour notre sortie du lendemain. J…" at bounding box center [454, 187] width 315 height 28
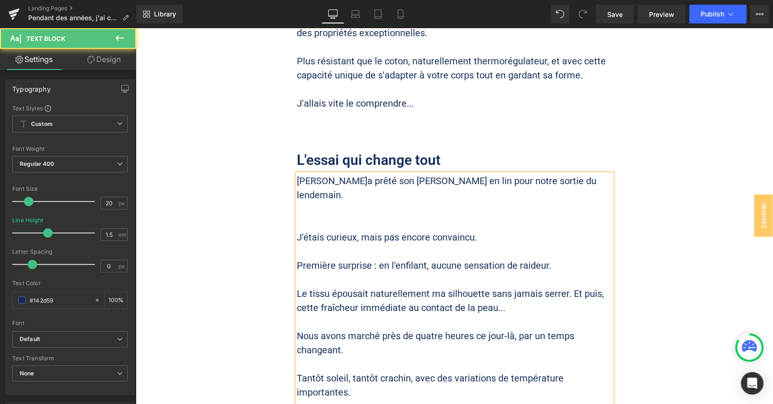
click at [595, 173] on p "[PERSON_NAME]a prêté son [PERSON_NAME] en lin pour notre sortie du lendemain." at bounding box center [454, 187] width 315 height 28
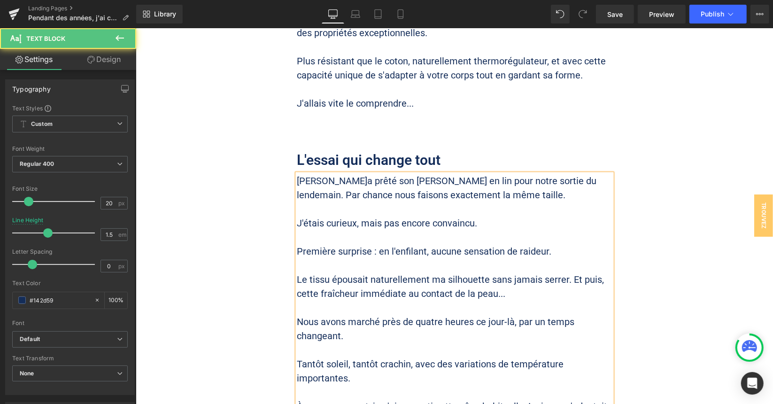
click at [510, 272] on p "Le tissu épousait naturellement ma silhouette sans jamais serrer. Et puis, cett…" at bounding box center [454, 286] width 315 height 28
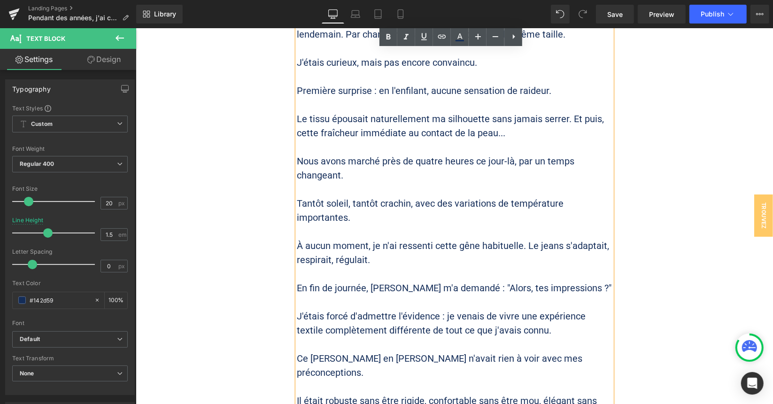
scroll to position [2040, 0]
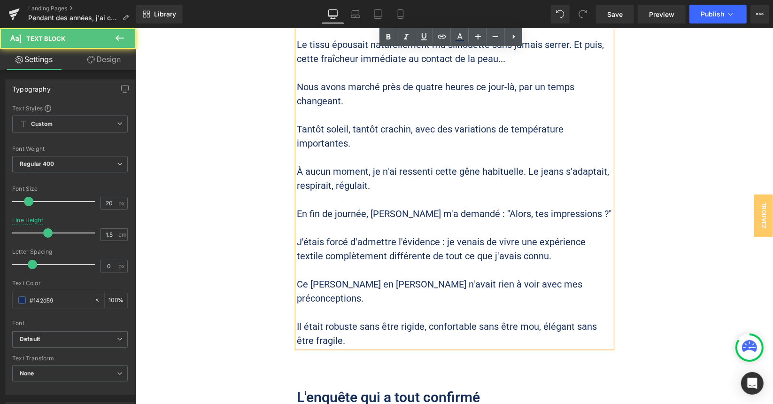
click at [324, 277] on p "Ce [PERSON_NAME] en [PERSON_NAME] n'avait rien à voir avec mes préconceptions." at bounding box center [454, 291] width 315 height 28
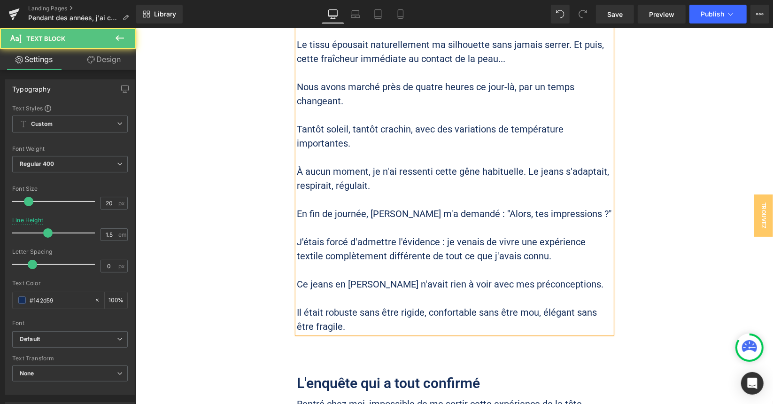
click at [547, 277] on p "Ce jeans en [PERSON_NAME] n'avait rien à voir avec mes préconceptions." at bounding box center [454, 284] width 315 height 14
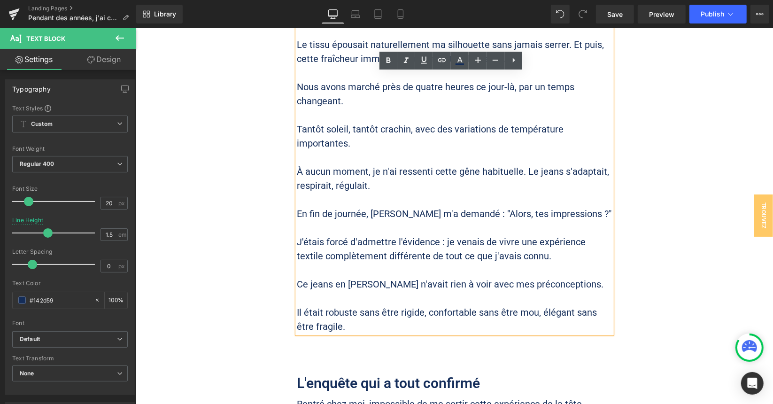
click at [372, 305] on p "Il était robuste sans être rigide, confortable sans être mou, élégant sans être…" at bounding box center [454, 319] width 315 height 28
click at [387, 305] on p "Il était robuste sans être rigide, confortable sans être mou, élégant sans être…" at bounding box center [454, 319] width 315 height 28
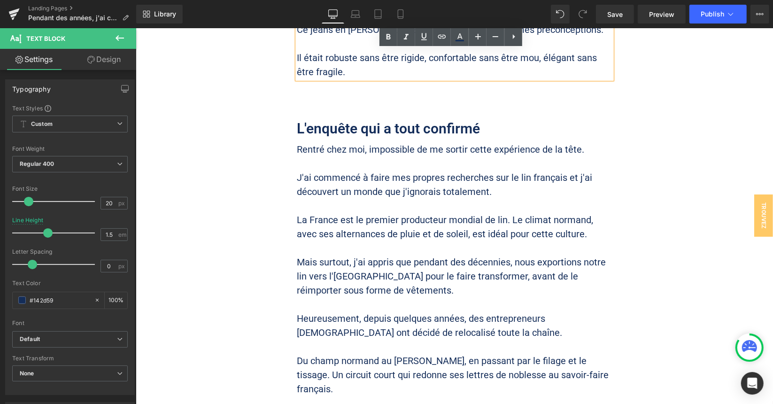
scroll to position [2322, 0]
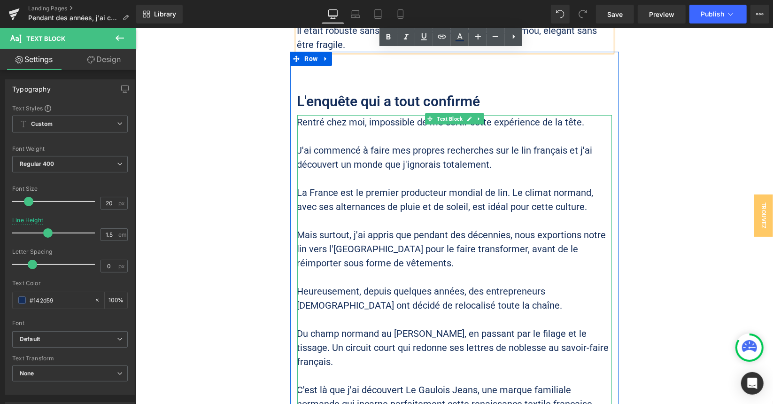
click at [431, 227] on p "Mais surtout, j'ai appris que pendant des décennies, nous exportions notre lin …" at bounding box center [454, 248] width 315 height 42
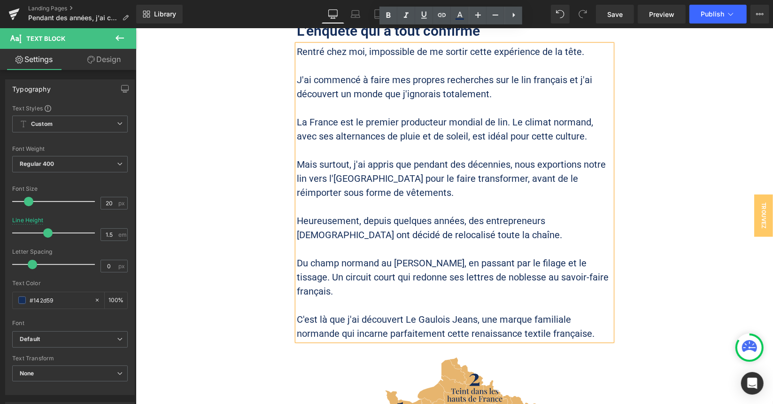
scroll to position [2416, 0]
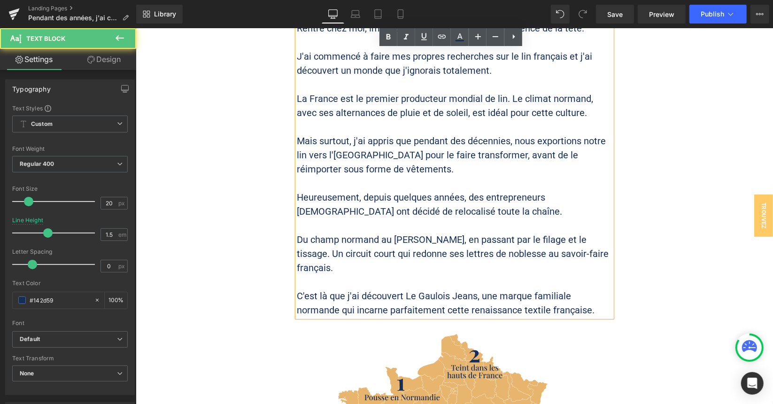
click at [406, 232] on p "Du champ normand au [PERSON_NAME], en passant par le filage et le tissage. Un c…" at bounding box center [454, 253] width 315 height 42
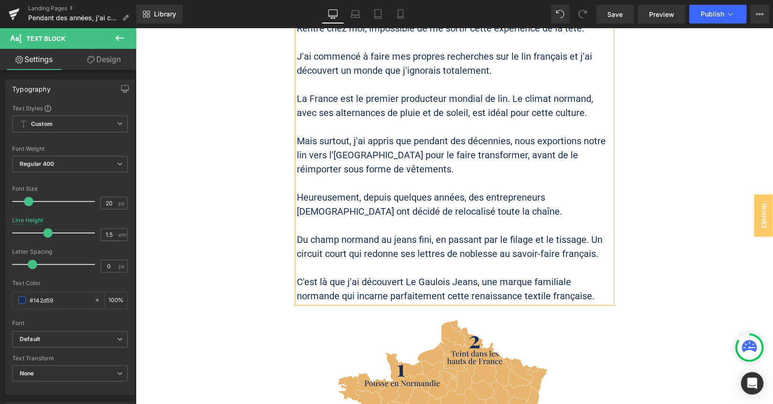
click at [586, 232] on p "Du champ normand au jeans fini, en passant par le filage et le tissage. Un circ…" at bounding box center [454, 246] width 315 height 28
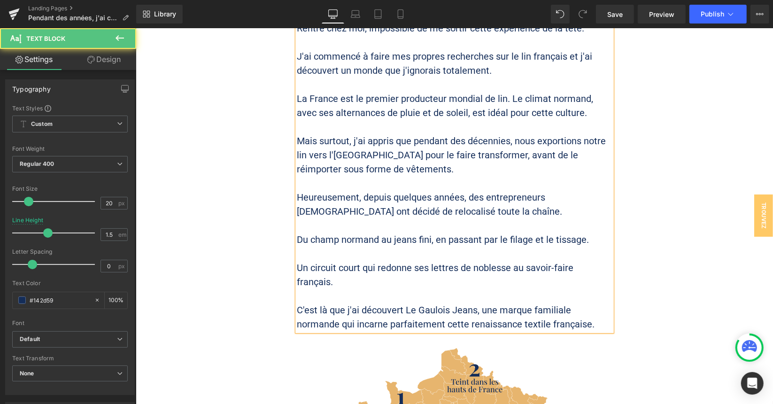
click at [587, 232] on p "Du champ normand au jeans fini, en passant par le filage et le tissage." at bounding box center [454, 239] width 315 height 14
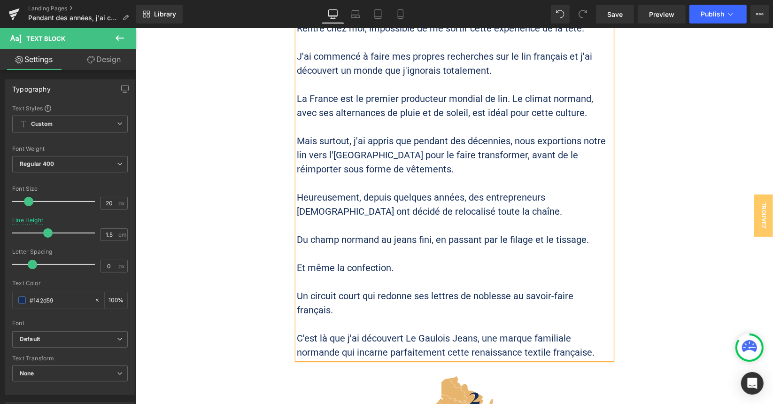
click at [460, 289] on p "Un circuit court qui redonne ses lettres de noblesse au savoir-faire français." at bounding box center [454, 303] width 315 height 28
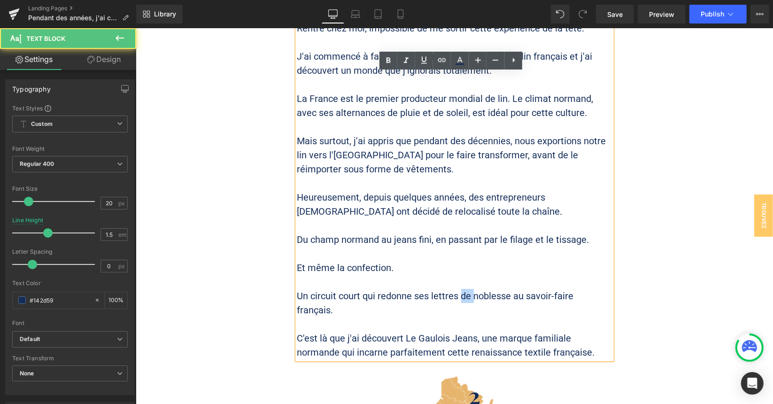
click at [460, 289] on p "Un circuit court qui redonne ses lettres de noblesse au savoir-faire français." at bounding box center [454, 303] width 315 height 28
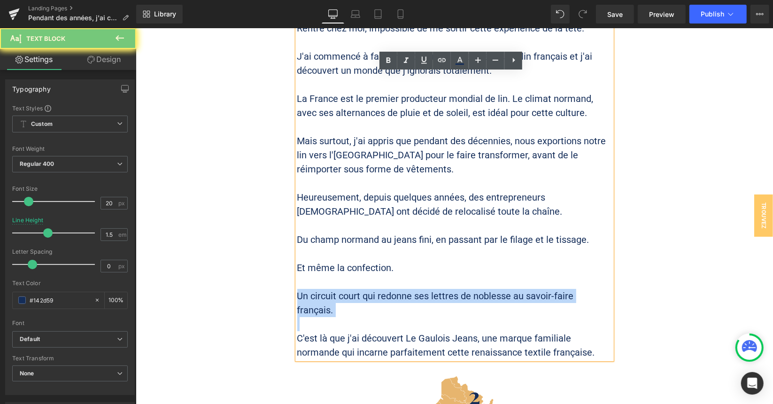
click at [460, 289] on p "Un circuit court qui redonne ses lettres de noblesse au savoir-faire français." at bounding box center [454, 303] width 315 height 28
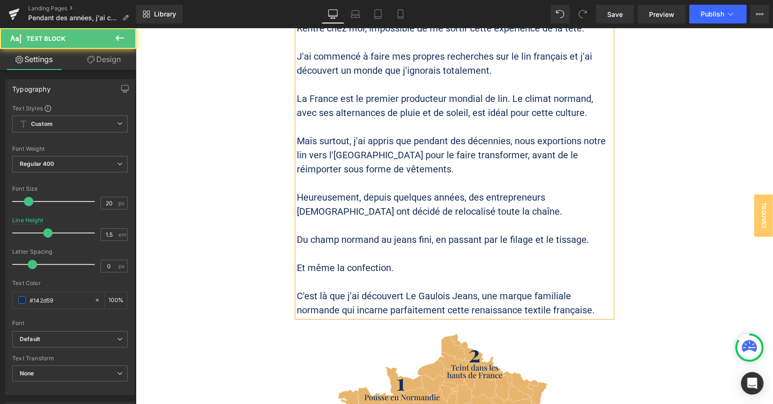
click at [313, 289] on p "C'est là que j'ai découvert Le Gaulois Jeans, une marque familiale normande qui…" at bounding box center [454, 303] width 315 height 28
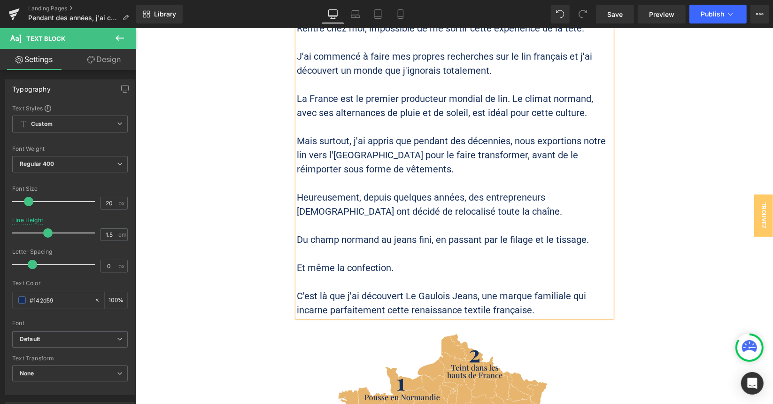
click at [396, 289] on p "C'est là que j'ai découvert Le Gaulois Jeans, une marque familiale qui incarne …" at bounding box center [454, 303] width 315 height 28
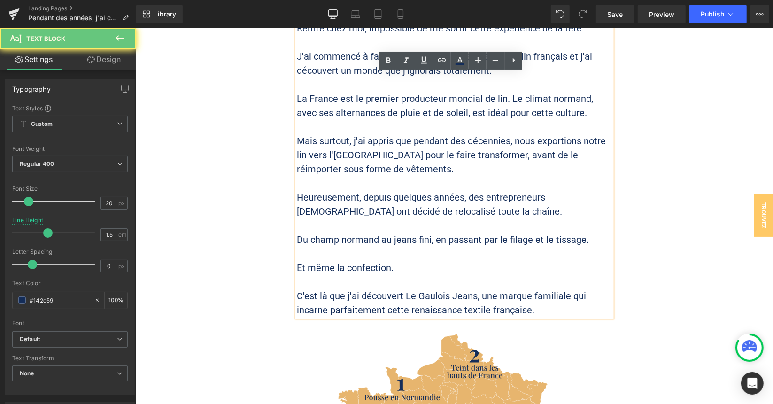
click at [417, 289] on p "C'est là que j'ai découvert Le Gaulois Jeans, une marque familiale qui incarne …" at bounding box center [454, 303] width 315 height 28
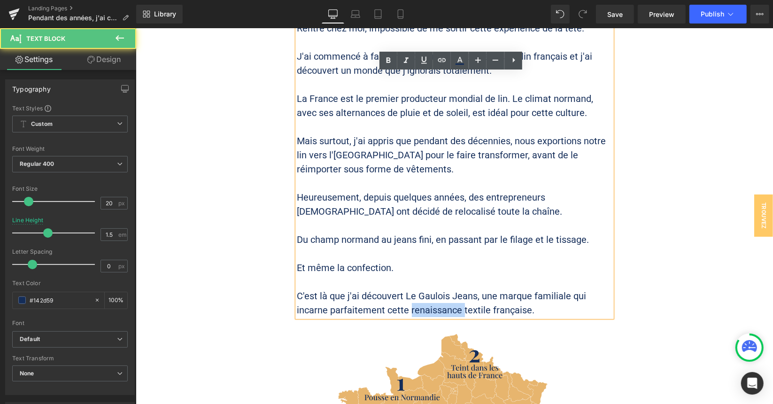
click at [417, 289] on p "C'est là que j'ai découvert Le Gaulois Jeans, une marque familiale qui incarne …" at bounding box center [454, 303] width 315 height 28
click at [443, 289] on p "C'est là que j'ai découvert Le Gaulois Jeans, une marque familiale qui incarne …" at bounding box center [454, 303] width 315 height 28
click at [459, 289] on p "C'est là que j'ai découvert Le Gaulois Jeans, une marque familiale qui incarne …" at bounding box center [454, 303] width 315 height 28
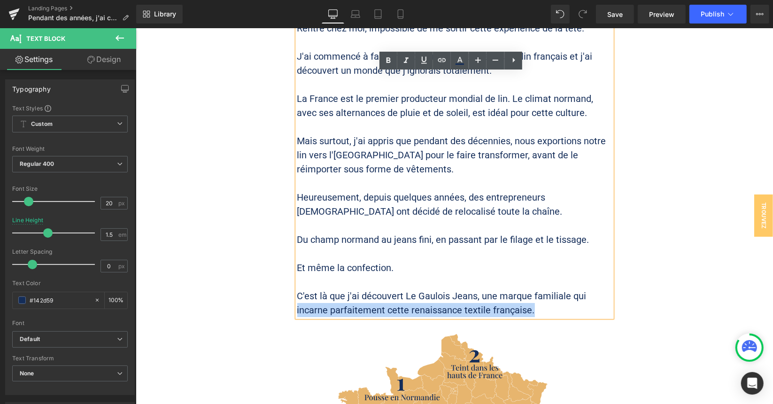
drag, startPoint x: 531, startPoint y: 282, endPoint x: 294, endPoint y: 282, distance: 237.8
click at [297, 289] on p "C'est là que j'ai découvert Le Gaulois Jeans, une marque familiale qui incarne …" at bounding box center [454, 303] width 315 height 28
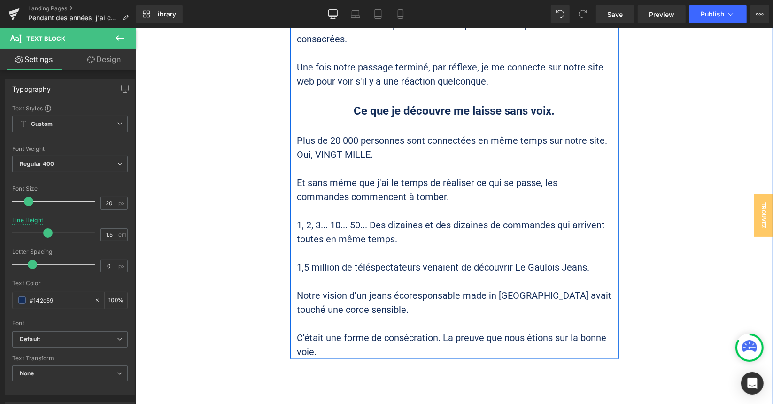
scroll to position [6645, 0]
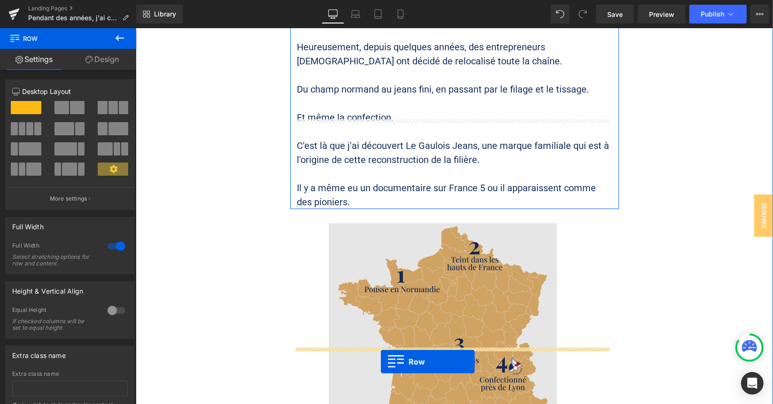
scroll to position [2641, 0]
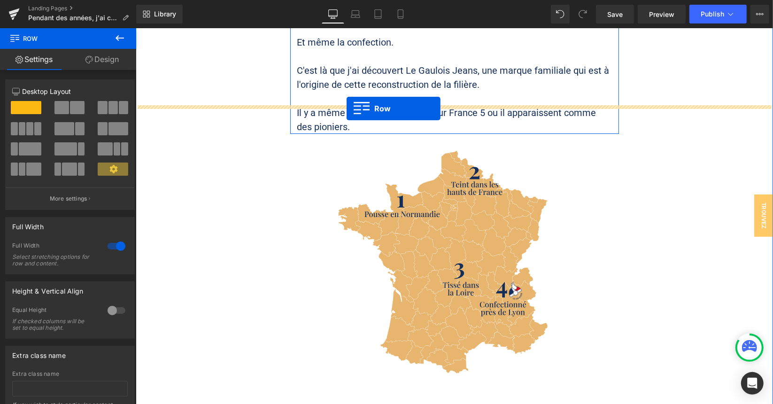
drag, startPoint x: 305, startPoint y: 70, endPoint x: 346, endPoint y: 108, distance: 55.5
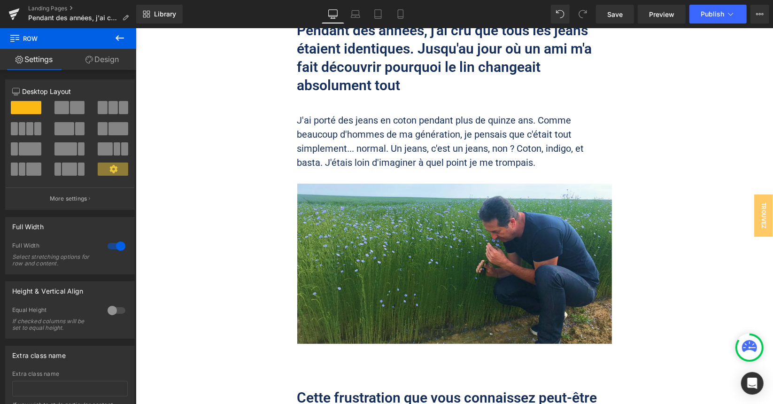
scroll to position [0, 0]
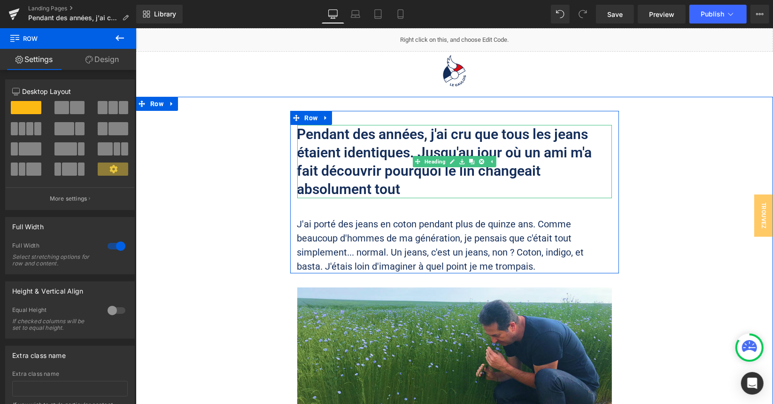
click at [421, 175] on h2 "Pendant des années, j'ai cru que tous les jeans étaient identiques. Jusqu'au jo…" at bounding box center [454, 161] width 315 height 73
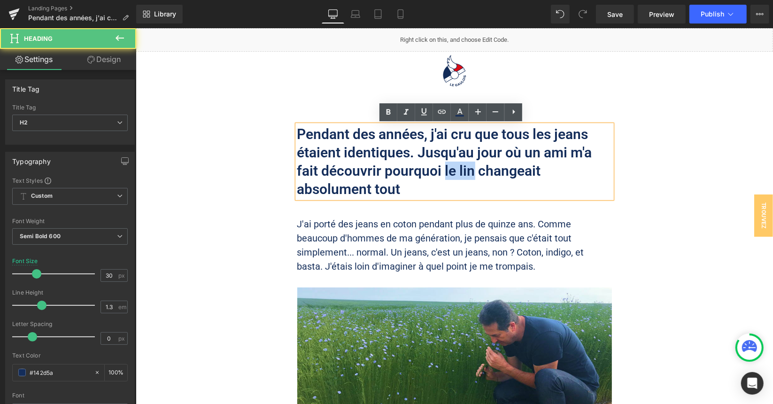
drag, startPoint x: 442, startPoint y: 169, endPoint x: 468, endPoint y: 171, distance: 26.8
click at [468, 171] on h2 "Pendant des années, j'ai cru que tous les jeans étaient identiques. Jusqu'au jo…" at bounding box center [454, 161] width 315 height 73
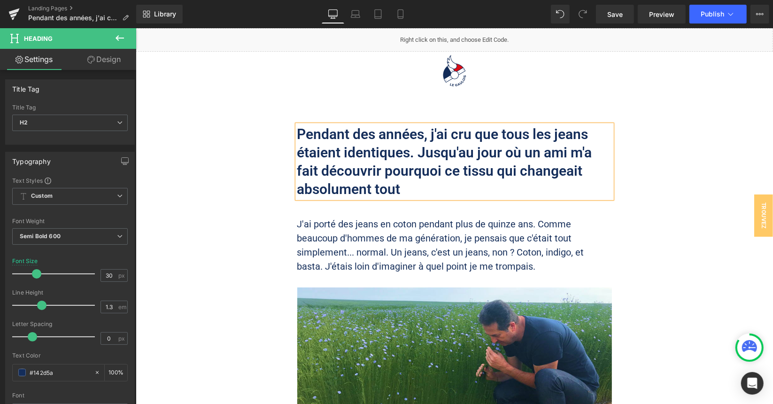
drag, startPoint x: 642, startPoint y: 220, endPoint x: 623, endPoint y: 215, distance: 20.3
click at [639, 218] on div "Pendant des années, j'ai cru que tous les jeans étaient identiques. Jusqu'au jo…" at bounding box center [454, 271] width 638 height 351
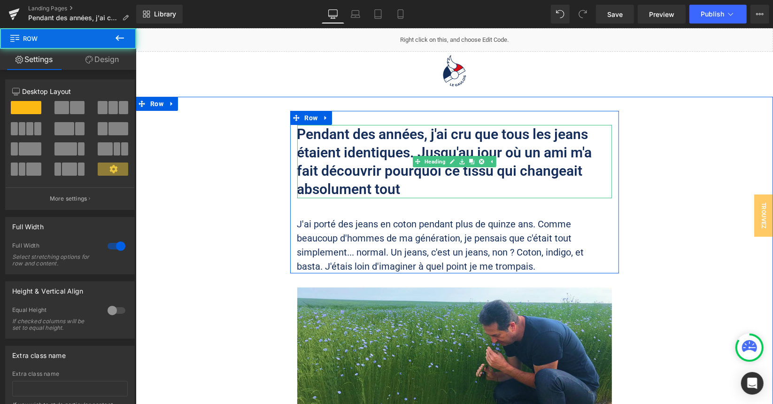
click at [425, 194] on h2 "Pendant des années, j'ai cru que tous les jeans étaient identiques. Jusqu'au jo…" at bounding box center [454, 161] width 315 height 73
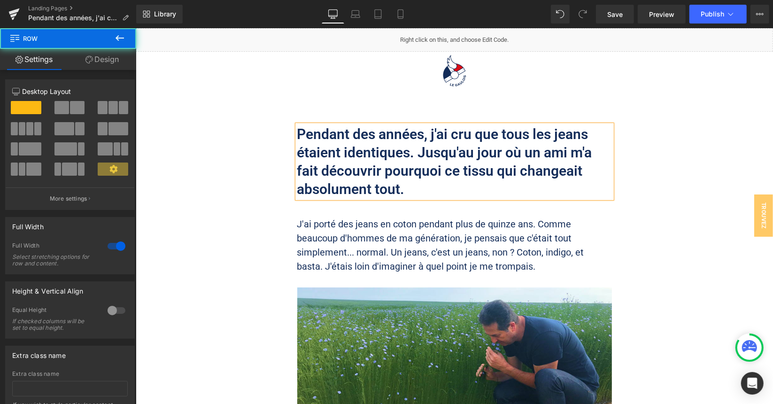
click at [630, 179] on div "Pendant des années, j'ai cru que tous les jeans étaient identiques. Jusqu'au jo…" at bounding box center [454, 271] width 638 height 351
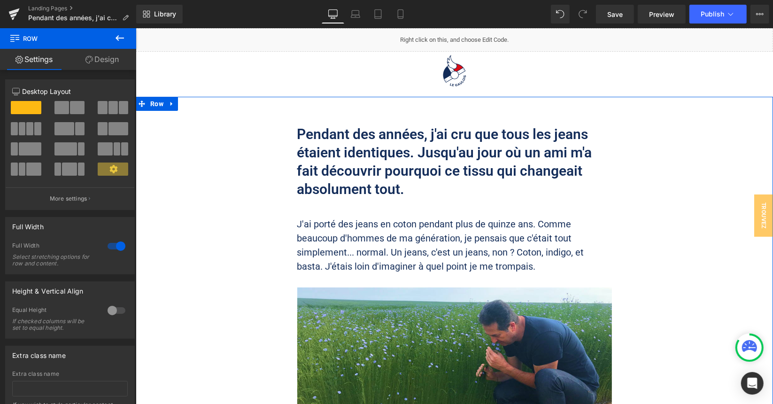
click at [643, 229] on div "Pendant des années, j'ai cru que tous les jeans étaient identiques. Jusqu'au jo…" at bounding box center [454, 271] width 638 height 351
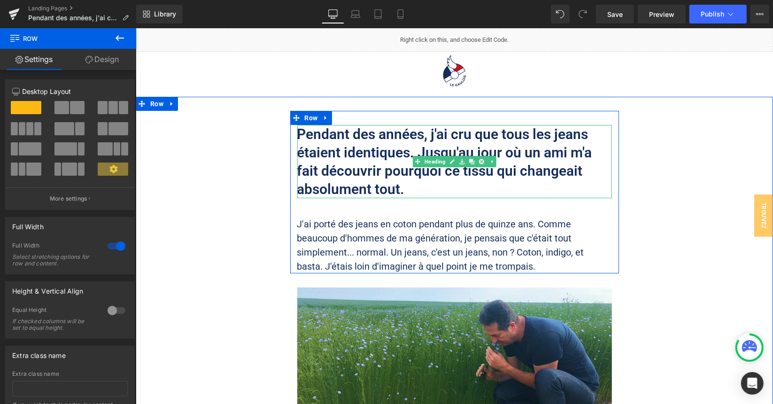
click at [366, 156] on h2 "Pendant des années, j'ai cru que tous les jeans étaient identiques. Jusqu'au jo…" at bounding box center [454, 161] width 315 height 73
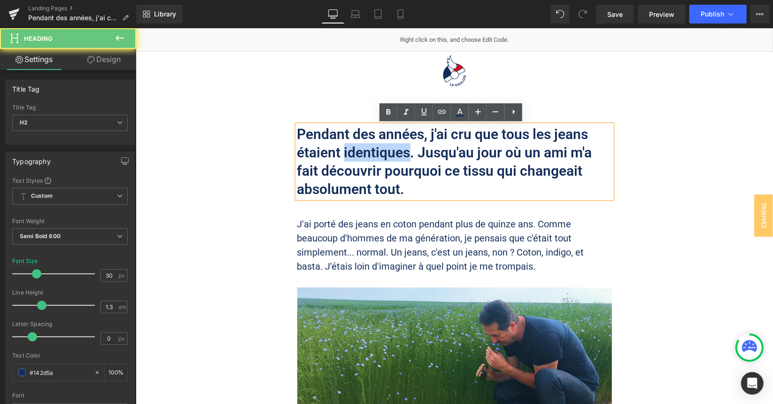
click at [366, 156] on h2 "Pendant des années, j'ai cru que tous les jeans étaient identiques. Jusqu'au jo…" at bounding box center [454, 161] width 315 height 73
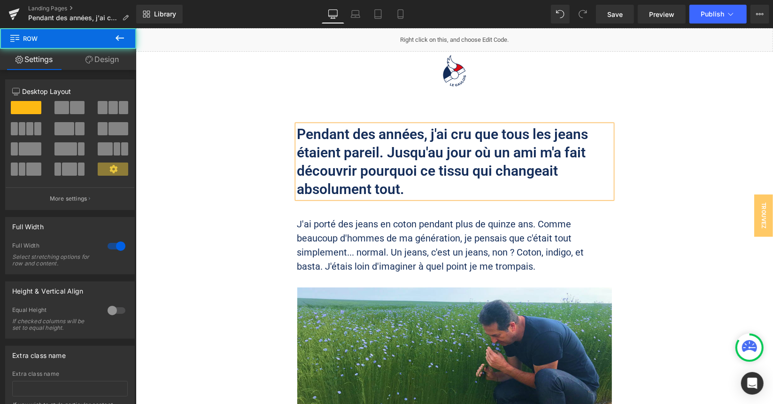
click at [683, 214] on div "Pendant des années, j'ai cru que tous les jeans étaient pareil. Jusqu'au jour o…" at bounding box center [454, 271] width 638 height 351
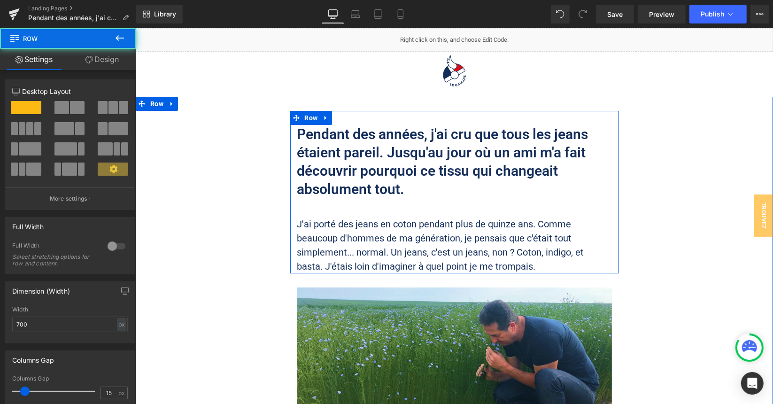
click at [503, 202] on div "Pendant des années, j'ai cru que tous les jeans étaient pareil. Jusqu'au jour o…" at bounding box center [454, 191] width 329 height 163
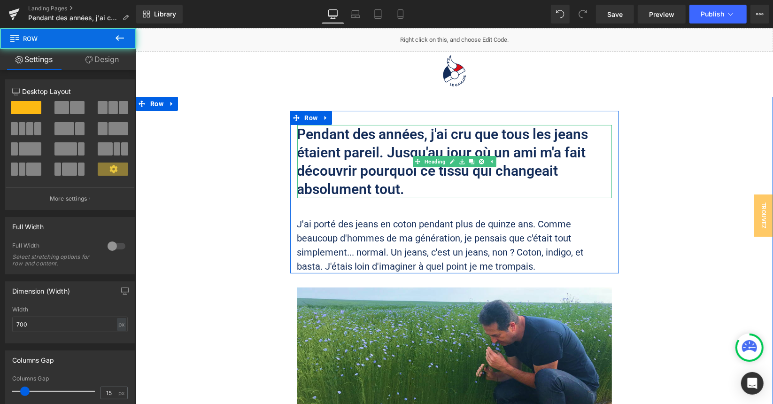
click at [500, 173] on h2 "Pendant des années, j'ai cru que tous les jeans étaient pareil. Jusqu'au jour o…" at bounding box center [454, 161] width 315 height 73
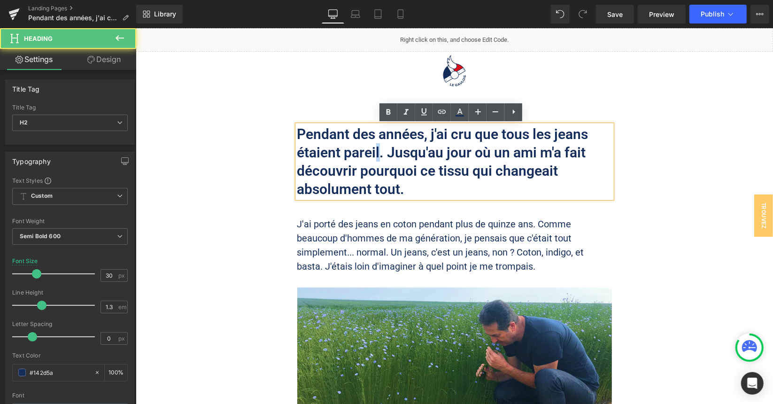
click at [372, 150] on h2 "Pendant des années, j'ai cru que tous les jeans étaient pareil. Jusqu'au jour o…" at bounding box center [454, 161] width 315 height 73
click at [376, 163] on h2 "Pendant des années, j'ai cru que tous les jeans étaient pareil. Jusqu'au jour o…" at bounding box center [454, 161] width 315 height 73
click at [375, 149] on h2 "Pendant des années, j'ai cru que tous les jeans étaient pareil. Jusqu'au jour o…" at bounding box center [454, 161] width 315 height 73
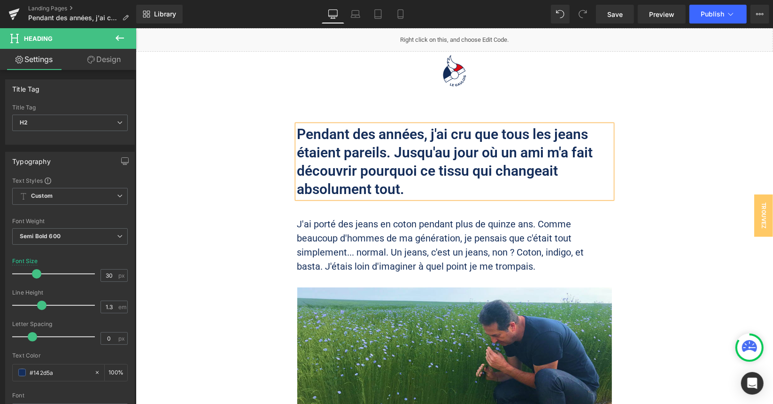
click at [647, 208] on div "Pendant des années, j'ai cru que tous les jeans étaient pareils. Jusqu'au jour …" at bounding box center [454, 271] width 638 height 351
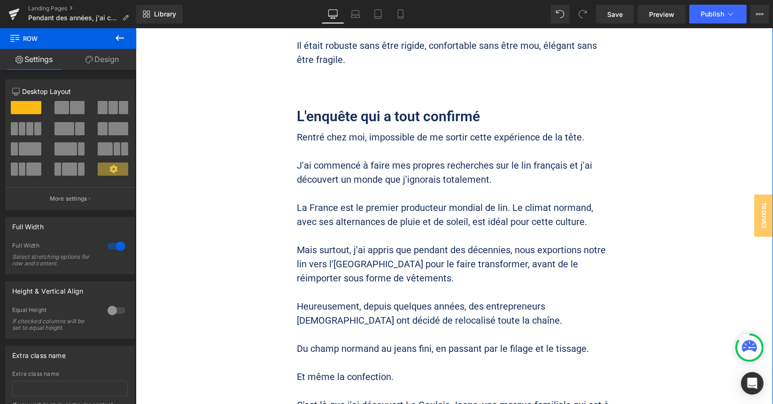
scroll to position [2302, 0]
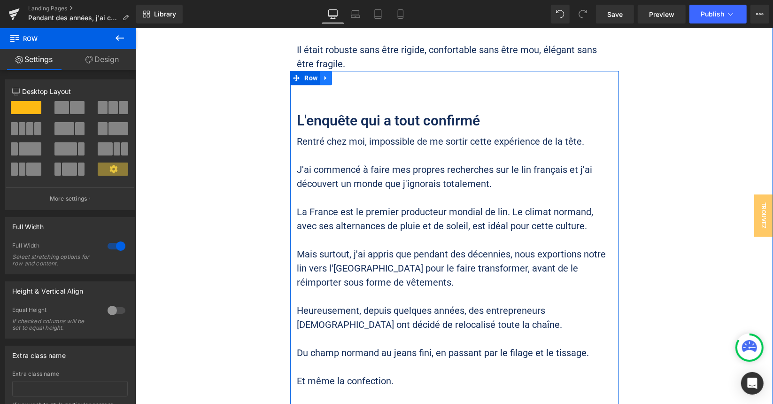
click at [322, 70] on link at bounding box center [326, 77] width 12 height 14
click at [335, 74] on icon at bounding box center [338, 77] width 7 height 7
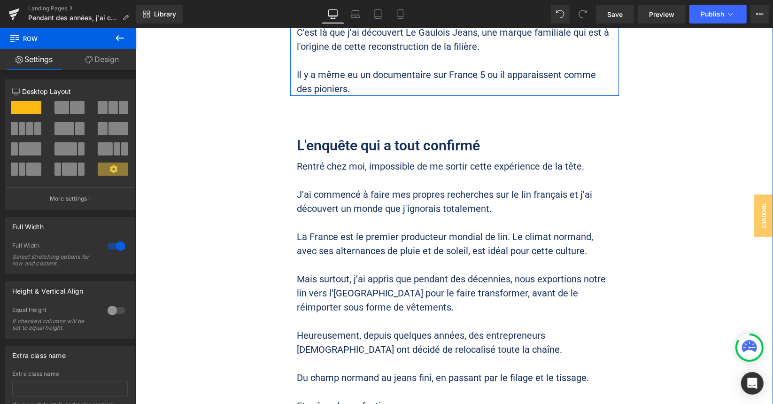
scroll to position [2681, 0]
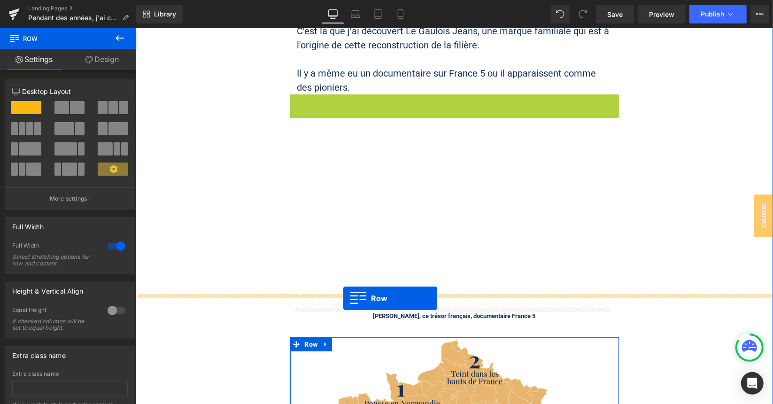
drag, startPoint x: 306, startPoint y: 75, endPoint x: 343, endPoint y: 298, distance: 226.3
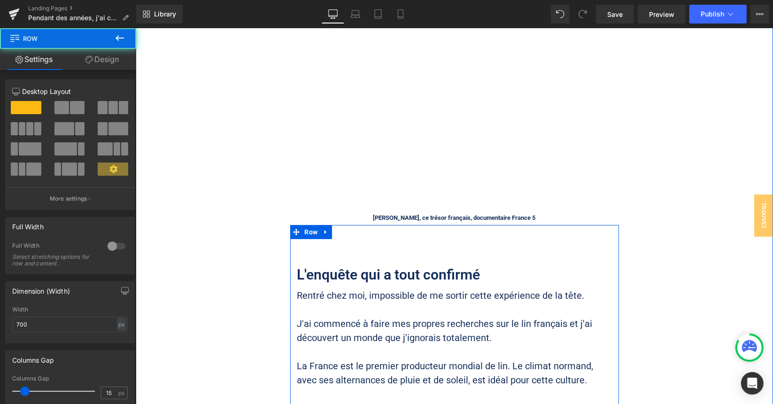
scroll to position [2869, 0]
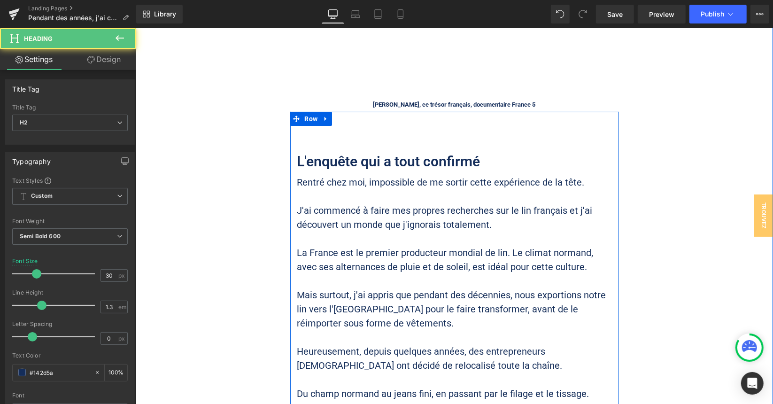
click at [387, 152] on h2 "L'enquête qui a tout confirmé" at bounding box center [454, 161] width 315 height 18
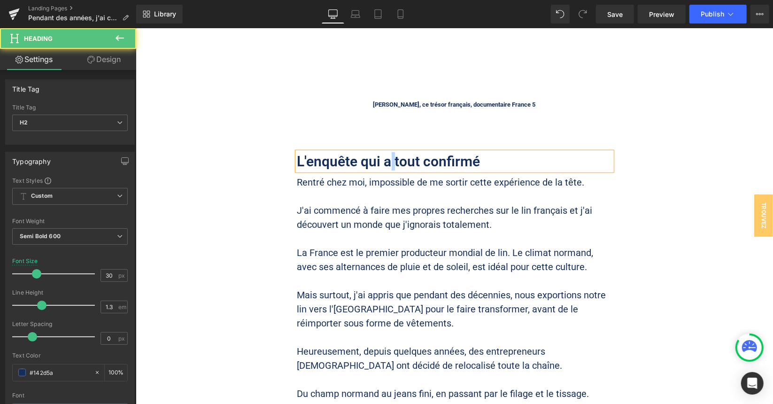
click at [387, 152] on h2 "L'enquête qui a tout confirmé" at bounding box center [454, 161] width 315 height 18
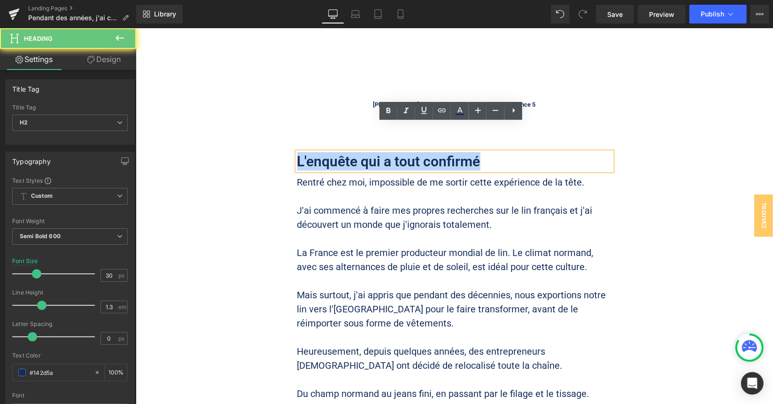
click at [387, 152] on h2 "L'enquête qui a tout confirmé" at bounding box center [454, 161] width 315 height 18
paste div
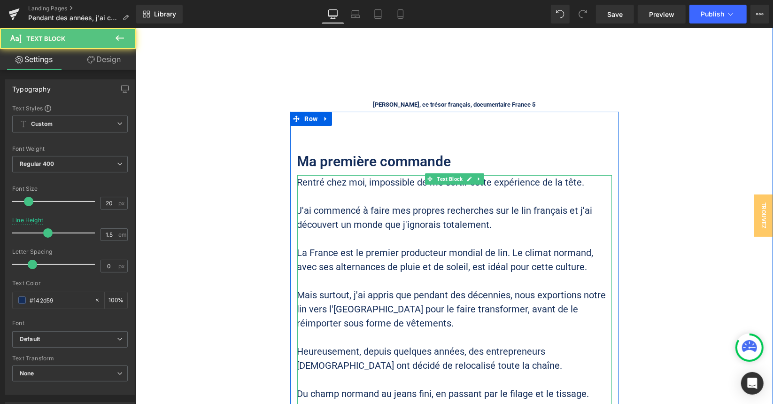
click at [308, 203] on p "J'ai commencé à faire mes propres recherches sur le lin français et j'ai découv…" at bounding box center [454, 217] width 315 height 28
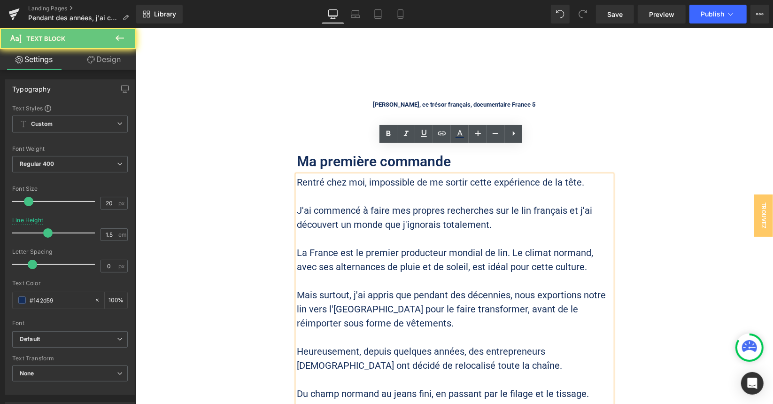
click at [339, 203] on p "J'ai commencé à faire mes propres recherches sur le lin français et j'ai découv…" at bounding box center [454, 217] width 315 height 28
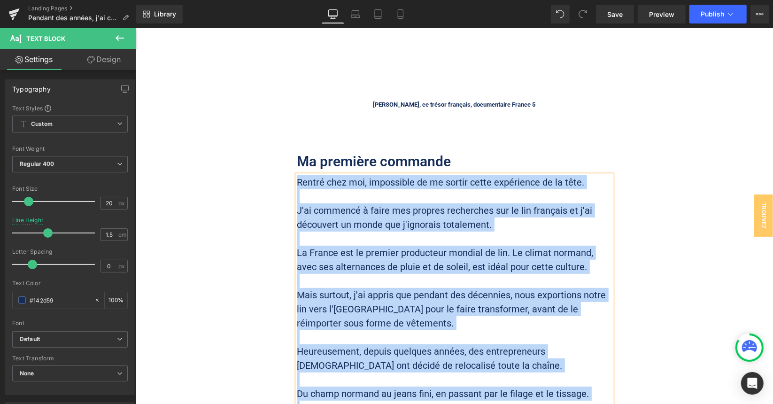
paste div
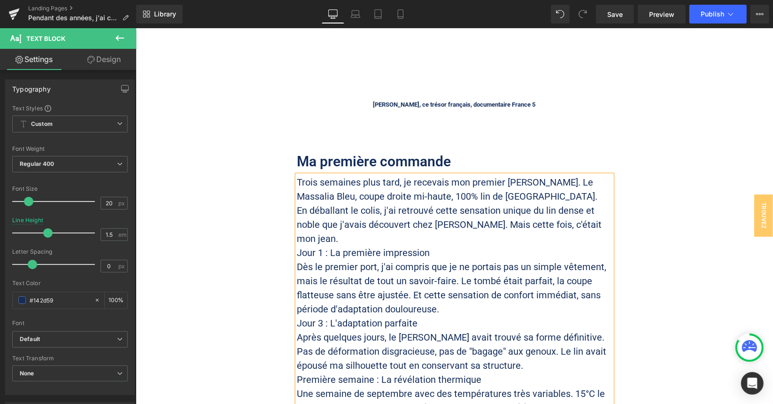
click at [383, 203] on p "En déballant le colis, j'ai retrouvé cette sensation unique du lin dense et nob…" at bounding box center [454, 224] width 315 height 42
click at [518, 175] on p "Trois semaines plus tard, je recevais mon premier [PERSON_NAME]. Le Massalia Bl…" at bounding box center [454, 189] width 315 height 28
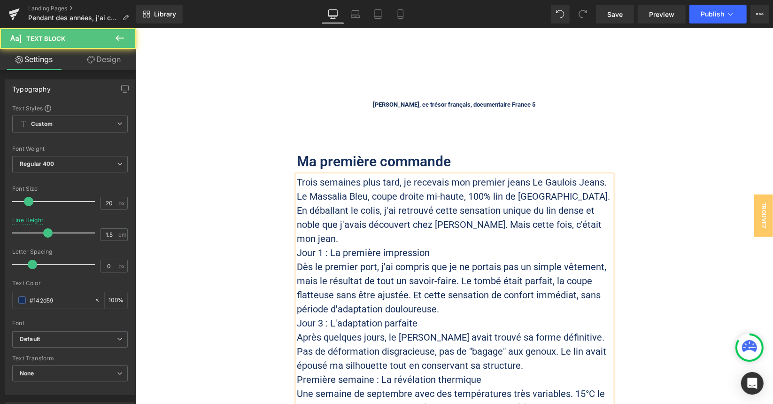
click at [527, 175] on p "Trois semaines plus tard, je recevais mon premier jeans Le Gaulois Jeans. Le Ma…" at bounding box center [454, 189] width 315 height 28
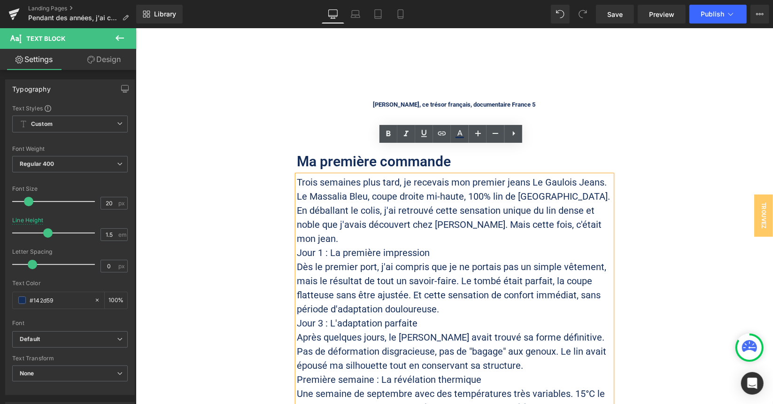
click at [596, 175] on p "Trois semaines plus tard, je recevais mon premier jeans Le Gaulois Jeans. Le Ma…" at bounding box center [454, 189] width 315 height 28
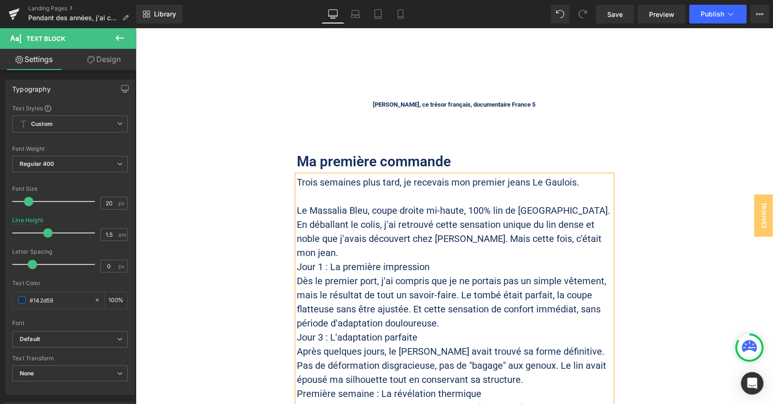
click at [572, 203] on p "Le Massalia Bleu, coupe droite mi-haute, 100% lin de [GEOGRAPHIC_DATA]." at bounding box center [454, 210] width 315 height 14
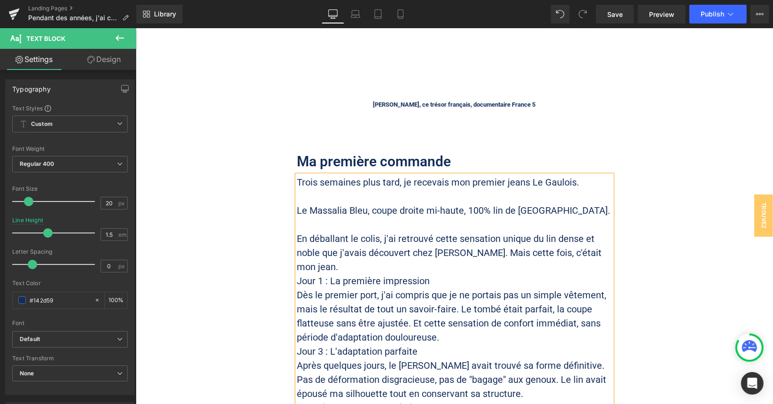
click at [406, 231] on p "En déballant le colis, j'ai retrouvé cette sensation unique du lin dense et nob…" at bounding box center [454, 252] width 315 height 42
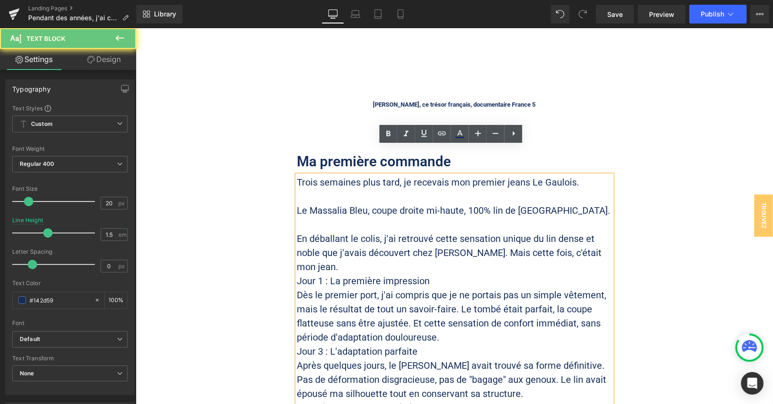
click at [504, 231] on p "En déballant le colis, j'ai retrouvé cette sensation unique du lin dense et nob…" at bounding box center [454, 252] width 315 height 42
click at [494, 273] on p "Jour 1 : La première impression" at bounding box center [454, 280] width 315 height 14
drag, startPoint x: 465, startPoint y: 235, endPoint x: 476, endPoint y: 231, distance: 12.0
click at [465, 273] on p "Jour 1 : La première impression" at bounding box center [454, 280] width 315 height 14
click at [461, 231] on p "En déballant le colis, j'ai retrouvé cette sensation unique du lin dense et nob…" at bounding box center [454, 252] width 315 height 42
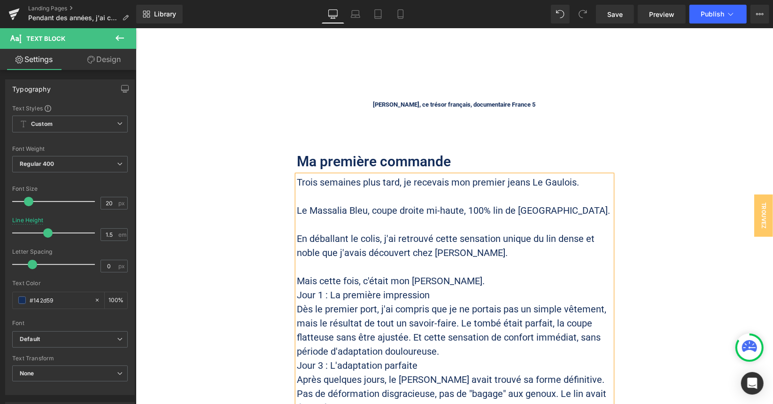
click at [451, 288] on p "Jour 1 : La première impression" at bounding box center [454, 295] width 315 height 14
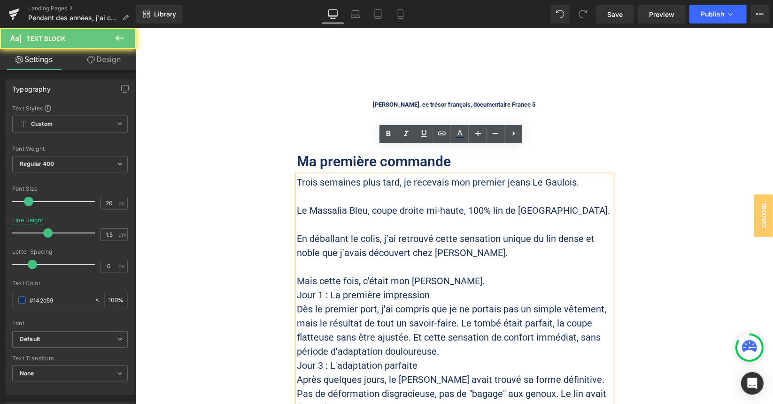
click at [454, 273] on p "Mais cette fois, c'était mon [PERSON_NAME]." at bounding box center [454, 280] width 315 height 14
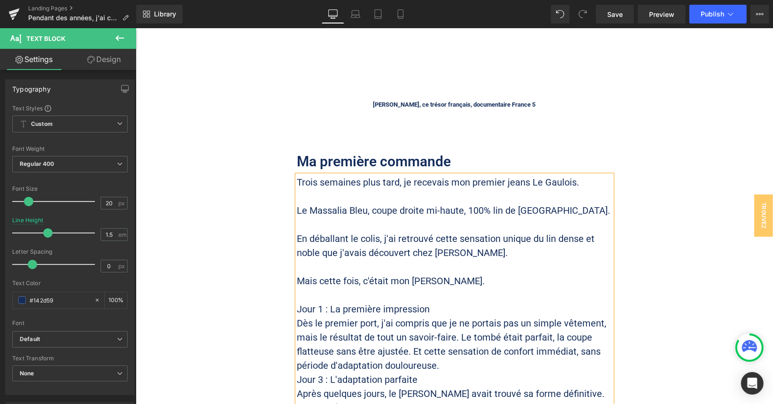
click at [375, 302] on p "Jour 1 : La première impression" at bounding box center [454, 309] width 315 height 14
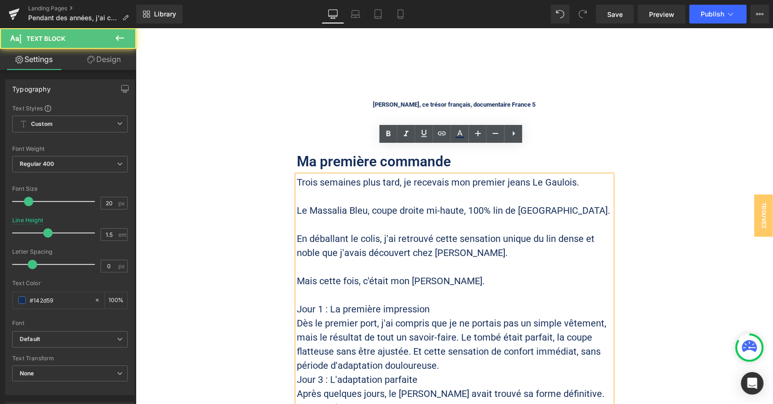
click at [425, 273] on p "Mais cette fois, c'était mon [PERSON_NAME]." at bounding box center [454, 280] width 315 height 14
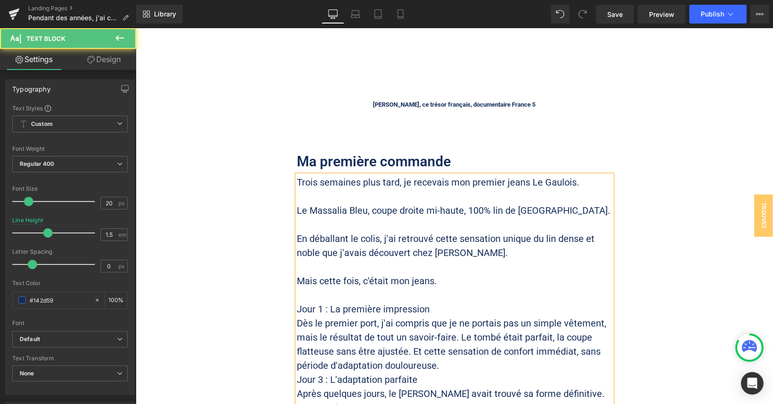
click at [374, 302] on p "Jour 1 : La première impression" at bounding box center [454, 309] width 315 height 14
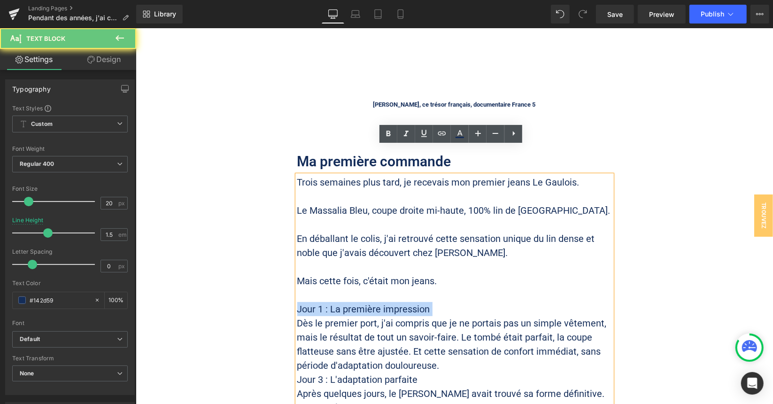
click at [374, 302] on p "Jour 1 : La première impression" at bounding box center [454, 309] width 315 height 14
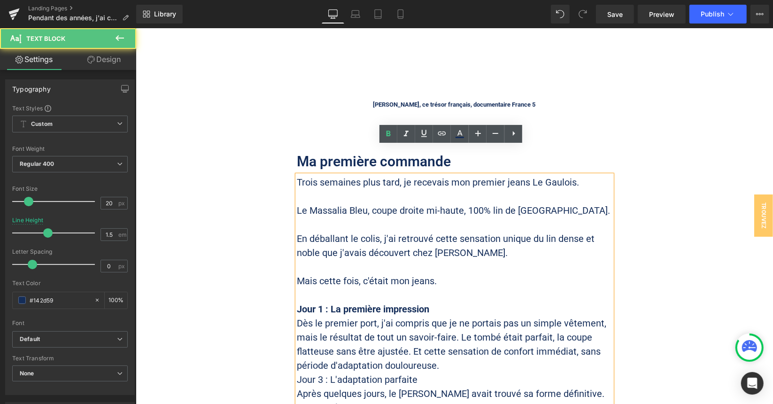
click at [442, 302] on p "Jour 1 : La première impression" at bounding box center [454, 309] width 315 height 14
drag, startPoint x: 435, startPoint y: 320, endPoint x: 450, endPoint y: 322, distance: 15.2
click at [435, 320] on p "Dès le premier port, j'ai compris que je ne portais pas un simple vêtement, mai…" at bounding box center [454, 344] width 315 height 56
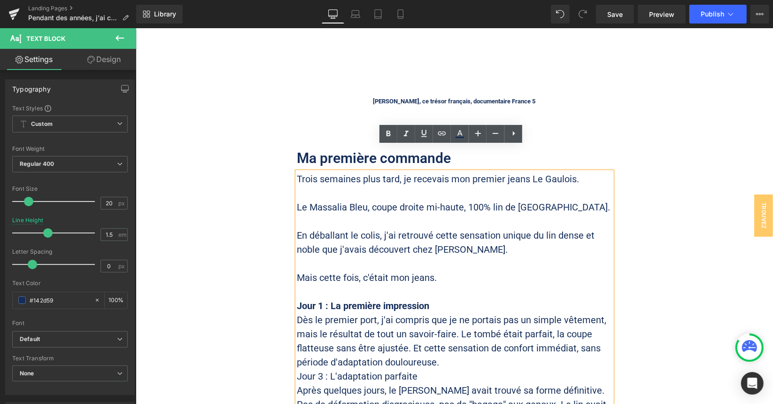
scroll to position [3010, 0]
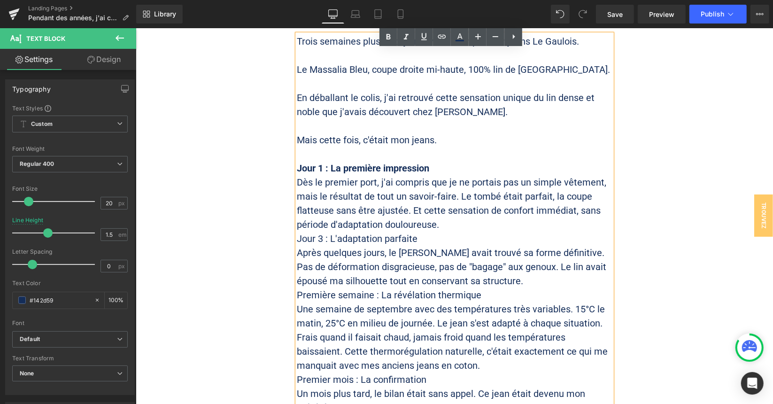
click at [536, 175] on p "Dès le premier port, j'ai compris que je ne portais pas un simple vêtement, mai…" at bounding box center [454, 203] width 315 height 56
drag, startPoint x: 453, startPoint y: 166, endPoint x: 489, endPoint y: 167, distance: 35.7
click at [454, 175] on p "Dès le premier port, j'ai compris que je ne portais pas un simple vêtement, mai…" at bounding box center [454, 203] width 315 height 56
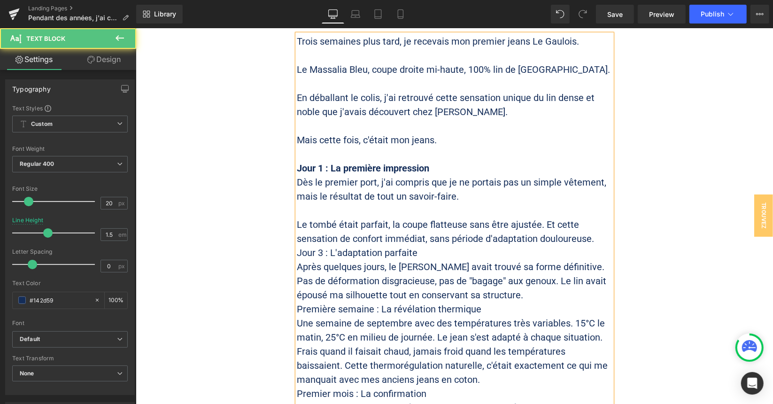
click at [468, 217] on p "Le tombé était parfait, la coupe flatteuse sans être ajustée. Et cette sensatio…" at bounding box center [454, 231] width 315 height 28
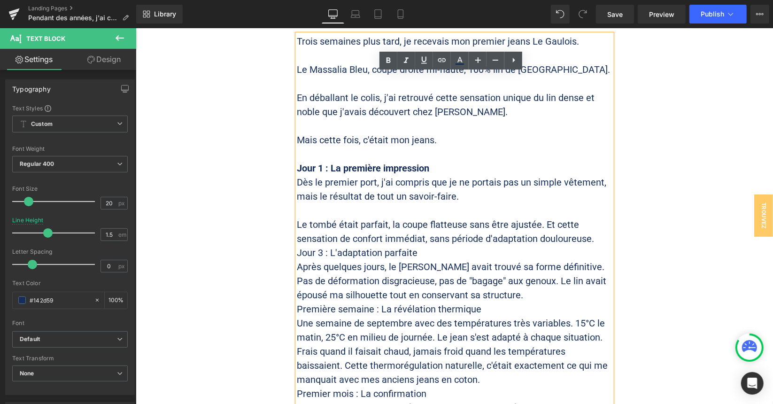
click at [593, 217] on p "Le tombé était parfait, la coupe flatteuse sans être ajustée. Et cette sensatio…" at bounding box center [454, 231] width 315 height 28
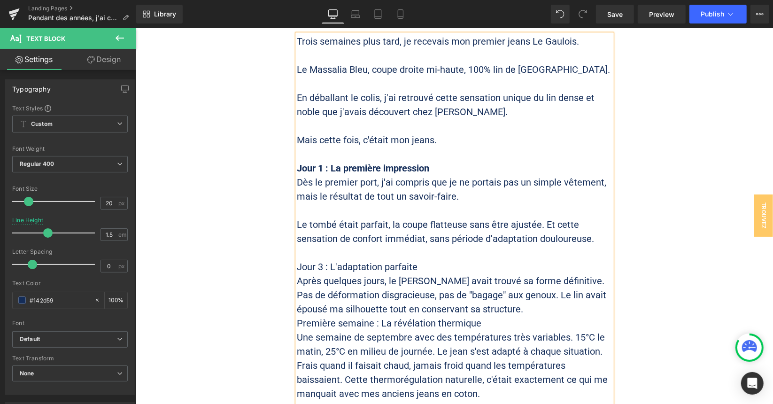
click at [341, 259] on p "Jour 3 : L'adaptation parfaite" at bounding box center [454, 266] width 315 height 14
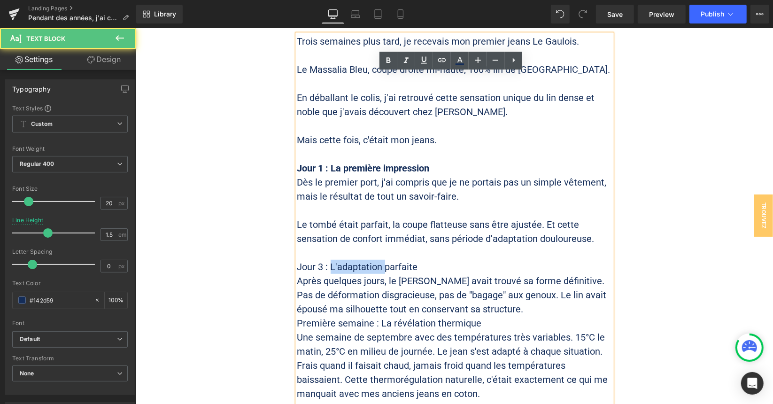
click at [341, 259] on p "Jour 3 : L'adaptation parfaite" at bounding box center [454, 266] width 315 height 14
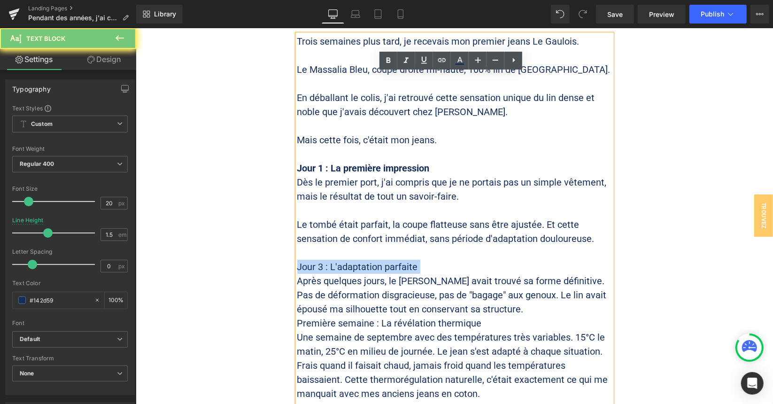
click at [341, 259] on p "Jour 3 : L'adaptation parfaite" at bounding box center [454, 266] width 315 height 14
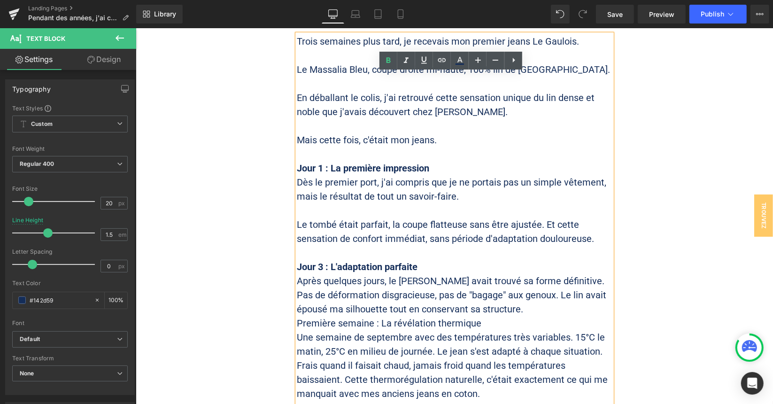
click at [457, 273] on p "Après quelques jours, le [PERSON_NAME] avait trouvé sa forme définitive. Pas de…" at bounding box center [454, 294] width 315 height 42
click at [412, 273] on p "Après quelques jours, le [PERSON_NAME] avait trouvé sa forme définitive. Pas de…" at bounding box center [454, 294] width 315 height 42
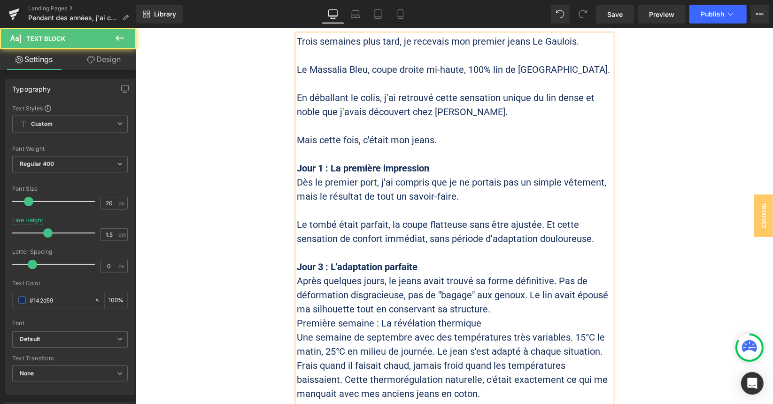
drag, startPoint x: 553, startPoint y: 251, endPoint x: 525, endPoint y: 259, distance: 29.0
click at [553, 273] on p "Après quelques jours, le jeans avait trouvé sa forme définitive. Pas de déforma…" at bounding box center [454, 294] width 315 height 42
drag, startPoint x: 432, startPoint y: 272, endPoint x: 452, endPoint y: 274, distance: 20.3
click at [433, 273] on p "Après quelques jours, le jeans avait trouvé sa forme définitive. Pas de déforma…" at bounding box center [454, 294] width 315 height 42
drag, startPoint x: 526, startPoint y: 265, endPoint x: 636, endPoint y: 267, distance: 109.5
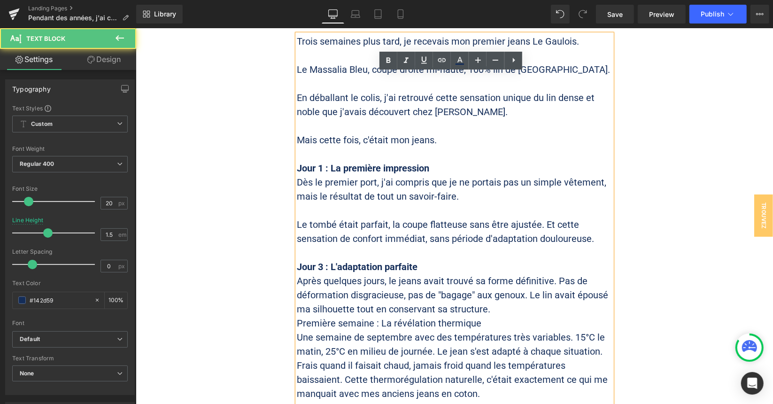
click at [527, 273] on p "Après quelques jours, le jeans avait trouvé sa forme définitive. Pas de déforma…" at bounding box center [454, 294] width 315 height 42
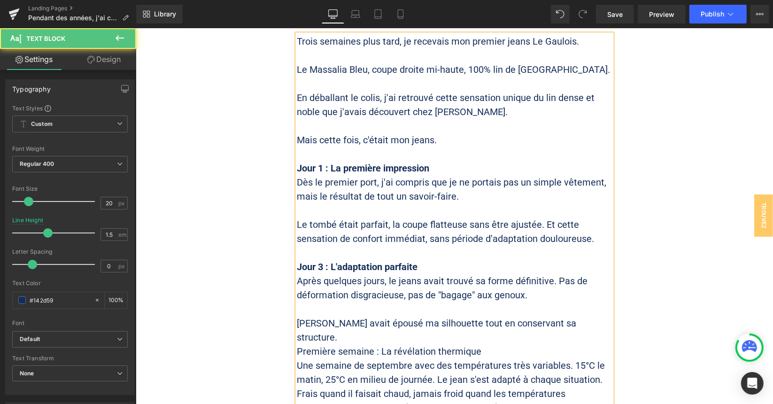
click at [572, 316] on p "[PERSON_NAME] avait épousé ma silhouette tout en conservant sa structure." at bounding box center [454, 330] width 315 height 28
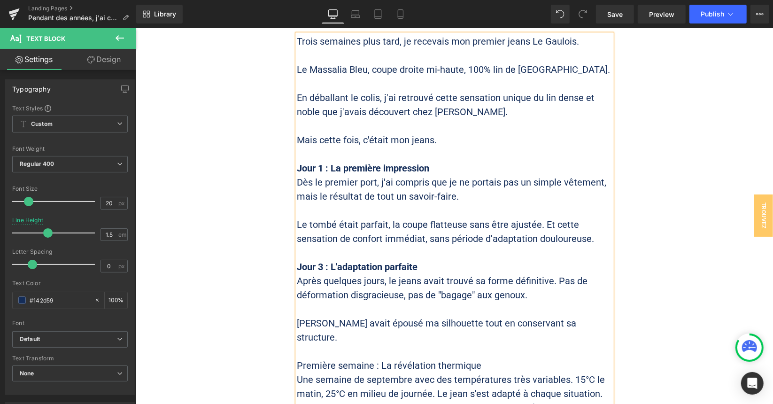
click at [371, 358] on p "Première semaine : La révélation thermique" at bounding box center [454, 365] width 315 height 14
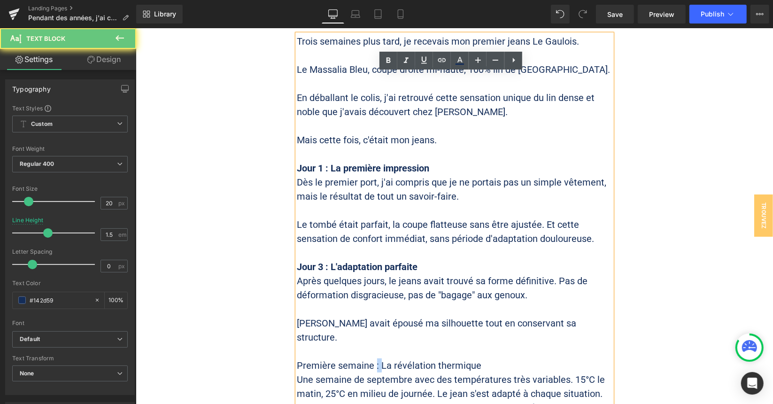
click at [371, 358] on p "Première semaine : La révélation thermique" at bounding box center [454, 365] width 315 height 14
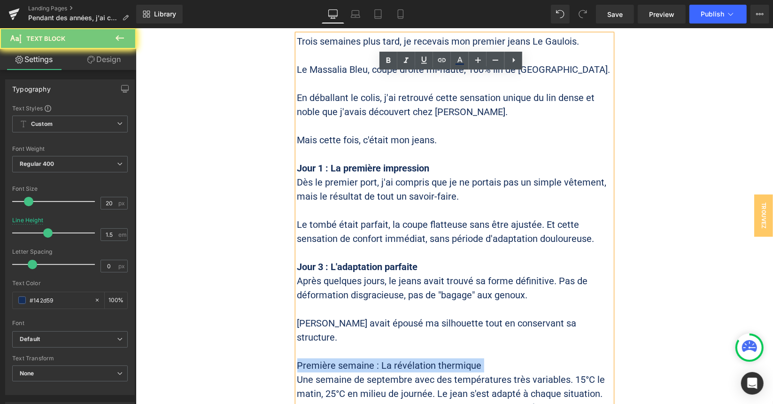
click at [371, 358] on p "Première semaine : La révélation thermique" at bounding box center [454, 365] width 315 height 14
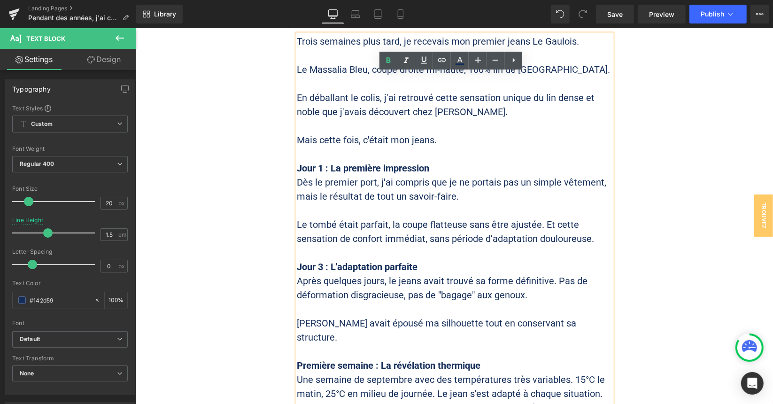
click at [491, 372] on p "Une semaine de septembre avec des températures très variables. 15°C le matin, 2…" at bounding box center [454, 407] width 315 height 70
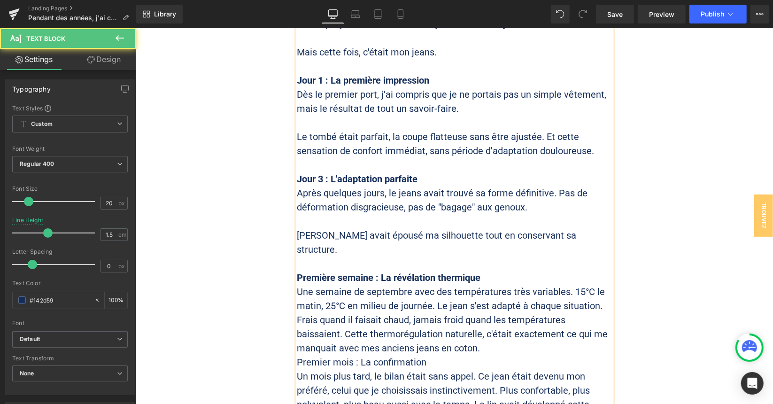
scroll to position [3151, 0]
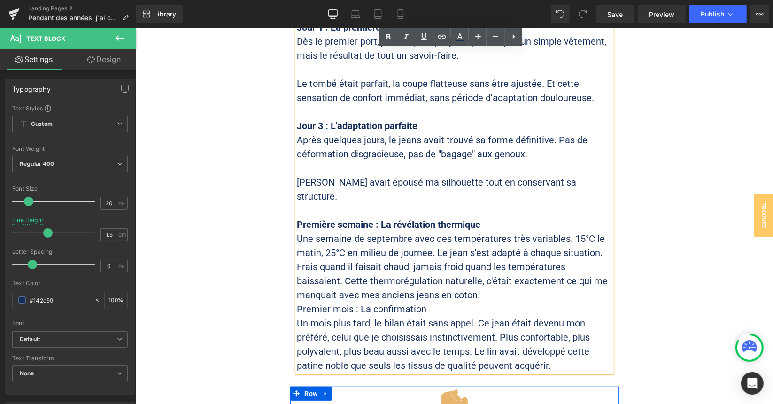
click at [548, 231] on p "Une semaine de septembre avec des températures très variables. 15°C le matin, 2…" at bounding box center [454, 266] width 315 height 70
drag, startPoint x: 351, startPoint y: 195, endPoint x: 409, endPoint y: 193, distance: 58.3
click at [409, 231] on p "Une semaine de septembre avec des températures très variables. 15°C le matin, 2…" at bounding box center [454, 266] width 315 height 70
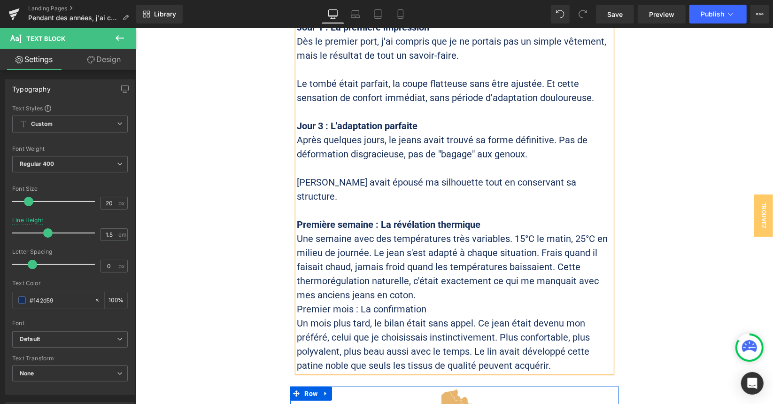
drag, startPoint x: 371, startPoint y: 209, endPoint x: 397, endPoint y: 209, distance: 26.3
click at [371, 231] on p "Une semaine avec des températures très variables. 15°C le matin, 25°C en milieu…" at bounding box center [454, 266] width 315 height 70
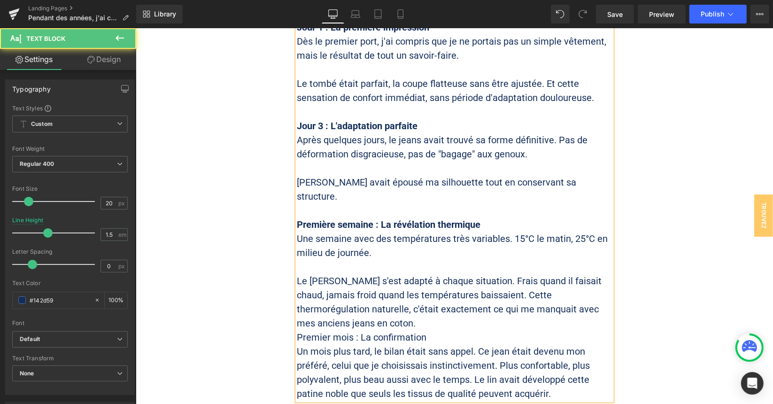
click at [464, 273] on p "Le [PERSON_NAME] s'est adapté à chaque situation. Frais quand il faisait chaud,…" at bounding box center [454, 301] width 315 height 56
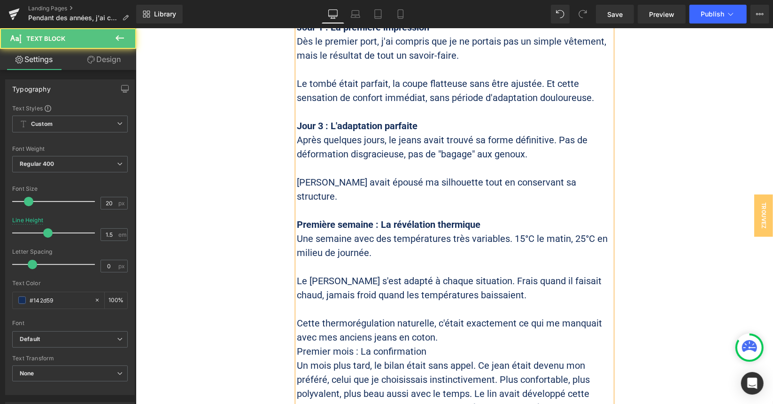
click at [463, 316] on p "Cette thermorégulation naturelle, c'était exactement ce qui me manquait avec me…" at bounding box center [454, 330] width 315 height 28
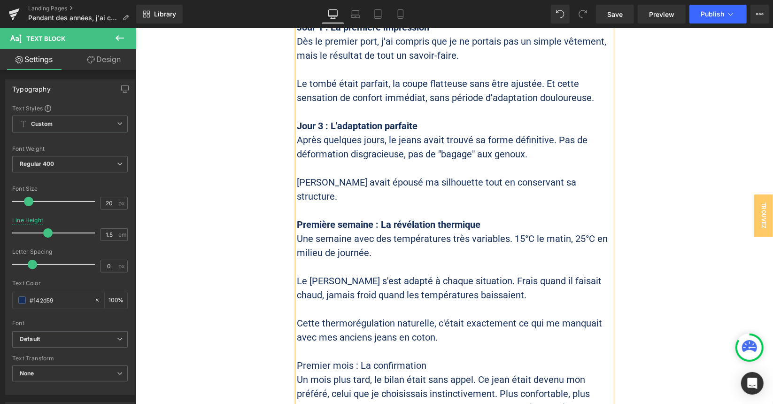
click at [392, 358] on p "Premier mois : La confirmation" at bounding box center [454, 365] width 315 height 14
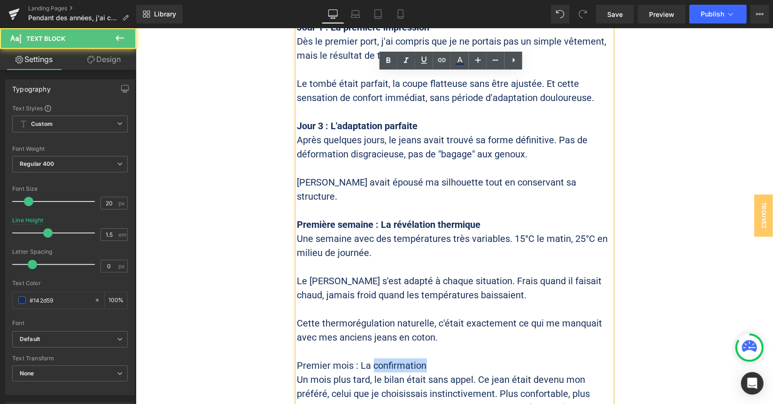
click at [392, 358] on p "Premier mois : La confirmation" at bounding box center [454, 365] width 315 height 14
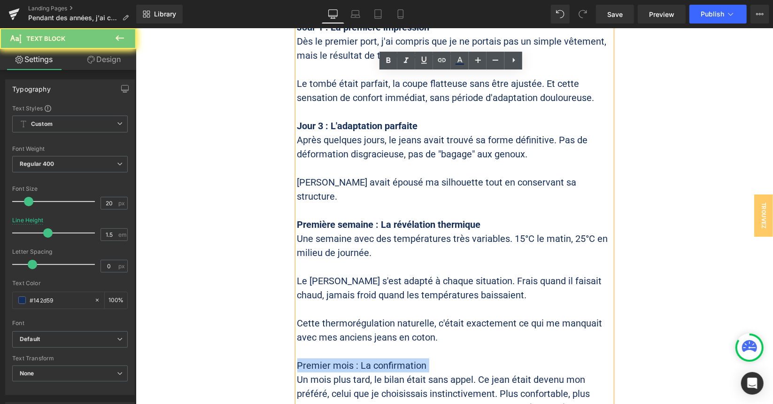
click at [392, 358] on p "Premier mois : La confirmation" at bounding box center [454, 365] width 315 height 14
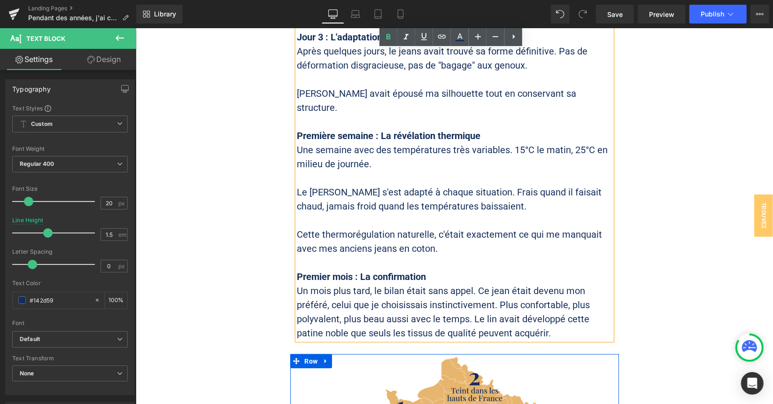
scroll to position [3245, 0]
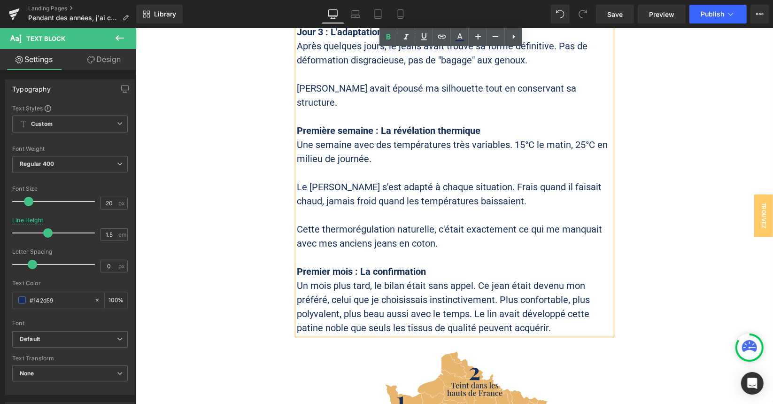
click at [500, 278] on p "Un mois plus tard, le bilan était sans appel. Ce jean était devenu mon préféré,…" at bounding box center [454, 306] width 315 height 56
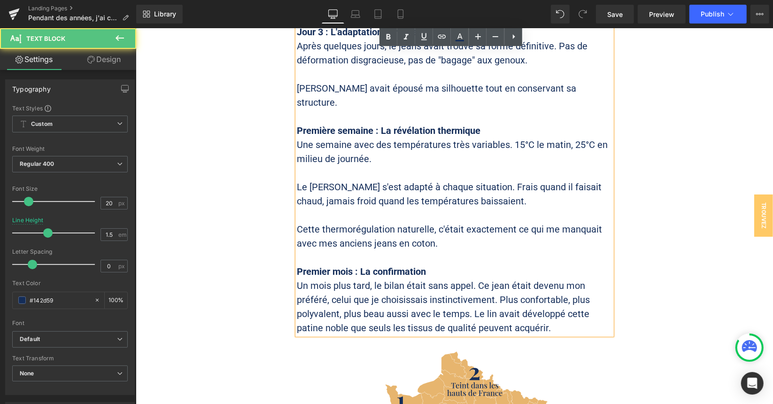
click at [436, 278] on p "Un mois plus tard, le bilan était sans appel. Ce jean était devenu mon préféré,…" at bounding box center [454, 306] width 315 height 56
click at [492, 278] on p "Un mois plus tard, le bilan était sans appel. Ce jean était devenu mon préféré,…" at bounding box center [454, 306] width 315 height 56
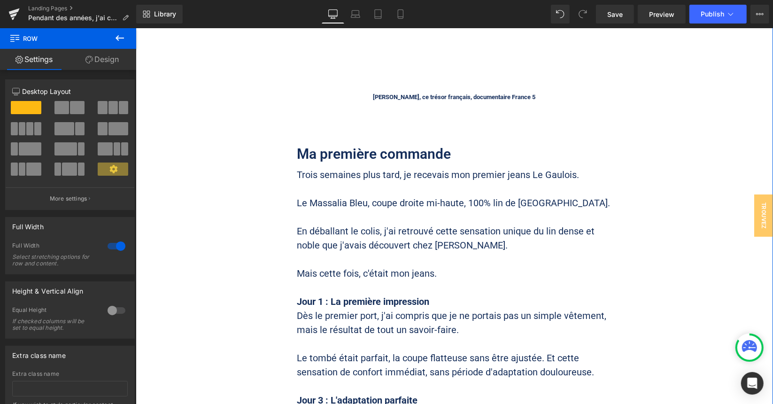
scroll to position [2869, 0]
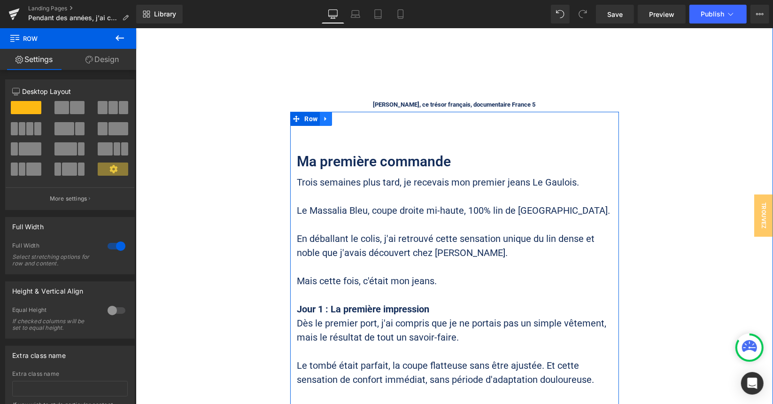
click at [322, 115] on icon at bounding box center [325, 118] width 7 height 7
click at [335, 115] on icon at bounding box center [338, 118] width 7 height 7
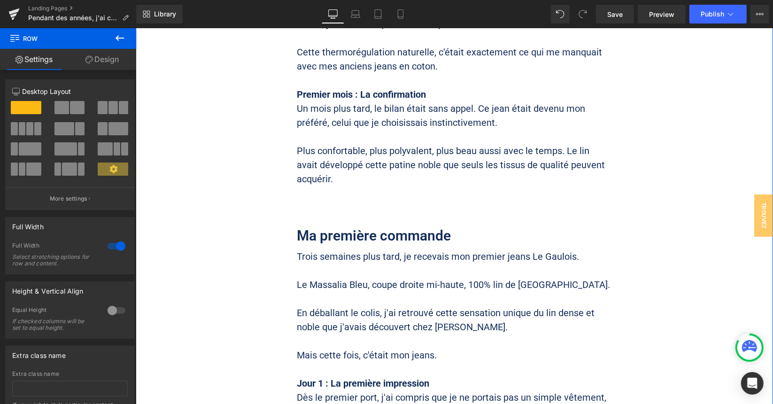
scroll to position [3453, 0]
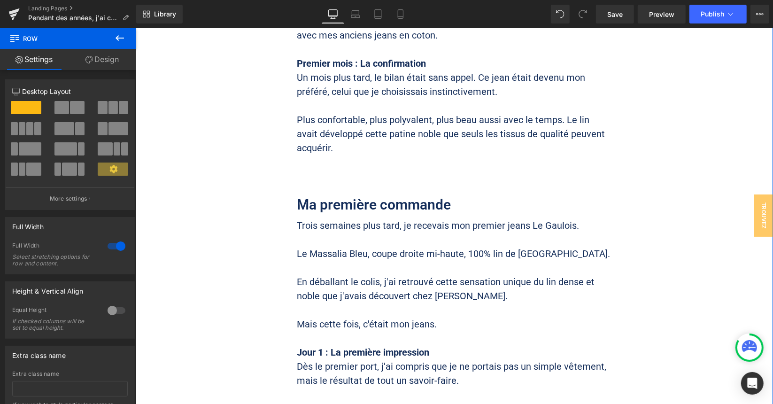
click at [351, 246] on p "Le Massalia Bleu, coupe droite mi-haute, 100% lin de [GEOGRAPHIC_DATA]." at bounding box center [454, 253] width 315 height 14
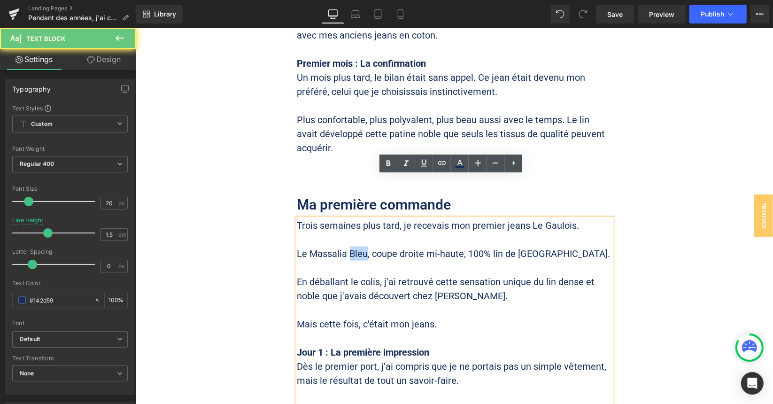
click at [351, 246] on p "Le Massalia Bleu, coupe droite mi-haute, 100% lin de [GEOGRAPHIC_DATA]." at bounding box center [454, 253] width 315 height 14
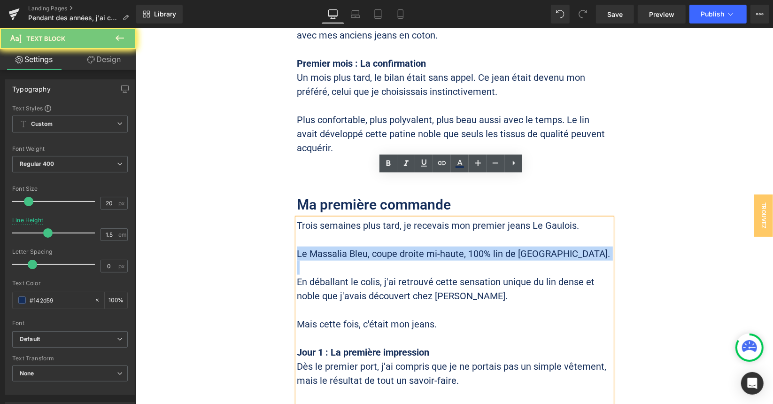
click at [351, 246] on p "Le Massalia Bleu, coupe droite mi-haute, 100% lin de [GEOGRAPHIC_DATA]." at bounding box center [454, 253] width 315 height 14
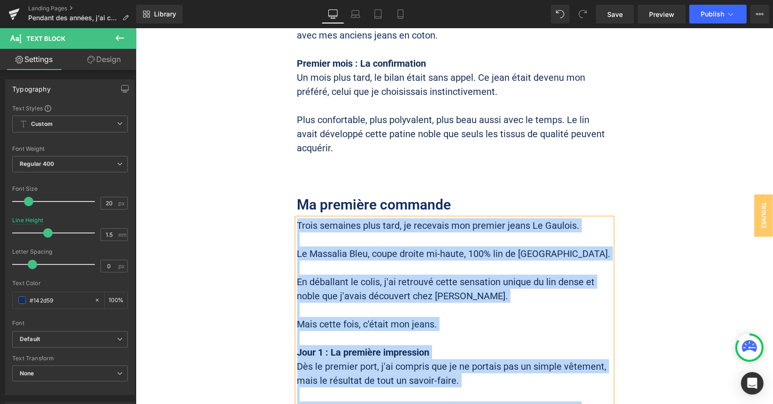
paste div
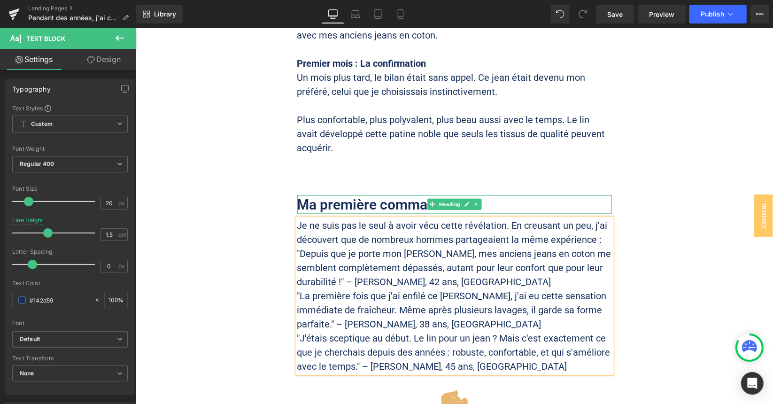
click at [347, 195] on h2 "Ma première commande" at bounding box center [454, 204] width 315 height 18
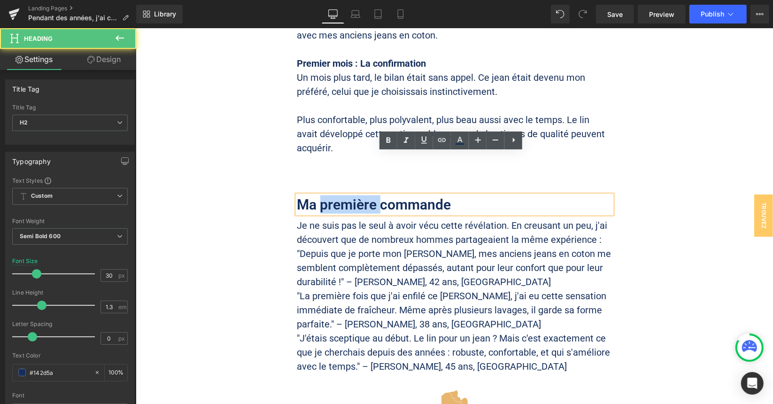
click at [347, 195] on h2 "Ma première commande" at bounding box center [454, 204] width 315 height 18
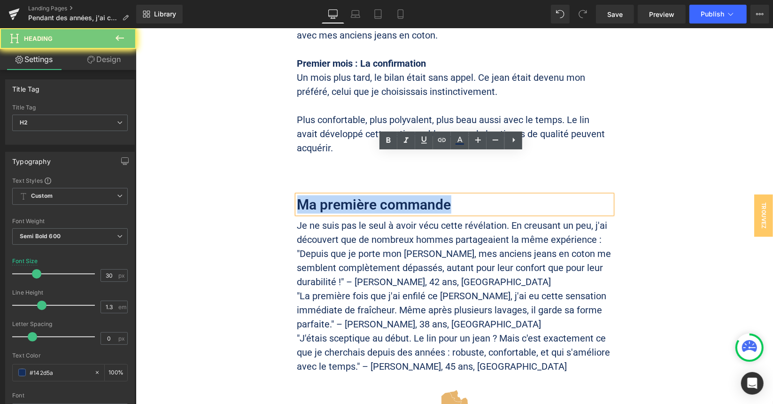
click at [347, 195] on h2 "Ma première commande" at bounding box center [454, 204] width 315 height 18
paste div
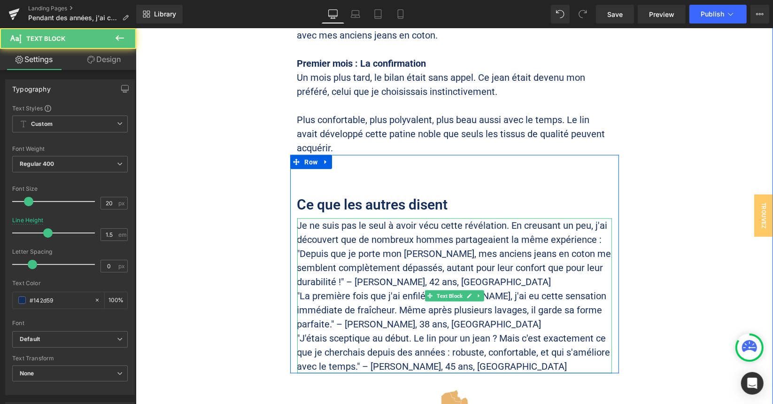
click at [429, 218] on p "Je ne suis pas le seul à avoir vécu cette révélation. En creusant un peu, j'ai …" at bounding box center [454, 232] width 315 height 28
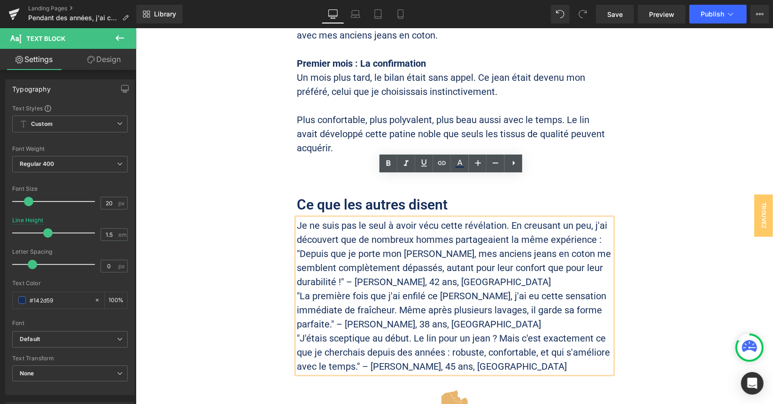
drag, startPoint x: 506, startPoint y: 183, endPoint x: 511, endPoint y: 182, distance: 4.9
click at [507, 218] on p "Je ne suis pas le seul à avoir vécu cette révélation. En creusant un peu, j'ai …" at bounding box center [454, 232] width 315 height 28
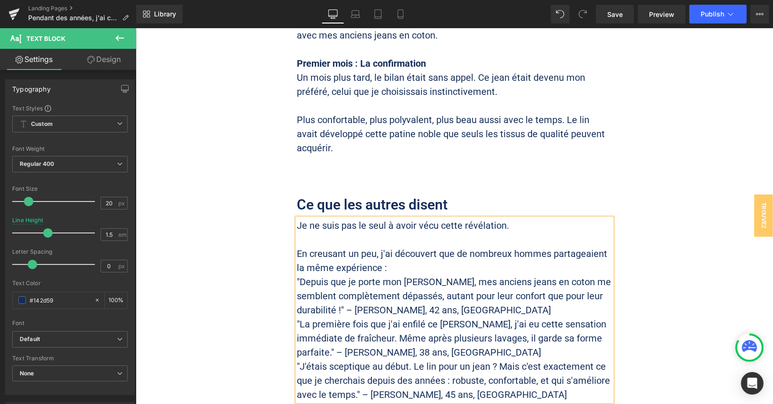
click at [420, 246] on p "En creusant un peu, j'ai découvert que de nombreux hommes partageaient la même …" at bounding box center [454, 260] width 315 height 28
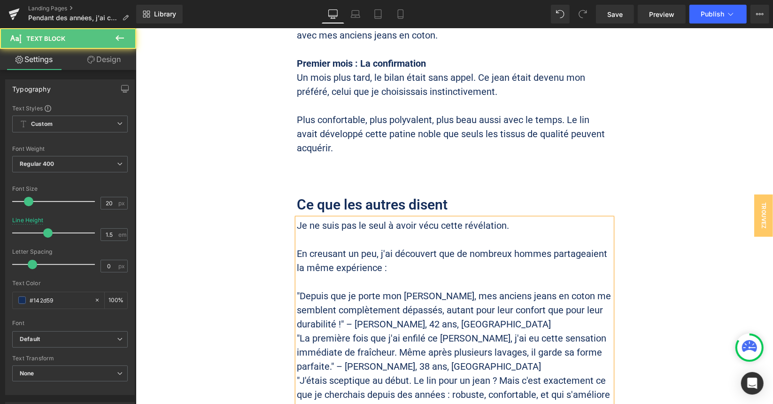
click at [448, 289] on p ""Depuis que je porte mon [PERSON_NAME], mes anciens jeans en coton me semblent …" at bounding box center [454, 310] width 315 height 42
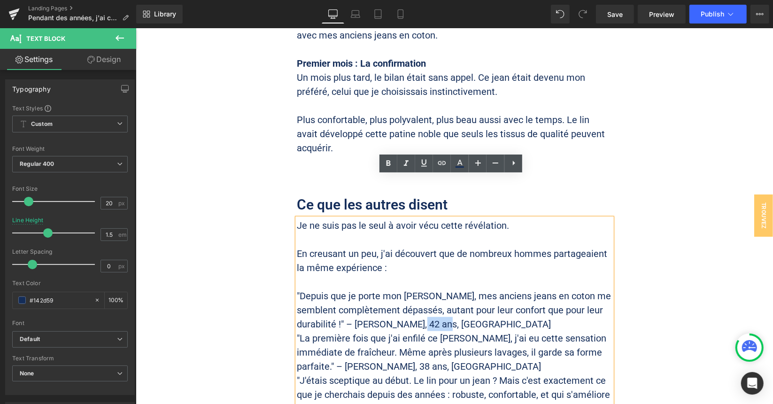
drag, startPoint x: 437, startPoint y: 279, endPoint x: 405, endPoint y: 280, distance: 32.9
click at [405, 289] on p ""Depuis que je porte mon [PERSON_NAME], mes anciens jeans en coton me semblent …" at bounding box center [454, 310] width 315 height 42
click at [441, 289] on p ""Depuis que je porte mon [PERSON_NAME], mes anciens jeans en coton me semblent …" at bounding box center [454, 310] width 315 height 42
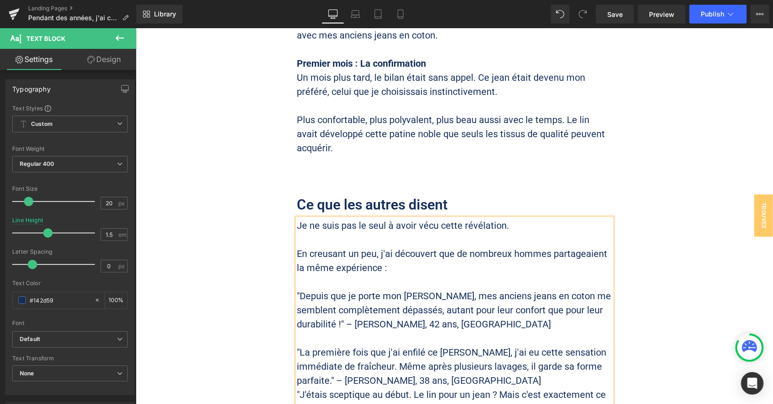
click at [460, 345] on p ""La première fois que j'ai enfilé ce [PERSON_NAME], j'ai eu cette sensation imm…" at bounding box center [454, 366] width 315 height 42
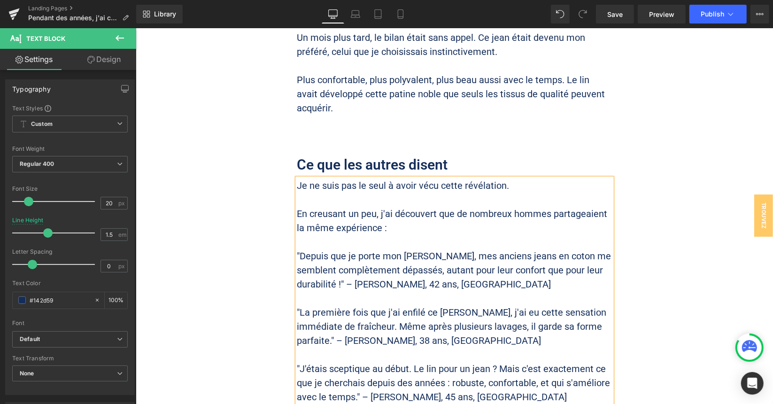
scroll to position [3594, 0]
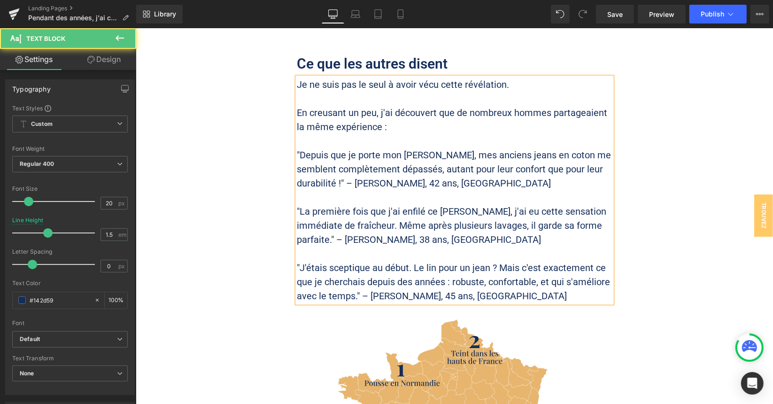
click at [470, 260] on p ""J'étais sceptique au début. Le lin pour un jean ? Mais c'est exactement ce que…" at bounding box center [454, 281] width 315 height 42
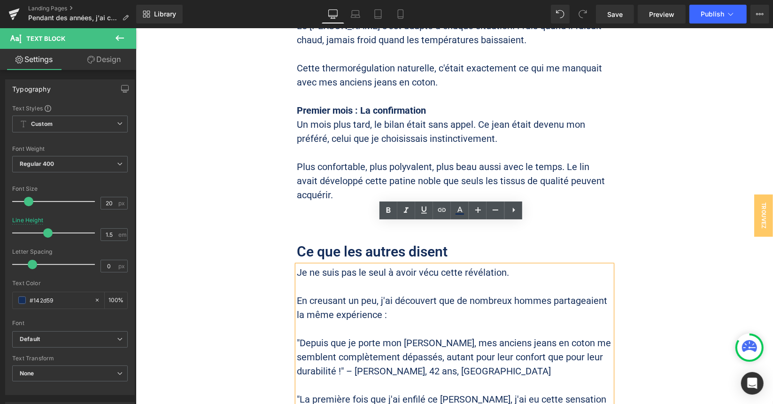
scroll to position [3547, 0]
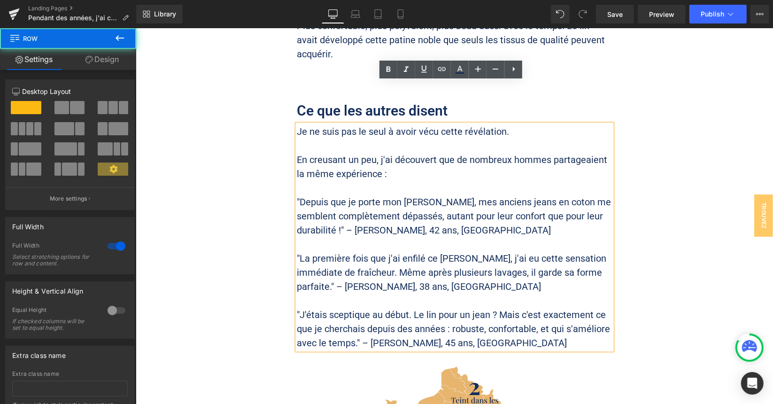
drag, startPoint x: 687, startPoint y: 163, endPoint x: 621, endPoint y: 137, distance: 70.4
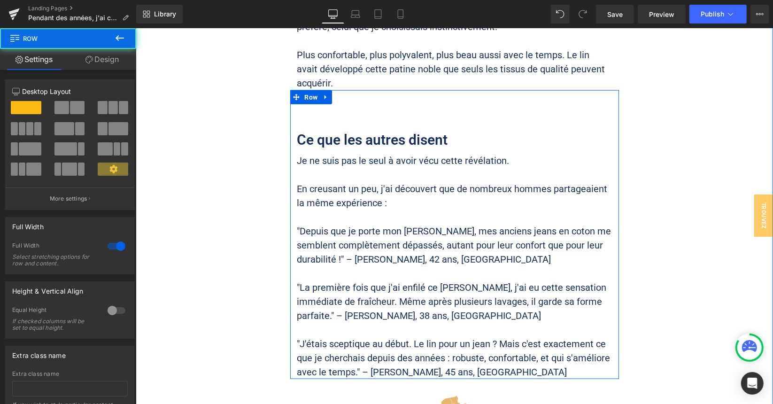
scroll to position [3453, 0]
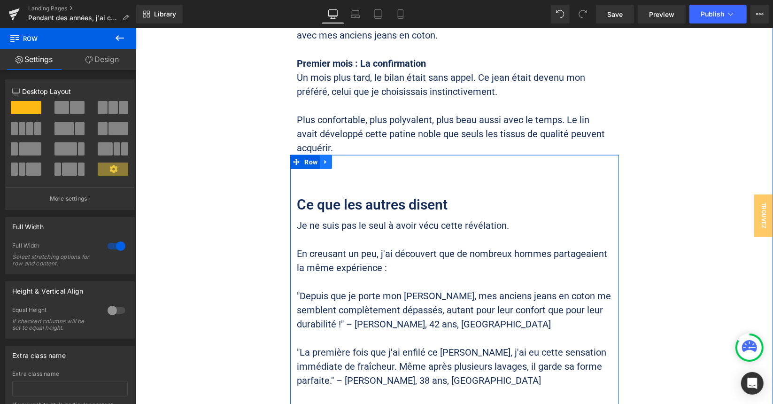
click at [324, 158] on icon at bounding box center [325, 161] width 7 height 7
click at [335, 158] on icon at bounding box center [338, 161] width 7 height 7
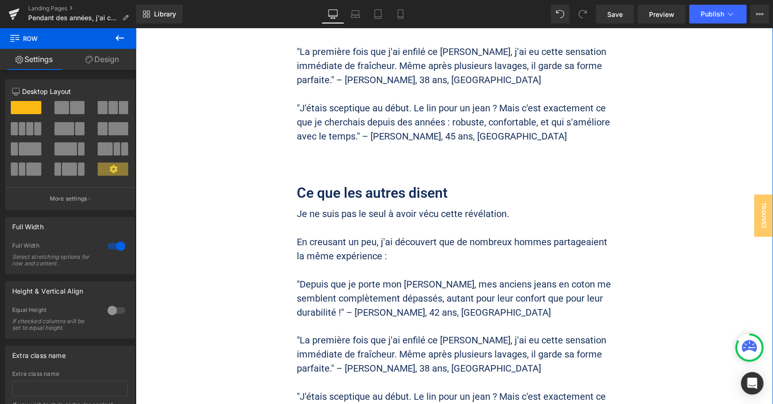
scroll to position [3788, 0]
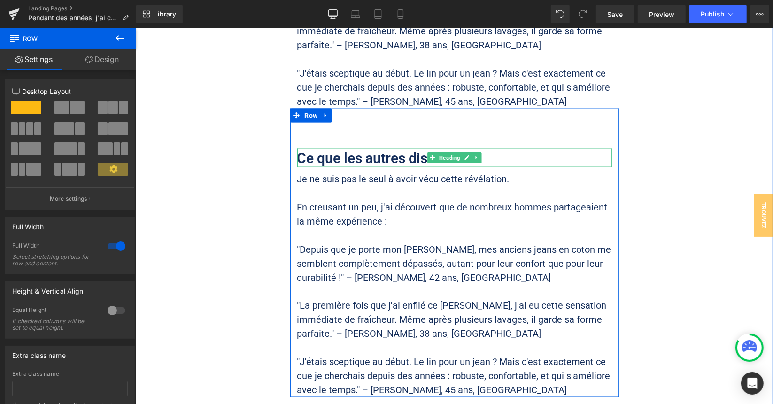
click at [374, 148] on h2 "Ce que les autres disent" at bounding box center [454, 157] width 315 height 18
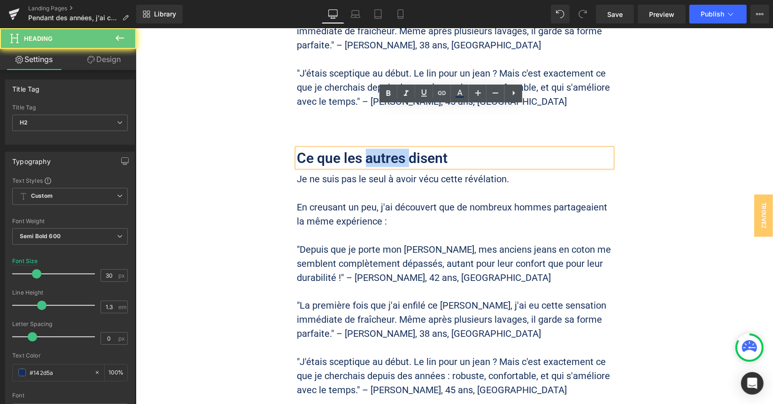
click at [374, 148] on h2 "Ce que les autres disent" at bounding box center [454, 157] width 315 height 18
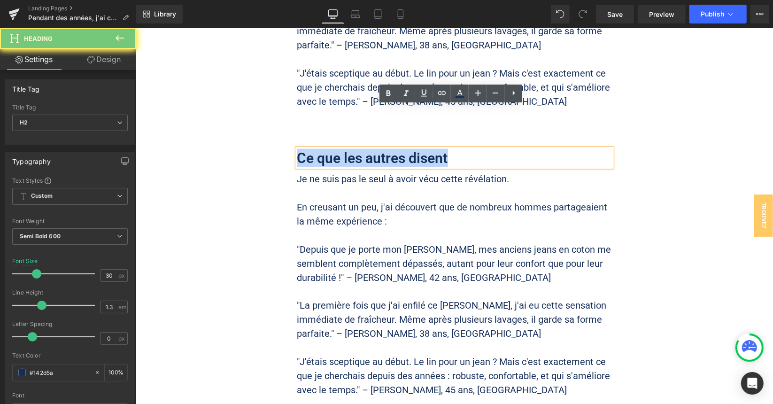
click at [374, 148] on h2 "Ce que les autres disent" at bounding box center [454, 157] width 315 height 18
paste div
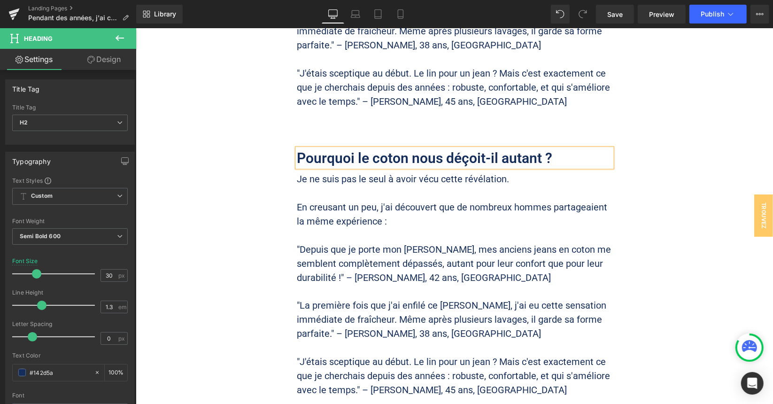
click at [390, 242] on p ""Depuis que je porte mon [PERSON_NAME], mes anciens jeans en coton me semblent …" at bounding box center [454, 263] width 315 height 42
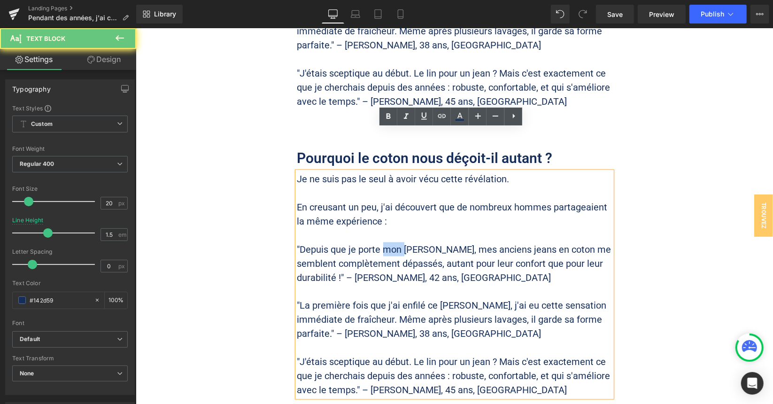
click at [390, 242] on p ""Depuis que je porte mon [PERSON_NAME], mes anciens jeans en coton me semblent …" at bounding box center [454, 263] width 315 height 42
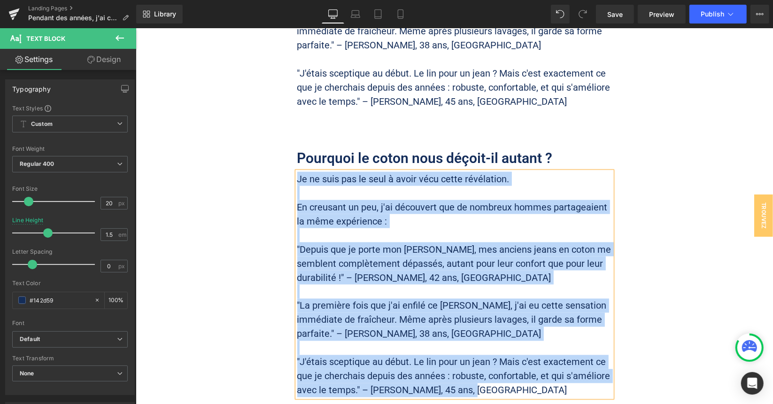
paste div
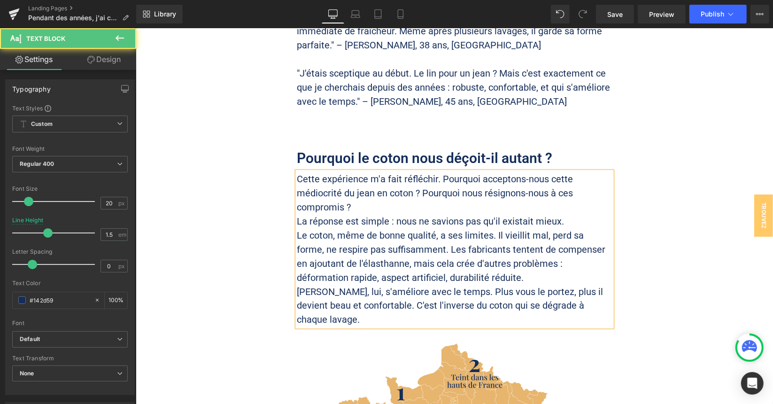
click at [427, 172] on p "Cette expérience m'a fait réfléchir. Pourquoi acceptons-nous cette médiocrité d…" at bounding box center [454, 193] width 315 height 42
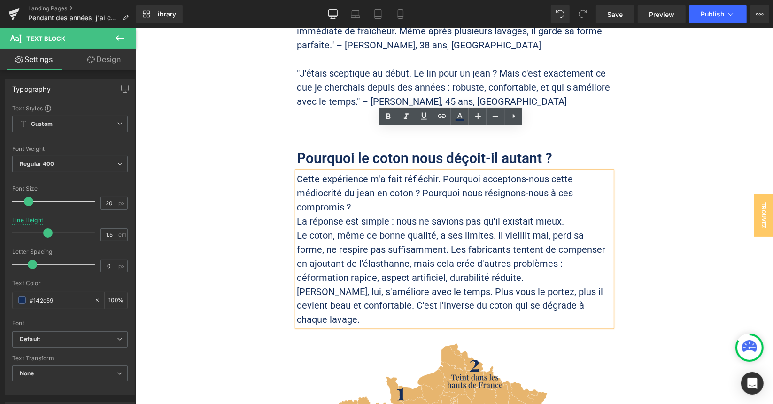
drag, startPoint x: 401, startPoint y: 167, endPoint x: 436, endPoint y: 163, distance: 34.6
click at [402, 172] on p "Cette expérience m'a fait réfléchir. Pourquoi acceptons-nous cette médiocrité d…" at bounding box center [454, 193] width 315 height 42
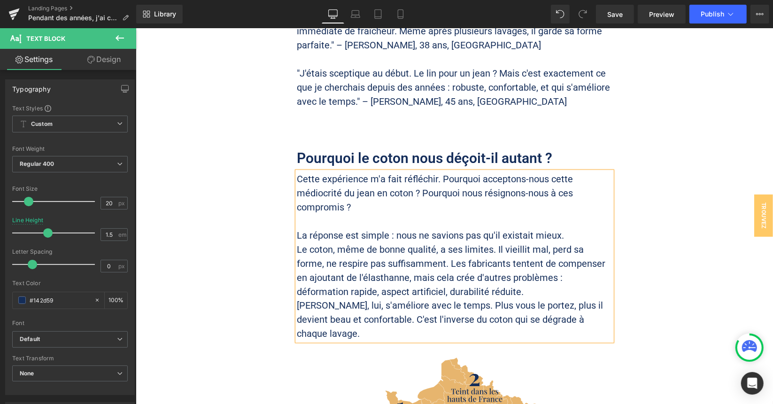
click at [569, 228] on p "La réponse est simple : nous ne savions pas qu'il existait mieux." at bounding box center [454, 235] width 315 height 14
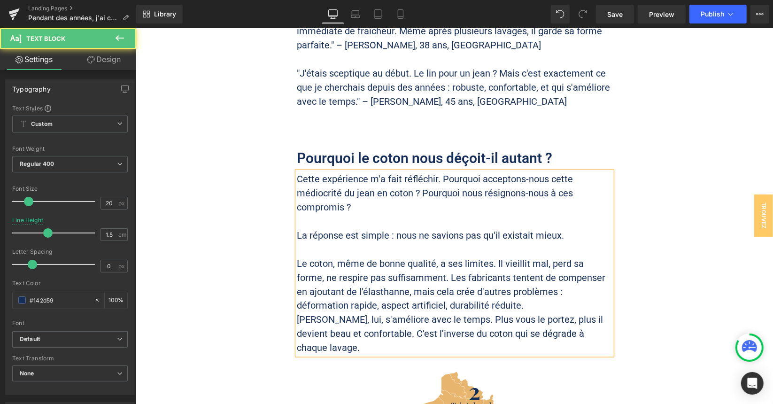
click at [501, 256] on p "Le coton, même de bonne qualité, a ses limites. Il vieillit mal, perd sa forme,…" at bounding box center [454, 284] width 315 height 56
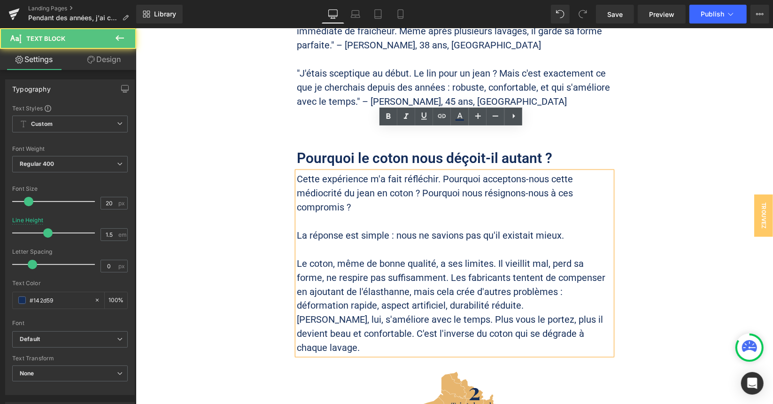
drag, startPoint x: 493, startPoint y: 218, endPoint x: 584, endPoint y: 217, distance: 90.2
click at [495, 256] on p "Le coton, même de bonne qualité, a ses limites. Il vieillit mal, perd sa forme,…" at bounding box center [454, 284] width 315 height 56
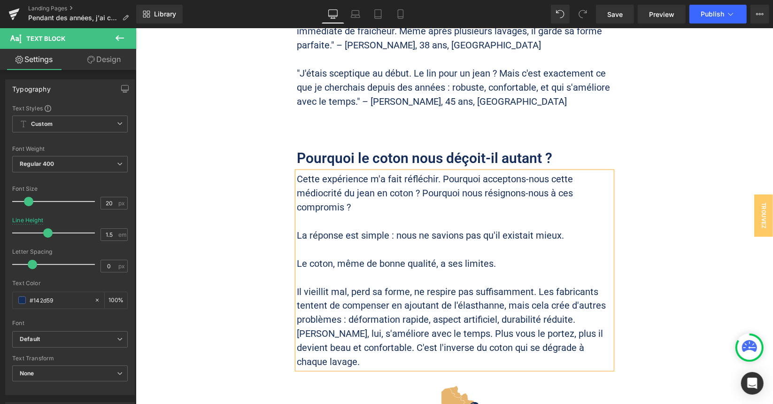
click at [554, 284] on p "Il vieillit mal, perd sa forme, ne respire pas suffisamment. Les fabricants ten…" at bounding box center [454, 305] width 315 height 42
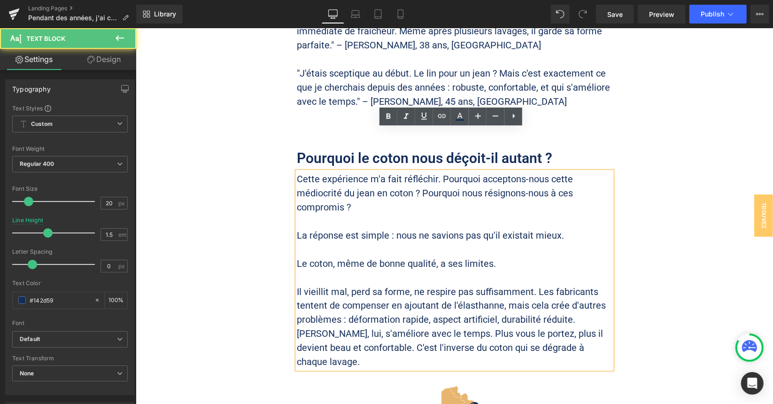
click at [517, 284] on p "Il vieillit mal, perd sa forme, ne respire pas suffisamment. Les fabricants ten…" at bounding box center [454, 305] width 315 height 42
drag, startPoint x: 574, startPoint y: 277, endPoint x: 584, endPoint y: 269, distance: 13.4
click at [574, 284] on p "Il vieillit mal, perd sa forme, ne respire pas suffisamment. Les fabricants ten…" at bounding box center [454, 305] width 315 height 42
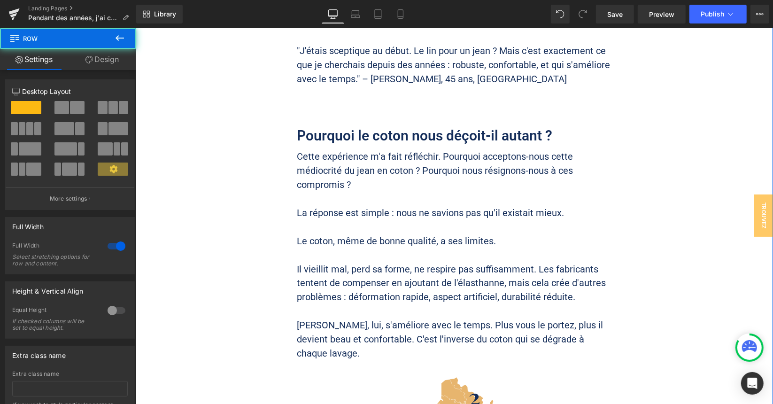
scroll to position [3929, 0]
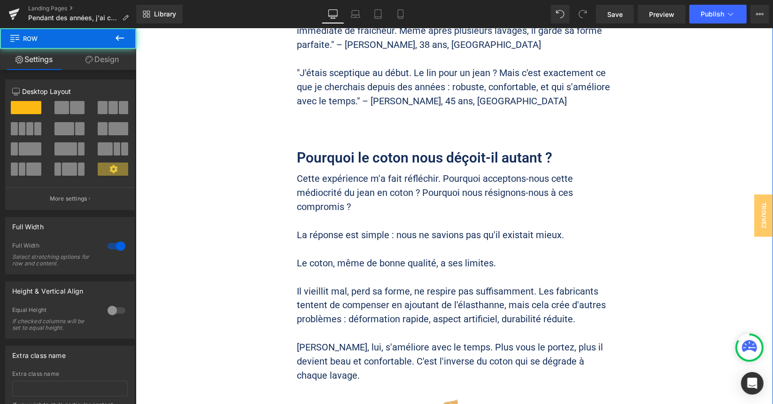
scroll to position [3788, 0]
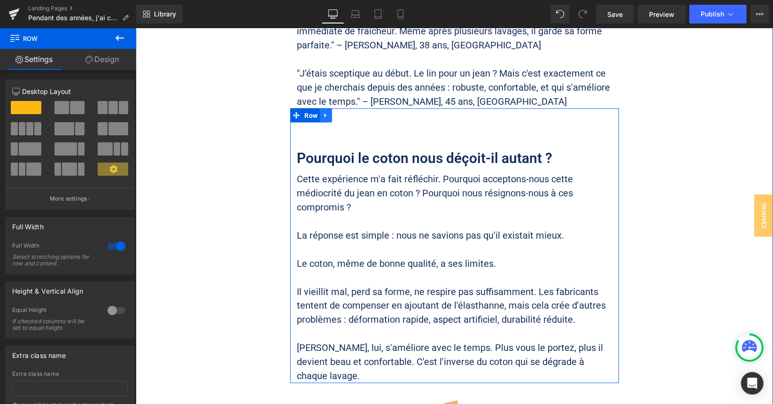
click at [324, 111] on icon at bounding box center [325, 114] width 7 height 7
click at [335, 111] on icon at bounding box center [338, 114] width 7 height 7
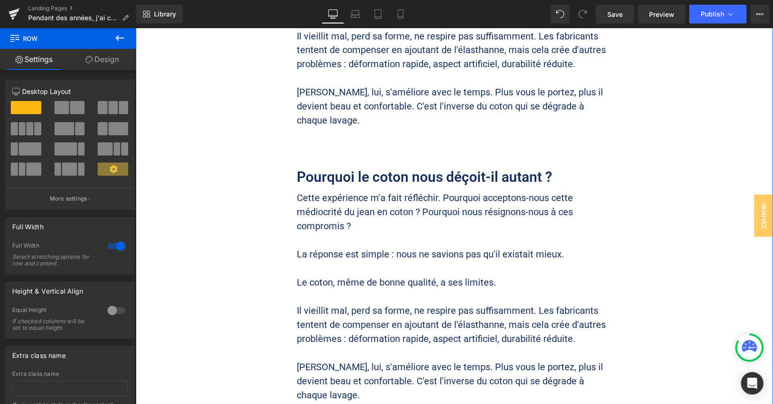
scroll to position [4049, 0]
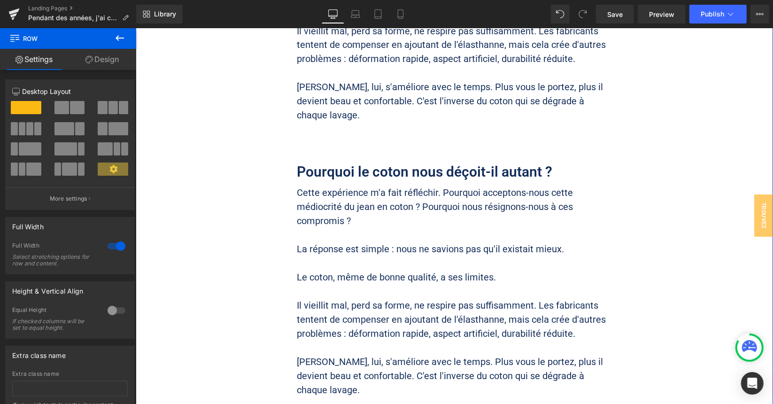
click at [414, 163] on h2 "Pourquoi le coton nous déçoit-il autant ?" at bounding box center [454, 172] width 315 height 18
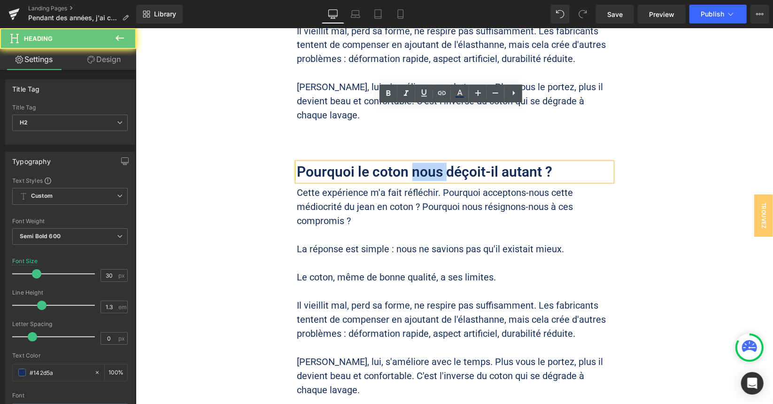
click at [414, 163] on h2 "Pourquoi le coton nous déçoit-il autant ?" at bounding box center [454, 172] width 315 height 18
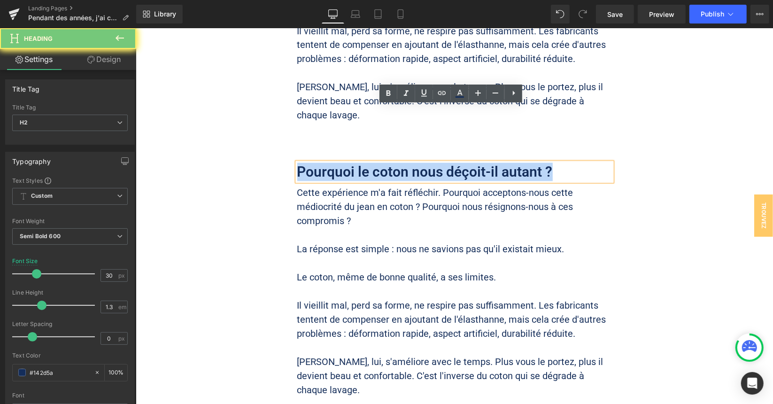
click at [414, 163] on h2 "Pourquoi le coton nous déçoit-il autant ?" at bounding box center [454, 172] width 315 height 18
paste div
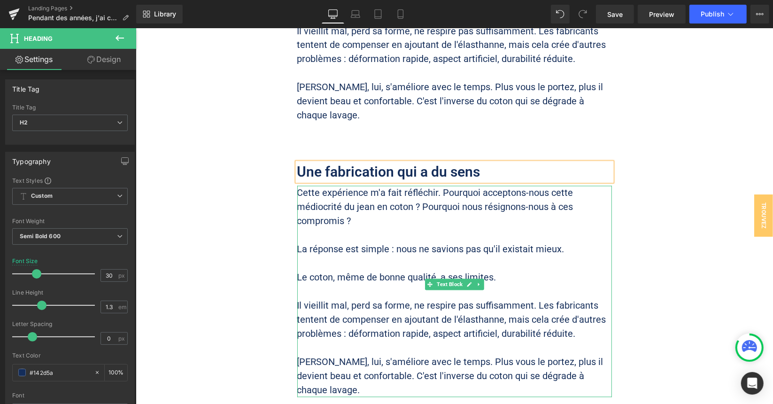
click at [418, 186] on p "Cette expérience m'a fait réfléchir. Pourquoi acceptons-nous cette médiocrité d…" at bounding box center [454, 207] width 315 height 42
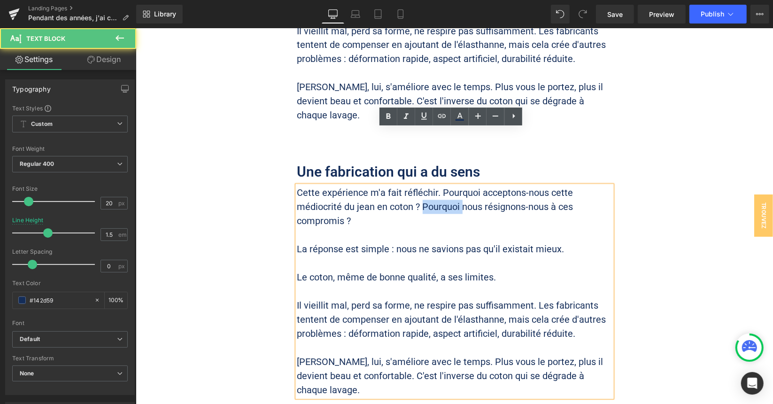
click at [418, 186] on p "Cette expérience m'a fait réfléchir. Pourquoi acceptons-nous cette médiocrité d…" at bounding box center [454, 207] width 315 height 42
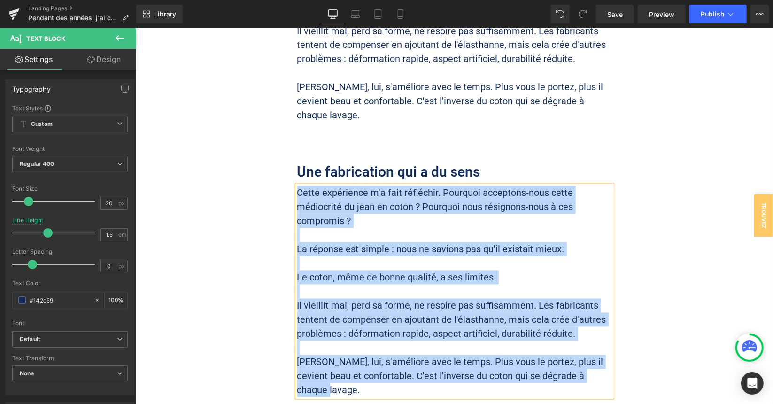
paste div
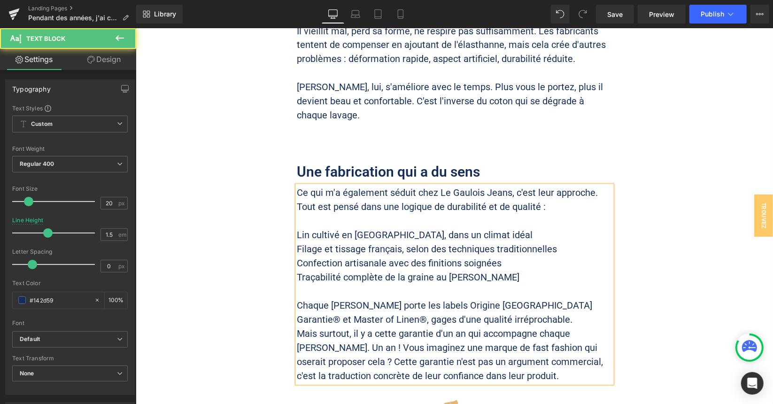
click at [297, 186] on div "Ce qui m'a également séduit chez Le Gaulois Jeans, c'est leur approche. Tout es…" at bounding box center [454, 284] width 315 height 197
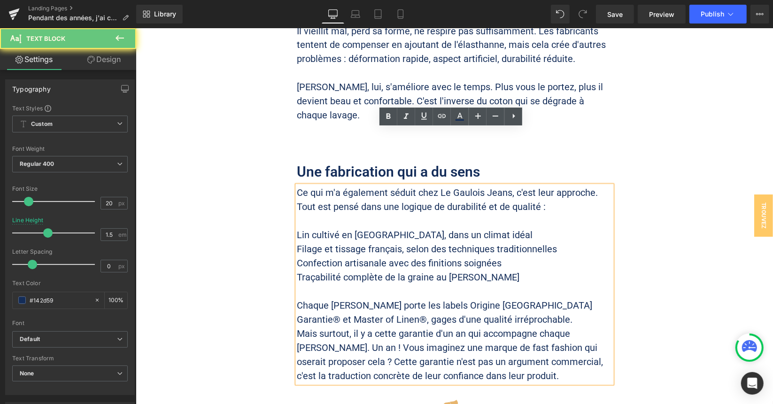
click at [297, 228] on p "Lin cultivé en [GEOGRAPHIC_DATA], dans un climat idéal" at bounding box center [454, 235] width 315 height 14
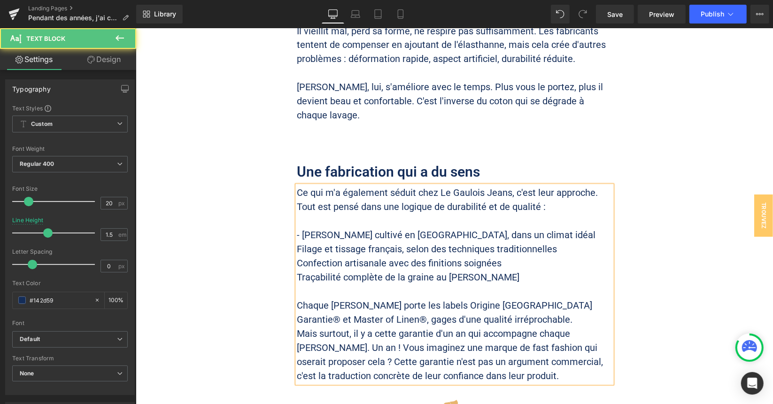
click at [297, 189] on div "Ce qui m'a également séduit chez Le Gaulois Jeans, c'est leur approche. Tout es…" at bounding box center [454, 284] width 315 height 197
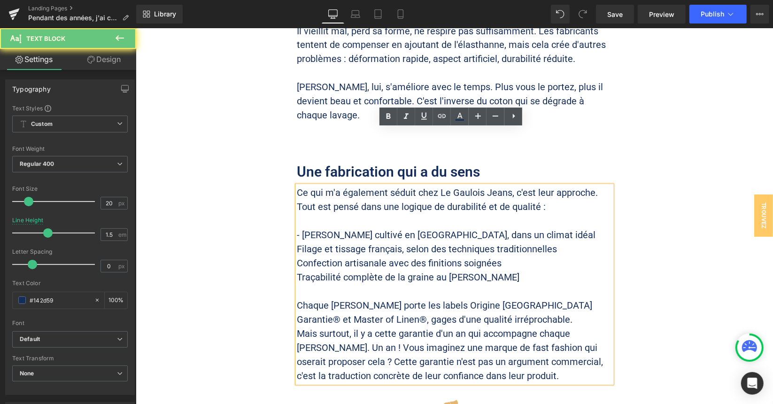
click at [297, 242] on p "Filage et tissage français, selon des techniques traditionnelles" at bounding box center [454, 249] width 315 height 14
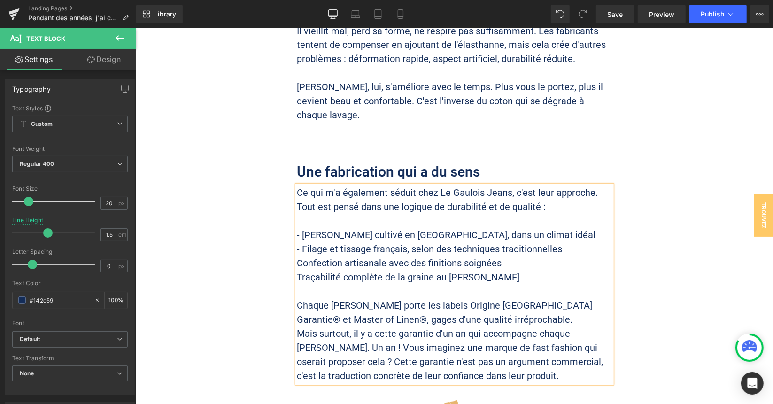
click at [297, 256] on p "Confection artisanale avec des finitions soignées" at bounding box center [454, 263] width 315 height 14
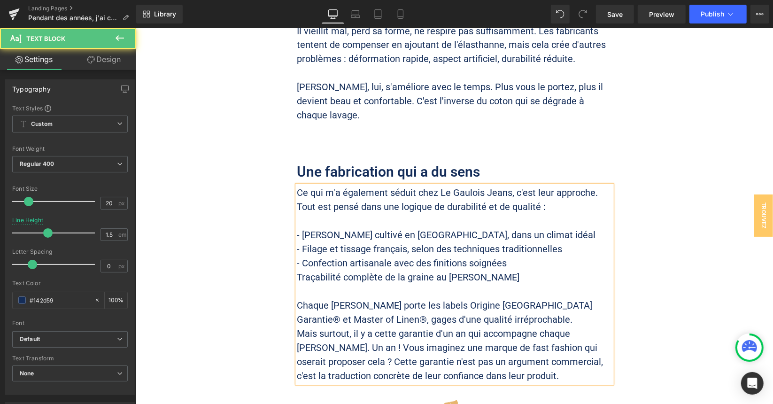
click at [297, 270] on p "Traçabilité complète de la graine au [PERSON_NAME]" at bounding box center [454, 277] width 315 height 14
click at [462, 298] on p "Chaque [PERSON_NAME] porte les labels Origine [GEOGRAPHIC_DATA] Garantie® et Ma…" at bounding box center [454, 312] width 315 height 28
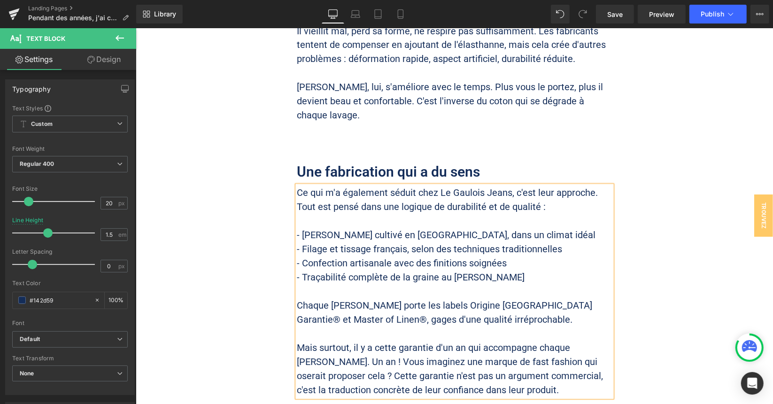
click at [474, 341] on p "Mais surtout, il y a cette garantie d'un an qui accompagne chaque [PERSON_NAME]…" at bounding box center [454, 369] width 315 height 56
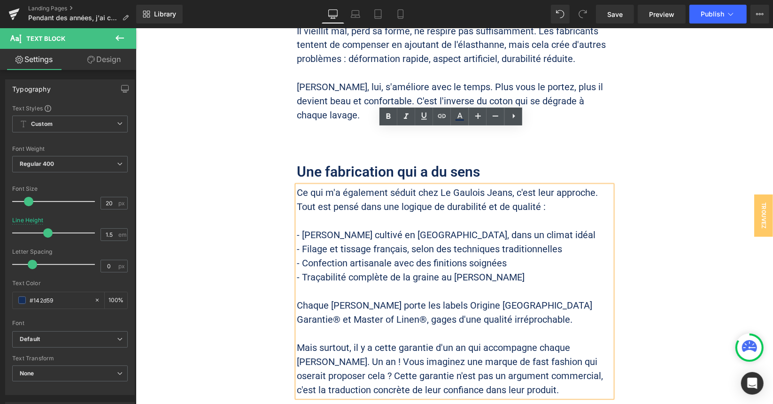
click at [297, 341] on p "Mais surtout, il y a cette garantie d'un an qui accompagne chaque [PERSON_NAME]…" at bounding box center [454, 369] width 315 height 56
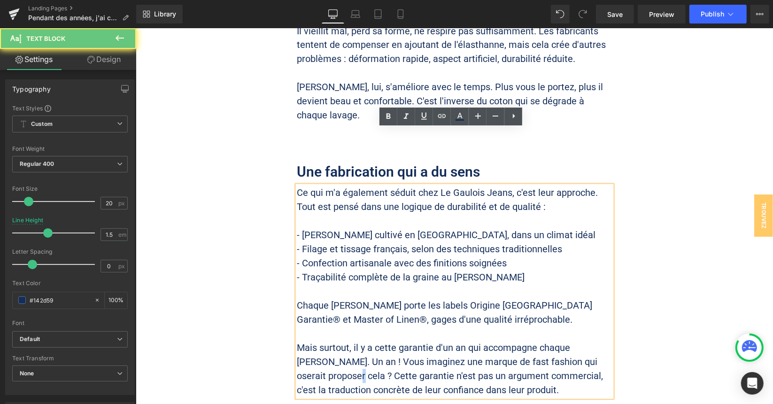
click at [297, 341] on p "Mais surtout, il y a cette garantie d'un an qui accompagne chaque [PERSON_NAME]…" at bounding box center [454, 369] width 315 height 56
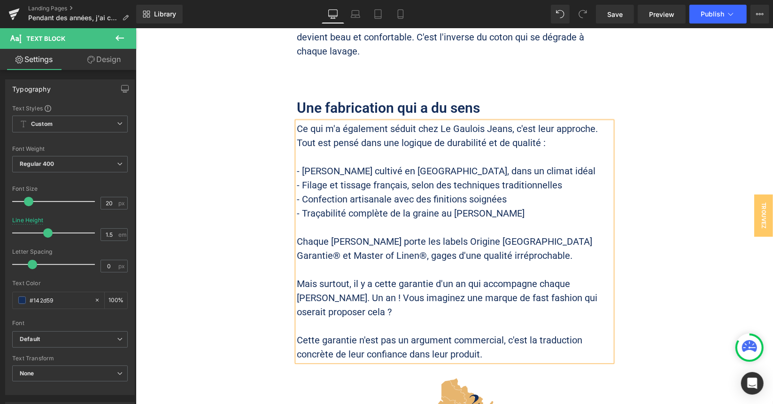
scroll to position [4143, 0]
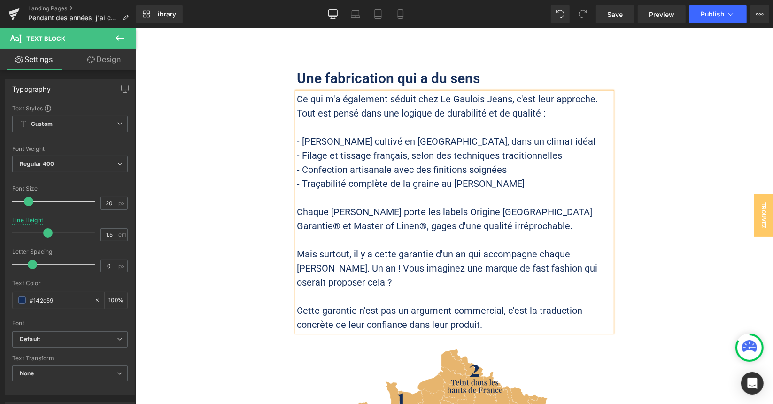
click at [590, 247] on p "Mais surtout, il y a cette garantie d'un an qui accompagne chaque [PERSON_NAME]…" at bounding box center [454, 268] width 315 height 42
click at [311, 247] on p "Mais surtout, il y a cette garantie d'un an qui accompagne chaque [PERSON_NAME]…" at bounding box center [454, 268] width 315 height 42
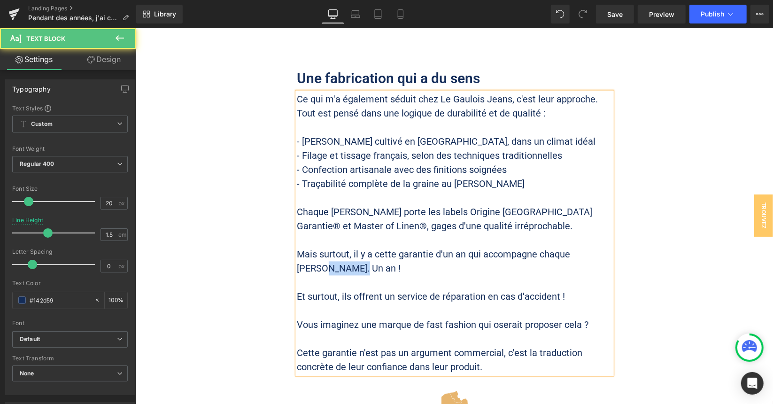
drag, startPoint x: 587, startPoint y: 210, endPoint x: 589, endPoint y: 198, distance: 12.4
click at [589, 247] on p "Mais surtout, il y a cette garantie d'un an qui accompagne chaque [PERSON_NAME]…" at bounding box center [454, 261] width 315 height 28
click at [526, 331] on p at bounding box center [454, 338] width 315 height 14
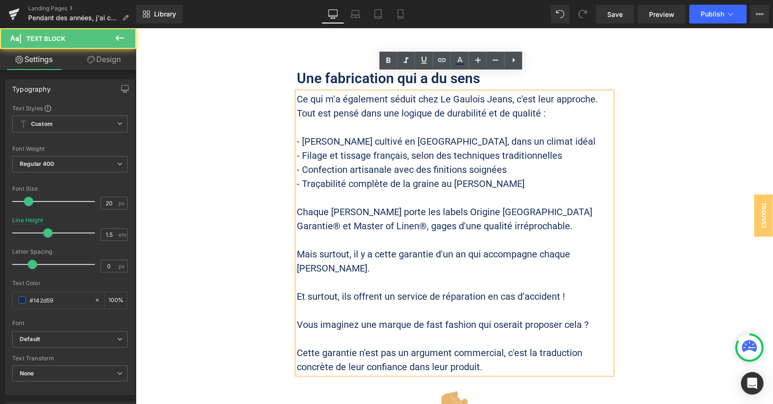
click at [478, 317] on p "Vous imaginez une marque de fast fashion qui oserait proposer cela ?" at bounding box center [454, 324] width 315 height 14
click at [383, 331] on p at bounding box center [454, 338] width 315 height 14
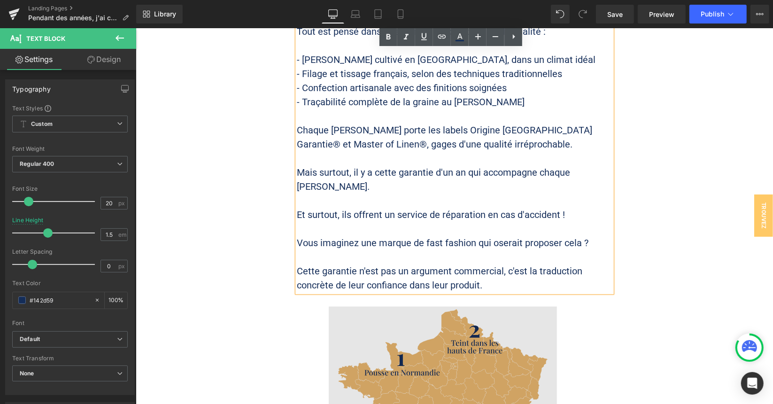
scroll to position [4237, 0]
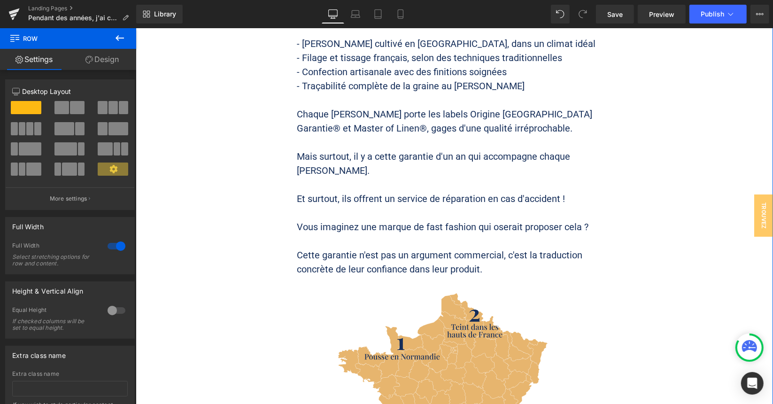
scroll to position [4049, 0]
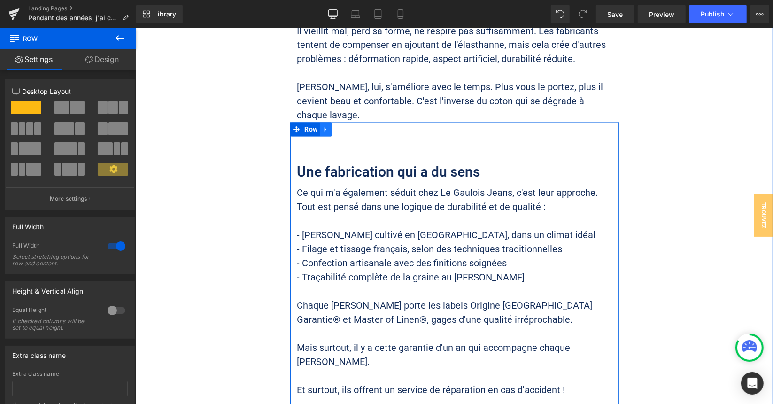
click at [324, 127] on icon at bounding box center [325, 129] width 2 height 4
click at [335, 125] on icon at bounding box center [338, 128] width 7 height 7
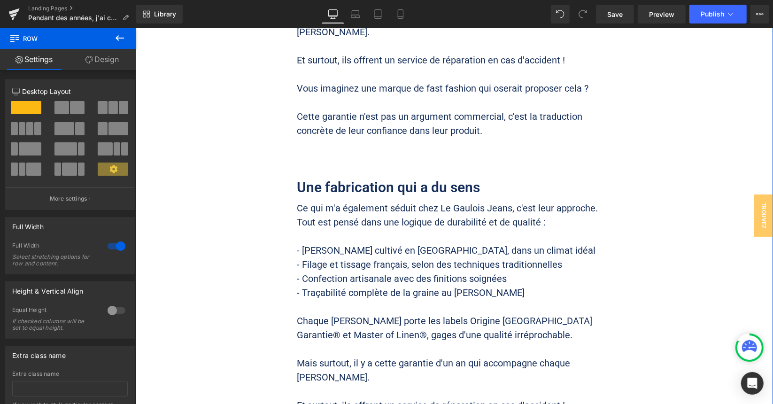
scroll to position [4380, 0]
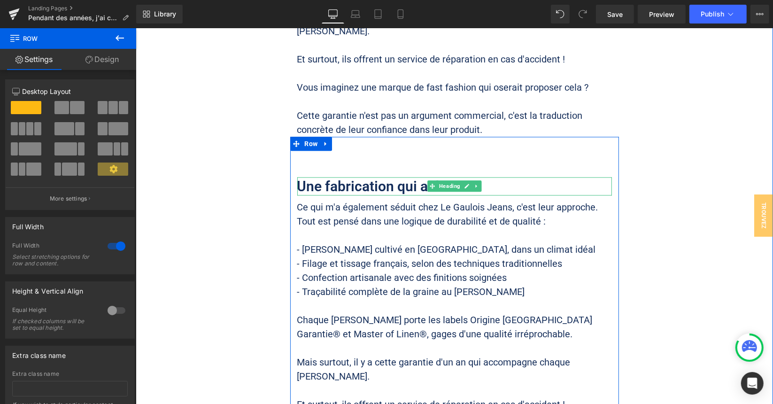
click at [388, 177] on h2 "Une fabrication qui a du sens" at bounding box center [454, 186] width 315 height 18
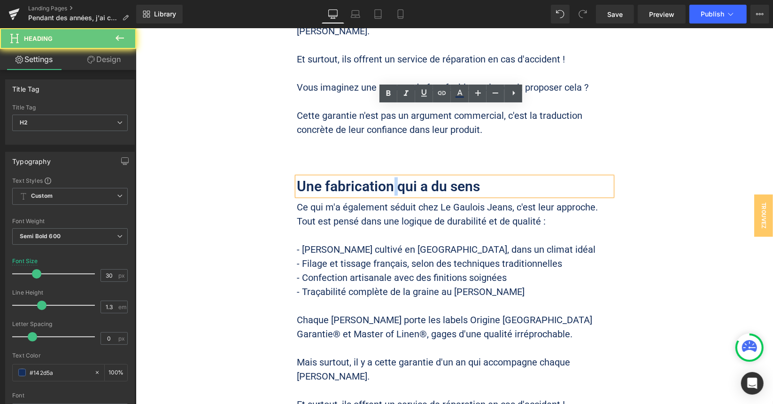
click at [388, 177] on h2 "Une fabrication qui a du sens" at bounding box center [454, 186] width 315 height 18
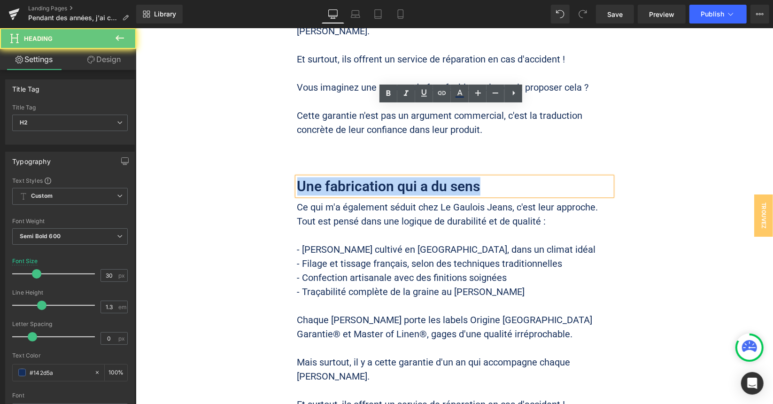
click at [388, 177] on h2 "Une fabrication qui a du sens" at bounding box center [454, 186] width 315 height 18
paste div
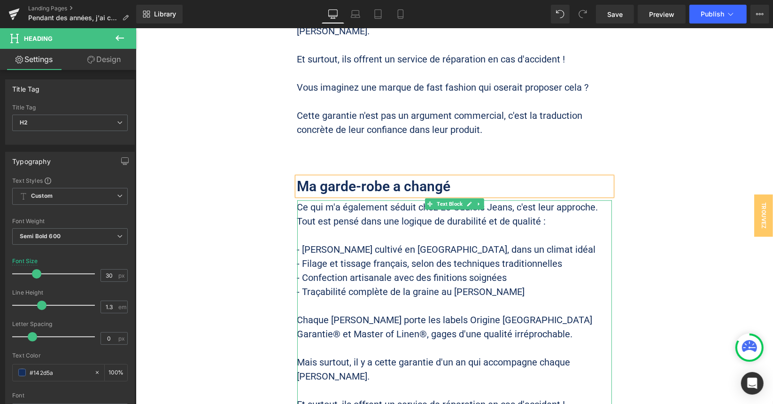
click at [467, 284] on p "- Traçabilité complète de la graine au [PERSON_NAME]" at bounding box center [454, 291] width 315 height 14
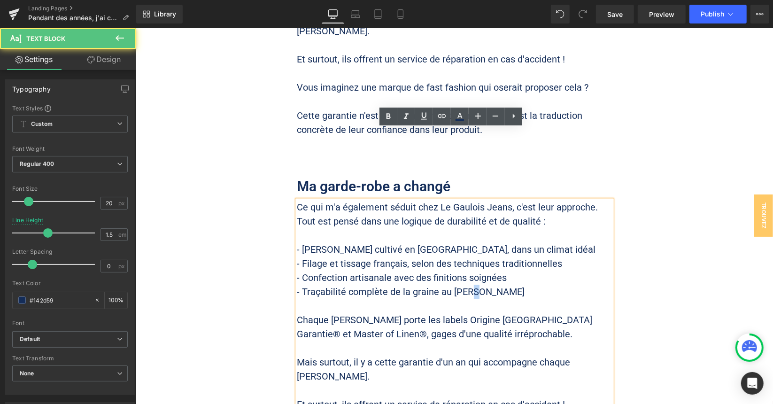
click at [467, 284] on p "- Traçabilité complète de la graine au [PERSON_NAME]" at bounding box center [454, 291] width 315 height 14
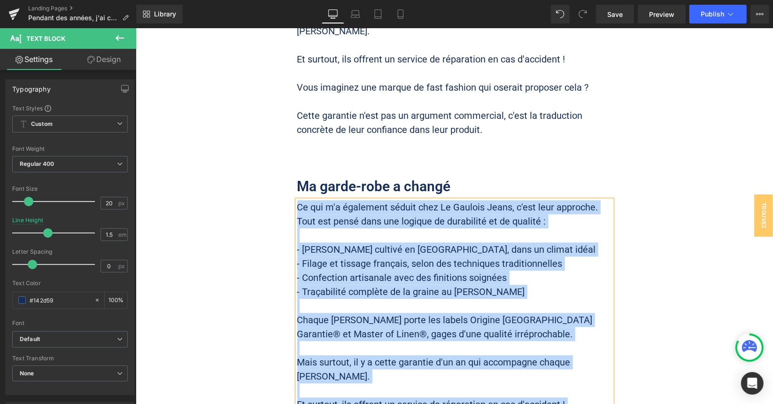
paste div
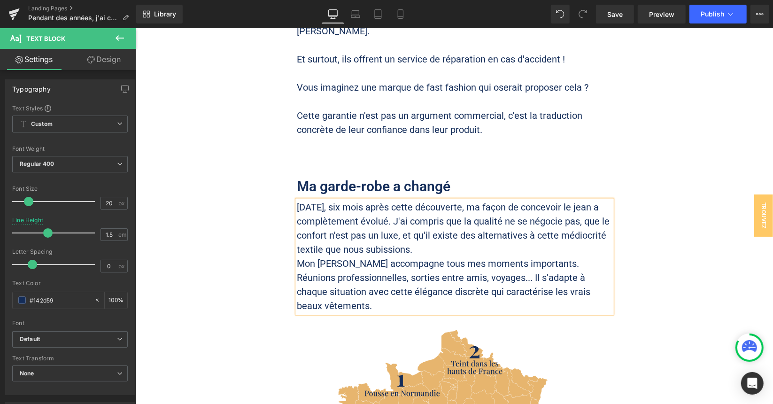
click at [463, 200] on p "[DATE], six mois après cette découverte, ma façon de concevoir le jean a complè…" at bounding box center [454, 228] width 315 height 56
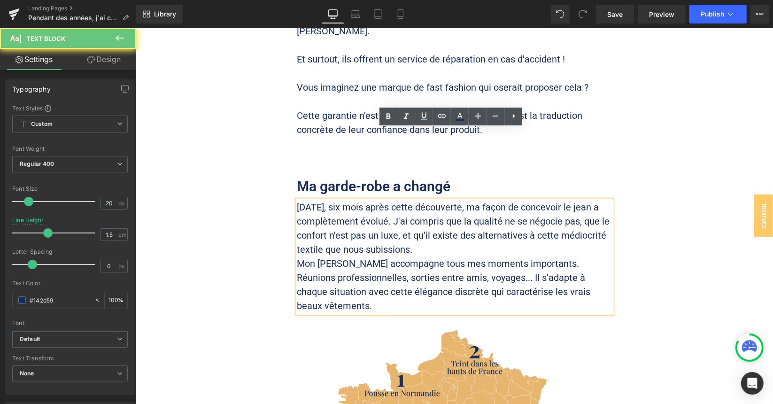
click at [513, 200] on p "[DATE], six mois après cette découverte, ma façon de concevoir le jean a complè…" at bounding box center [454, 228] width 315 height 56
click at [604, 200] on p "[DATE], six mois après cette découverte, ma façon de concevoir le jean a complè…" at bounding box center [454, 228] width 315 height 56
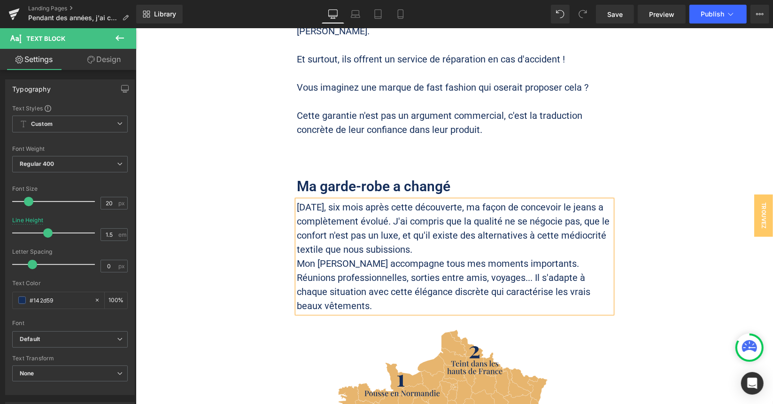
click at [439, 200] on p "[DATE], six mois après cette découverte, ma façon de concevoir le jeans a compl…" at bounding box center [454, 228] width 315 height 56
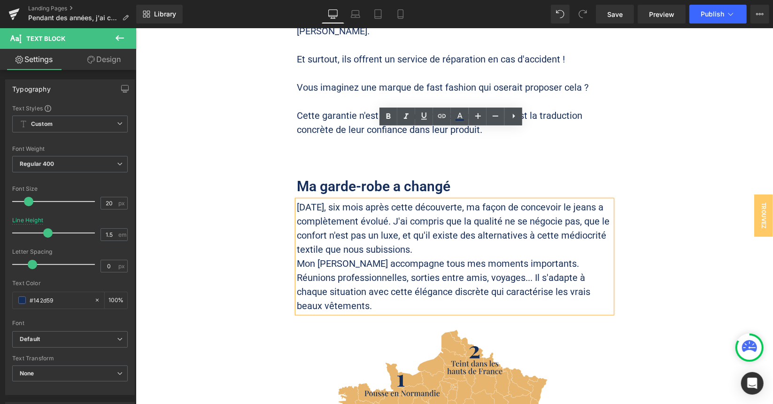
click at [422, 200] on p "[DATE], six mois après cette découverte, ma façon de concevoir le jeans a compl…" at bounding box center [454, 228] width 315 height 56
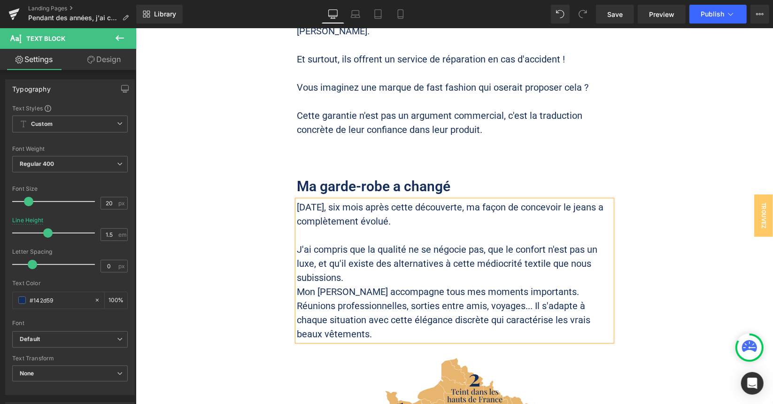
click at [430, 242] on p "J'ai compris que la qualité ne se négocie pas, que le confort n'est pas un luxe…" at bounding box center [454, 263] width 315 height 42
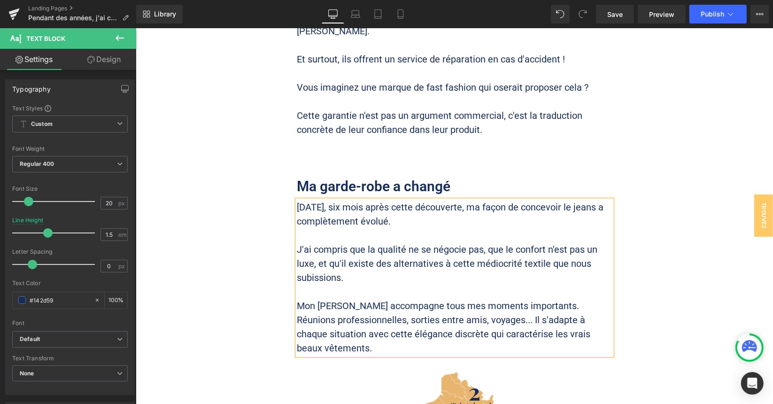
click at [575, 298] on p "Mon [PERSON_NAME] accompagne tous mes moments importants. Réunions professionne…" at bounding box center [454, 326] width 315 height 56
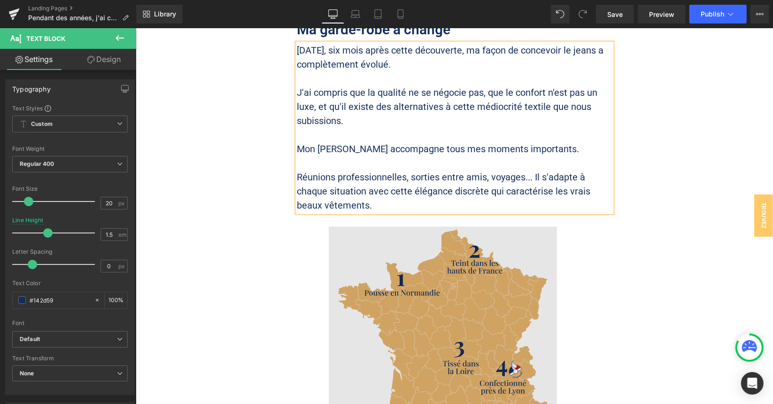
scroll to position [4568, 0]
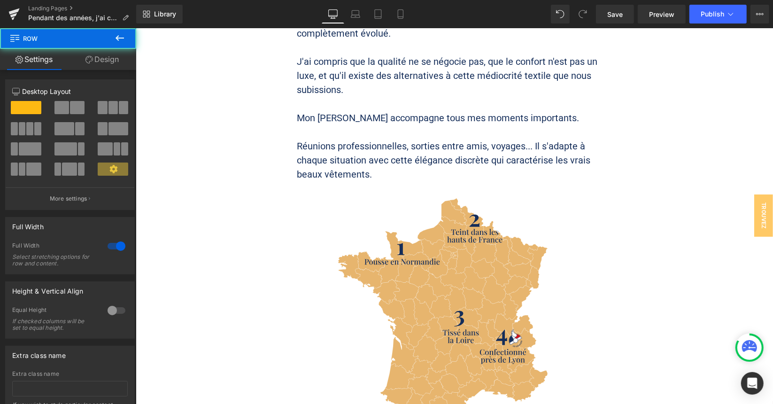
scroll to position [4380, 0]
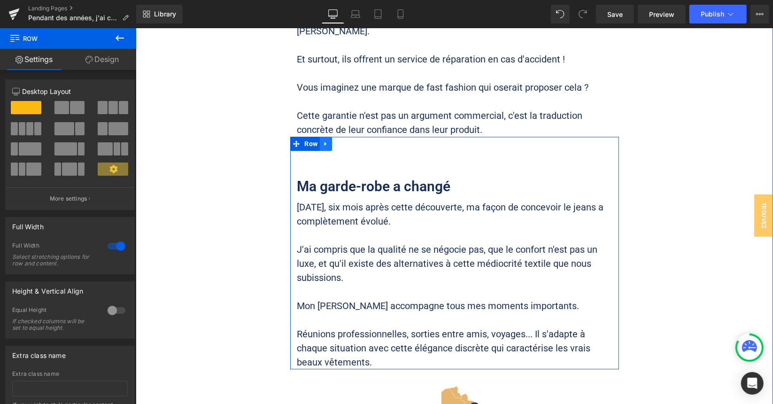
click at [324, 140] on icon at bounding box center [325, 143] width 7 height 7
click at [335, 140] on icon at bounding box center [338, 143] width 7 height 7
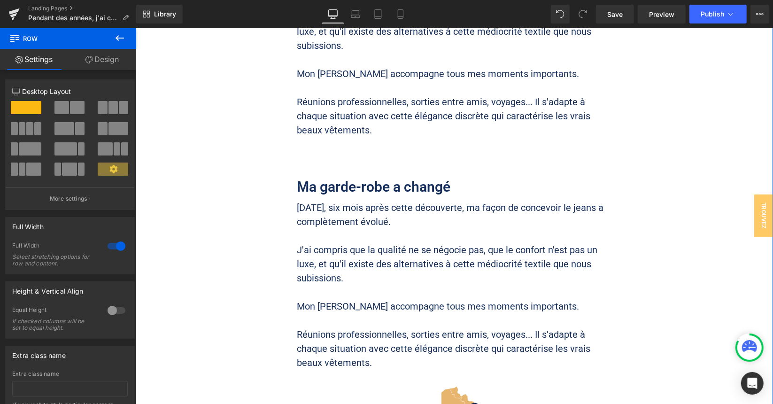
scroll to position [4613, 0]
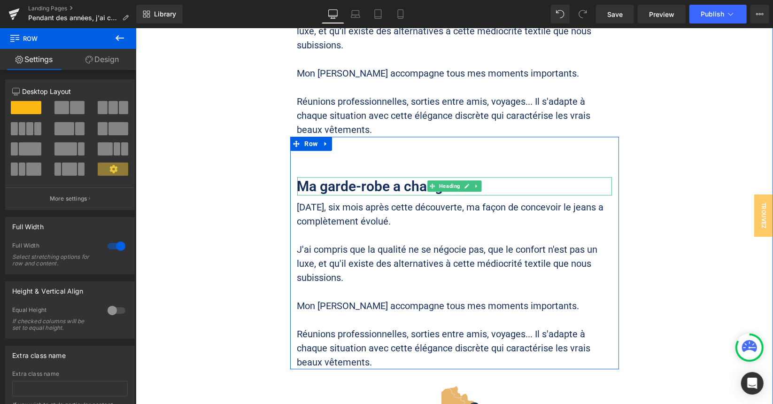
click at [360, 177] on h2 "Ma garde-robe a changé" at bounding box center [454, 186] width 315 height 18
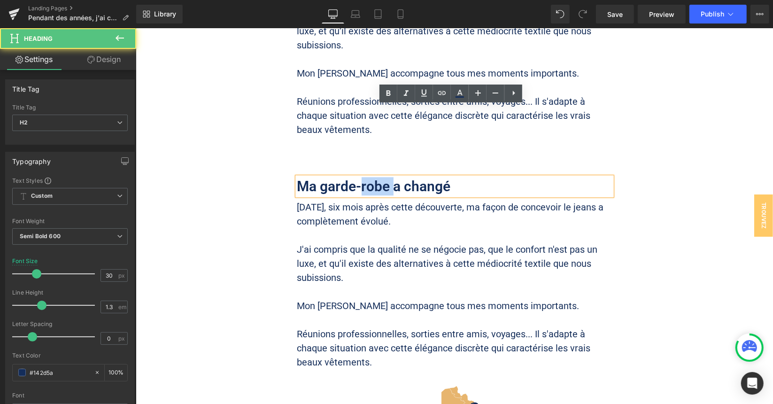
click at [360, 177] on h2 "Ma garde-robe a changé" at bounding box center [454, 186] width 315 height 18
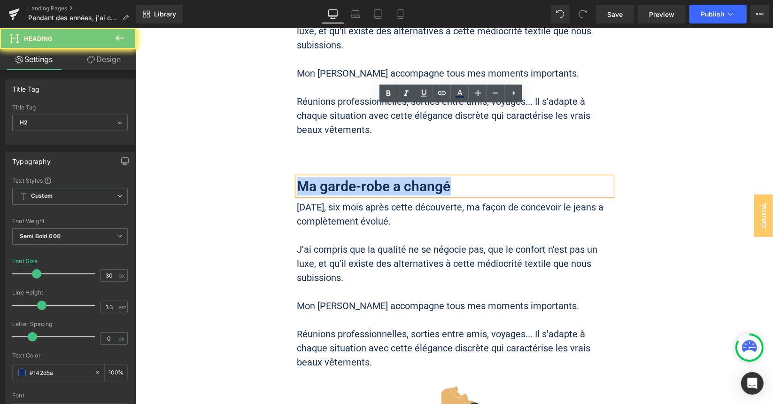
click at [360, 177] on h2 "Ma garde-robe a changé" at bounding box center [454, 186] width 315 height 18
paste div
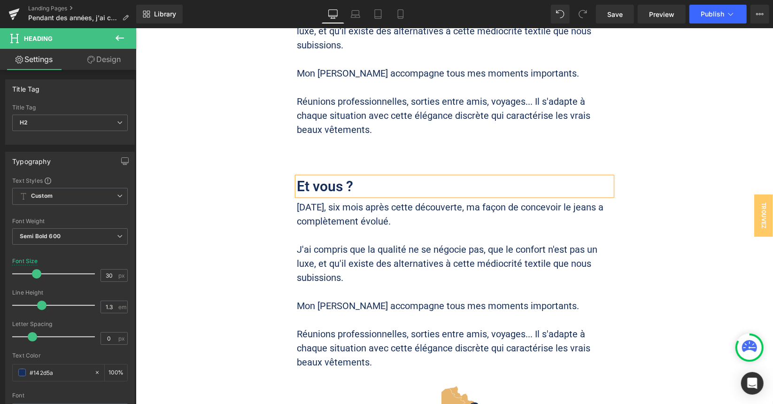
click at [346, 242] on p "J'ai compris que la qualité ne se négocie pas, que le confort n'est pas un luxe…" at bounding box center [454, 263] width 315 height 42
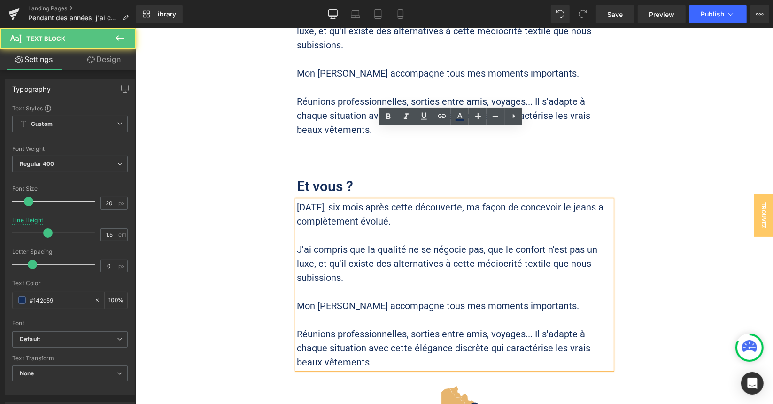
click at [363, 242] on p "J'ai compris que la qualité ne se négocie pas, que le confort n'est pas un luxe…" at bounding box center [454, 263] width 315 height 42
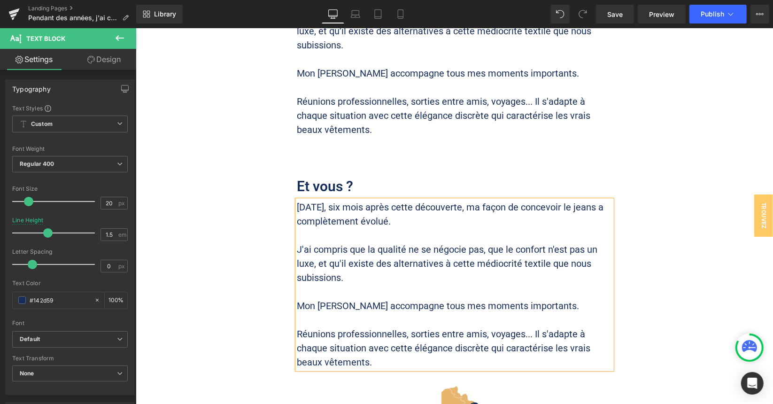
paste div
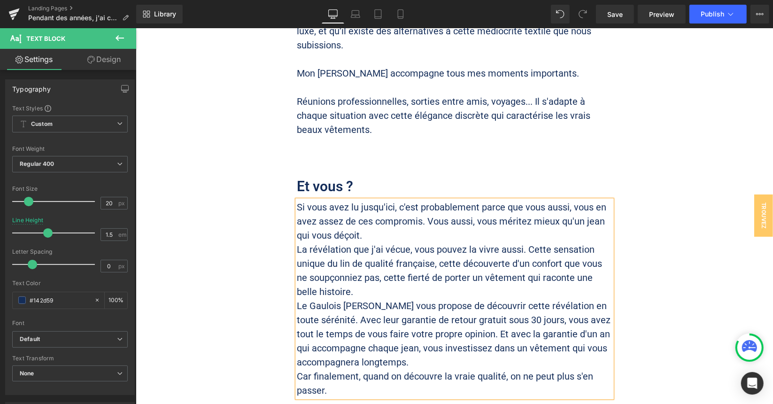
drag, startPoint x: 402, startPoint y: 164, endPoint x: 428, endPoint y: 161, distance: 26.4
click at [402, 200] on p "Si vous avez lu jusqu'ici, c'est probablement parce que vous aussi, vous en ave…" at bounding box center [454, 221] width 315 height 42
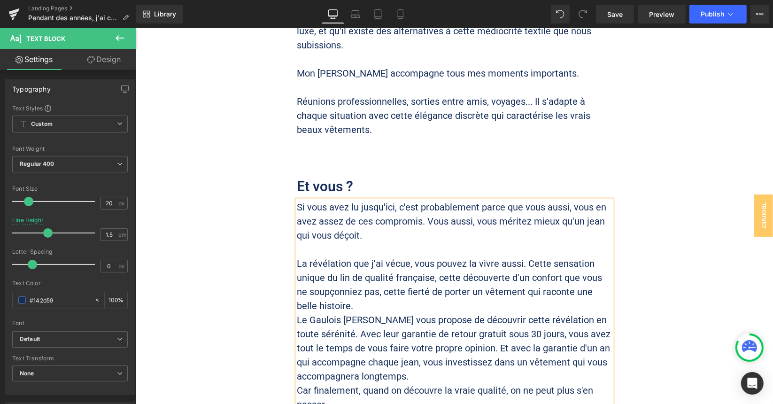
click at [372, 256] on p "La révélation que j'ai vécue, vous pouvez la vivre aussi. Cette sensation uniqu…" at bounding box center [454, 284] width 315 height 56
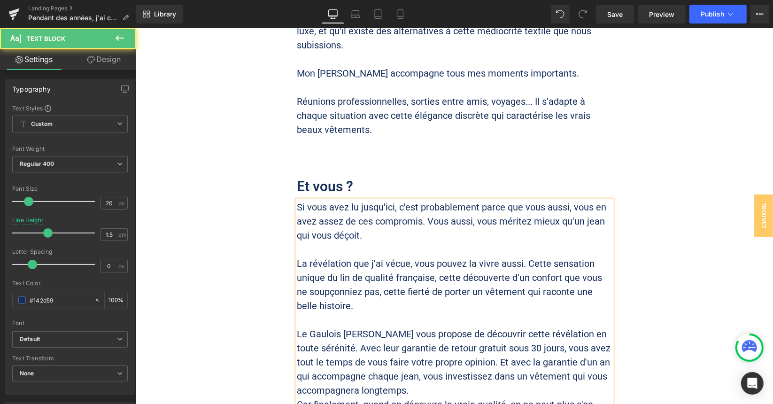
drag, startPoint x: 414, startPoint y: 320, endPoint x: 480, endPoint y: 314, distance: 66.1
click at [415, 327] on p "Le Gaulois [PERSON_NAME] vous propose de découvrir cette révélation en toute sé…" at bounding box center [454, 362] width 315 height 70
click at [335, 327] on p "Le Gaulois [PERSON_NAME] vous propose de découvrir cette révélation en toute sé…" at bounding box center [454, 362] width 315 height 70
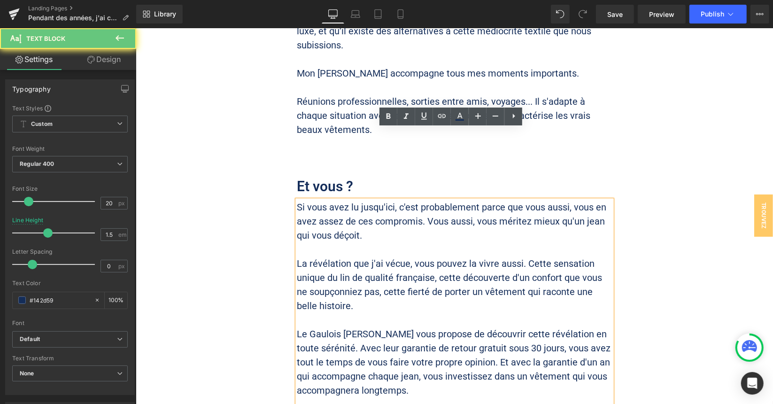
drag, startPoint x: 333, startPoint y: 275, endPoint x: 454, endPoint y: 260, distance: 122.2
click at [333, 327] on p "Le Gaulois [PERSON_NAME] vous propose de découvrir cette révélation en toute sé…" at bounding box center [454, 362] width 315 height 70
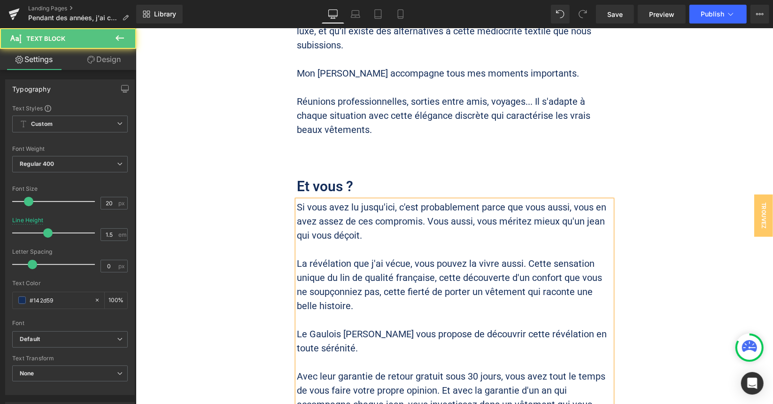
click at [427, 327] on p "Le Gaulois [PERSON_NAME] vous propose de découvrir cette révélation en toute sé…" at bounding box center [454, 341] width 315 height 28
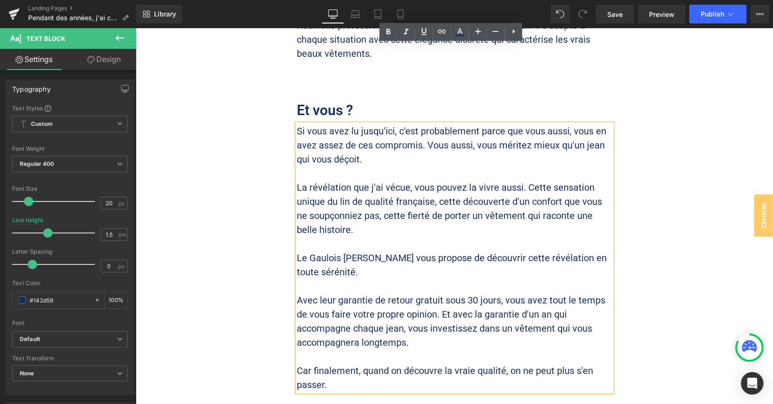
scroll to position [4707, 0]
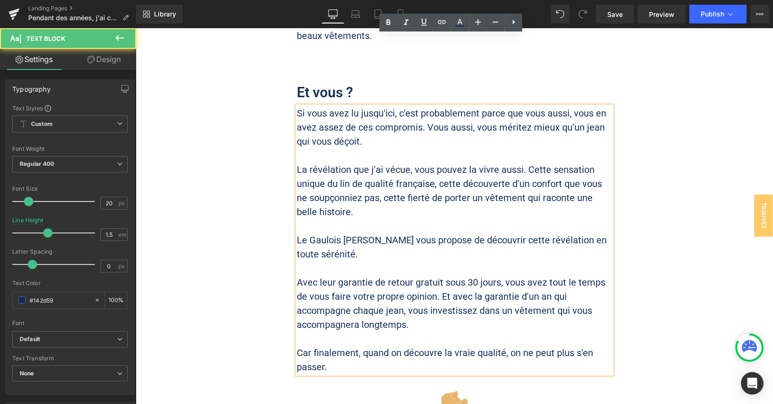
click at [439, 275] on p "Avec leur garantie de retour gratuit sous 30 jours, vous avez tout le temps de …" at bounding box center [454, 303] width 315 height 56
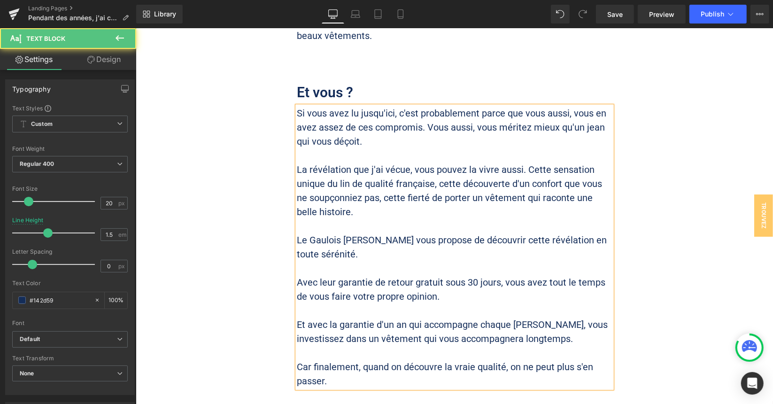
click at [526, 317] on p "Et avec la garantie d'un an qui accompagne chaque [PERSON_NAME], vous investiss…" at bounding box center [454, 331] width 315 height 28
click at [465, 345] on p at bounding box center [454, 352] width 315 height 14
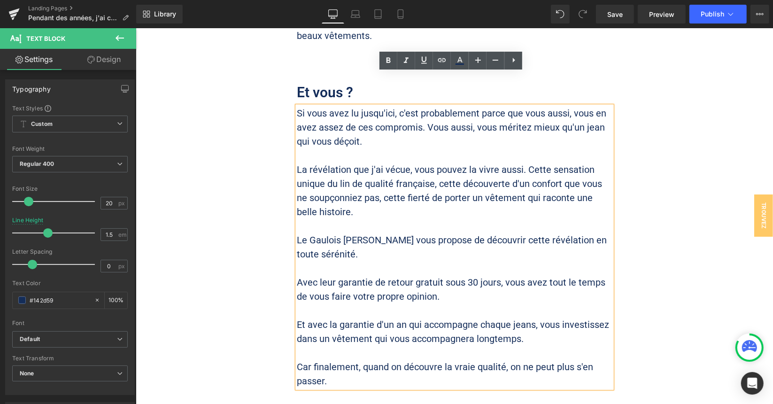
drag, startPoint x: 691, startPoint y: 242, endPoint x: 684, endPoint y: 240, distance: 6.8
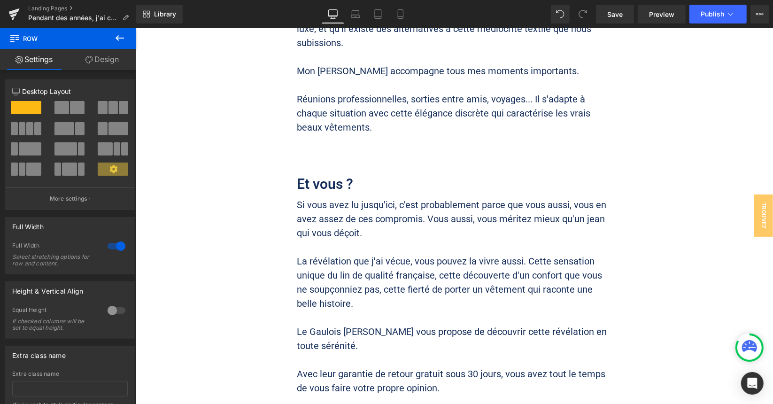
scroll to position [4613, 0]
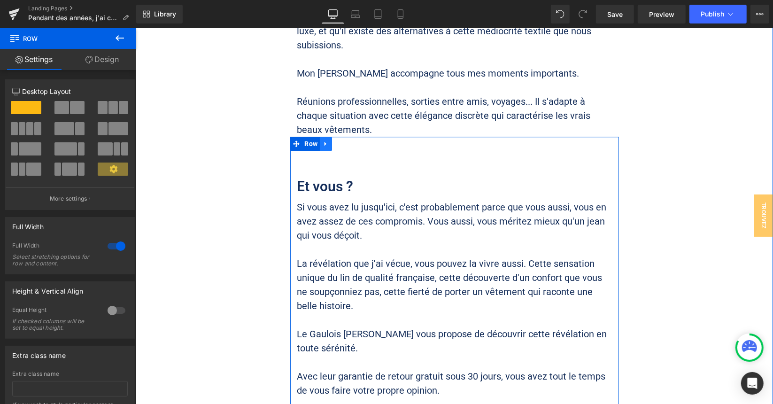
click at [323, 140] on icon at bounding box center [325, 143] width 7 height 7
click at [335, 140] on icon at bounding box center [338, 143] width 7 height 7
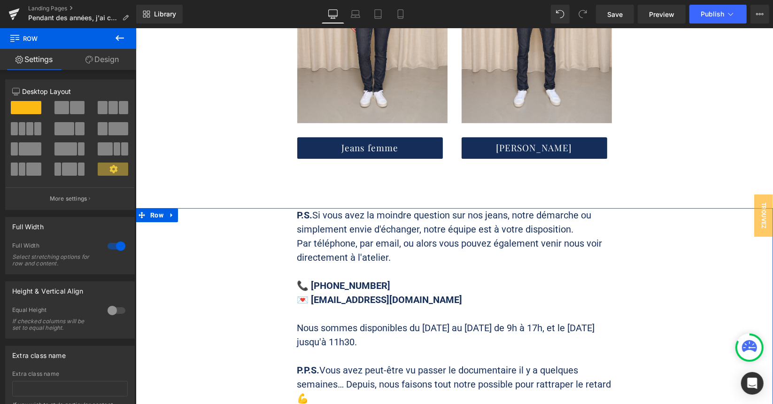
scroll to position [12909, 0]
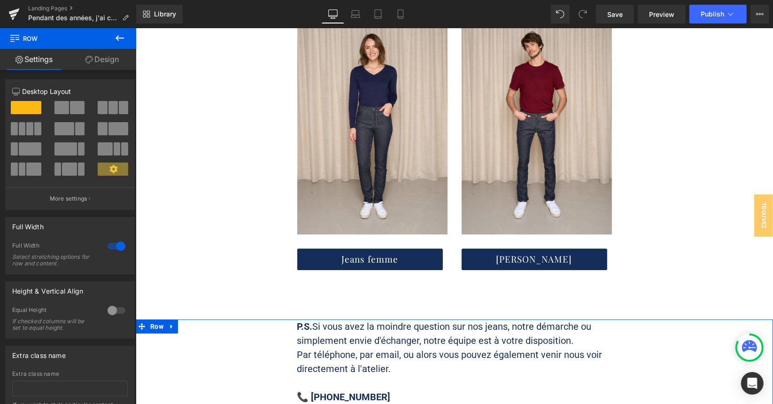
click at [168, 322] on icon at bounding box center [171, 325] width 7 height 7
click at [196, 319] on link at bounding box center [196, 326] width 12 height 14
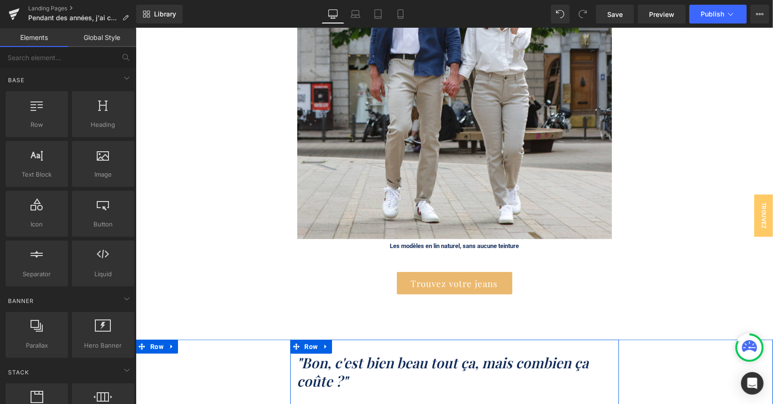
scroll to position [11264, 0]
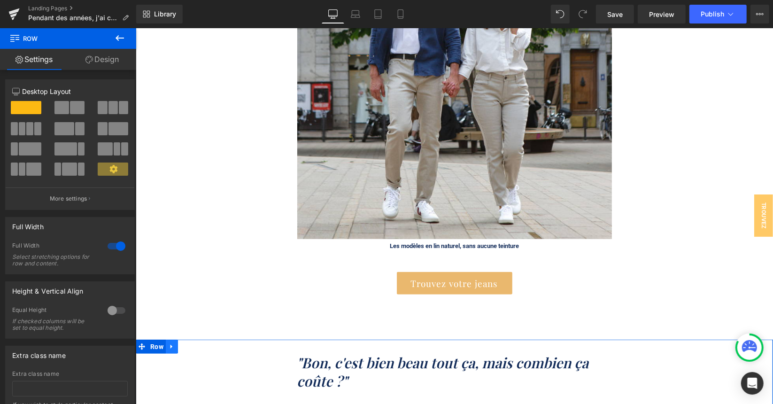
click at [169, 343] on icon at bounding box center [171, 346] width 7 height 7
click at [194, 343] on icon at bounding box center [196, 346] width 7 height 7
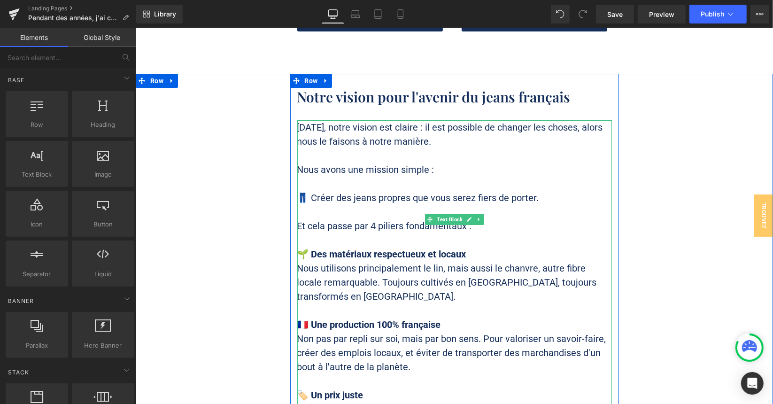
scroll to position [10559, 0]
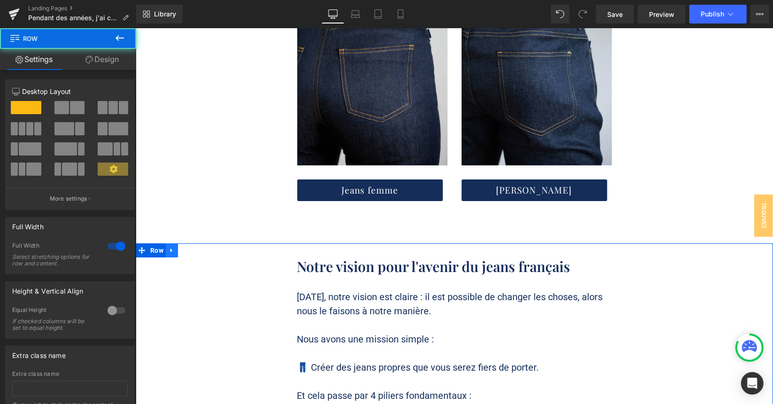
click at [169, 246] on icon at bounding box center [171, 249] width 7 height 7
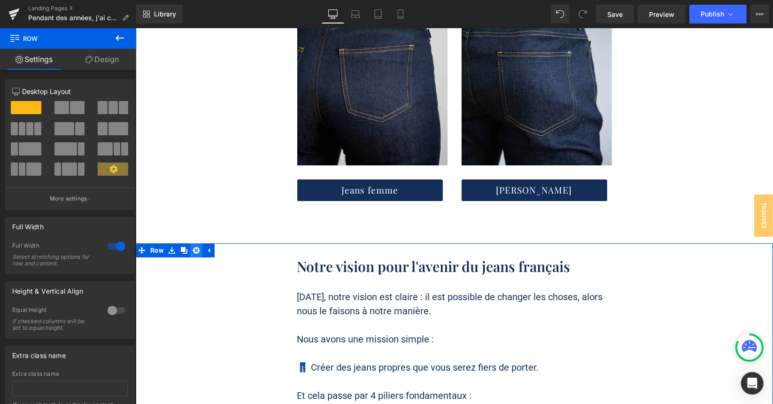
click at [194, 247] on icon at bounding box center [196, 250] width 7 height 7
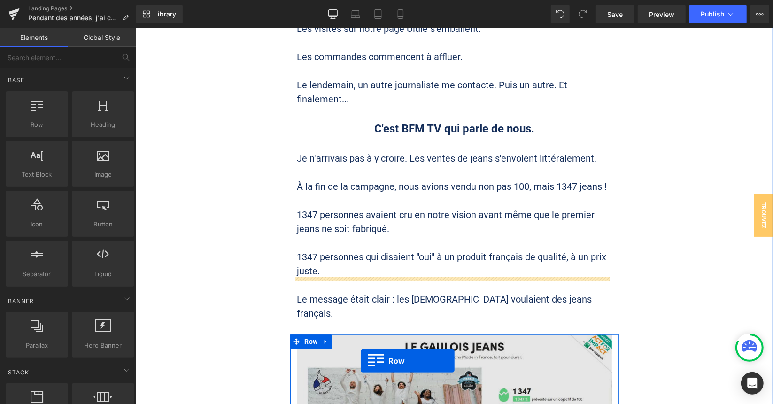
scroll to position [7063, 0]
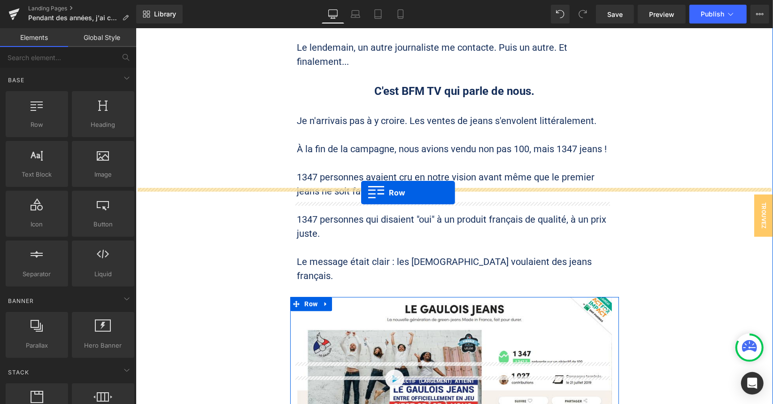
drag, startPoint x: 312, startPoint y: 216, endPoint x: 361, endPoint y: 192, distance: 54.2
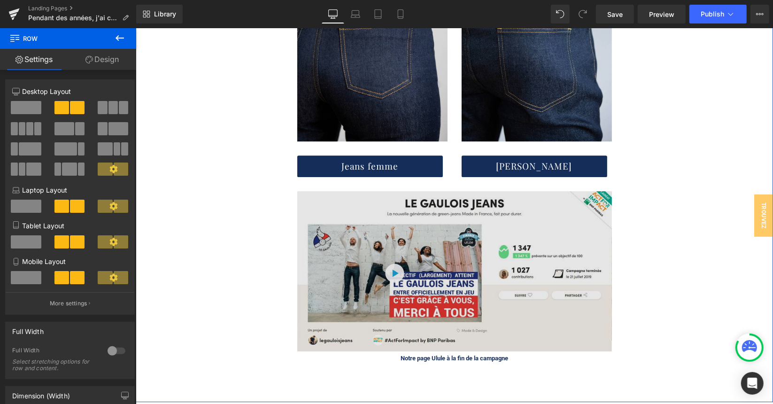
scroll to position [7345, 0]
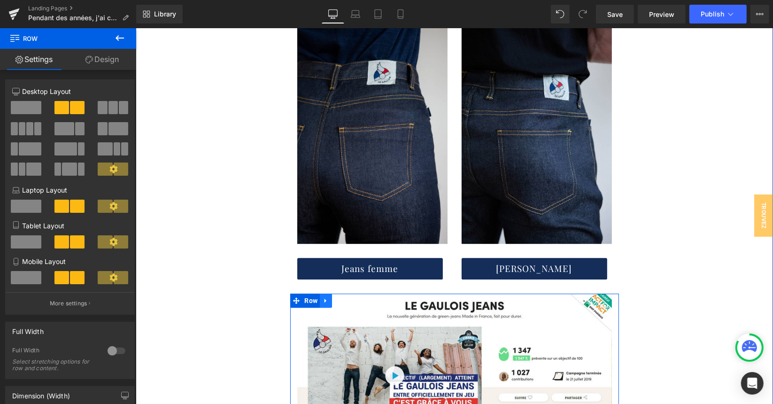
click at [322, 296] on icon at bounding box center [325, 299] width 7 height 7
click at [347, 297] on icon at bounding box center [350, 300] width 7 height 7
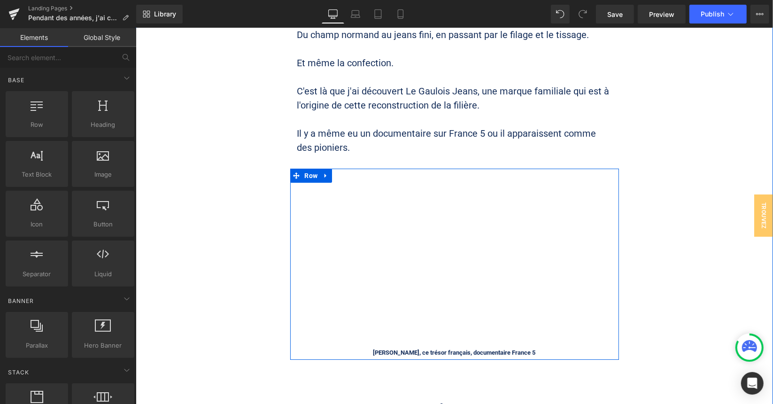
scroll to position [2440, 0]
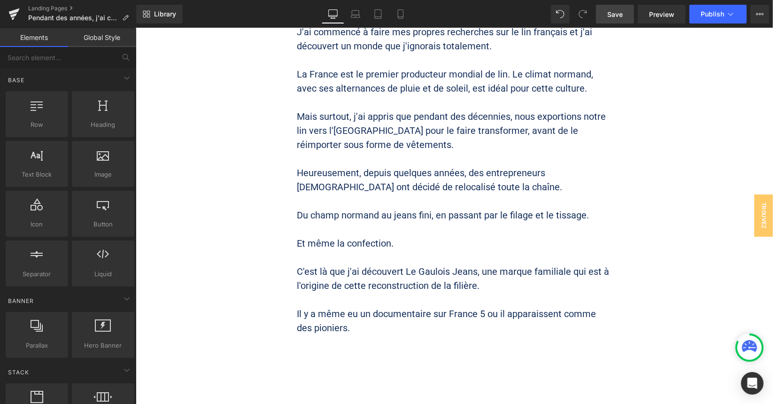
click at [620, 14] on span "Save" at bounding box center [616, 14] width 16 height 10
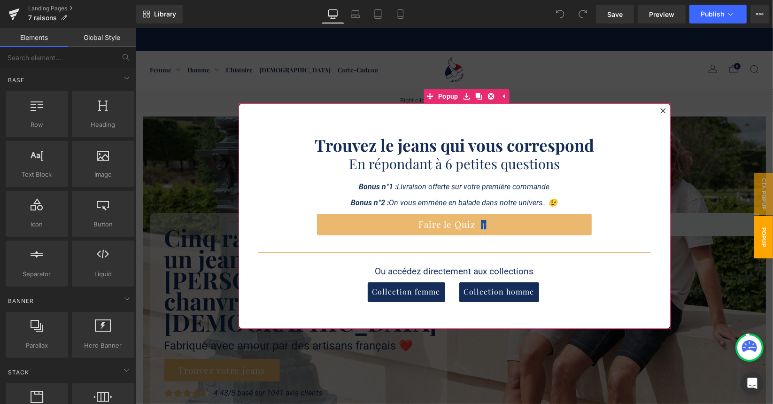
click at [660, 108] on icon at bounding box center [663, 111] width 6 height 6
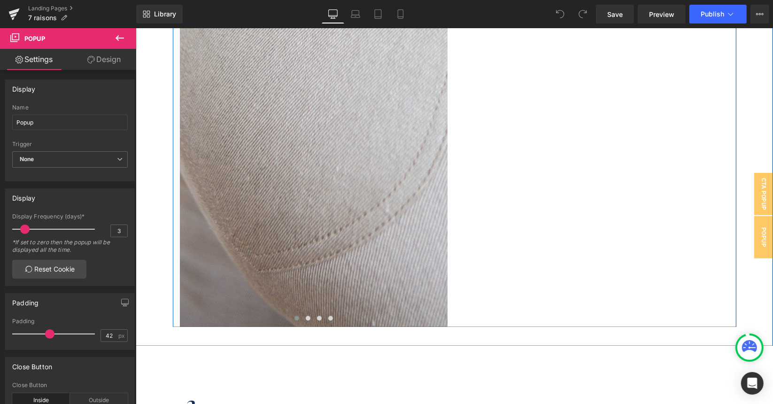
scroll to position [1410, 0]
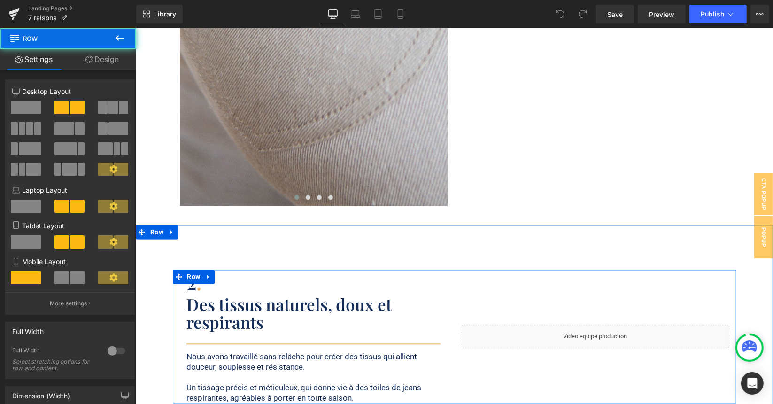
click at [520, 301] on div "Liquid" at bounding box center [595, 335] width 282 height 133
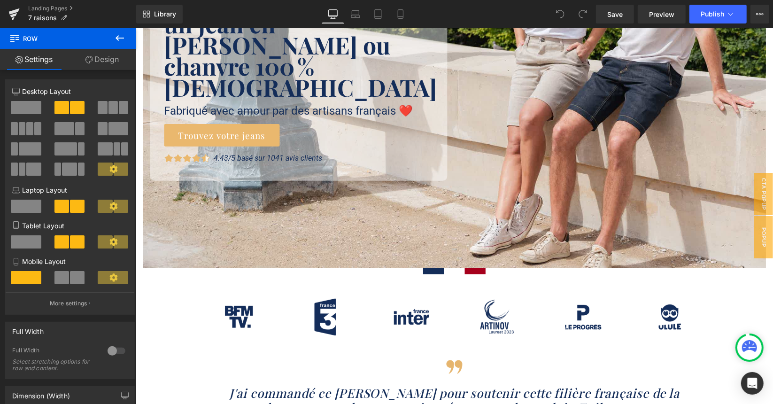
scroll to position [235, 0]
click at [605, 12] on link "Save" at bounding box center [615, 14] width 38 height 19
